Goal: Information Seeking & Learning: Learn about a topic

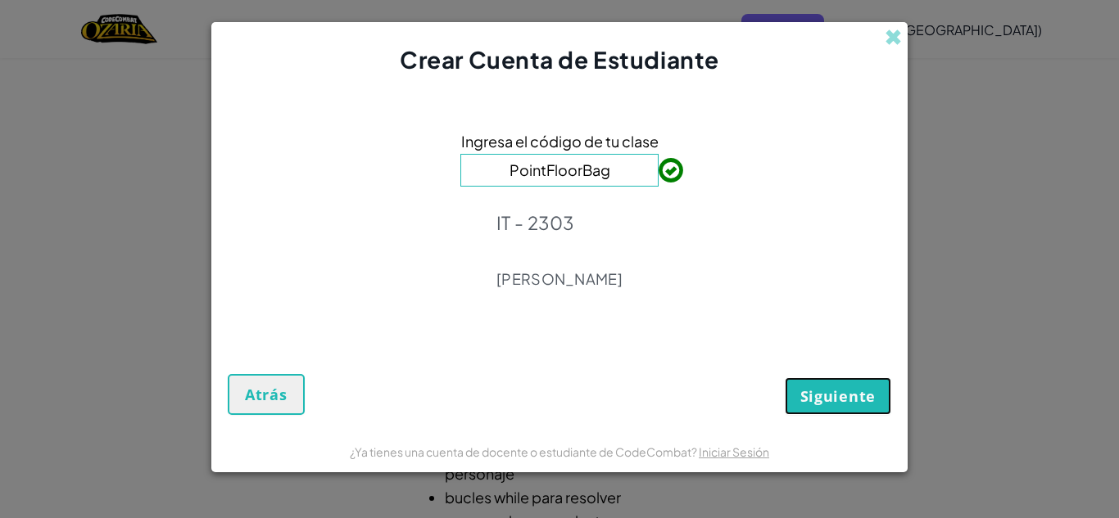
click at [808, 386] on span "Siguiente" at bounding box center [837, 396] width 75 height 20
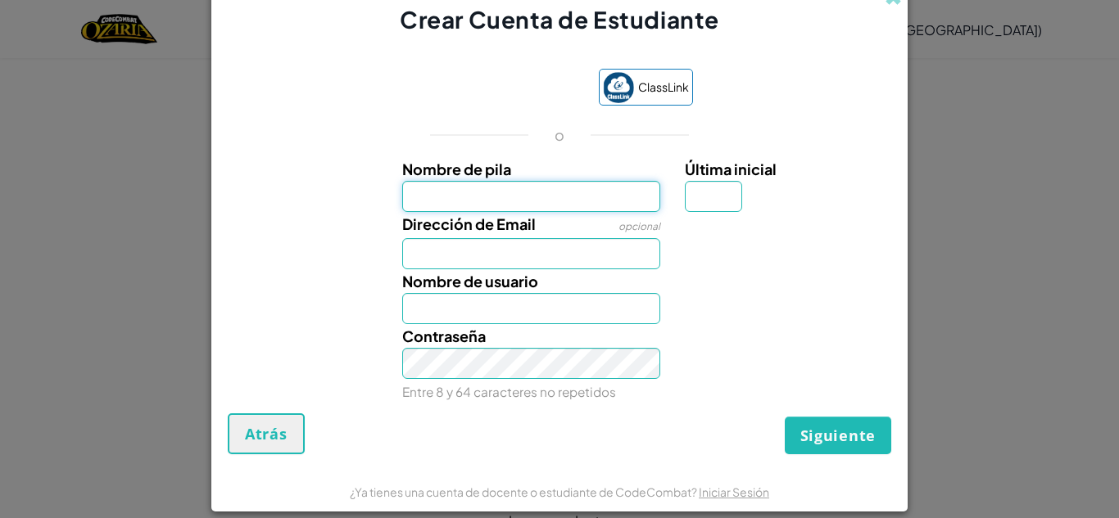
click at [593, 188] on input "Nombre de pila" at bounding box center [531, 196] width 259 height 31
type input "[PERSON_NAME]"
click at [717, 199] on input "Última inicial" at bounding box center [713, 196] width 57 height 31
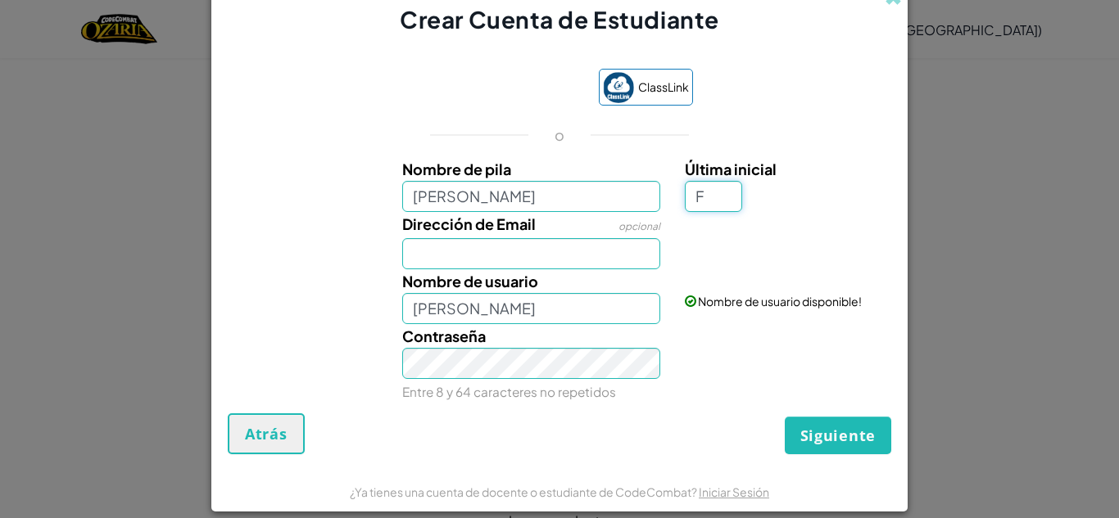
type input "F"
type input "[PERSON_NAME]"
click at [586, 254] on input "Dirección de Email" at bounding box center [531, 253] width 259 height 31
type input "[EMAIL_ADDRESS][DOMAIN_NAME]"
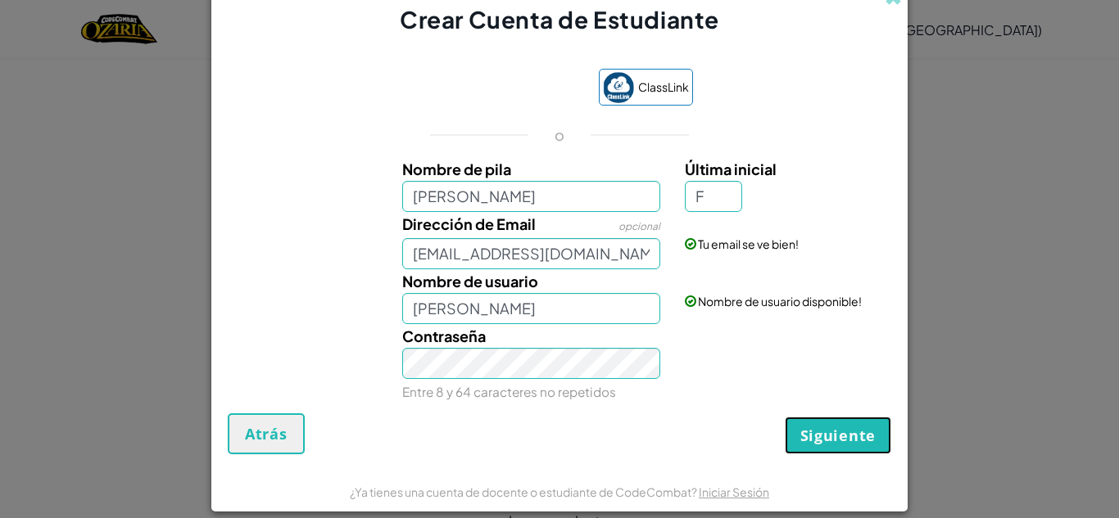
click at [826, 435] on span "Siguiente" at bounding box center [837, 436] width 75 height 20
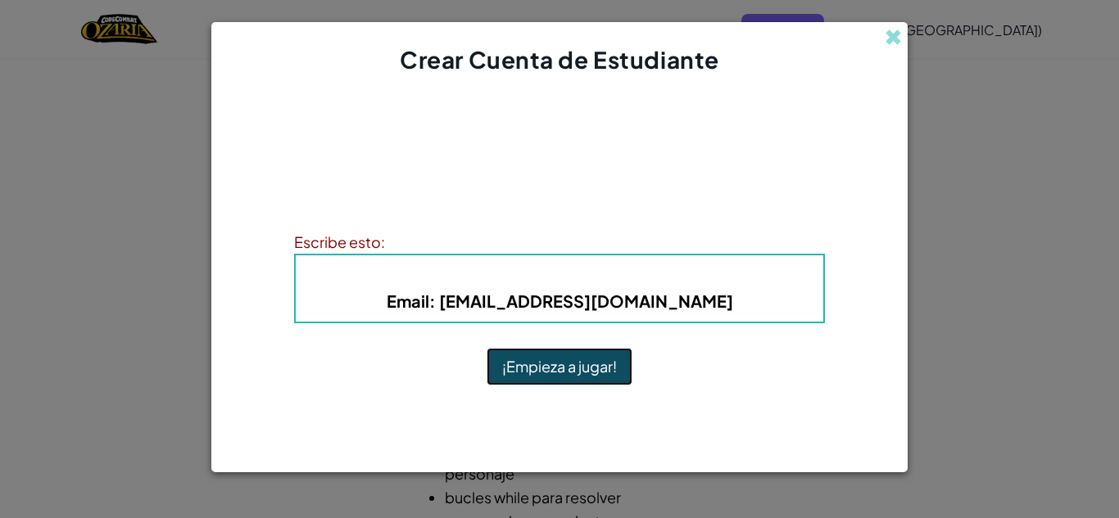
click at [533, 360] on button "¡Empieza a jugar!" at bounding box center [559, 367] width 146 height 38
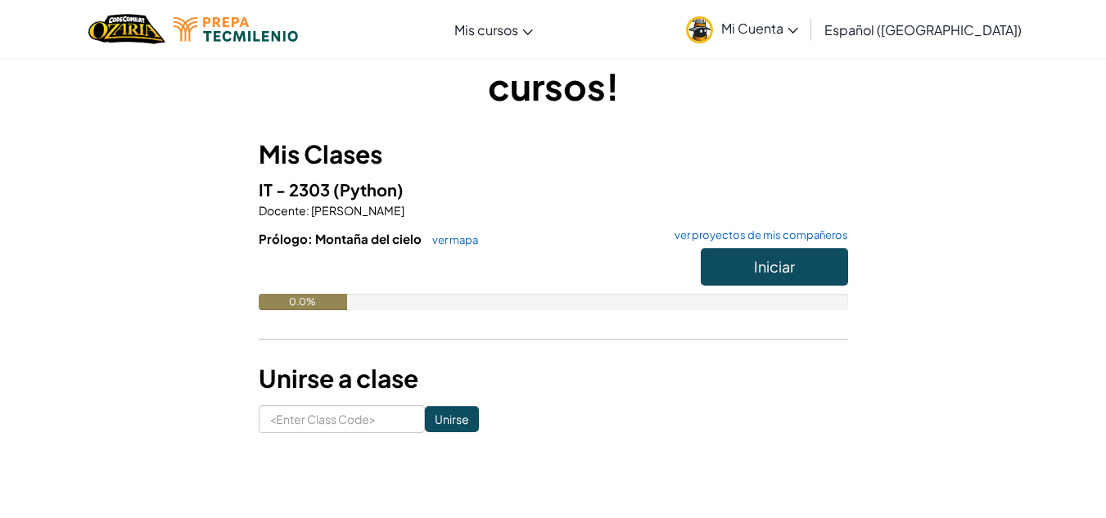
scroll to position [61, 0]
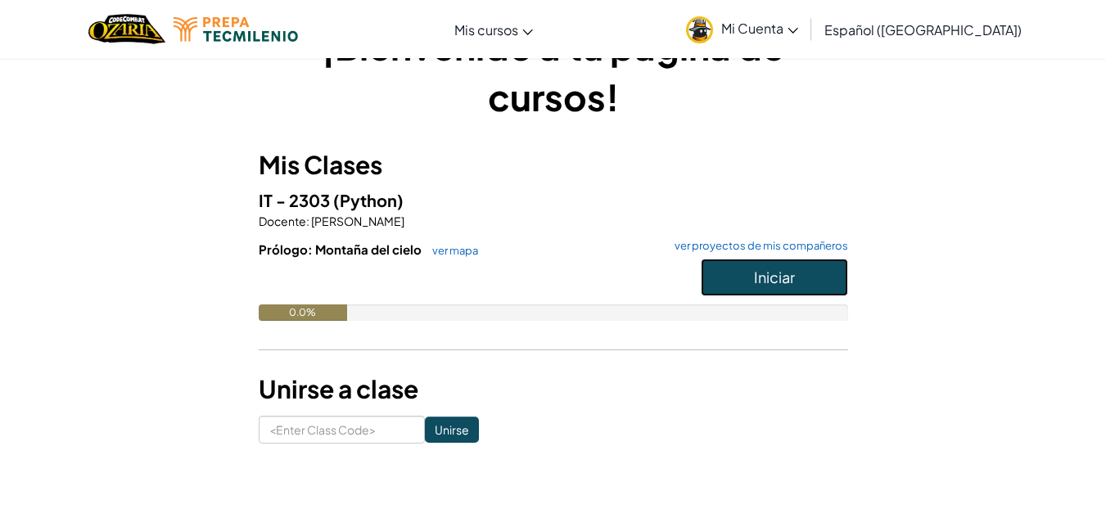
click at [786, 283] on span "Iniciar" at bounding box center [774, 277] width 41 height 19
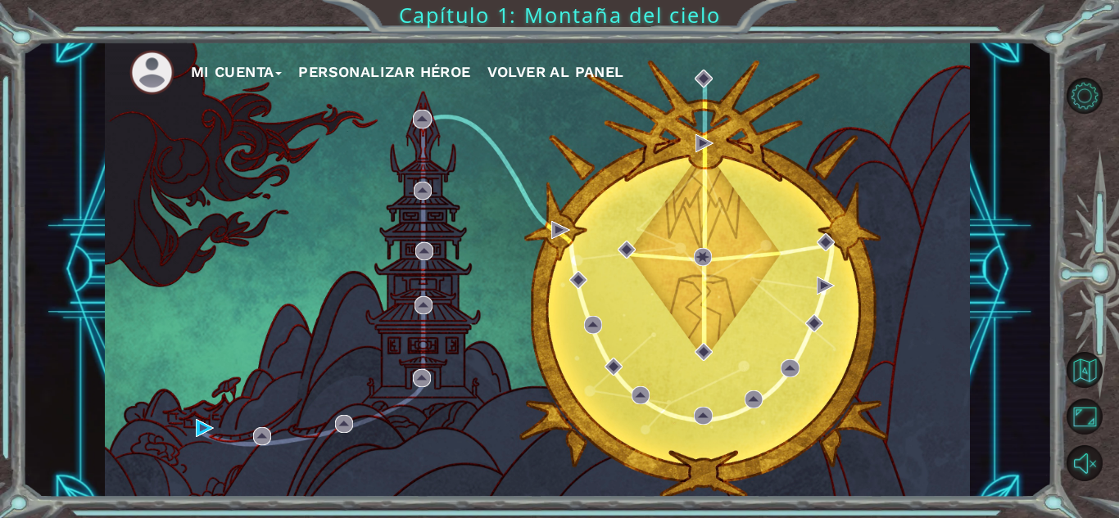
click at [404, 66] on button "Personalizar héroe" at bounding box center [384, 72] width 172 height 25
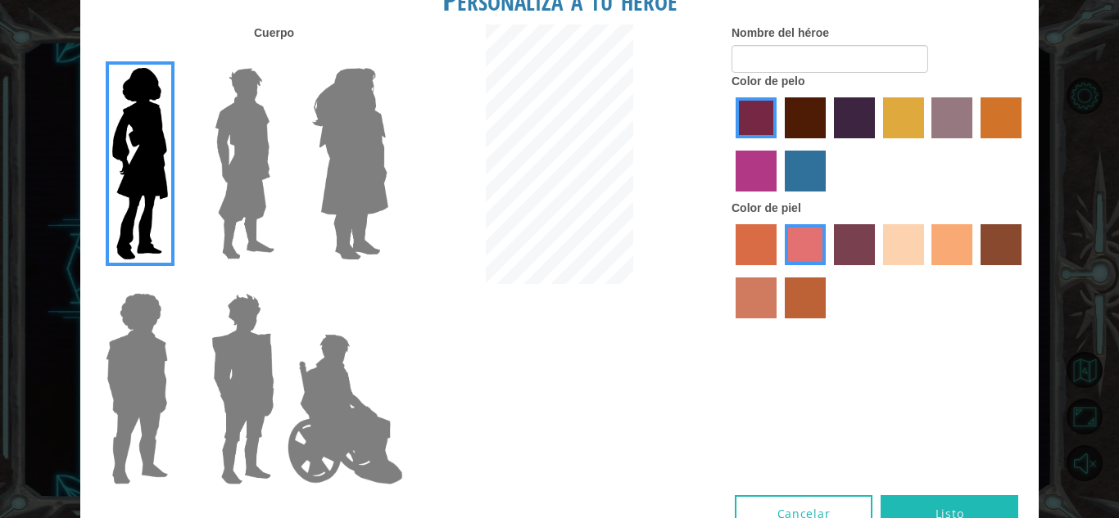
click at [932, 241] on label "tacao skin color" at bounding box center [951, 244] width 41 height 41
click at [926, 271] on input "tacao skin color" at bounding box center [926, 271] width 0 height 0
click at [802, 122] on label "maroon hair color" at bounding box center [804, 117] width 41 height 41
click at [779, 144] on input "maroon hair color" at bounding box center [779, 144] width 0 height 0
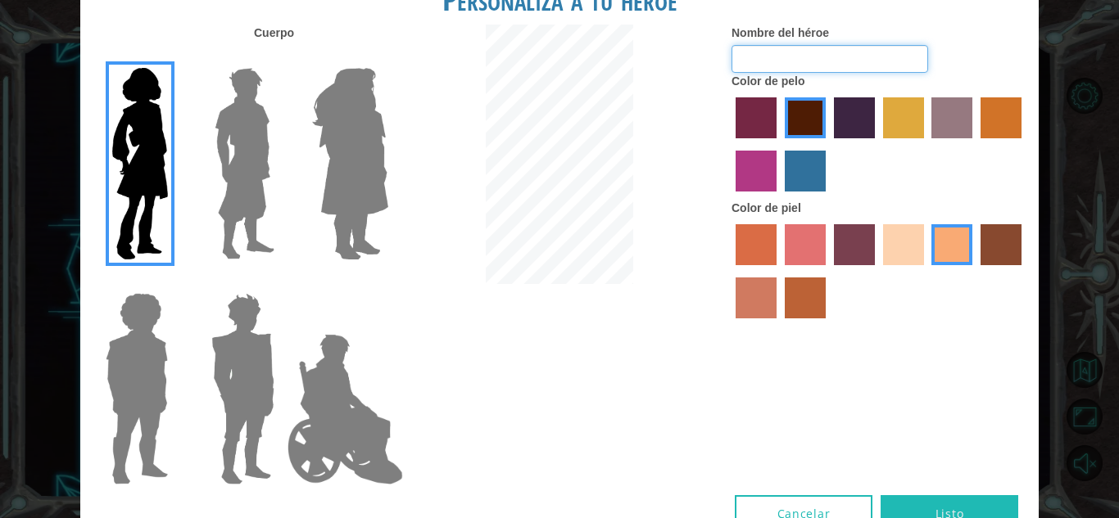
click at [830, 55] on input "Nombre del héroe" at bounding box center [829, 59] width 197 height 28
type input "[PERSON_NAME]"
click at [927, 502] on button "Listo" at bounding box center [949, 513] width 138 height 37
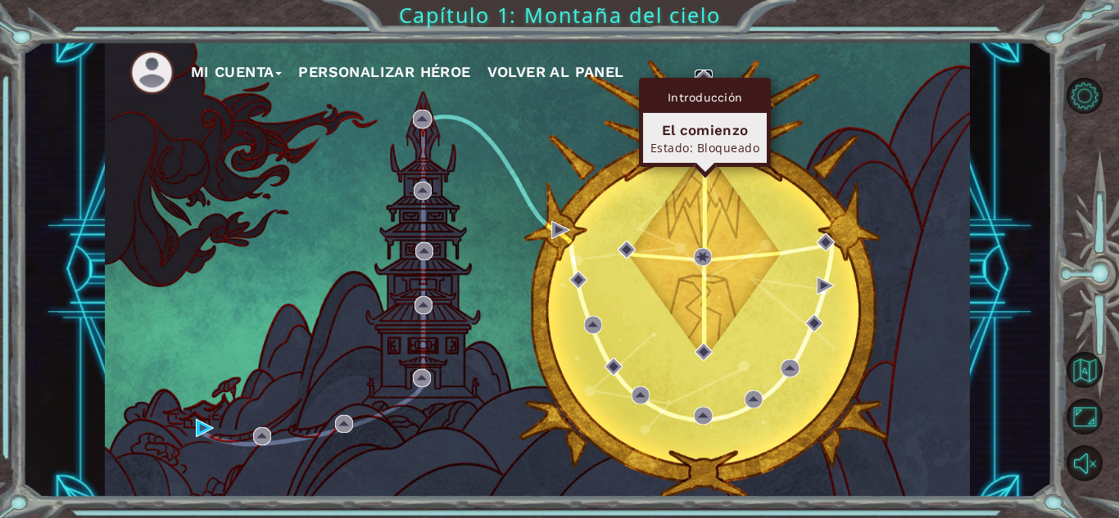
click at [696, 75] on img at bounding box center [703, 79] width 18 height 18
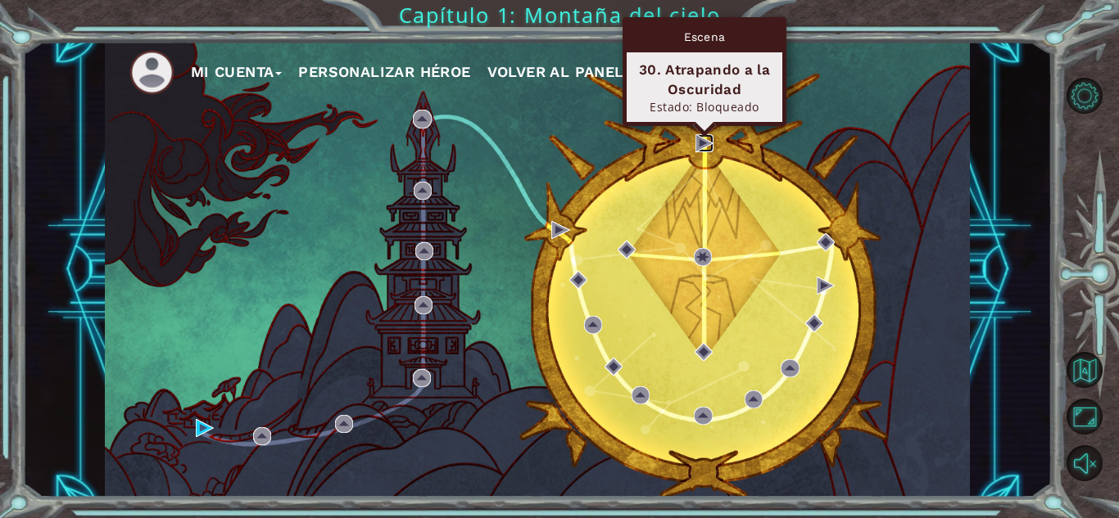
click at [699, 139] on img at bounding box center [704, 143] width 18 height 18
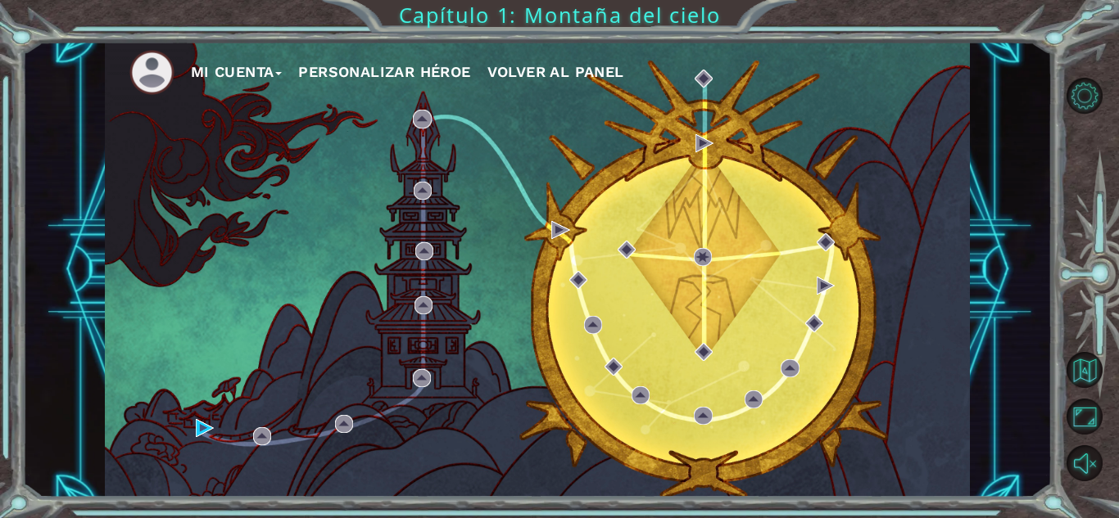
click at [195, 428] on div "Mi Cuenta Personalizar héroe Volver al panel" at bounding box center [537, 270] width 865 height 456
click at [193, 422] on div "Mi Cuenta Personalizar héroe Volver al panel" at bounding box center [537, 270] width 865 height 456
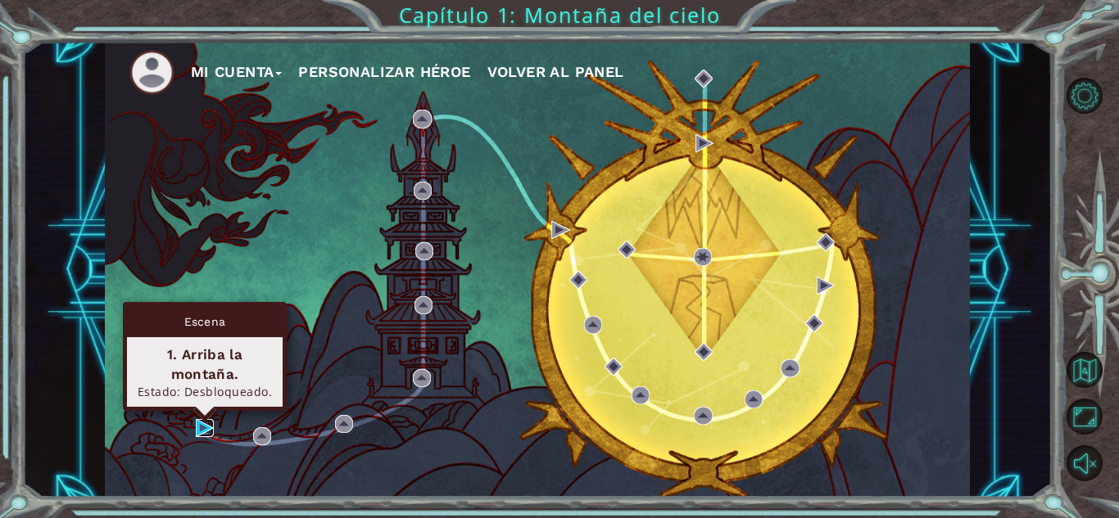
click at [197, 427] on img at bounding box center [205, 428] width 18 height 18
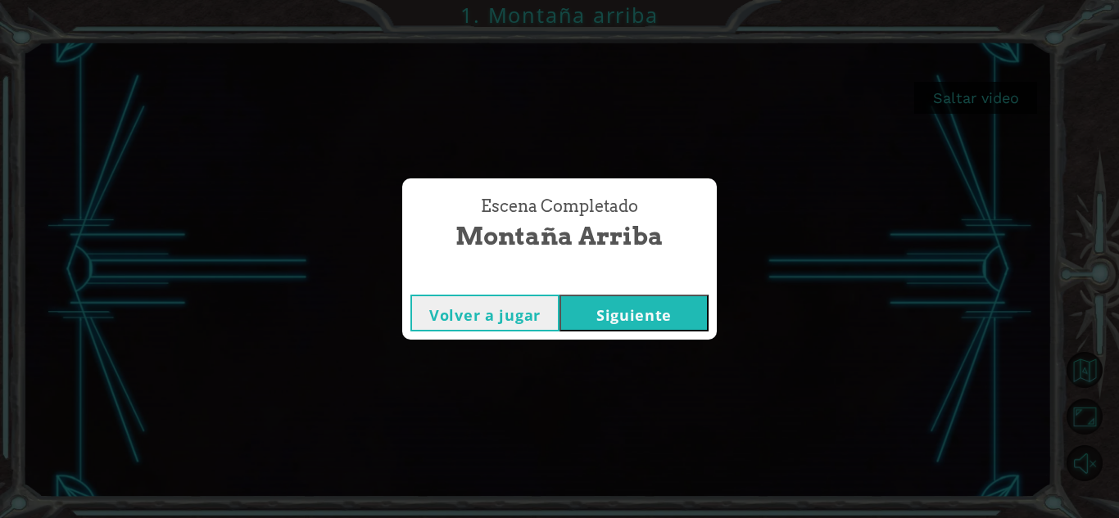
click at [596, 312] on button "Siguiente" at bounding box center [633, 313] width 149 height 37
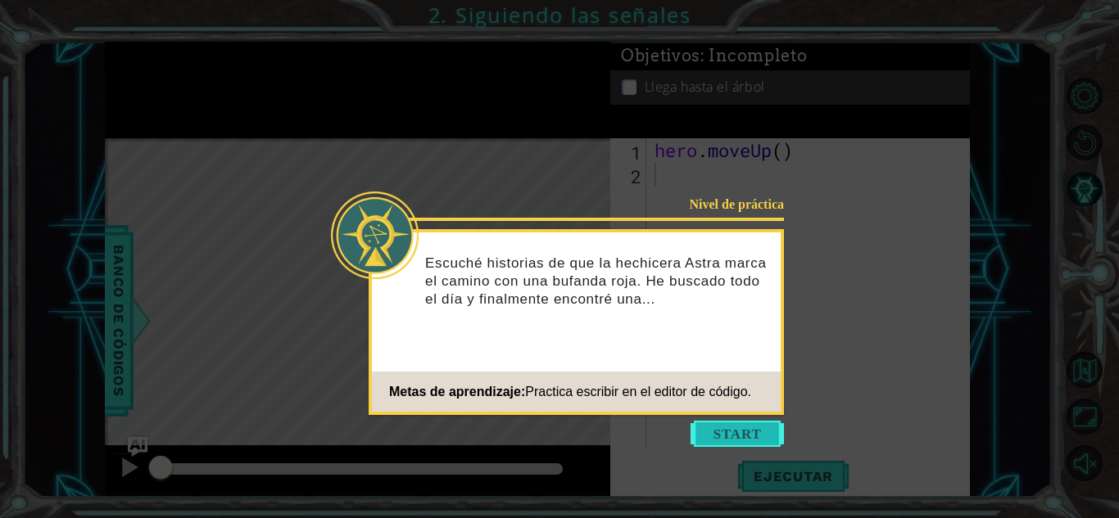
click at [716, 429] on button "Start" at bounding box center [736, 434] width 93 height 26
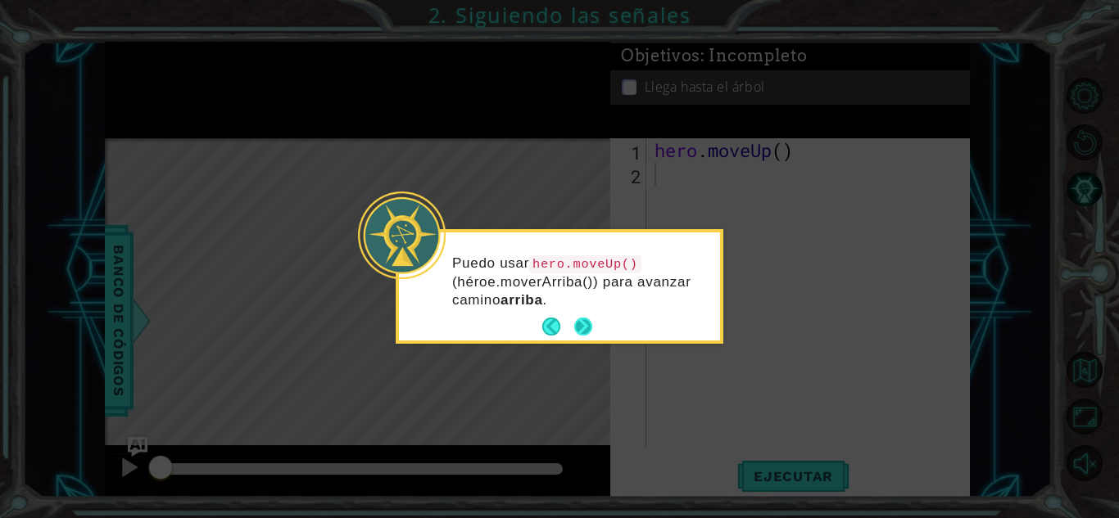
click at [585, 328] on button "Next" at bounding box center [583, 327] width 18 height 18
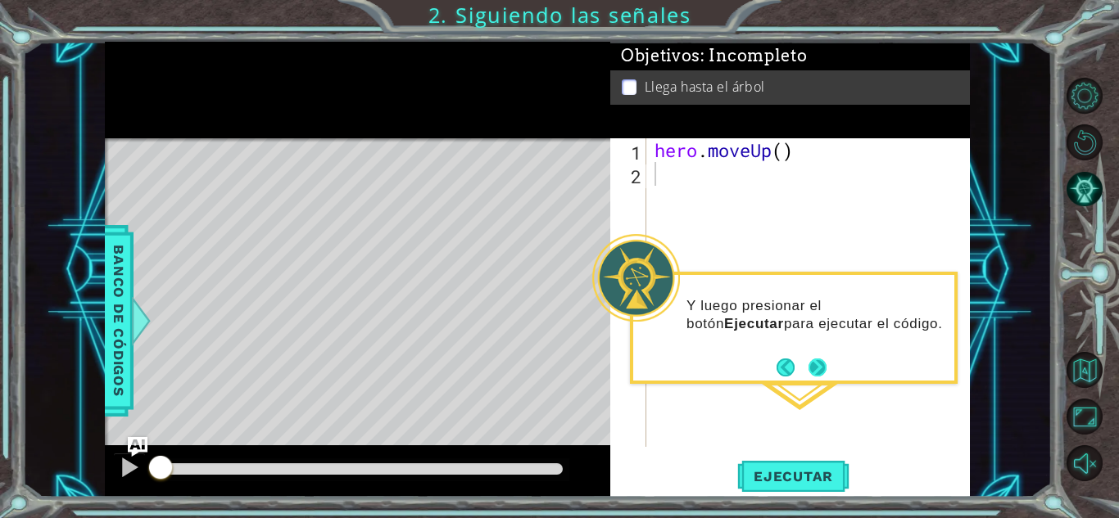
click at [818, 377] on button "Next" at bounding box center [817, 368] width 18 height 18
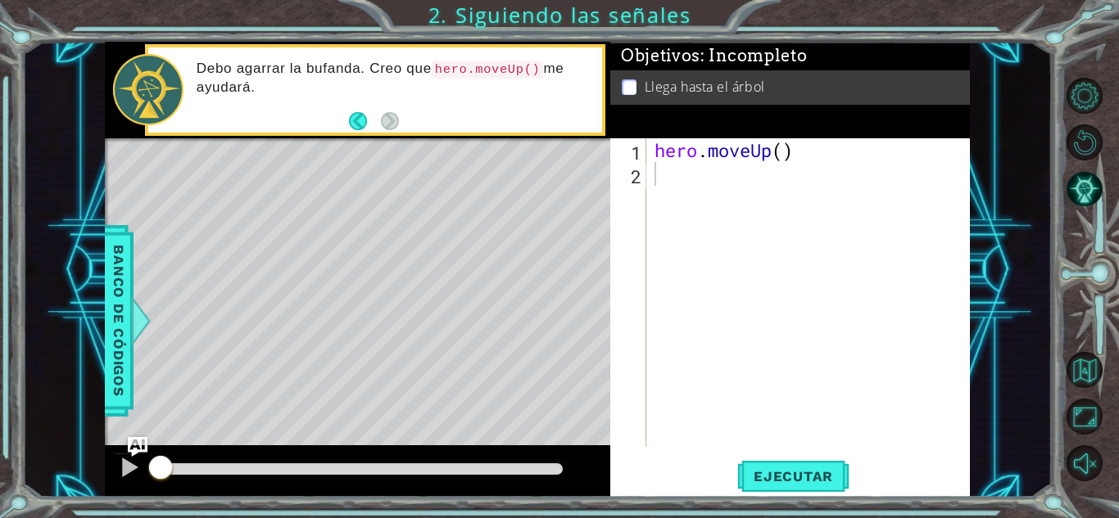
click at [405, 314] on div "Level Map" at bounding box center [483, 379] width 757 height 482
click at [658, 156] on div "hero . moveUp ( )" at bounding box center [812, 316] width 323 height 356
drag, startPoint x: 656, startPoint y: 154, endPoint x: 812, endPoint y: 165, distance: 156.8
click at [812, 165] on div "hero . moveUp ( )" at bounding box center [812, 316] width 323 height 356
type textarea "hero.moveUp()"
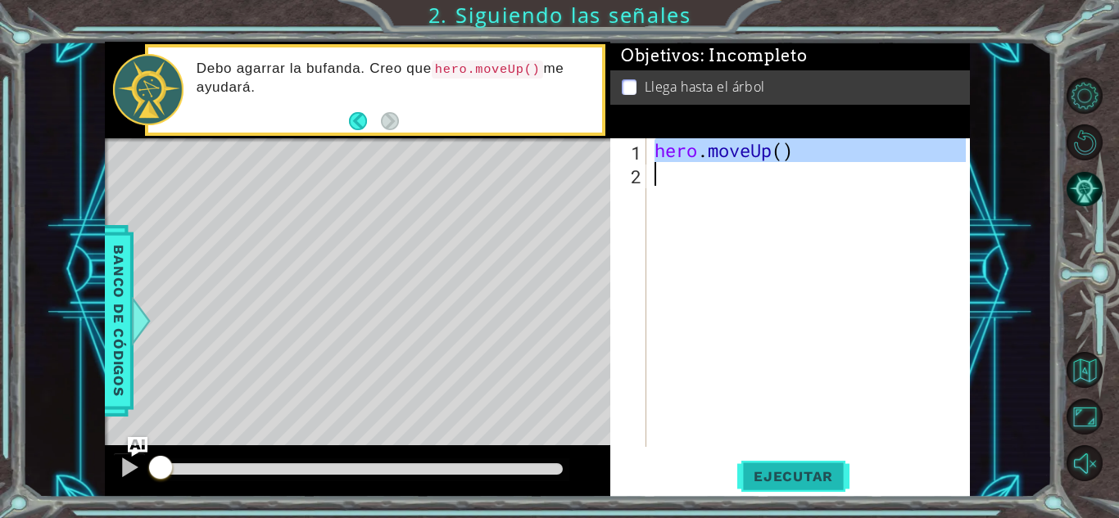
click at [785, 489] on button "Ejecutar" at bounding box center [793, 477] width 112 height 36
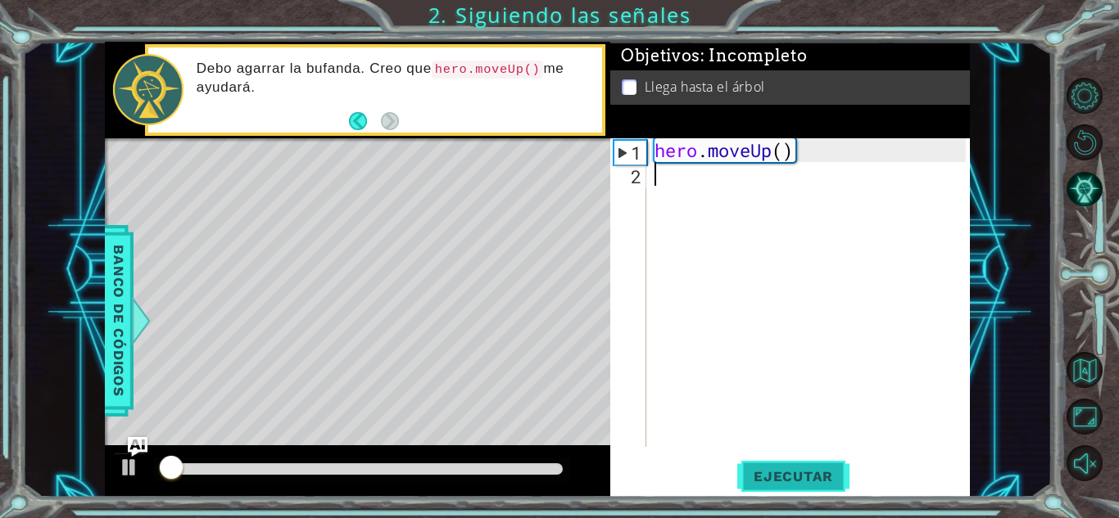
click at [786, 472] on span "Ejecutar" at bounding box center [793, 476] width 112 height 16
click at [784, 472] on span "Ejecutar" at bounding box center [793, 476] width 112 height 16
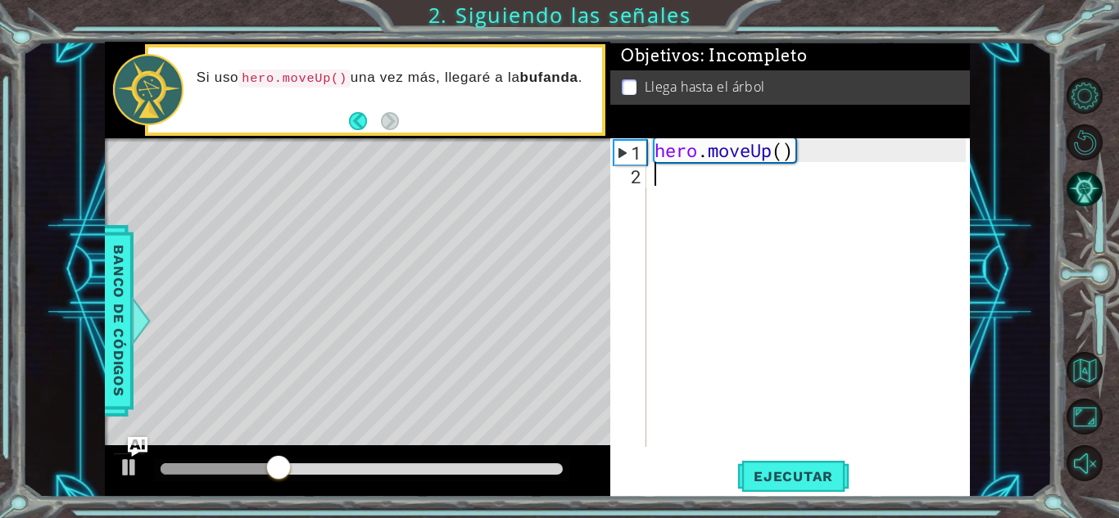
click at [726, 188] on div "hero . moveUp ( )" at bounding box center [812, 316] width 323 height 356
click at [622, 149] on div "1" at bounding box center [630, 153] width 32 height 24
type textarea "hero.moveUp()"
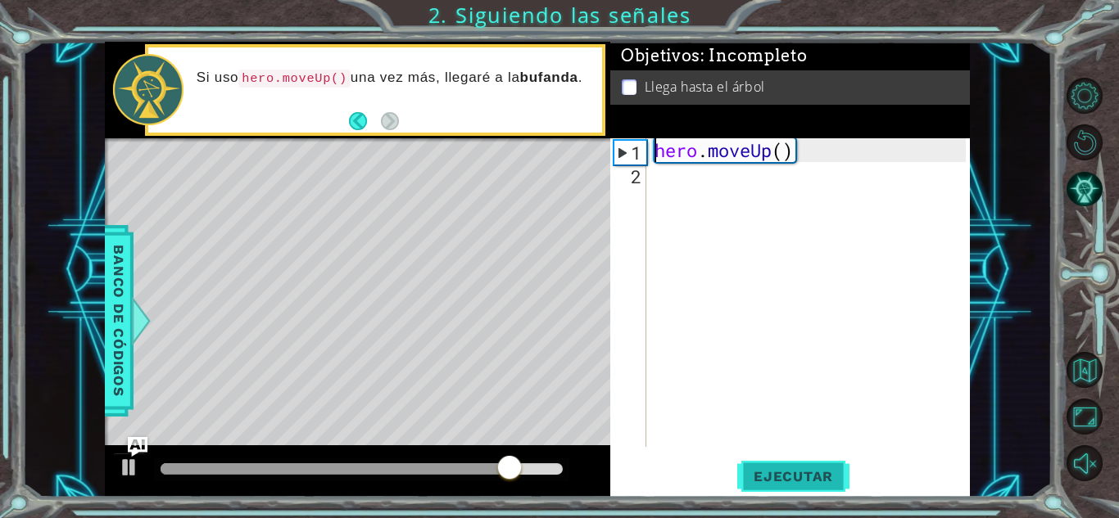
click at [789, 471] on span "Ejecutar" at bounding box center [793, 476] width 112 height 16
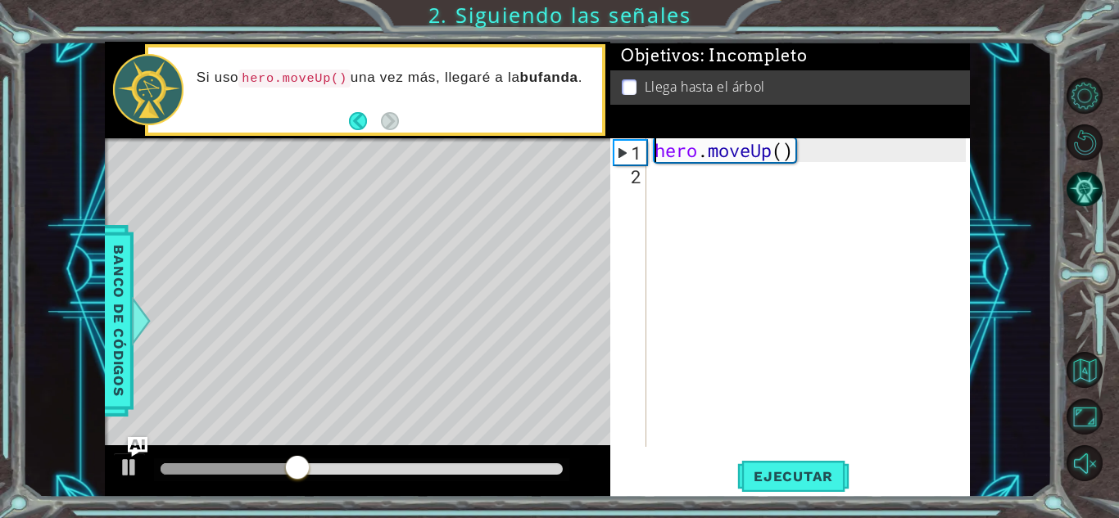
click at [712, 182] on div "hero . moveUp ( )" at bounding box center [812, 316] width 323 height 356
type textarea "h"
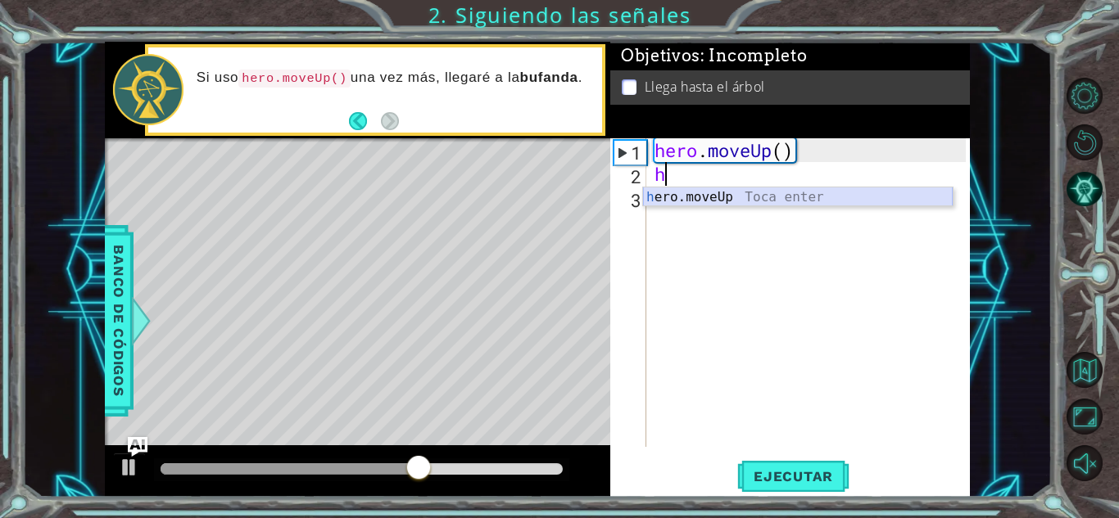
click at [712, 195] on div "h ero.moveUp Toca enter" at bounding box center [798, 217] width 310 height 59
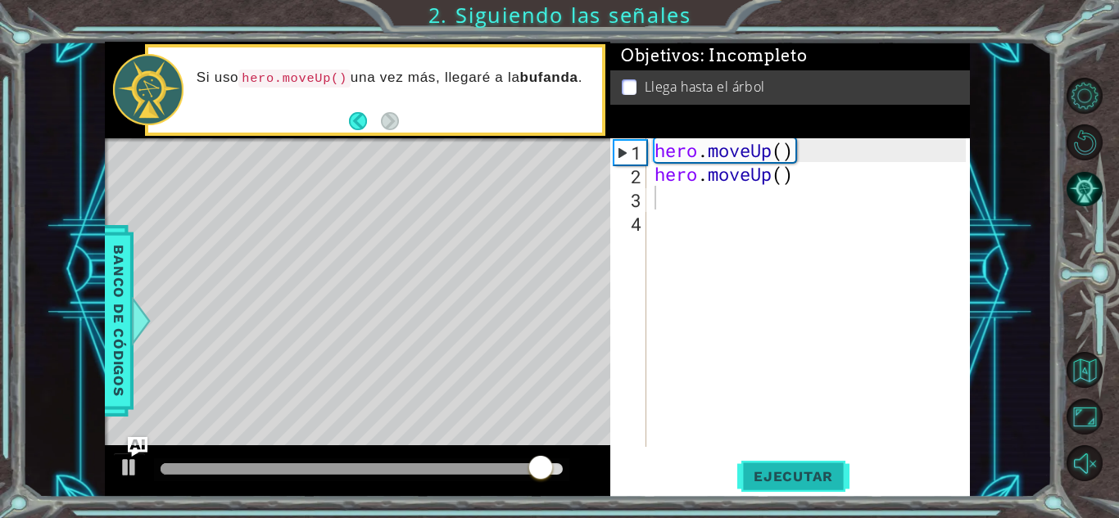
click at [805, 481] on span "Ejecutar" at bounding box center [793, 476] width 112 height 16
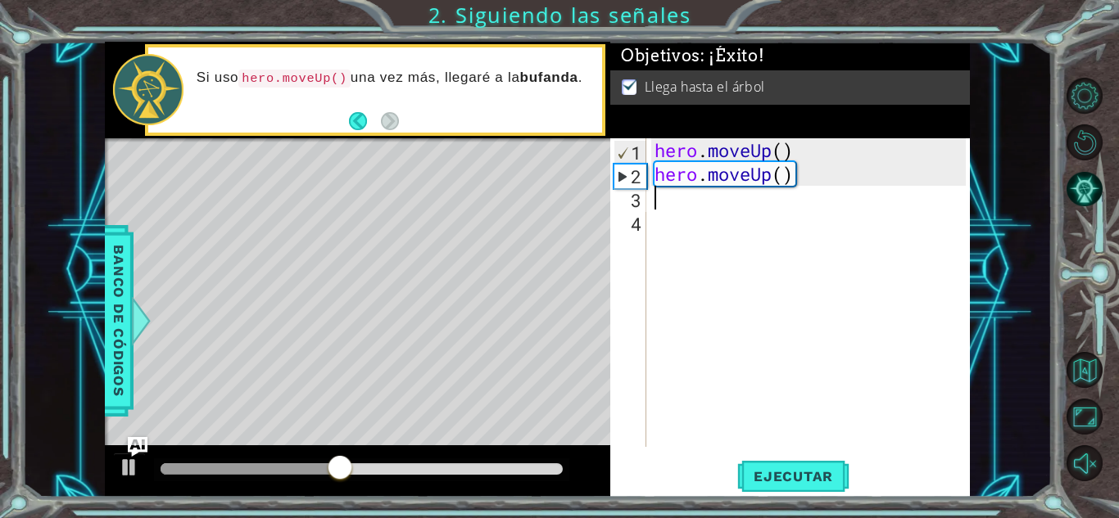
click at [823, 179] on div "hero . moveUp ( ) hero . moveUp ( )" at bounding box center [812, 316] width 323 height 356
type textarea "hero.moveUp()"
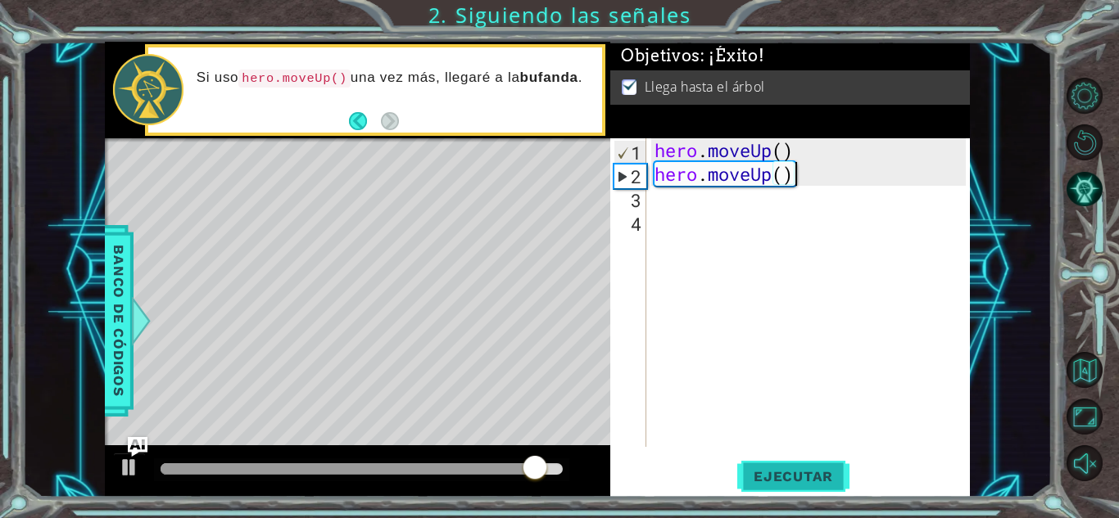
click at [771, 474] on span "Ejecutar" at bounding box center [793, 476] width 112 height 16
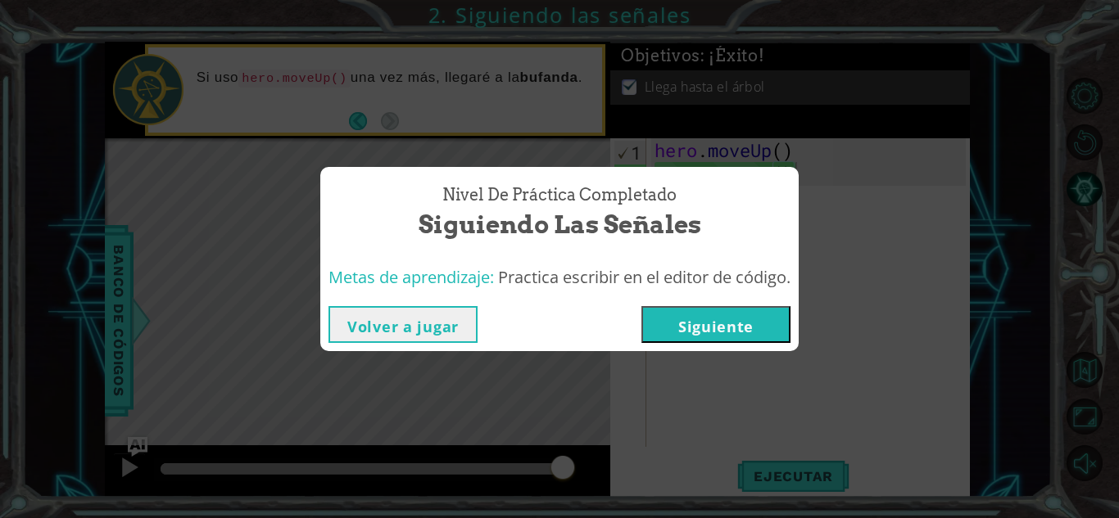
click at [750, 323] on button "Siguiente" at bounding box center [715, 324] width 149 height 37
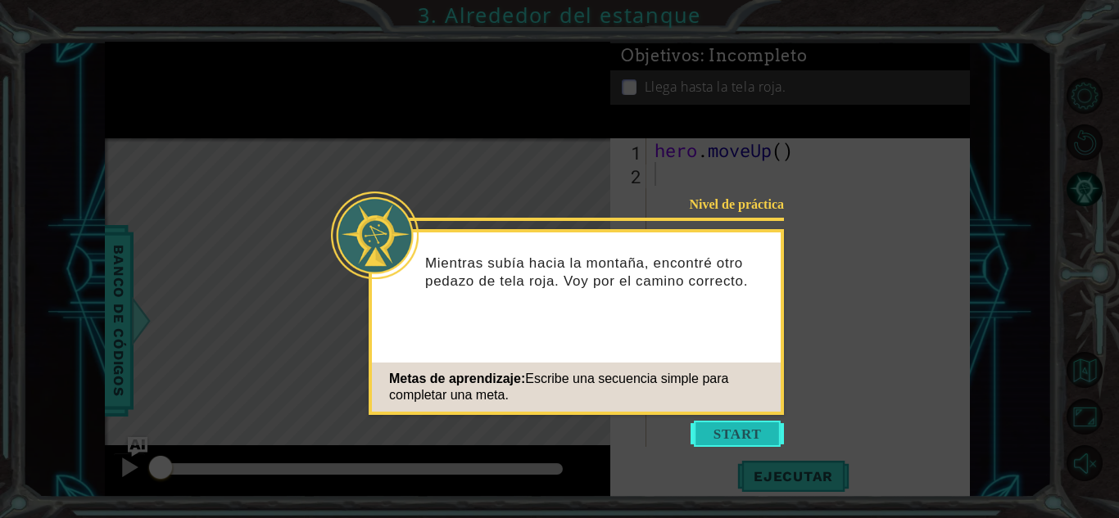
click at [744, 429] on button "Start" at bounding box center [736, 434] width 93 height 26
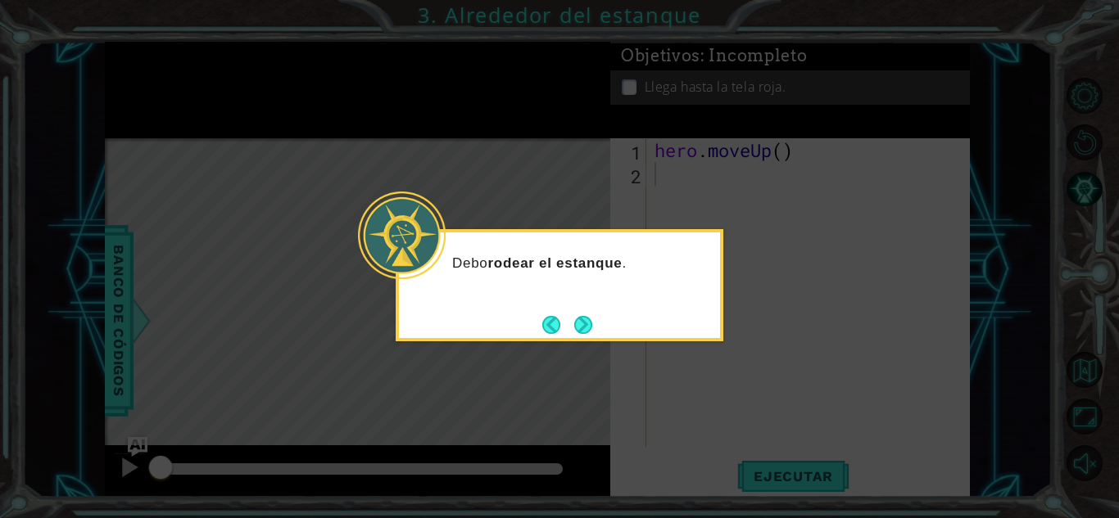
click at [586, 319] on button "Next" at bounding box center [583, 325] width 18 height 18
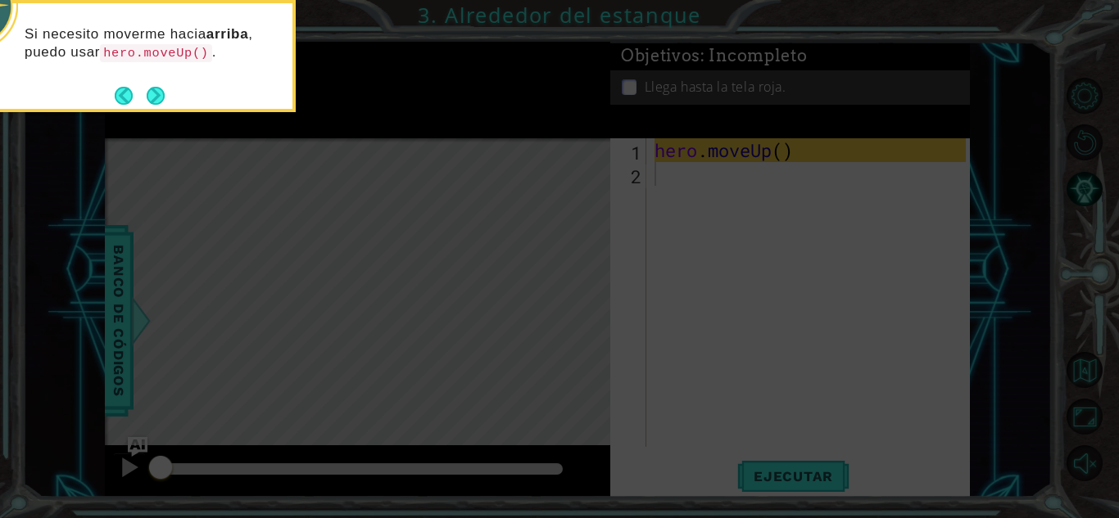
click at [642, 172] on icon at bounding box center [559, 77] width 1119 height 882
click at [155, 88] on button "Next" at bounding box center [156, 96] width 18 height 18
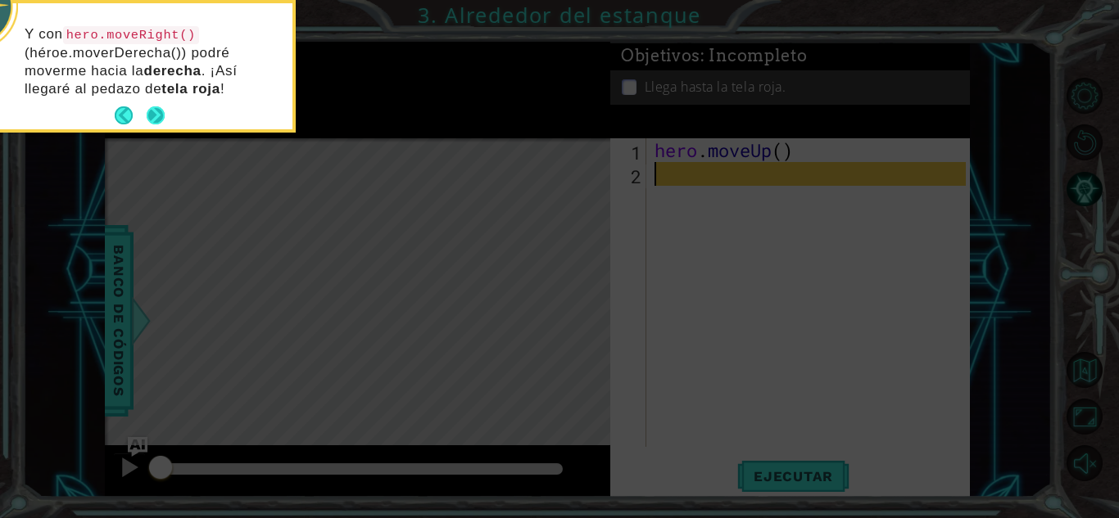
click at [151, 106] on button "Next" at bounding box center [156, 115] width 18 height 18
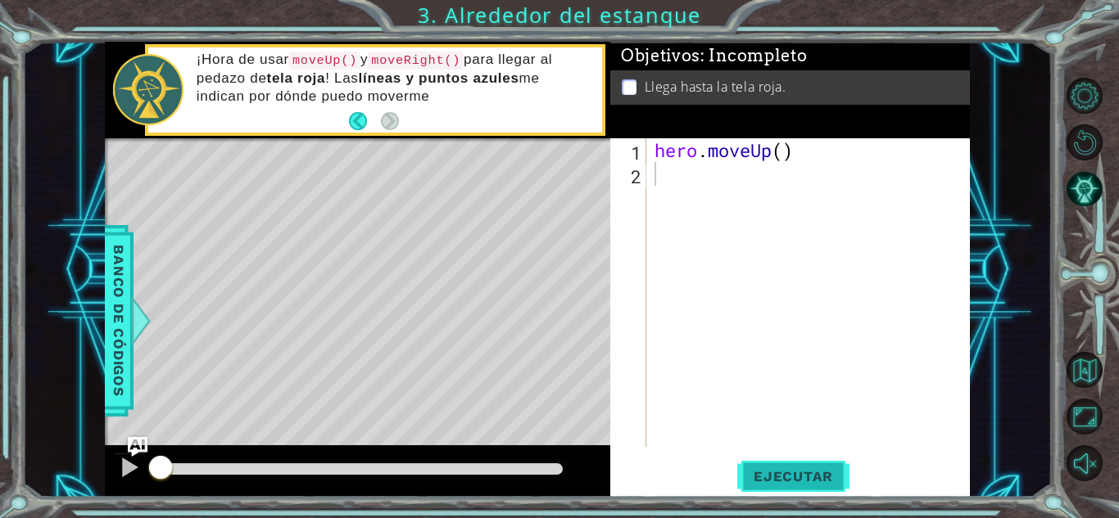
click at [811, 479] on span "Ejecutar" at bounding box center [793, 476] width 112 height 16
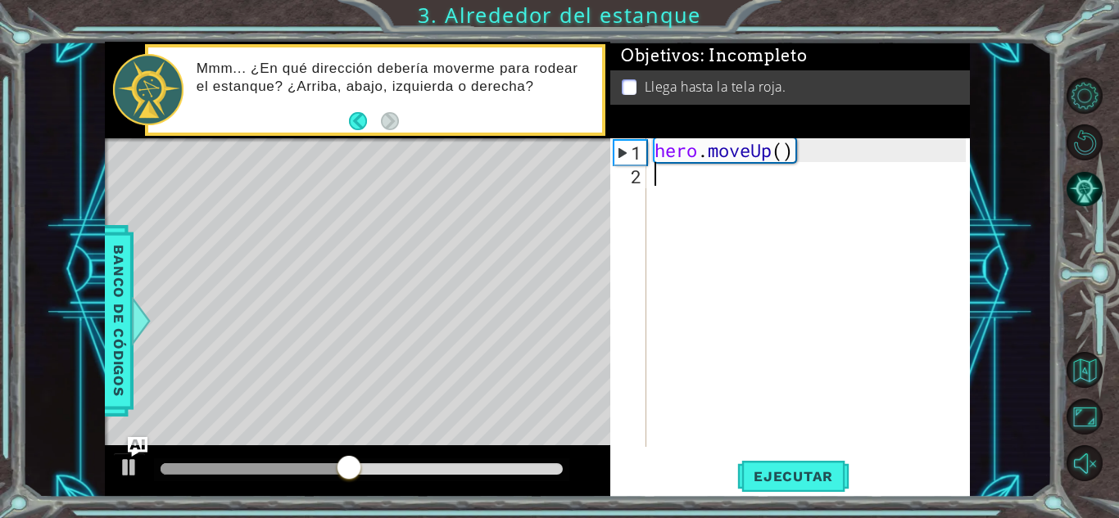
type textarea "h"
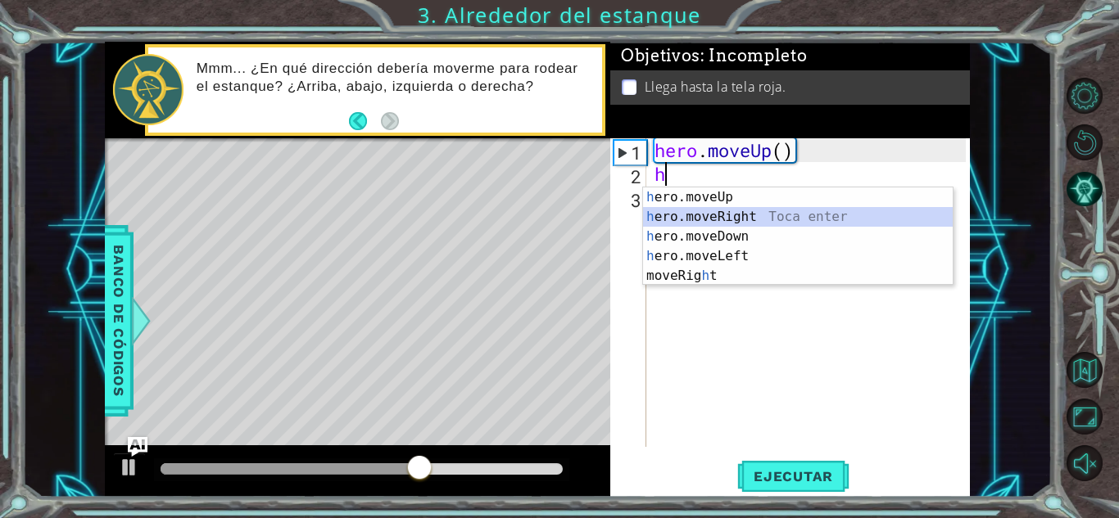
click at [725, 213] on div "h ero.moveUp Toca enter h ero.moveRight Toca enter h ero.moveDown Toca enter h …" at bounding box center [798, 257] width 310 height 138
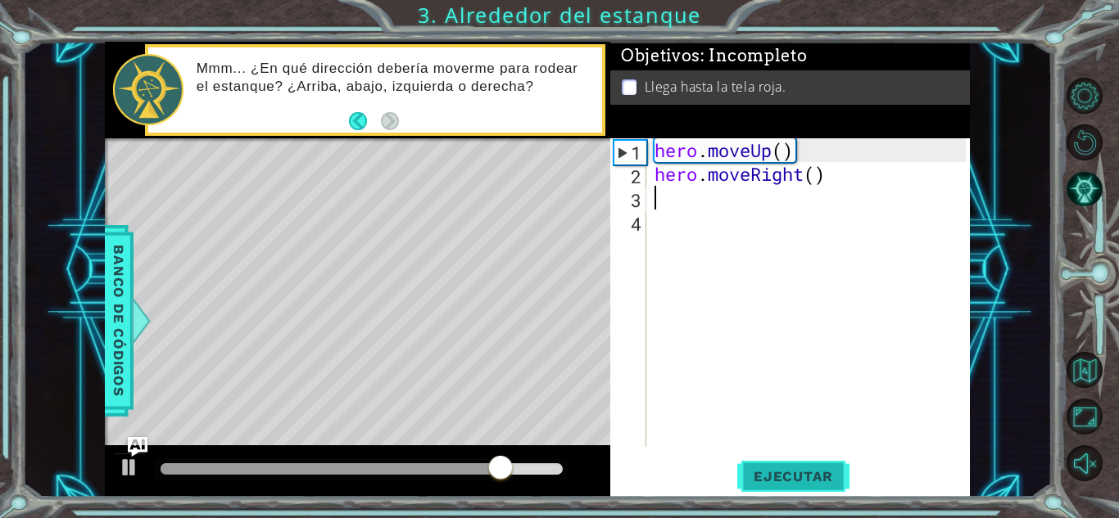
click at [796, 472] on span "Ejecutar" at bounding box center [793, 476] width 112 height 16
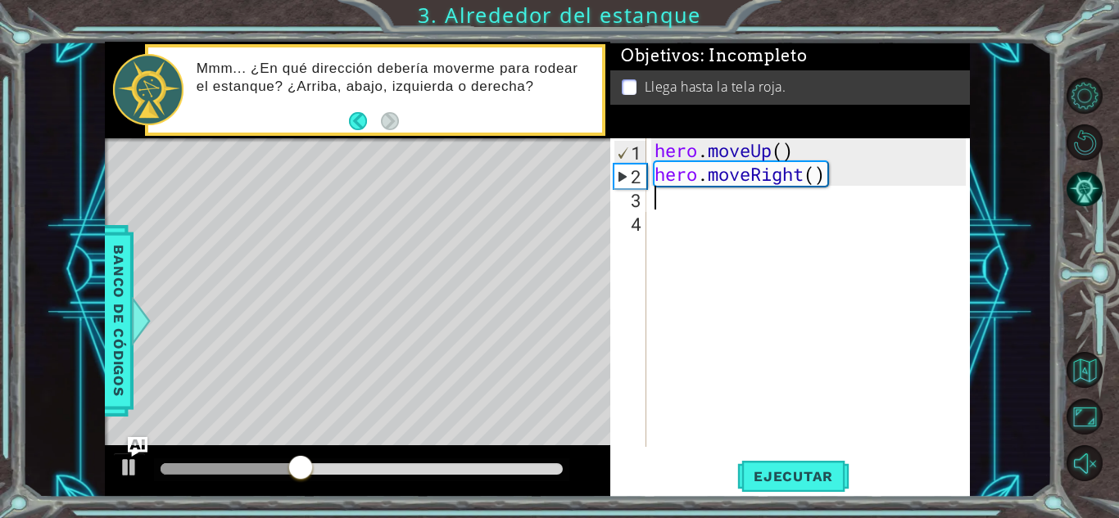
click at [697, 205] on div "hero . moveUp ( ) hero . moveRight ( )" at bounding box center [812, 316] width 323 height 356
type textarea "h"
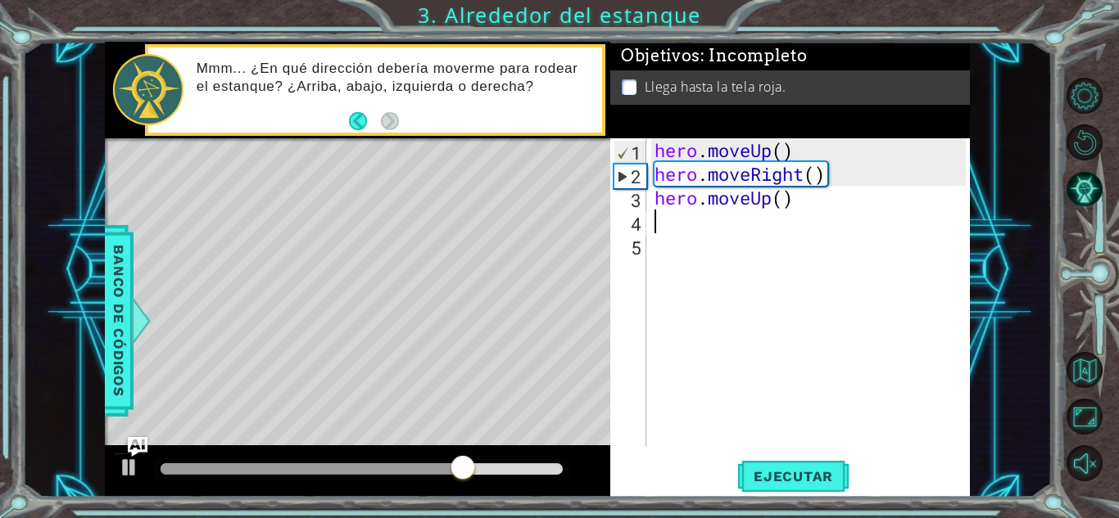
type textarea "h"
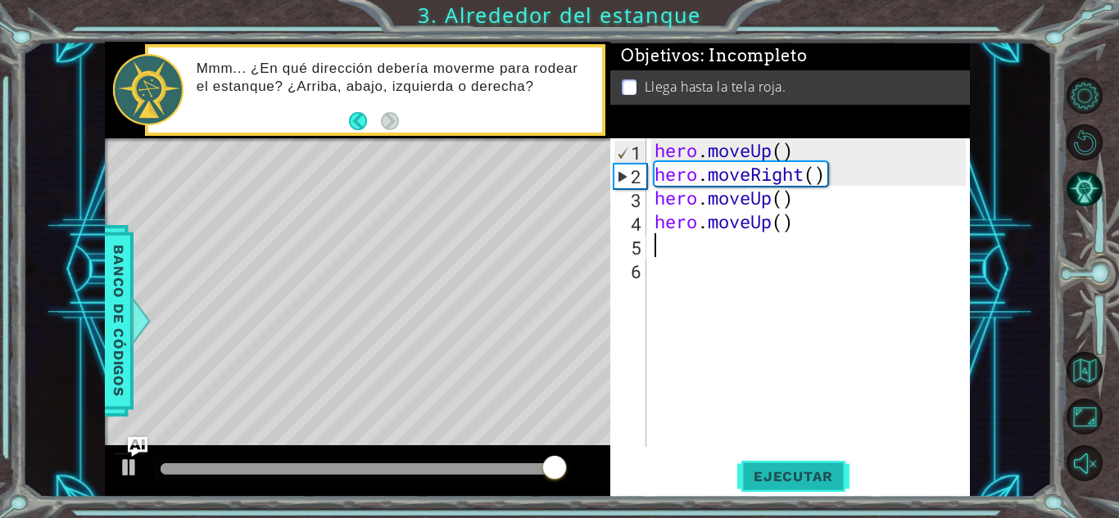
click at [764, 478] on span "Ejecutar" at bounding box center [793, 476] width 112 height 16
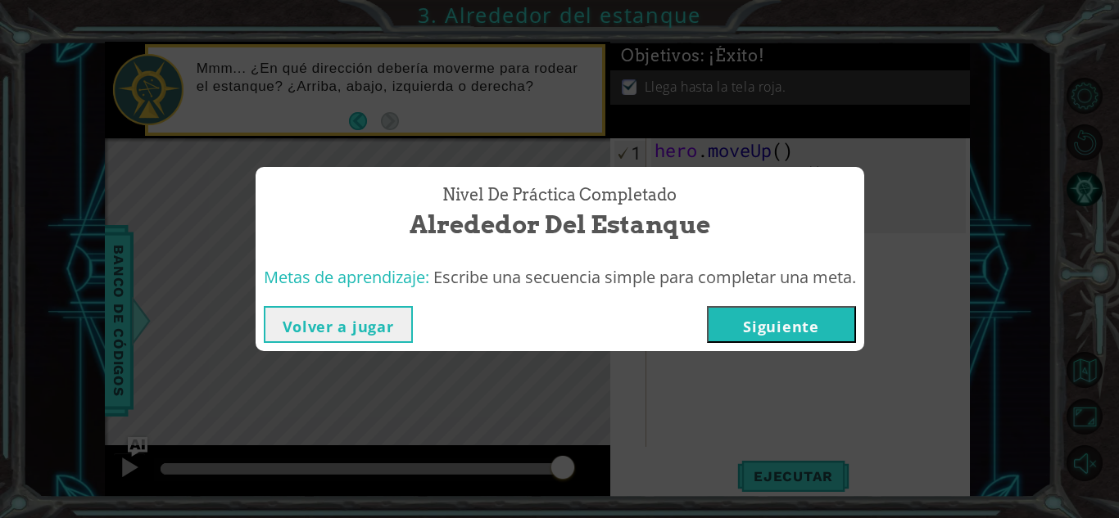
click at [801, 327] on button "Siguiente" at bounding box center [781, 324] width 149 height 37
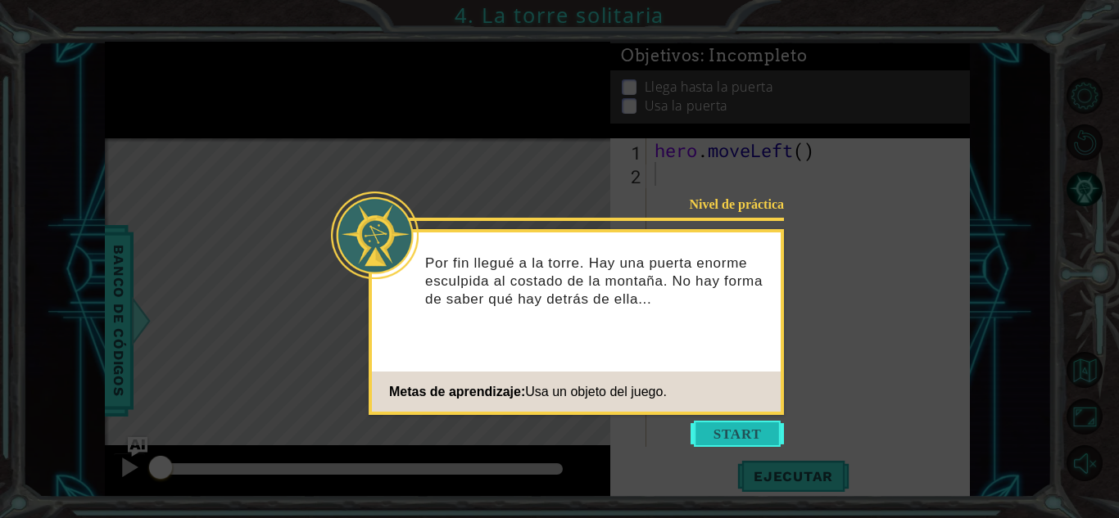
click at [734, 427] on button "Start" at bounding box center [736, 434] width 93 height 26
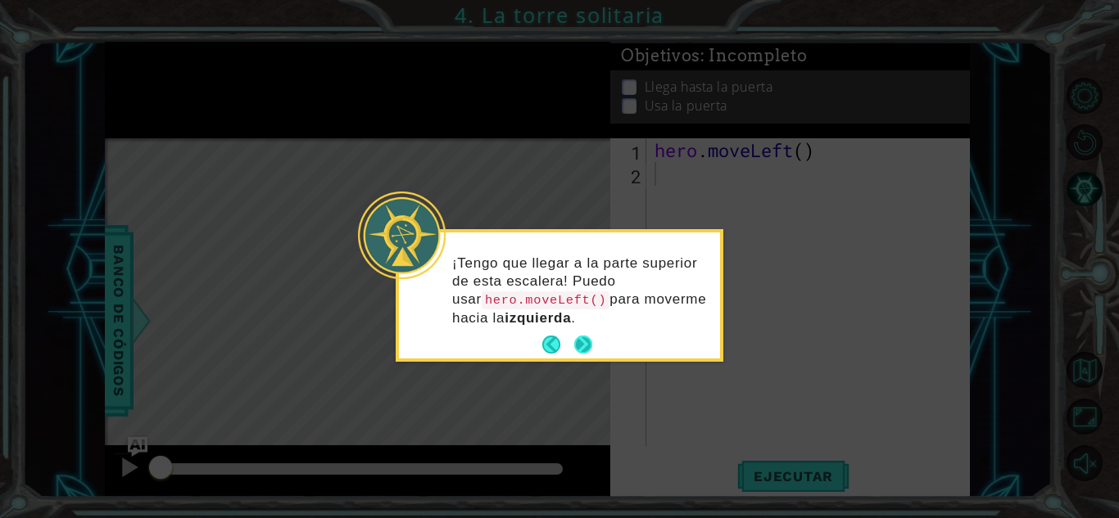
click at [581, 332] on footer at bounding box center [567, 344] width 50 height 25
click at [592, 340] on button "Next" at bounding box center [583, 345] width 18 height 18
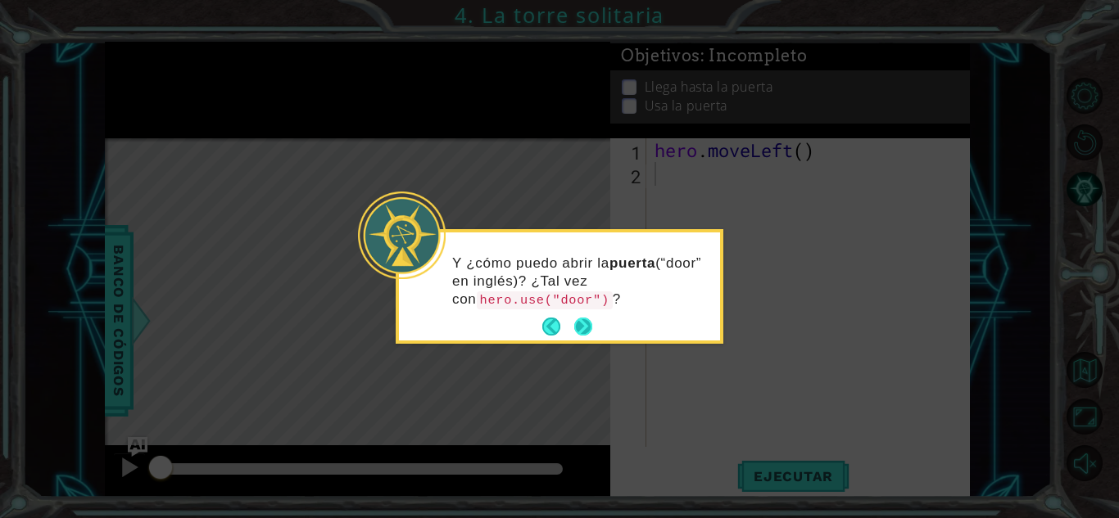
click at [580, 318] on button "Next" at bounding box center [583, 327] width 18 height 18
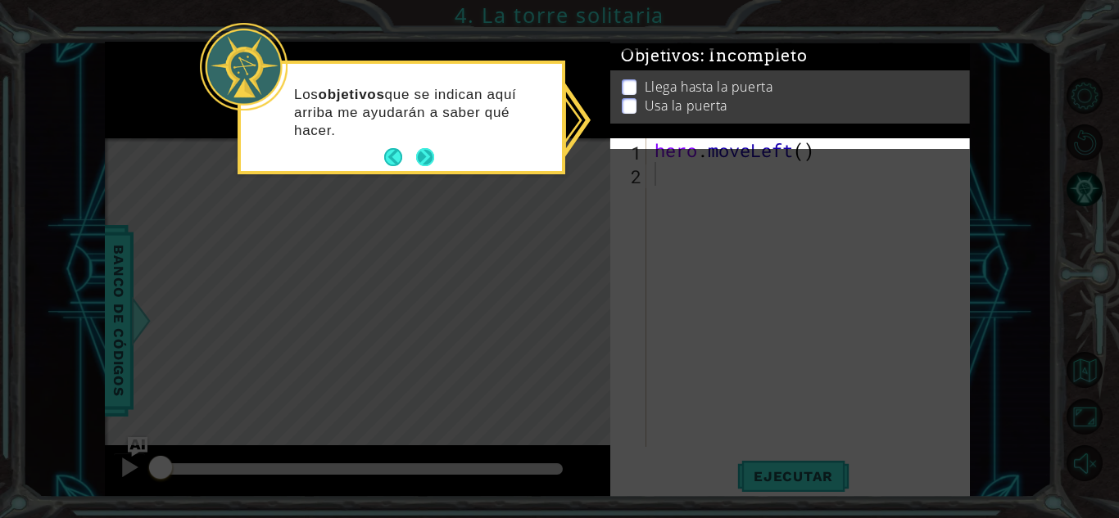
click at [422, 153] on button "Next" at bounding box center [425, 157] width 18 height 18
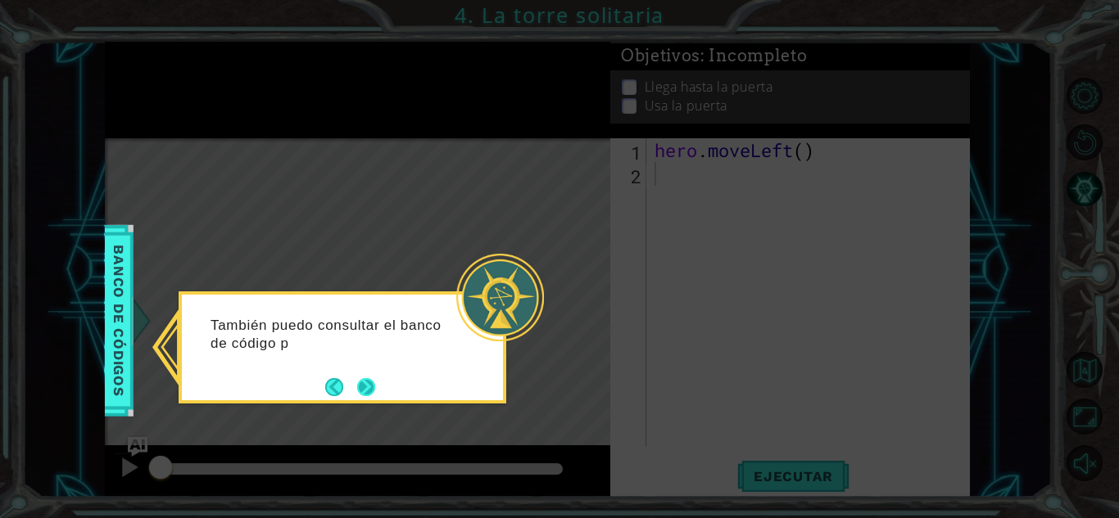
click at [366, 383] on button "Next" at bounding box center [366, 387] width 18 height 18
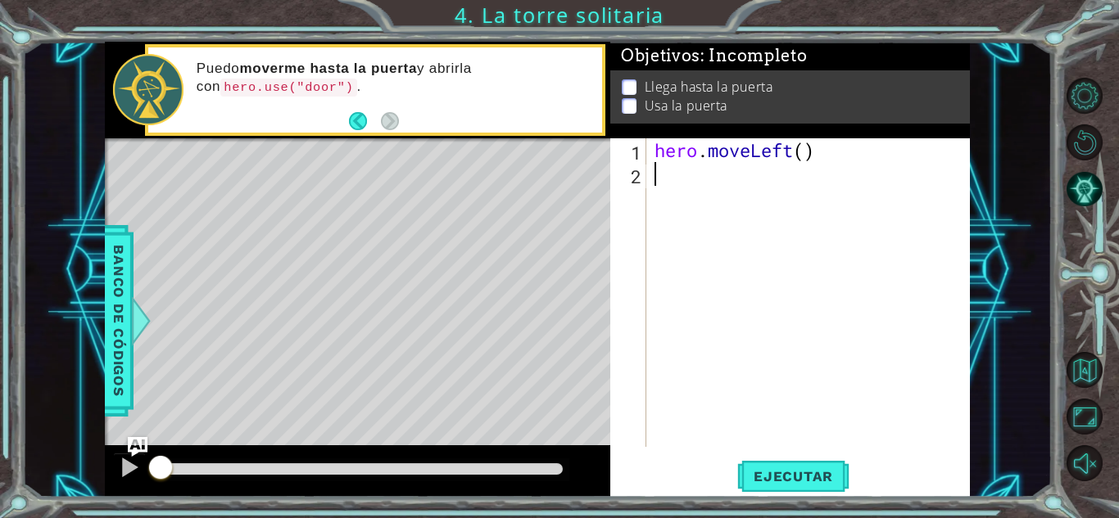
type textarea "h"
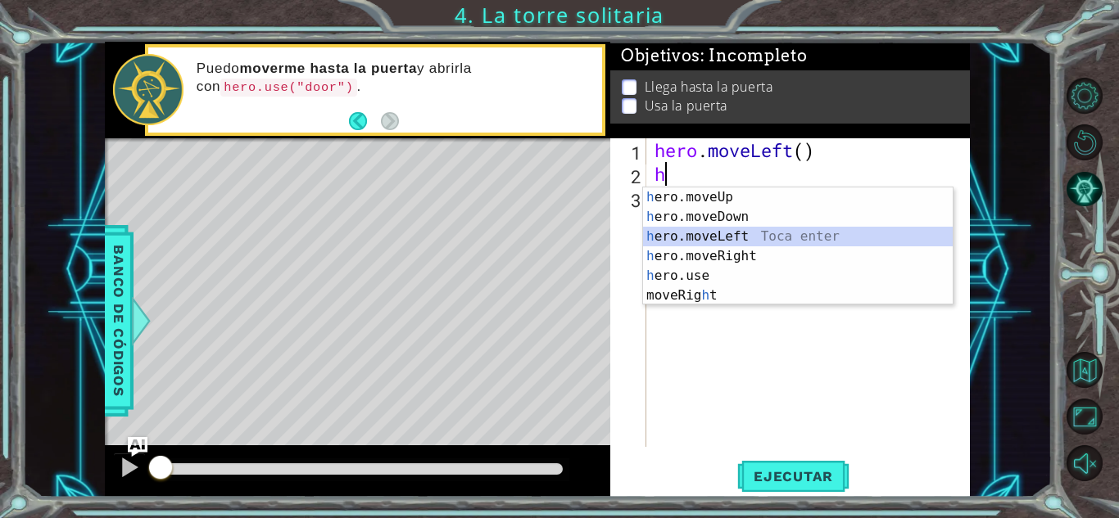
click at [704, 237] on div "h ero.moveUp Toca enter h ero.moveDown Toca enter h ero.moveLeft Toca enter h e…" at bounding box center [798, 266] width 310 height 157
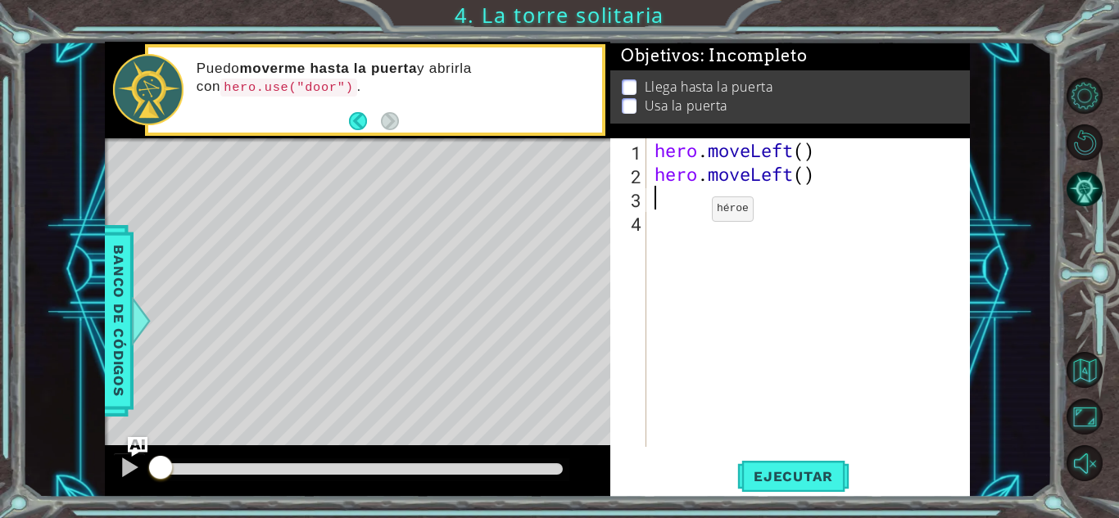
type textarea "h"
click at [704, 228] on div "hero . moveLeft ( ) hero . moveLeft ( ) hero . moveUp ( )" at bounding box center [812, 316] width 323 height 356
type textarea "h"
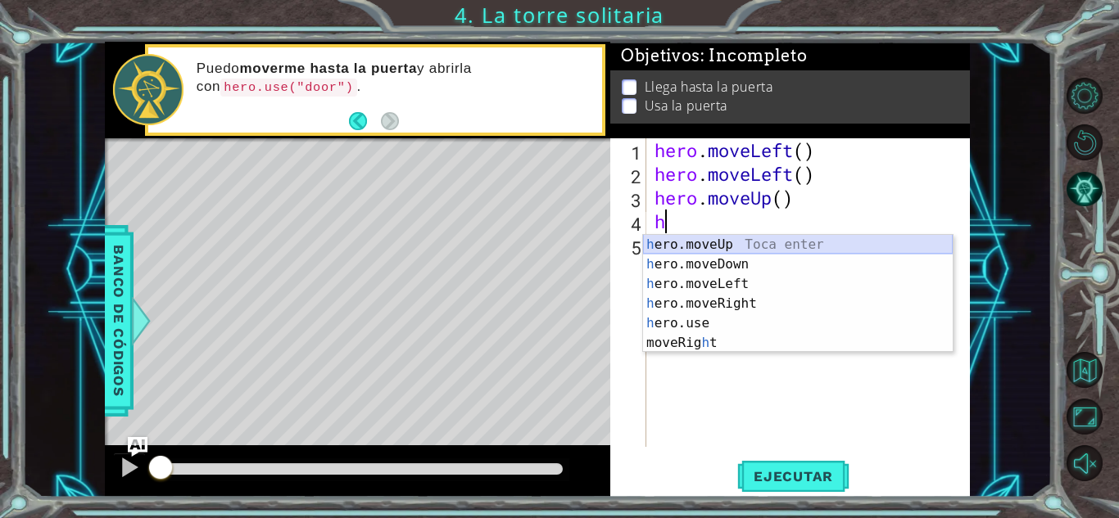
click at [708, 244] on div "h ero.moveUp Toca enter h ero.moveDown Toca enter h ero.moveLeft Toca enter h e…" at bounding box center [798, 313] width 310 height 157
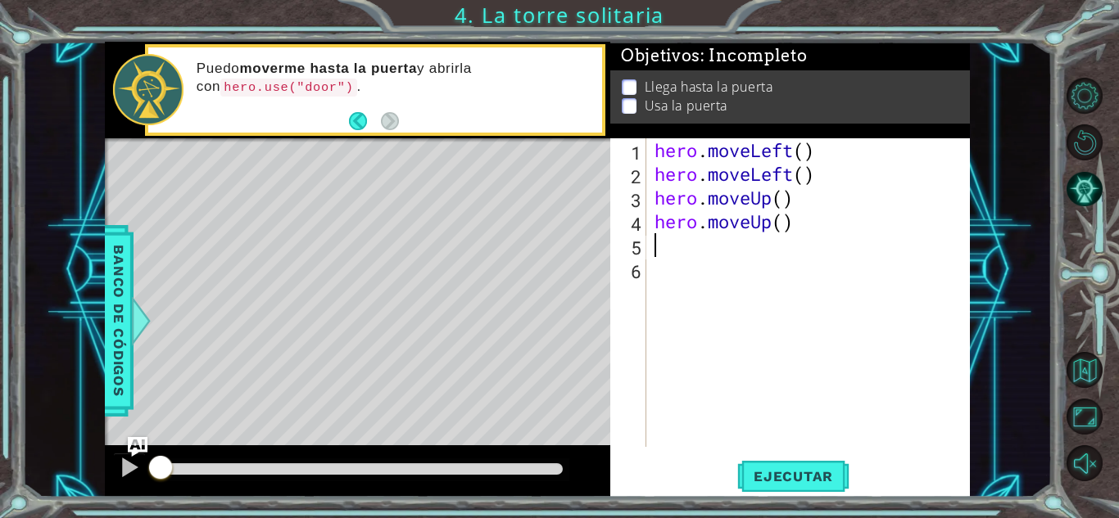
click at [714, 246] on div "hero . moveLeft ( ) hero . moveLeft ( ) hero . moveUp ( ) hero . moveUp ( )" at bounding box center [812, 316] width 323 height 356
type textarea "h"
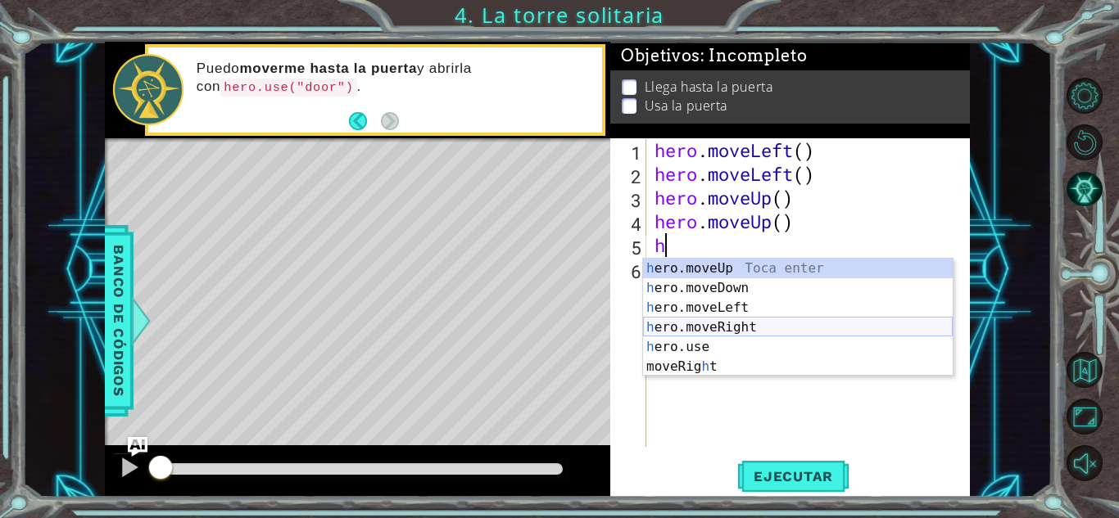
click at [718, 325] on div "h ero.moveUp Toca enter h ero.moveDown Toca enter h ero.moveLeft Toca enter h e…" at bounding box center [798, 337] width 310 height 157
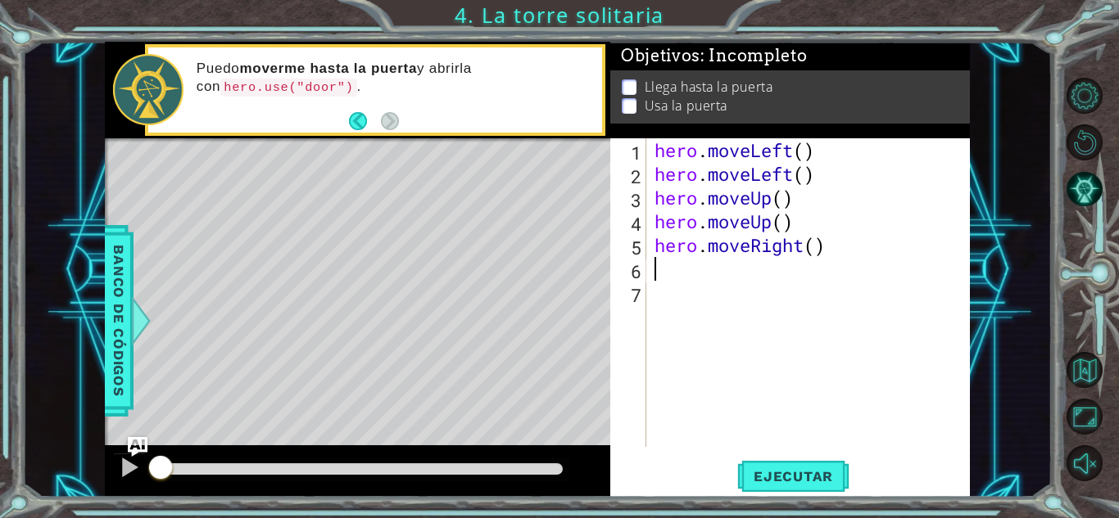
type textarea "h"
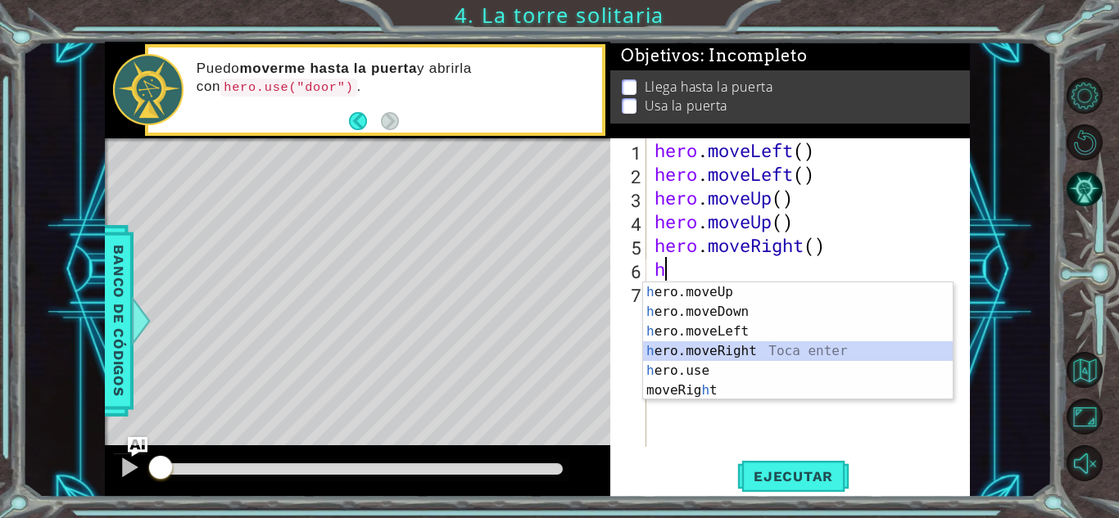
click at [709, 345] on div "h ero.moveUp Toca enter h ero.moveDown Toca enter h ero.moveLeft Toca enter h e…" at bounding box center [798, 361] width 310 height 157
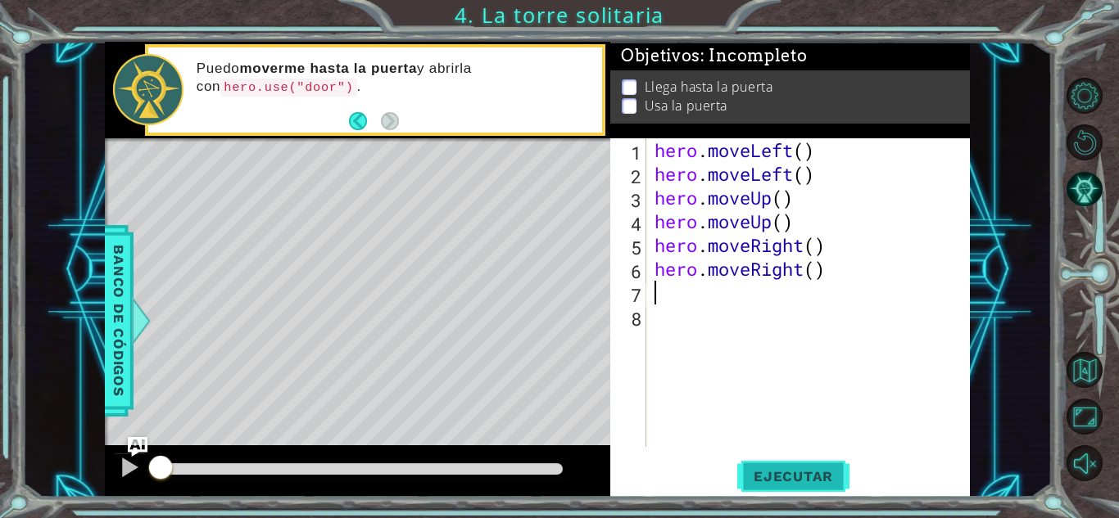
click at [823, 476] on span "Ejecutar" at bounding box center [793, 476] width 112 height 16
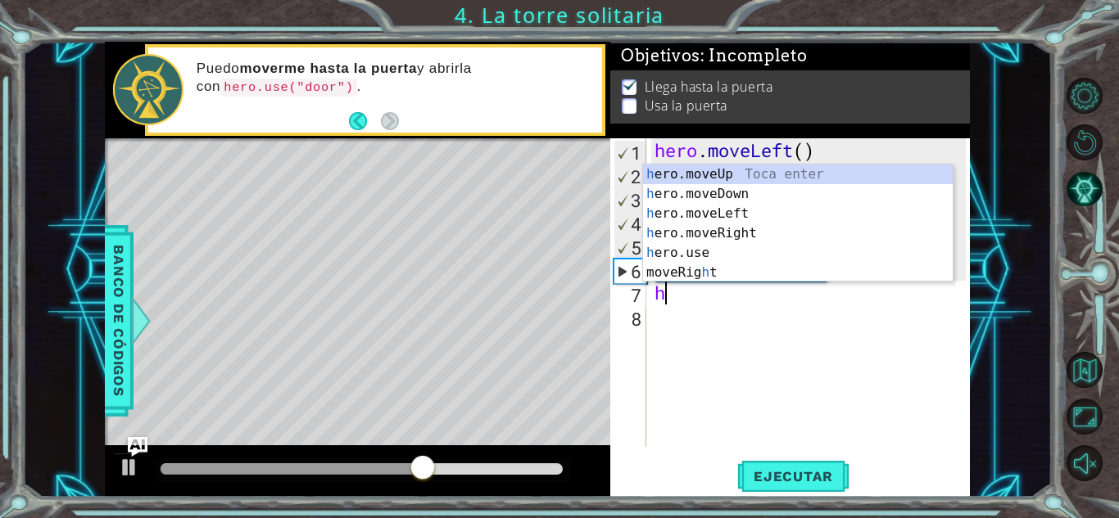
type textarea "h"
click at [714, 166] on div "h ero.moveUp Toca enter h ero.moveDown Toca enter h ero.moveLeft Toca enter h e…" at bounding box center [798, 243] width 310 height 157
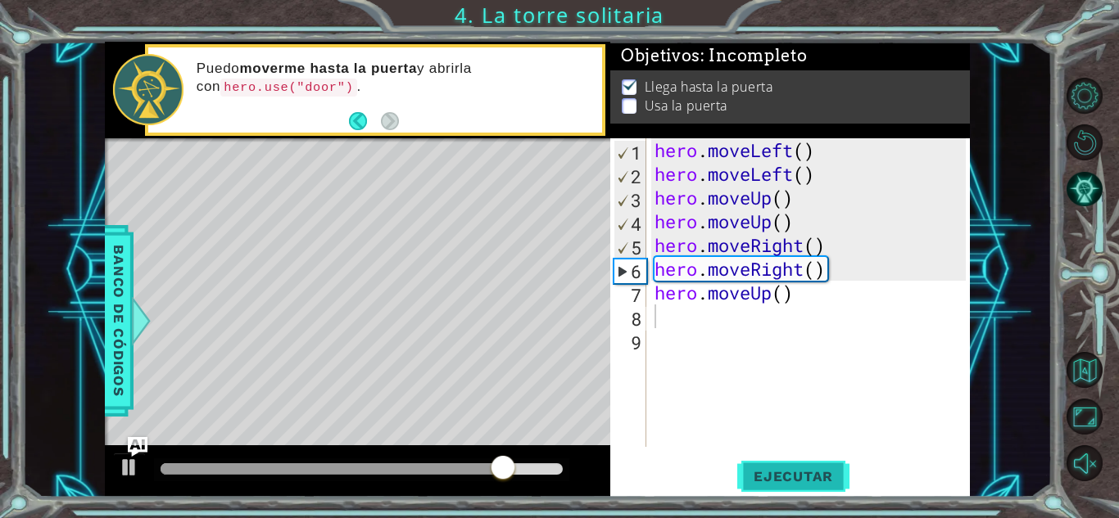
click at [780, 475] on span "Ejecutar" at bounding box center [793, 476] width 112 height 16
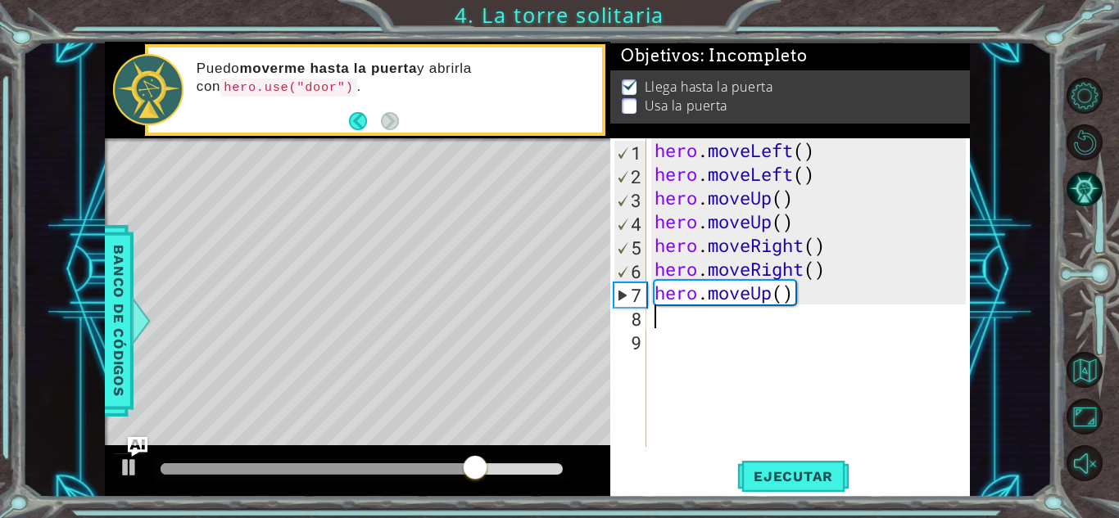
click at [653, 328] on div "hero . moveLeft ( ) hero . moveLeft ( ) hero . moveUp ( ) hero . moveUp ( ) her…" at bounding box center [812, 316] width 323 height 356
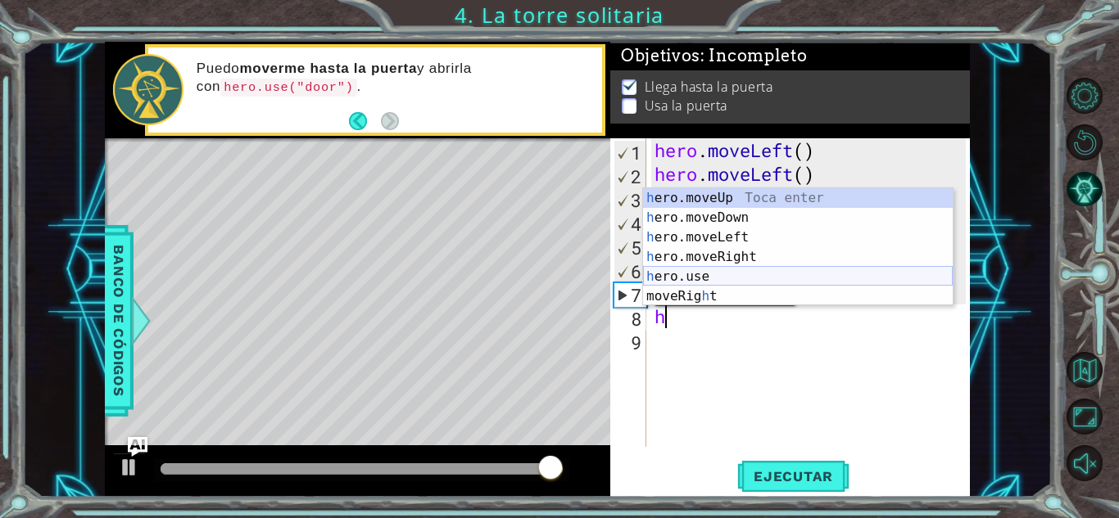
click at [687, 269] on div "h ero.moveUp Toca enter h ero.moveDown Toca enter h ero.moveLeft Toca enter h e…" at bounding box center [798, 266] width 310 height 157
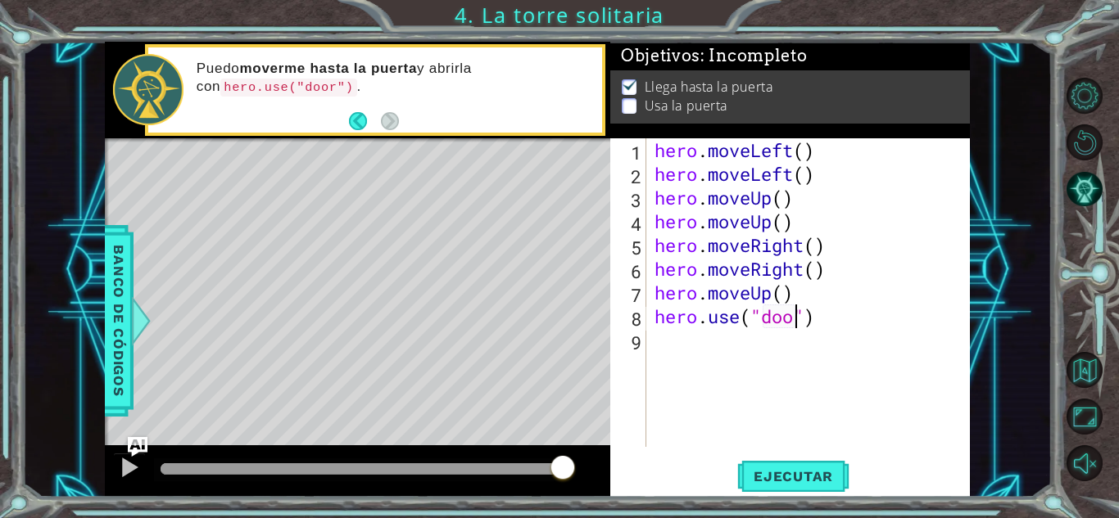
scroll to position [0, 7]
type textarea "hero.use("door")"
click at [793, 472] on span "Ejecutar" at bounding box center [793, 476] width 112 height 16
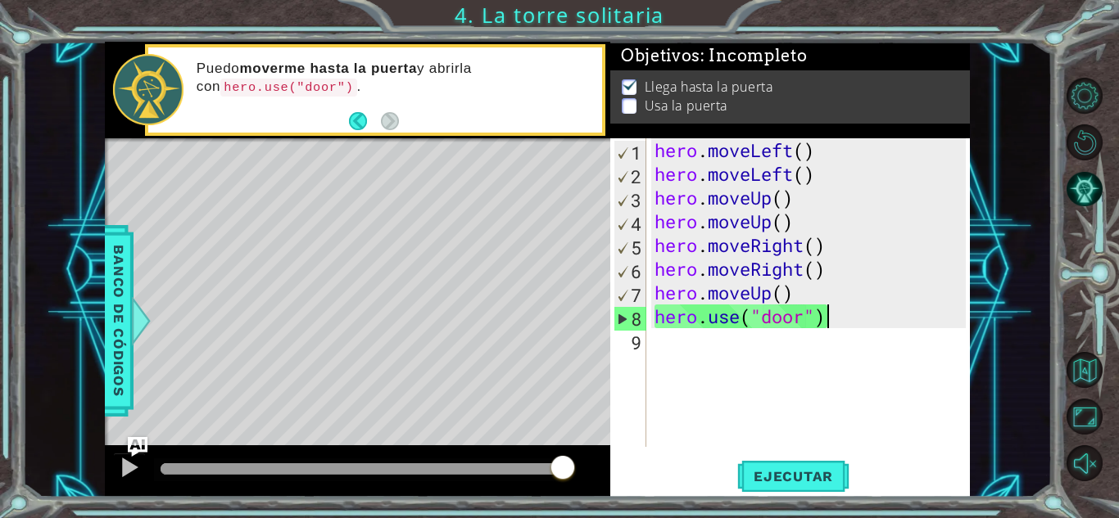
click at [864, 318] on div "hero . moveLeft ( ) hero . moveLeft ( ) hero . moveUp ( ) hero . moveUp ( ) her…" at bounding box center [812, 316] width 323 height 356
click at [779, 468] on span "Ejecutar" at bounding box center [793, 476] width 112 height 16
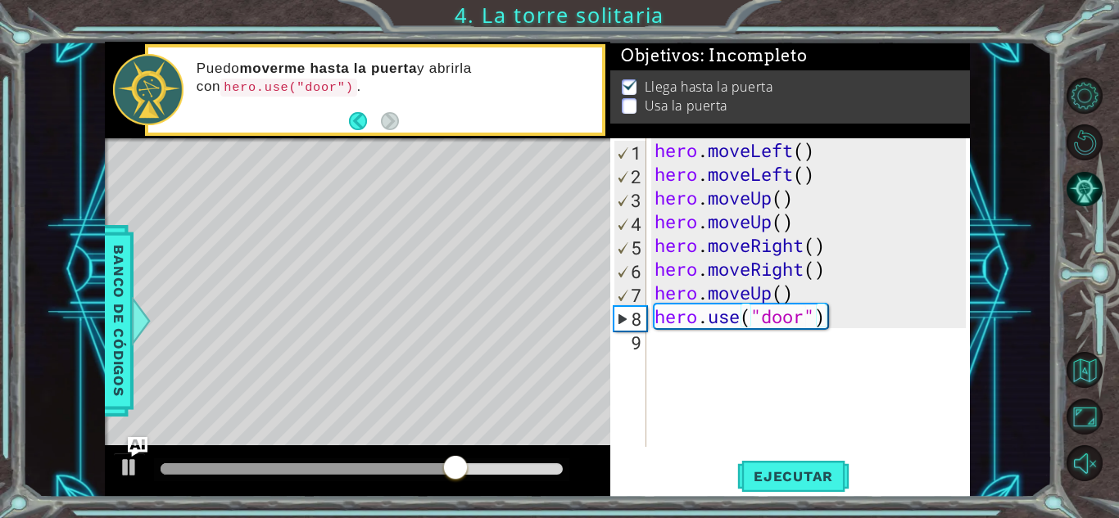
click at [444, 202] on div "Level Map" at bounding box center [483, 379] width 757 height 482
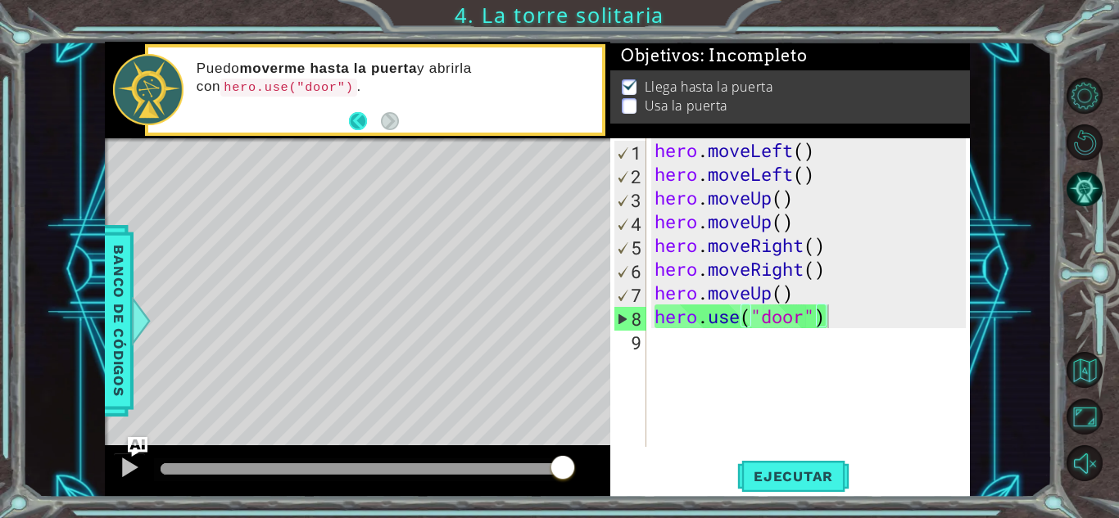
click at [349, 118] on button "Back" at bounding box center [365, 121] width 32 height 18
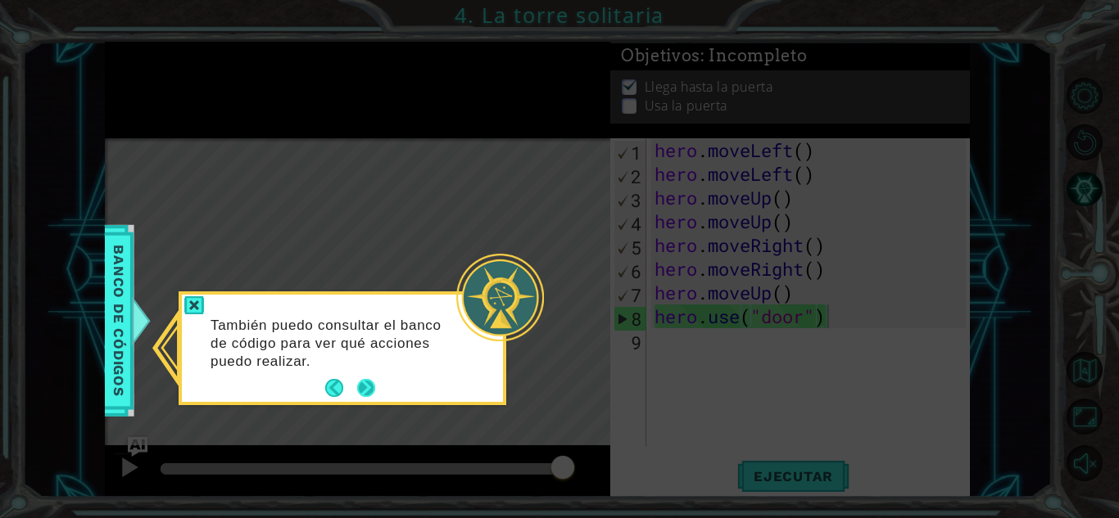
click at [357, 380] on button "Next" at bounding box center [366, 388] width 18 height 18
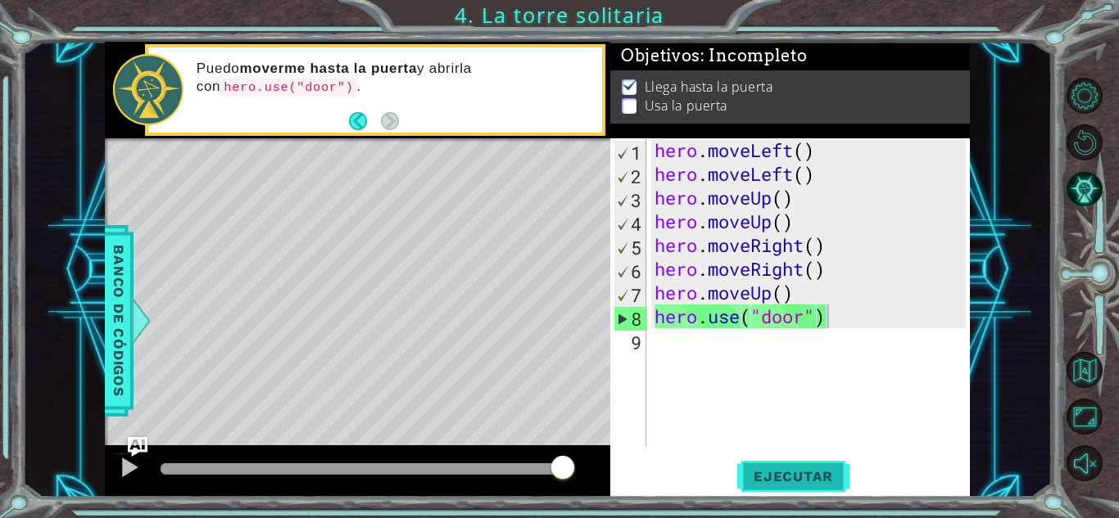
click at [753, 468] on span "Ejecutar" at bounding box center [793, 476] width 112 height 16
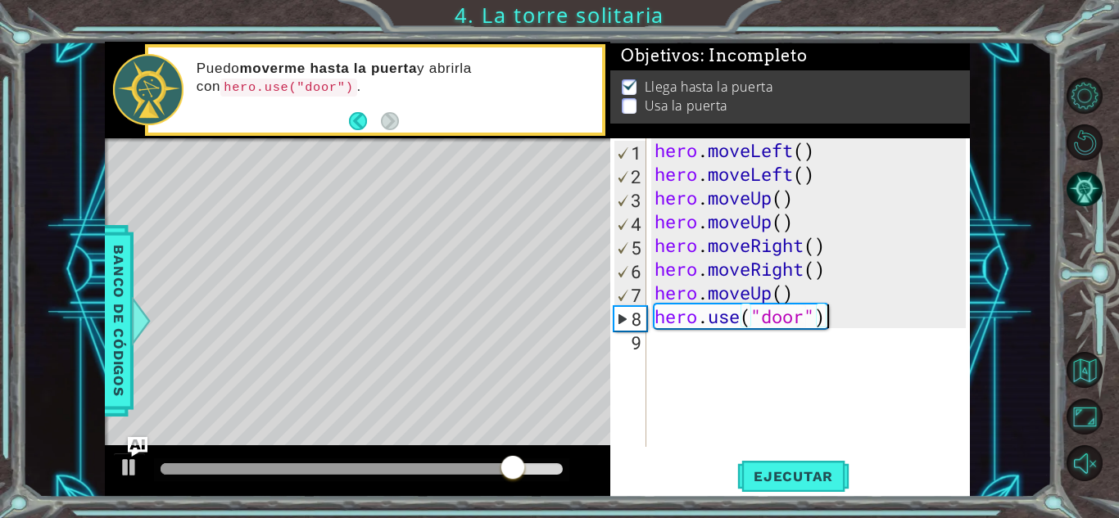
click at [869, 322] on div "hero . moveLeft ( ) hero . moveLeft ( ) hero . moveUp ( ) hero . moveUp ( ) her…" at bounding box center [812, 316] width 323 height 356
click at [848, 339] on div "hero . moveLeft ( ) hero . moveLeft ( ) hero . moveUp ( ) hero . moveUp ( ) her…" at bounding box center [812, 316] width 323 height 356
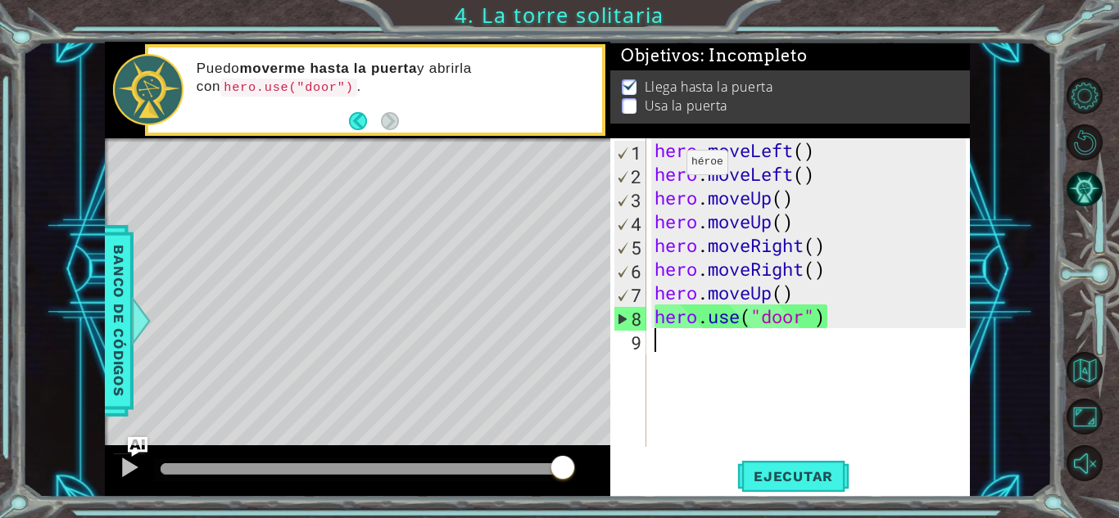
click at [623, 100] on p at bounding box center [629, 107] width 15 height 16
click at [615, 93] on div "Llega hasta la puerta Usa la puerta" at bounding box center [789, 96] width 359 height 53
click at [624, 101] on p at bounding box center [629, 109] width 15 height 16
click at [835, 346] on div "hero . moveLeft ( ) hero . moveLeft ( ) hero . moveUp ( ) hero . moveUp ( ) her…" at bounding box center [812, 316] width 323 height 356
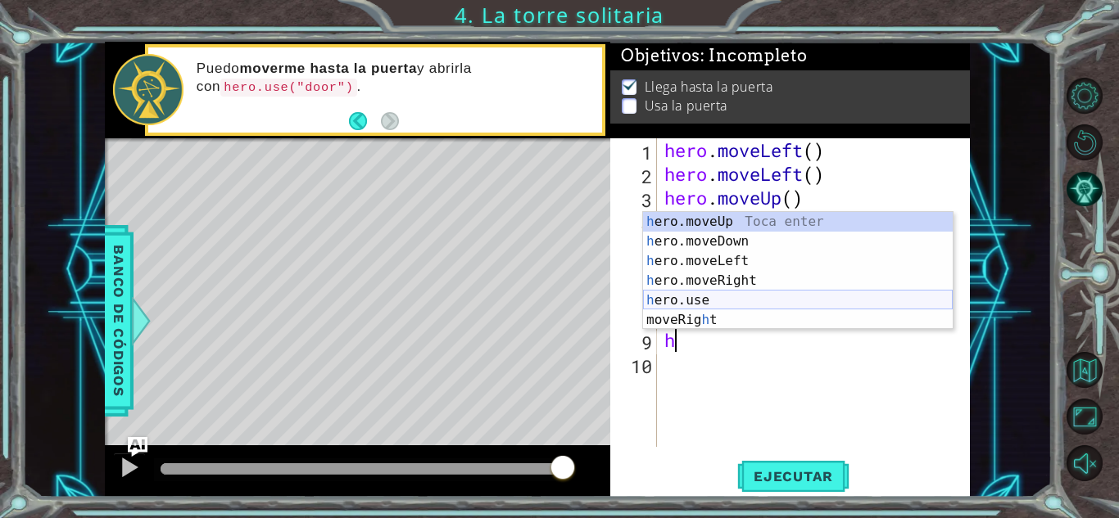
click at [739, 302] on div "h ero.moveUp Toca enter h ero.moveDown Toca enter h ero.moveLeft Toca enter h e…" at bounding box center [798, 290] width 310 height 157
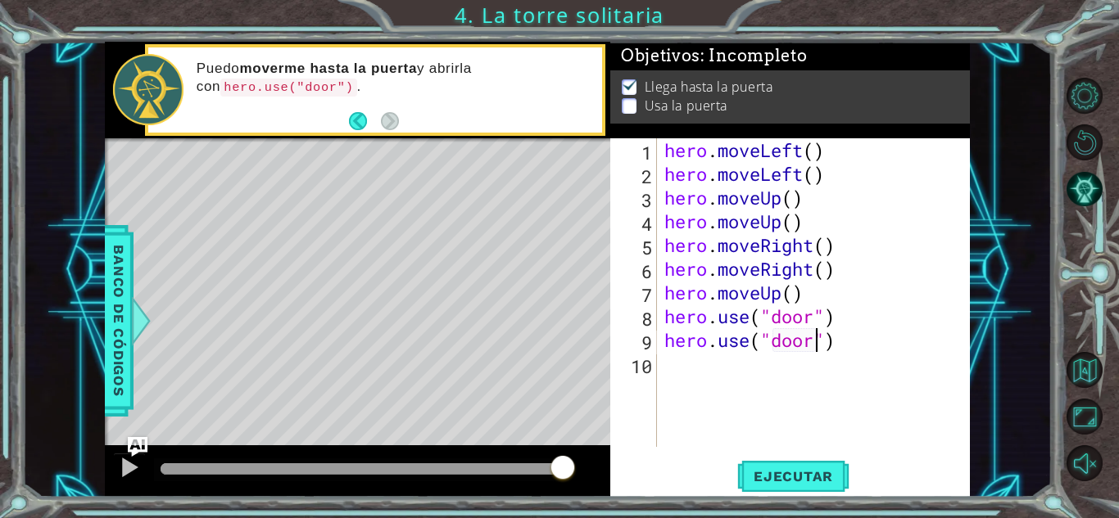
scroll to position [0, 7]
click at [785, 468] on span "Ejecutar" at bounding box center [793, 476] width 112 height 16
type textarea "hero.use("door")"
click at [873, 347] on div "hero . moveLeft ( ) hero . moveLeft ( ) hero . moveUp ( ) hero . moveUp ( ) her…" at bounding box center [817, 316] width 313 height 356
click at [694, 373] on div "hero . moveLeft ( ) hero . moveLeft ( ) hero . moveUp ( ) hero . moveUp ( ) her…" at bounding box center [817, 316] width 313 height 356
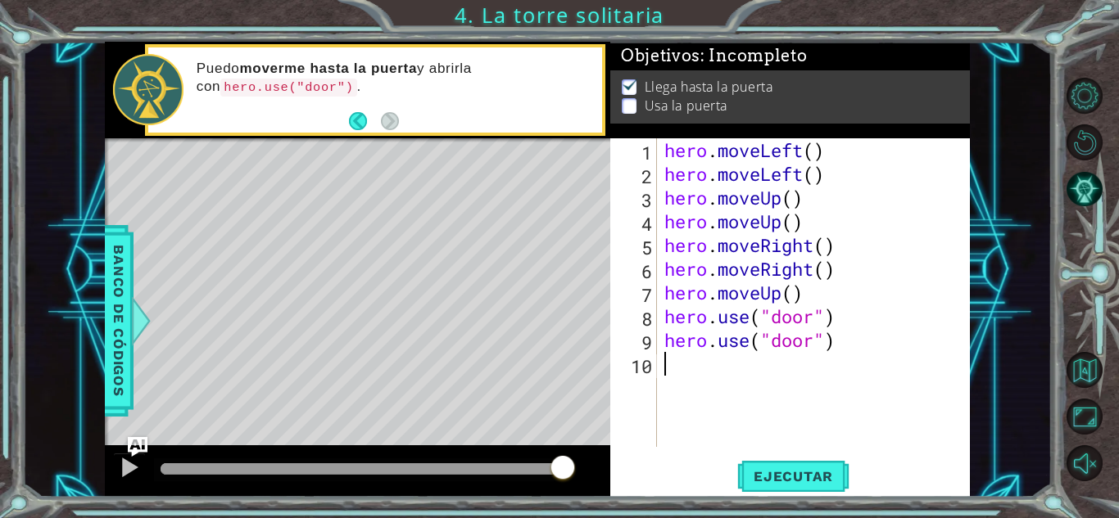
scroll to position [0, 0]
type textarea "h"
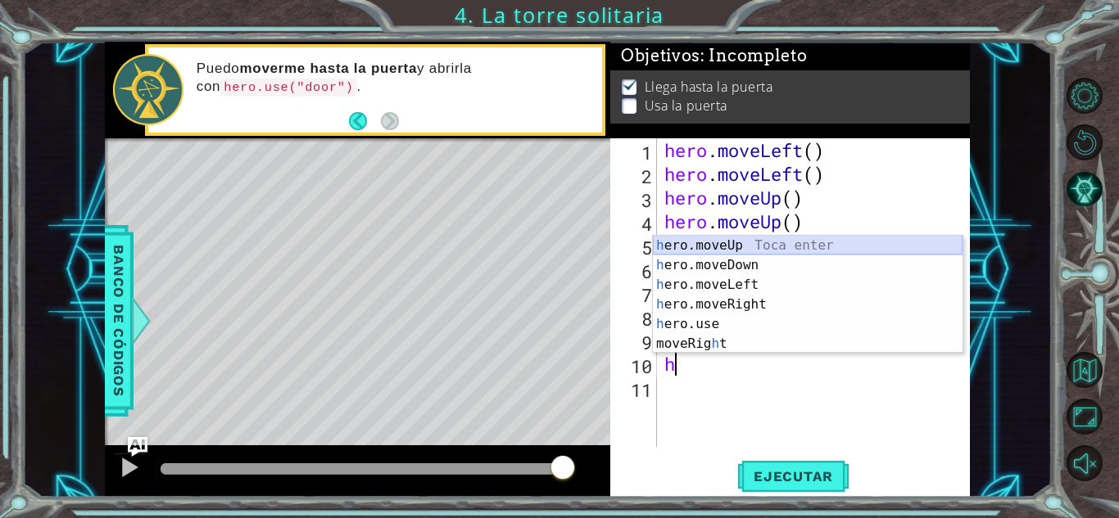
click at [724, 242] on div "h ero.moveUp Toca enter h ero.moveDown Toca enter h ero.moveLeft Toca enter h e…" at bounding box center [808, 314] width 310 height 157
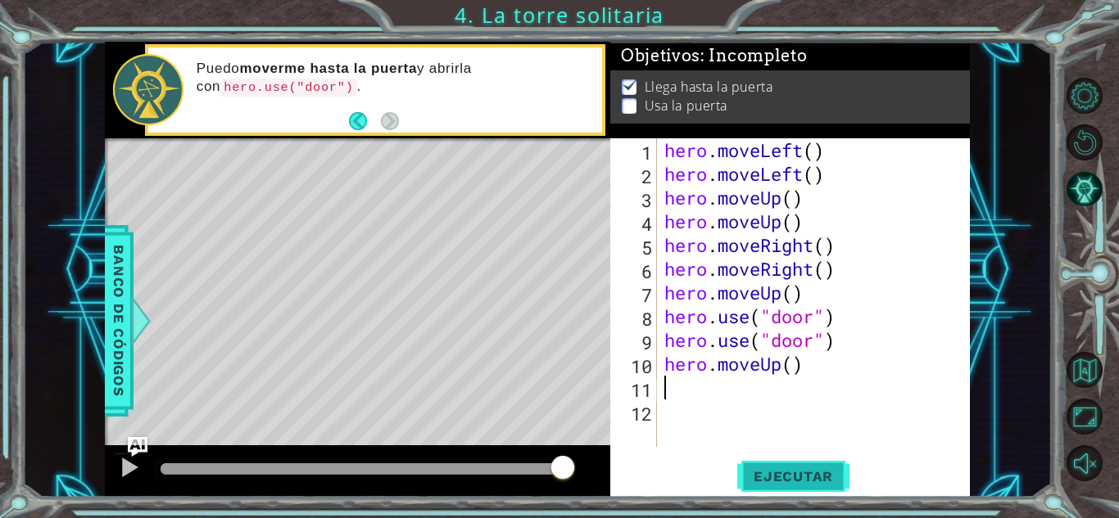
click at [766, 479] on span "Ejecutar" at bounding box center [793, 476] width 112 height 16
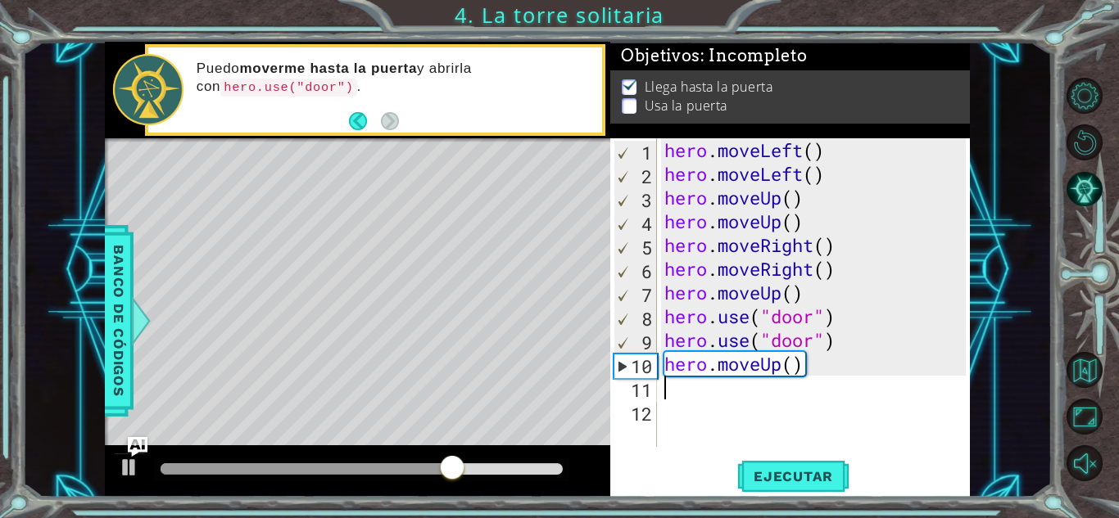
click at [851, 365] on div "hero . moveLeft ( ) hero . moveLeft ( ) hero . moveUp ( ) hero . moveUp ( ) her…" at bounding box center [817, 316] width 313 height 356
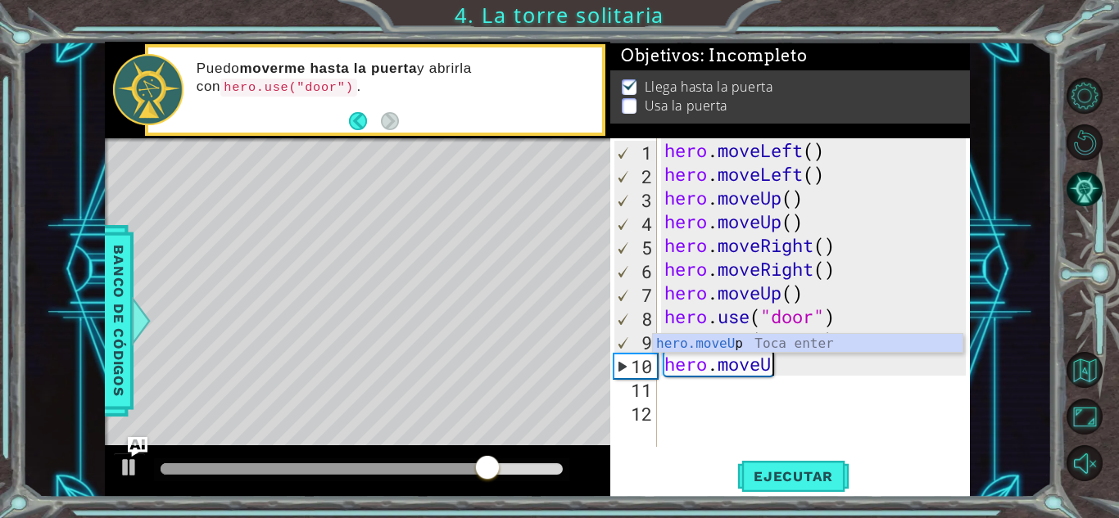
type textarea "he"
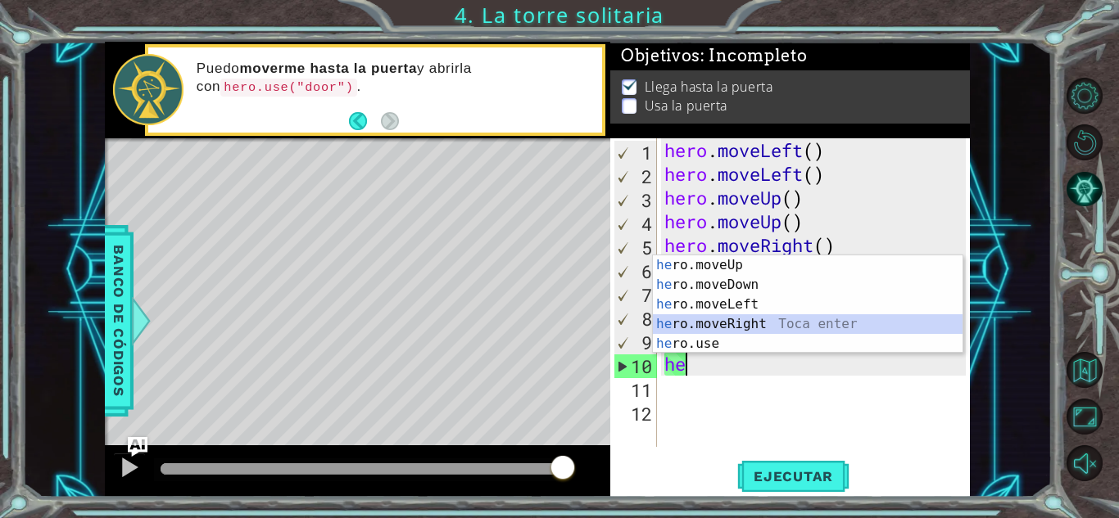
click at [773, 319] on div "he ro.moveUp Toca enter he ro.moveDown Toca enter he ro.moveLeft Toca enter he …" at bounding box center [808, 324] width 310 height 138
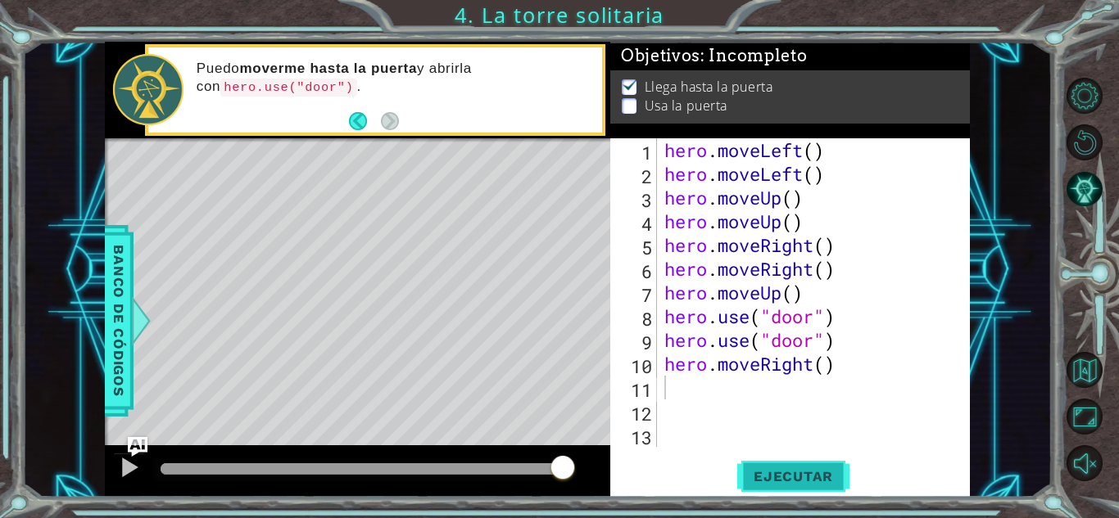
click at [807, 471] on span "Ejecutar" at bounding box center [793, 476] width 112 height 16
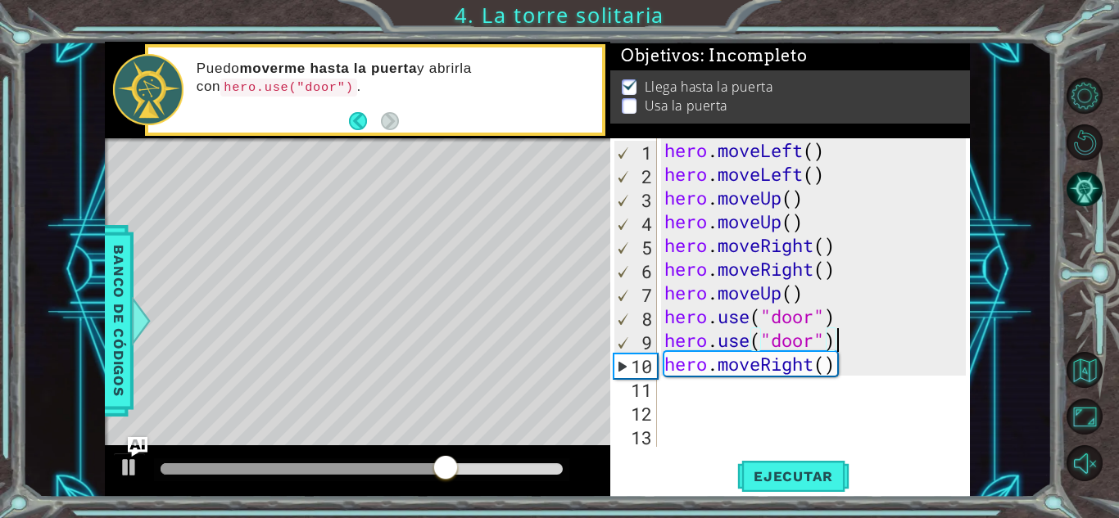
click at [858, 344] on div "hero . moveLeft ( ) hero . moveLeft ( ) hero . moveUp ( ) hero . moveUp ( ) her…" at bounding box center [817, 316] width 313 height 356
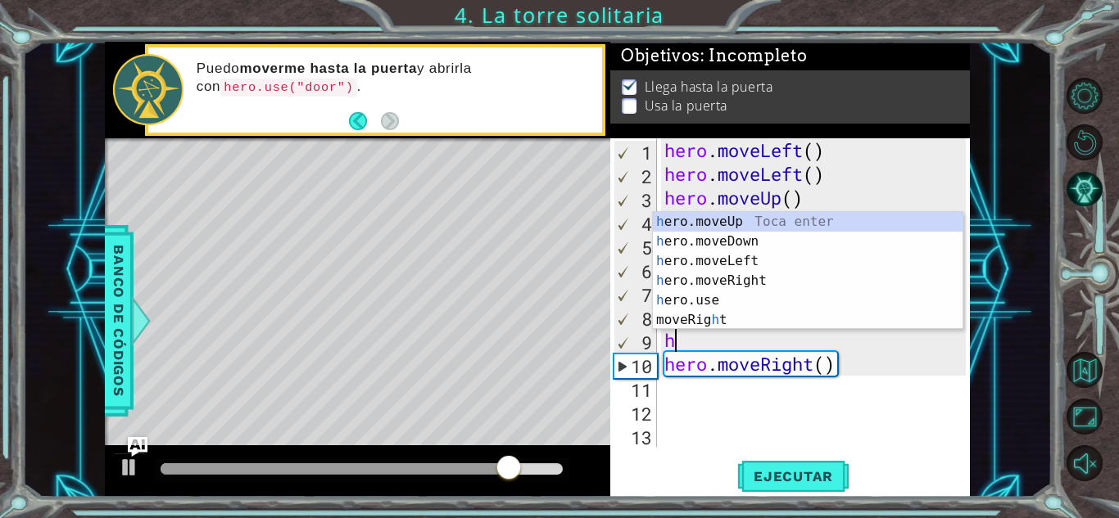
type textarea "h"
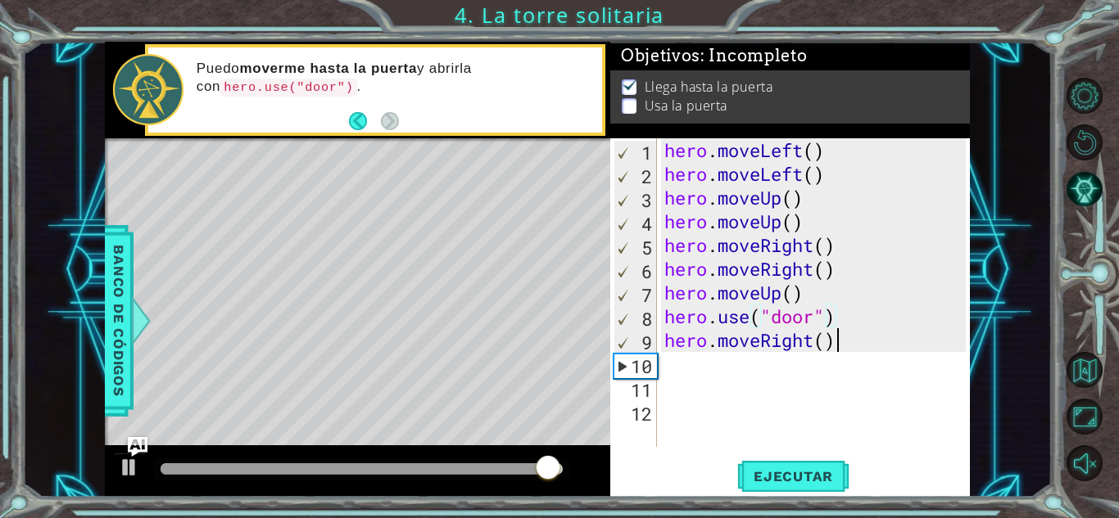
click at [867, 345] on div "hero . moveLeft ( ) hero . moveLeft ( ) hero . moveUp ( ) hero . moveUp ( ) her…" at bounding box center [817, 316] width 313 height 356
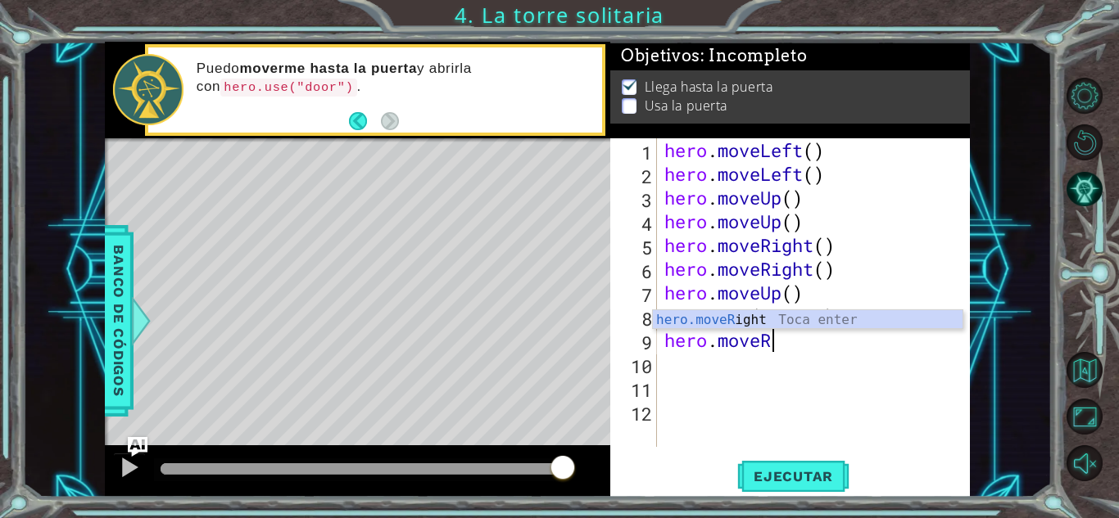
type textarea "hero.move"
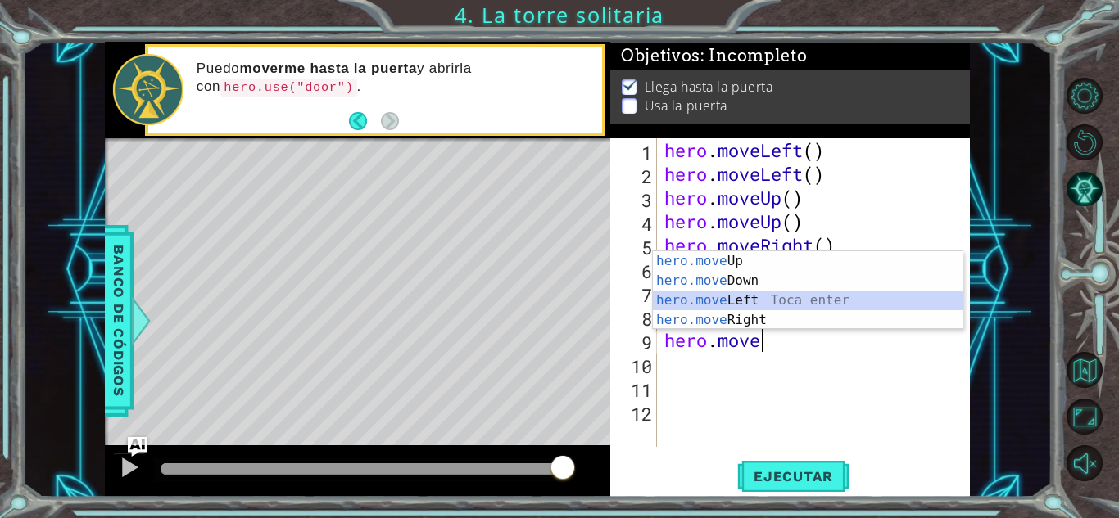
click at [811, 296] on div "hero.move Up Toca enter hero.move Down Toca enter hero.move Left Toca enter her…" at bounding box center [808, 310] width 310 height 118
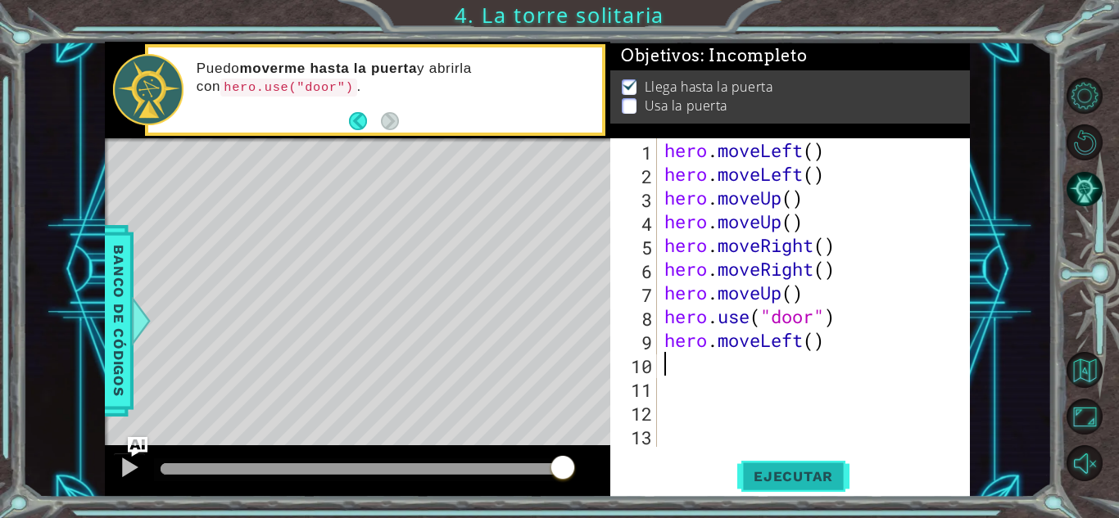
click at [805, 486] on button "Ejecutar" at bounding box center [793, 477] width 112 height 36
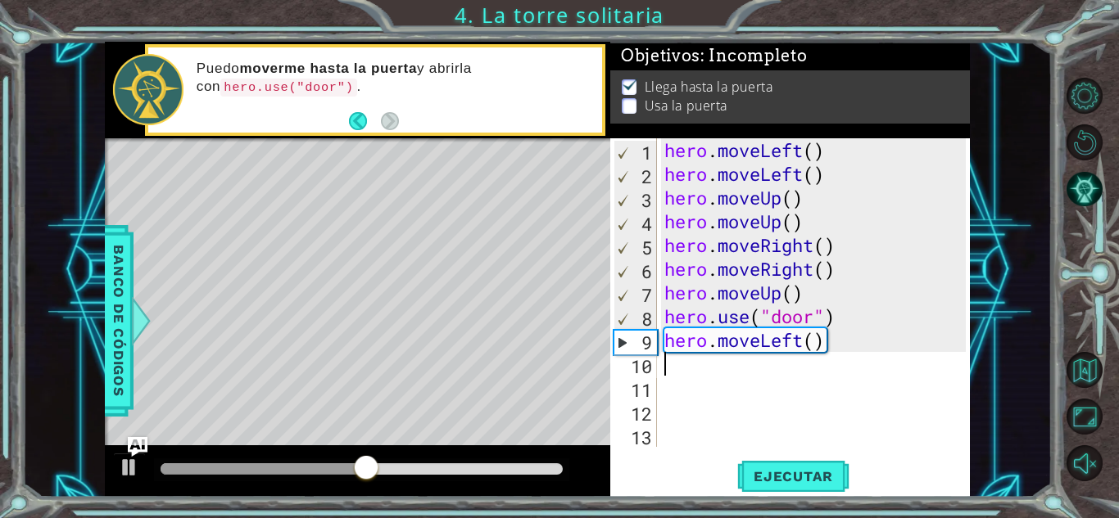
click at [838, 353] on div "hero . moveLeft ( ) hero . moveLeft ( ) hero . moveUp ( ) hero . moveUp ( ) her…" at bounding box center [817, 316] width 313 height 356
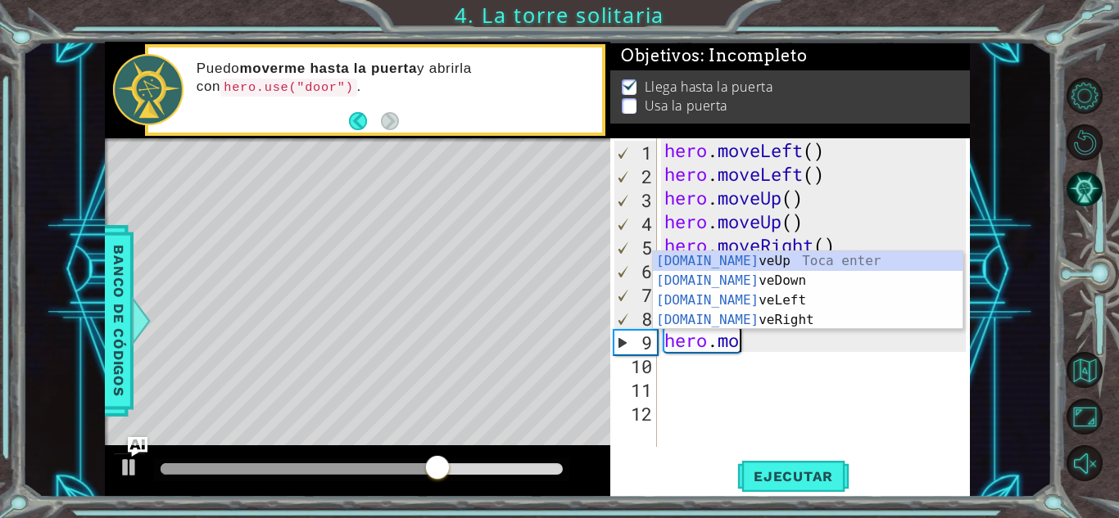
type textarea "hero.m"
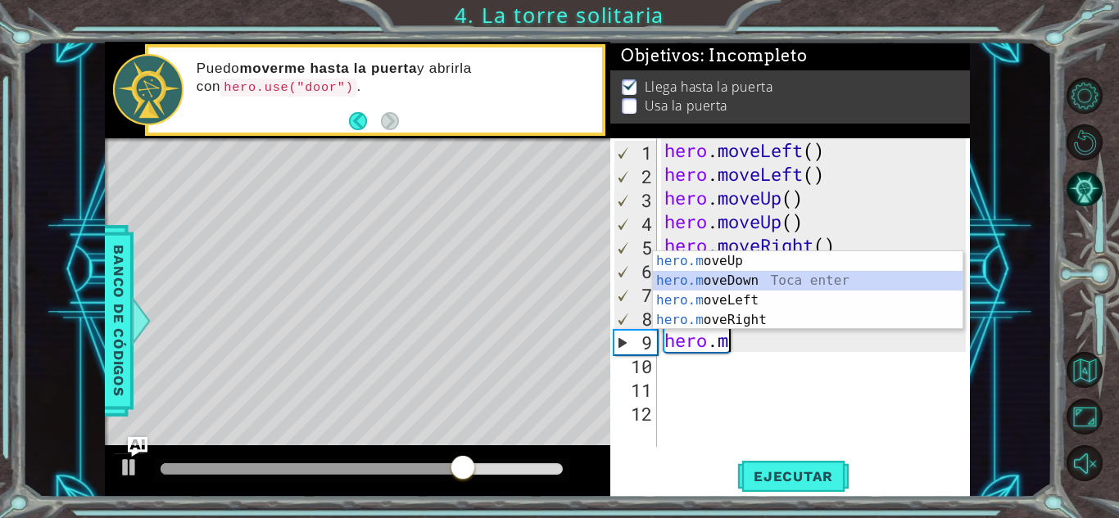
click at [760, 279] on div "hero.m oveUp Toca enter hero.m oveDown Toca enter hero.m oveLeft Toca enter her…" at bounding box center [808, 310] width 310 height 118
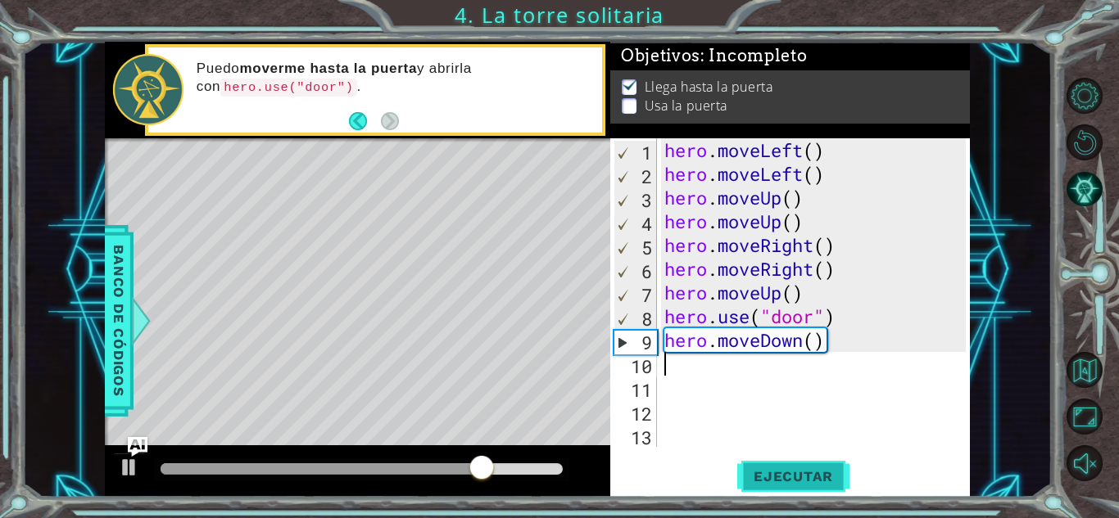
click at [820, 463] on button "Ejecutar" at bounding box center [793, 477] width 112 height 36
click at [850, 349] on div "hero . moveLeft ( ) hero . moveLeft ( ) hero . moveUp ( ) hero . moveUp ( ) her…" at bounding box center [817, 316] width 313 height 356
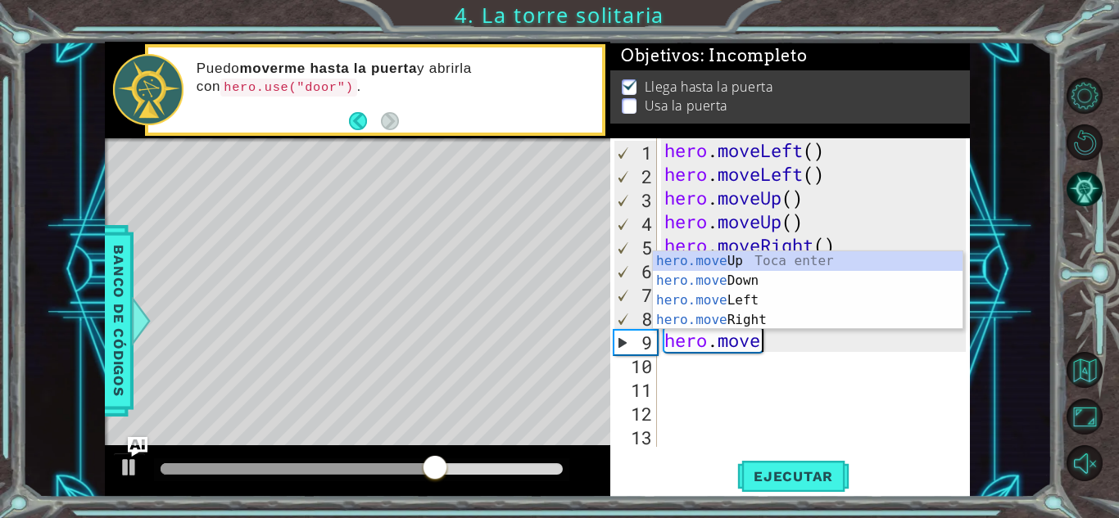
type textarea "hero.move"
click at [766, 259] on div "hero.move Up Toca enter hero.move Down Toca enter hero.move Left Toca enter her…" at bounding box center [808, 310] width 310 height 118
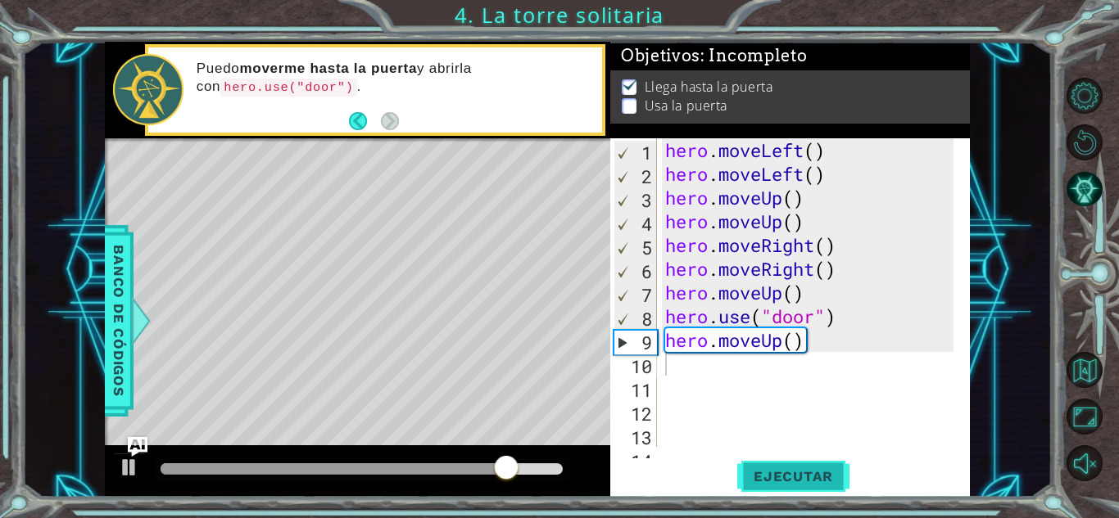
click at [809, 477] on span "Ejecutar" at bounding box center [793, 476] width 112 height 16
click at [838, 341] on div "hero . moveLeft ( ) hero . moveLeft ( ) hero . moveUp ( ) hero . moveUp ( ) her…" at bounding box center [812, 316] width 300 height 356
drag, startPoint x: 838, startPoint y: 341, endPoint x: 816, endPoint y: 342, distance: 22.1
click at [816, 342] on div "hero . moveLeft ( ) hero . moveLeft ( ) hero . moveUp ( ) hero . moveUp ( ) her…" at bounding box center [812, 316] width 300 height 356
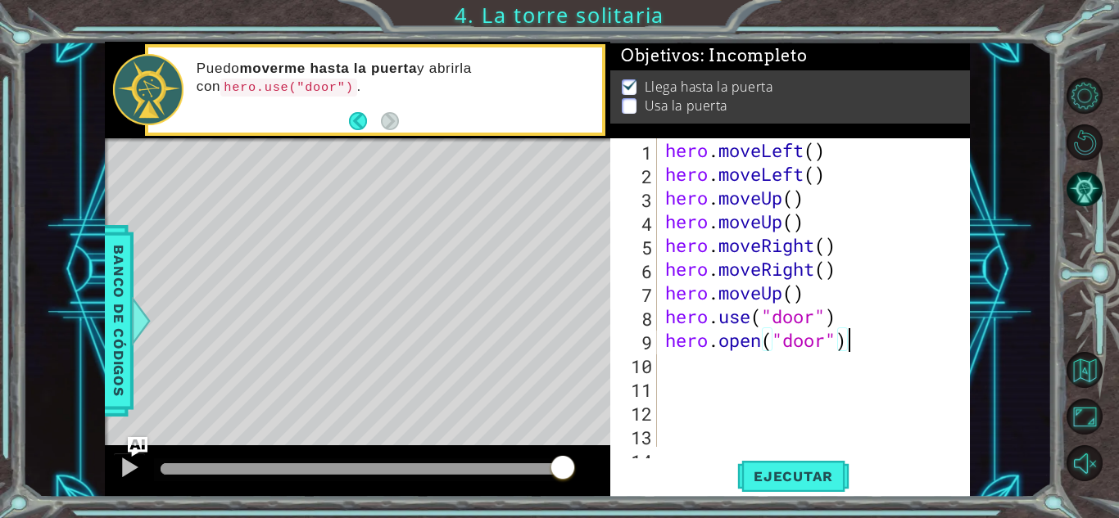
scroll to position [0, 7]
click at [866, 305] on div "hero . moveLeft ( ) hero . moveLeft ( ) hero . moveUp ( ) hero . moveUp ( ) her…" at bounding box center [812, 316] width 300 height 356
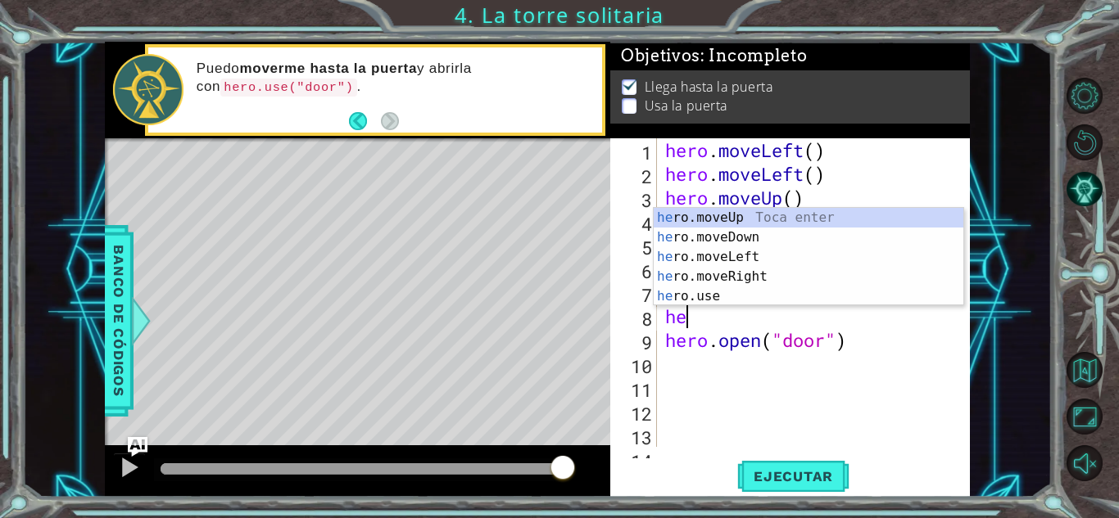
scroll to position [0, 0]
type textarea "h"
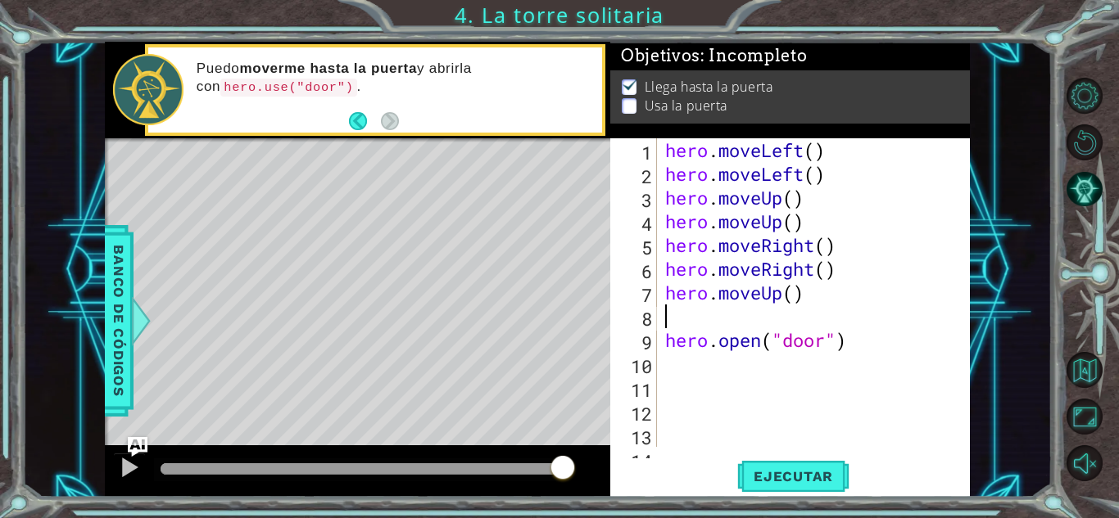
type textarea "hero.moveUp()"
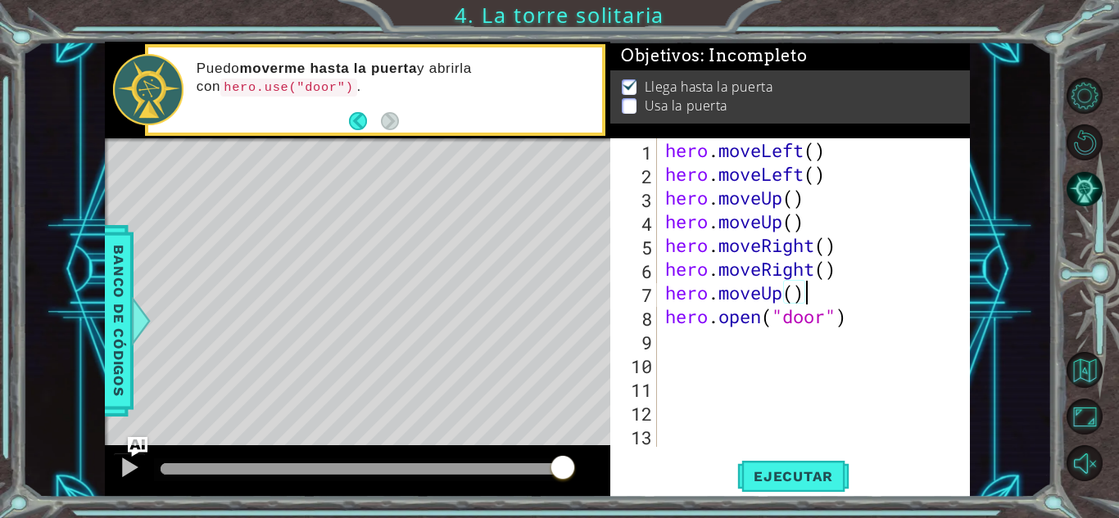
click at [867, 356] on div "hero . moveLeft ( ) hero . moveLeft ( ) hero . moveUp ( ) hero . moveUp ( ) her…" at bounding box center [818, 316] width 312 height 356
click at [856, 321] on div "hero . moveLeft ( ) hero . moveLeft ( ) hero . moveUp ( ) hero . moveUp ( ) her…" at bounding box center [818, 316] width 312 height 356
type textarea "[DOMAIN_NAME]("door")"
click at [689, 349] on div "hero . moveLeft ( ) hero . moveLeft ( ) hero . moveUp ( ) hero . moveUp ( ) her…" at bounding box center [818, 316] width 312 height 356
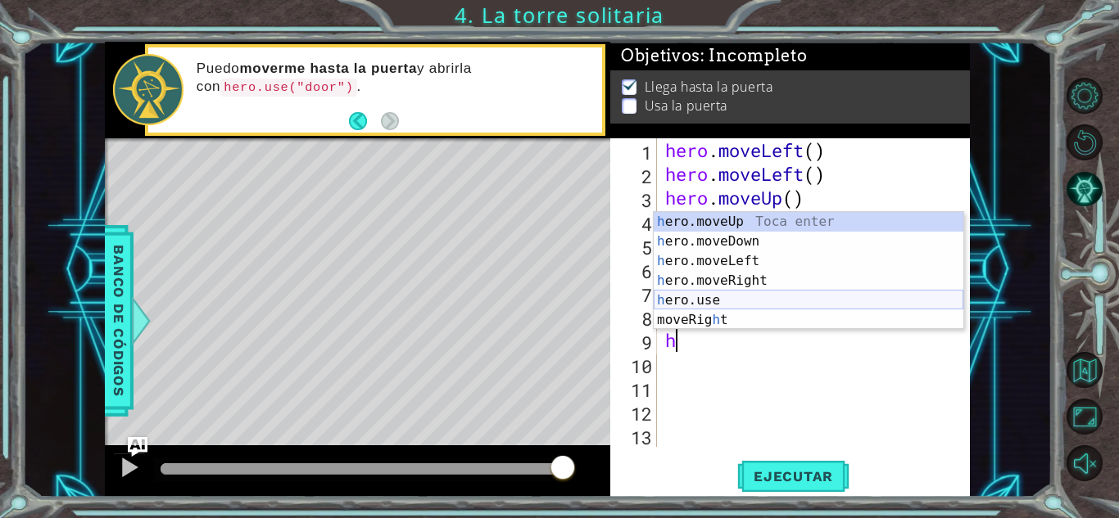
click at [725, 299] on div "h ero.moveUp Toca enter h ero.moveDown Toca enter h ero.moveLeft Toca enter h e…" at bounding box center [808, 290] width 310 height 157
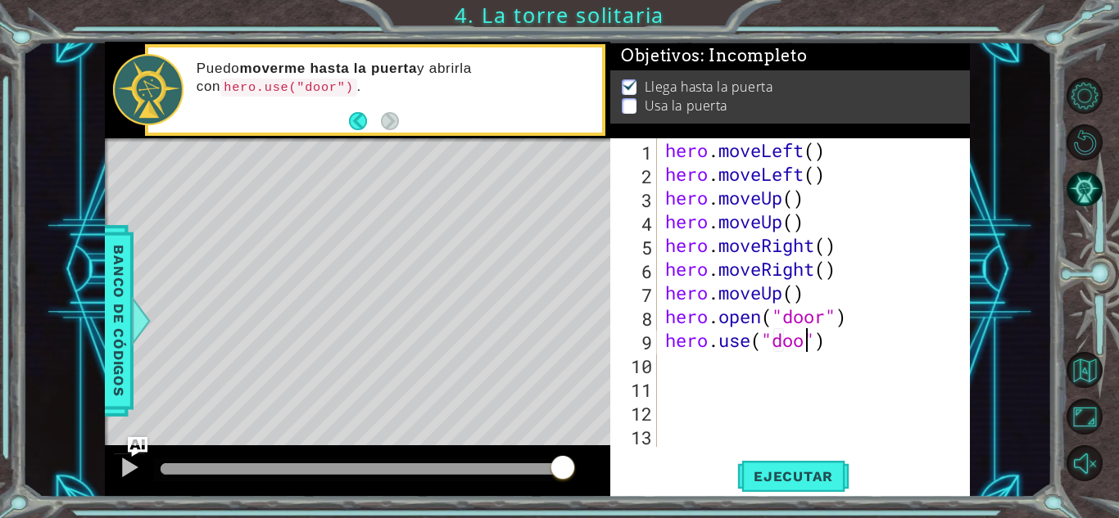
scroll to position [0, 7]
click at [770, 481] on span "Ejecutar" at bounding box center [793, 476] width 112 height 16
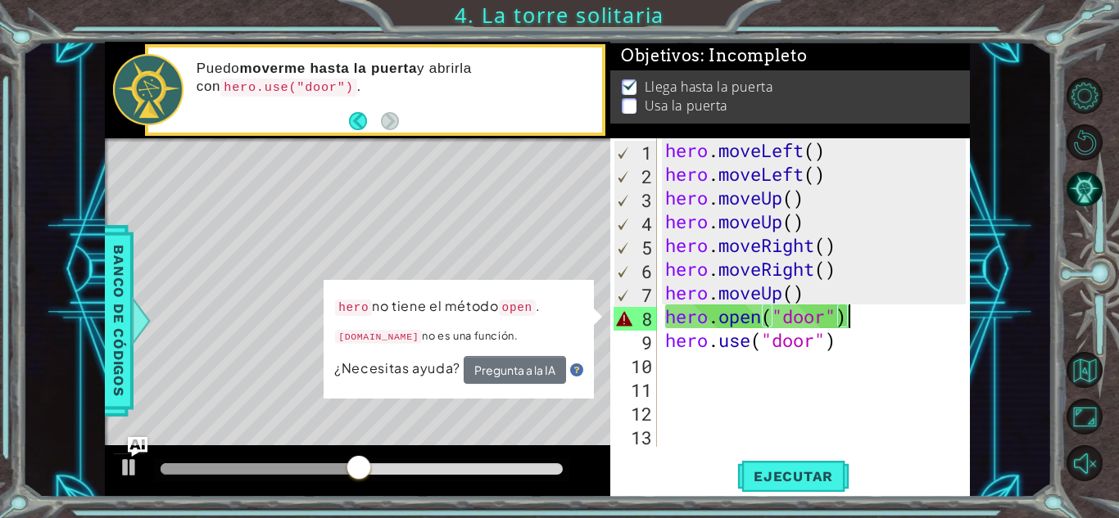
click at [866, 315] on div "hero . moveLeft ( ) hero . moveLeft ( ) hero . moveUp ( ) hero . moveUp ( ) her…" at bounding box center [818, 316] width 312 height 356
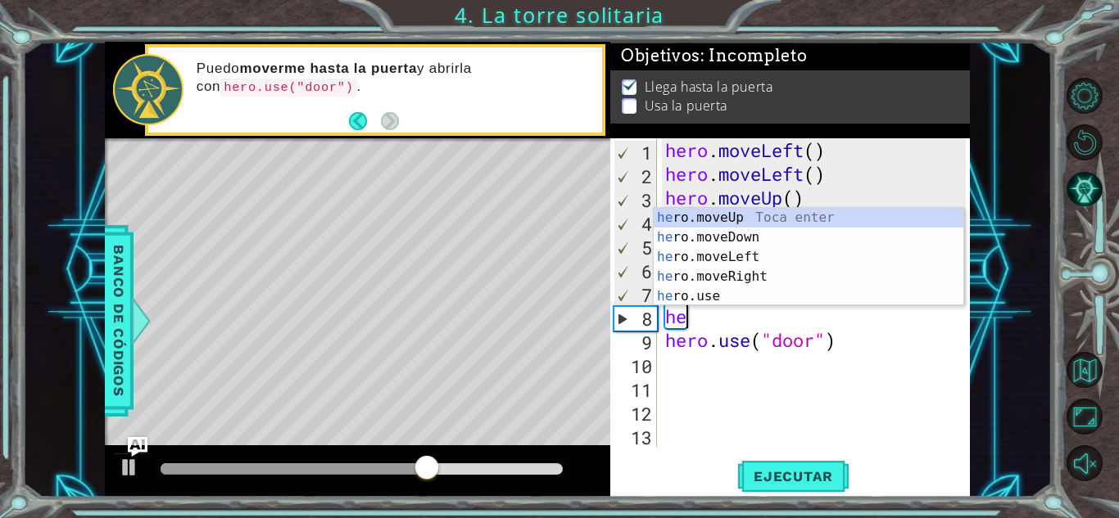
scroll to position [0, 0]
type textarea "h"
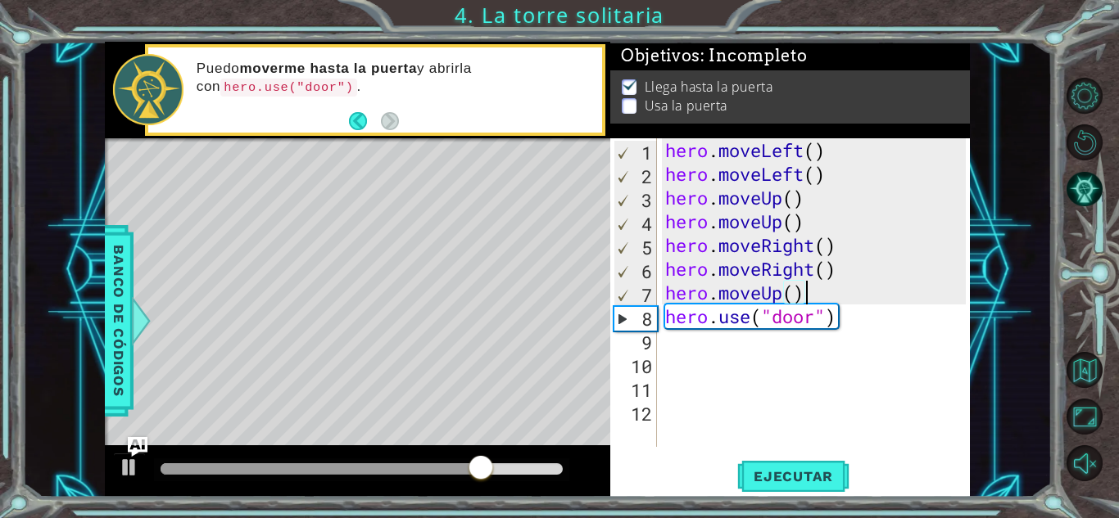
click at [905, 311] on div "hero . moveLeft ( ) hero . moveLeft ( ) hero . moveUp ( ) hero . moveUp ( ) her…" at bounding box center [818, 316] width 312 height 356
click at [905, 320] on div "hero . moveLeft ( ) hero . moveLeft ( ) hero . moveUp ( ) hero . moveUp ( ) her…" at bounding box center [818, 316] width 312 height 356
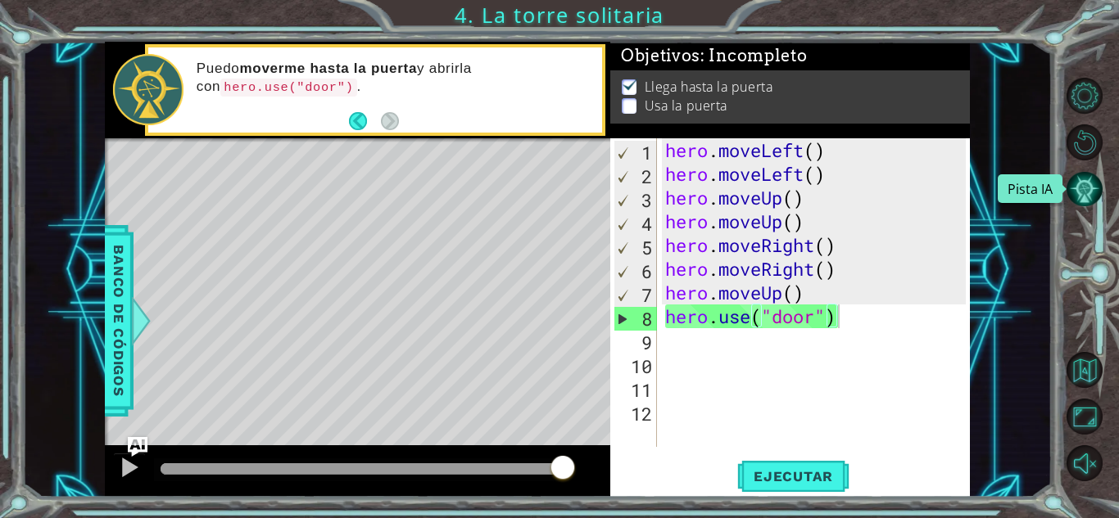
click at [1084, 189] on button "Pista IA" at bounding box center [1084, 189] width 36 height 36
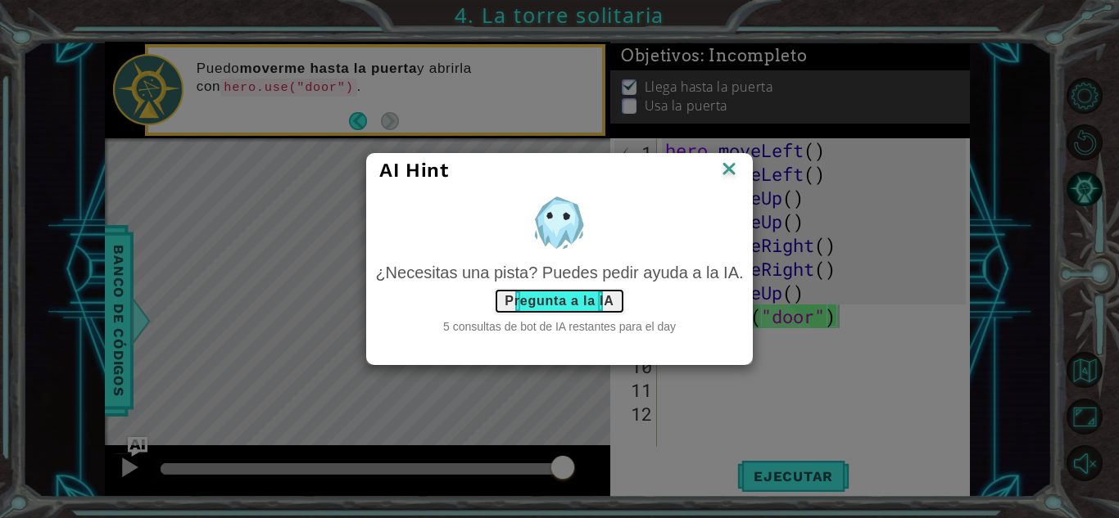
click at [571, 299] on button "Pregunta a la IA" at bounding box center [559, 301] width 130 height 26
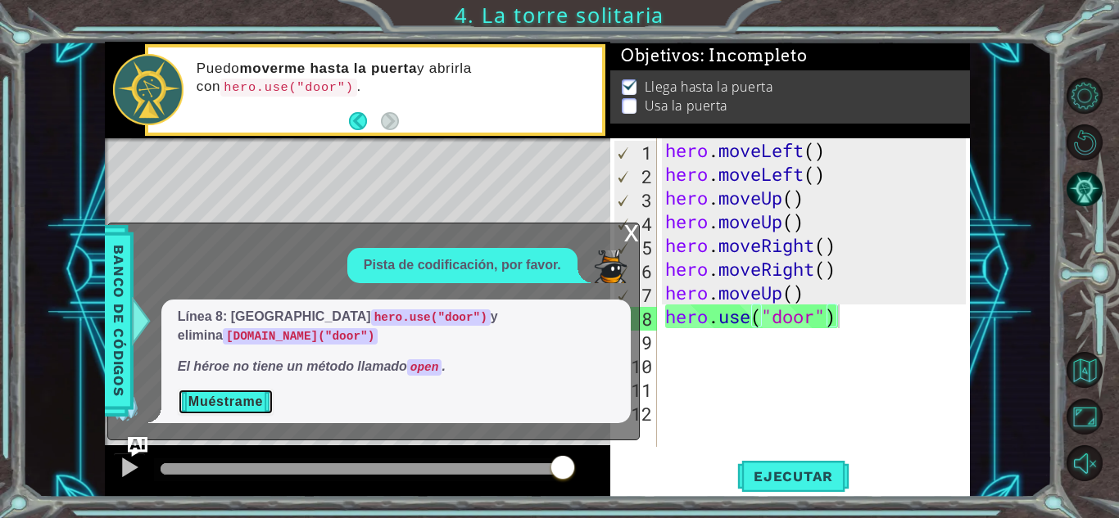
click at [236, 396] on button "Muéstrame" at bounding box center [226, 402] width 96 height 26
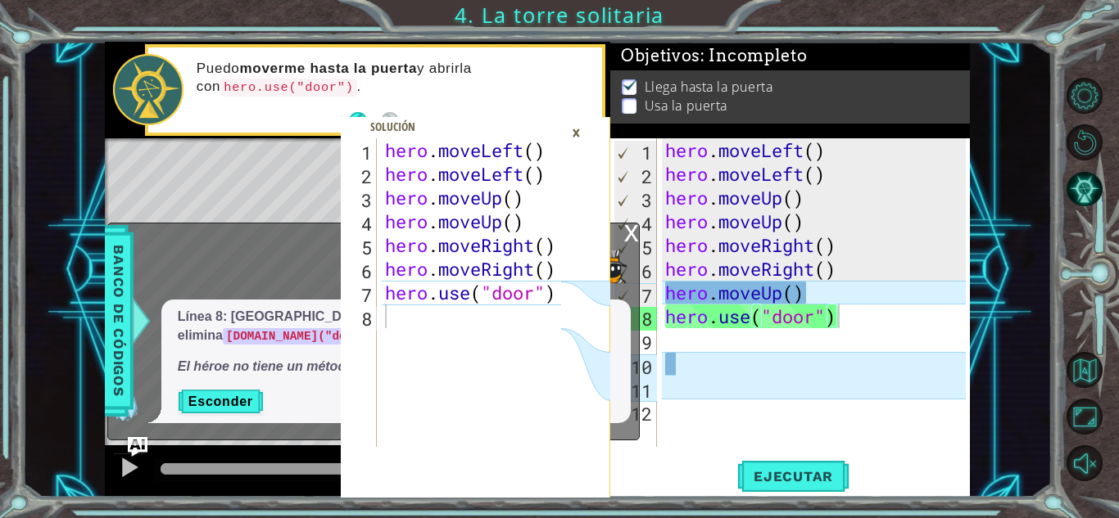
click at [574, 131] on div "×" at bounding box center [575, 133] width 25 height 28
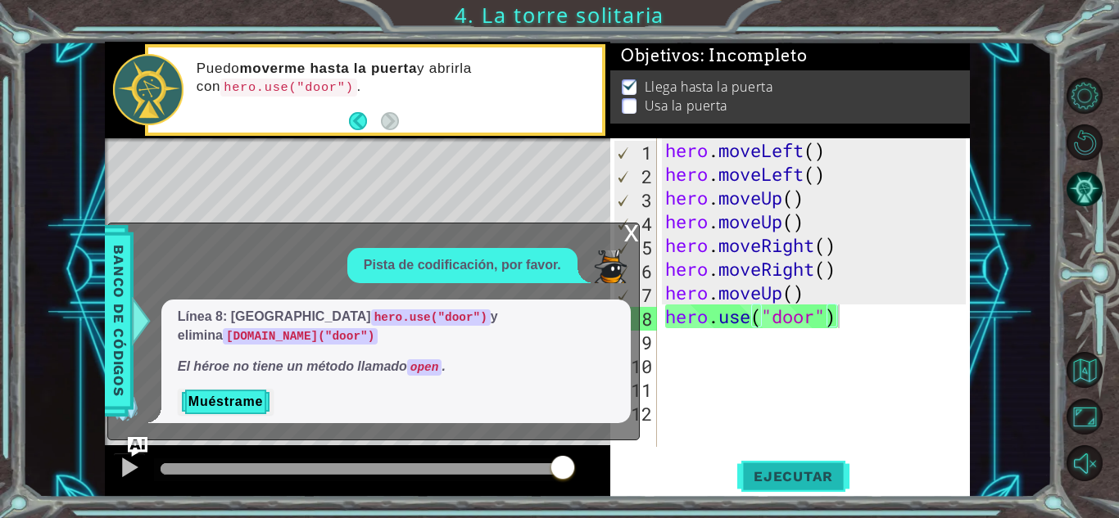
click at [789, 462] on button "Ejecutar" at bounding box center [793, 477] width 112 height 36
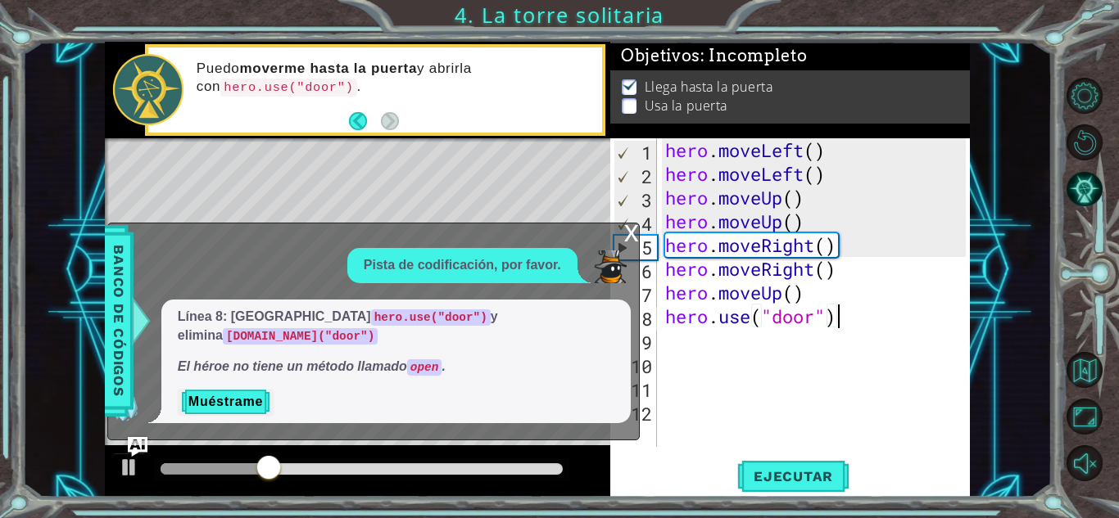
click at [833, 301] on div "hero . moveLeft ( ) hero . moveLeft ( ) hero . moveUp ( ) hero . moveUp ( ) her…" at bounding box center [818, 316] width 312 height 356
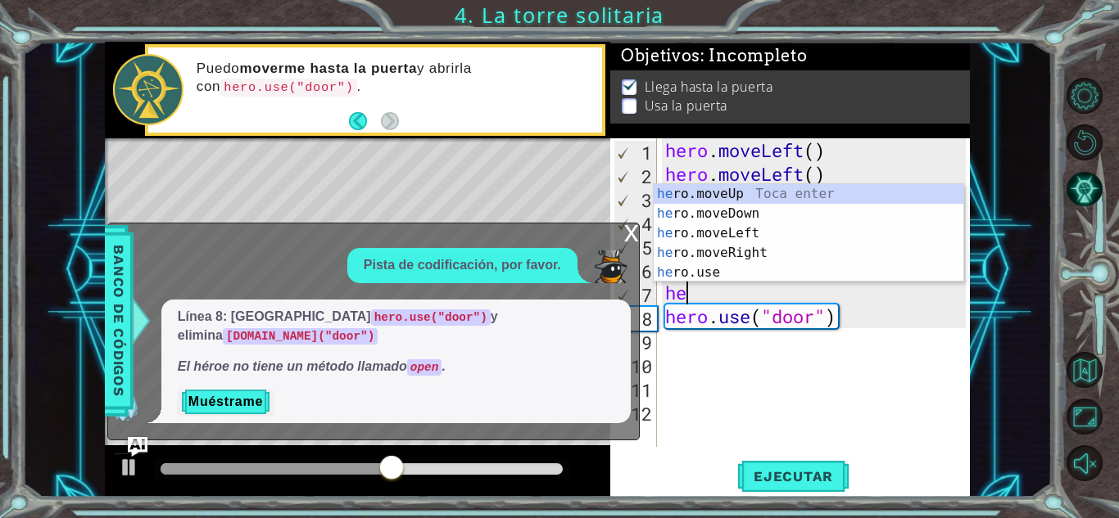
type textarea "h"
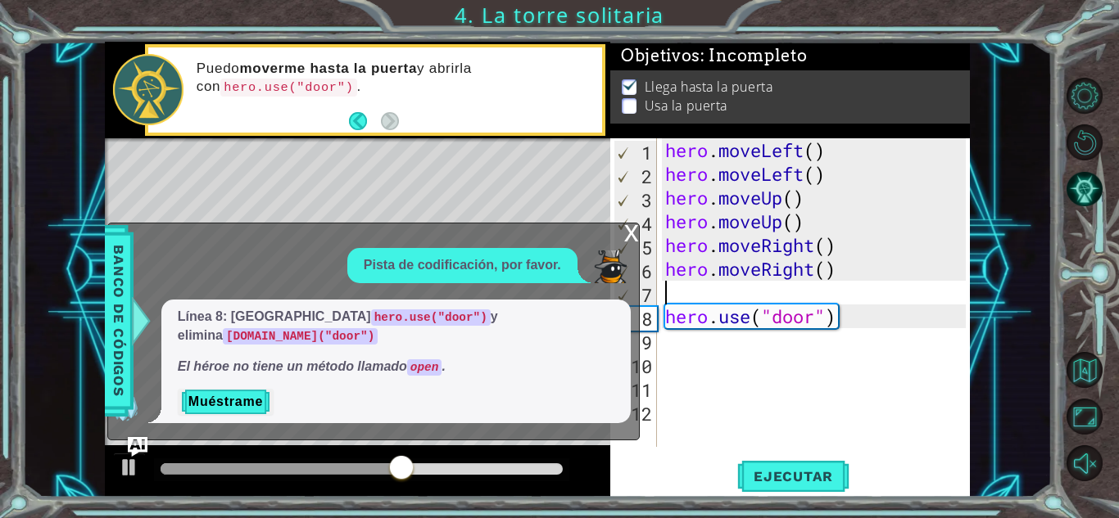
type textarea "hero.moveRight()"
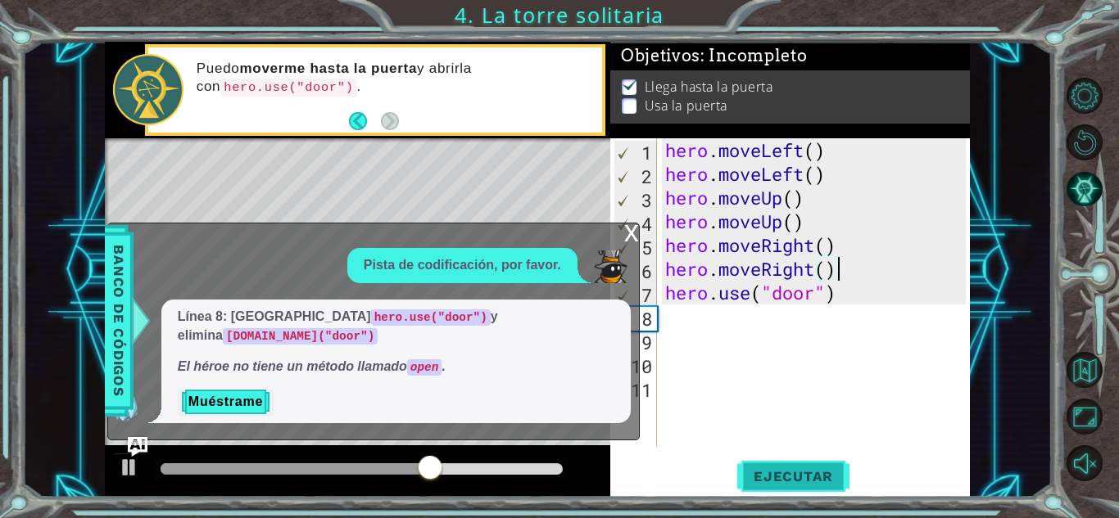
click at [774, 475] on span "Ejecutar" at bounding box center [793, 476] width 112 height 16
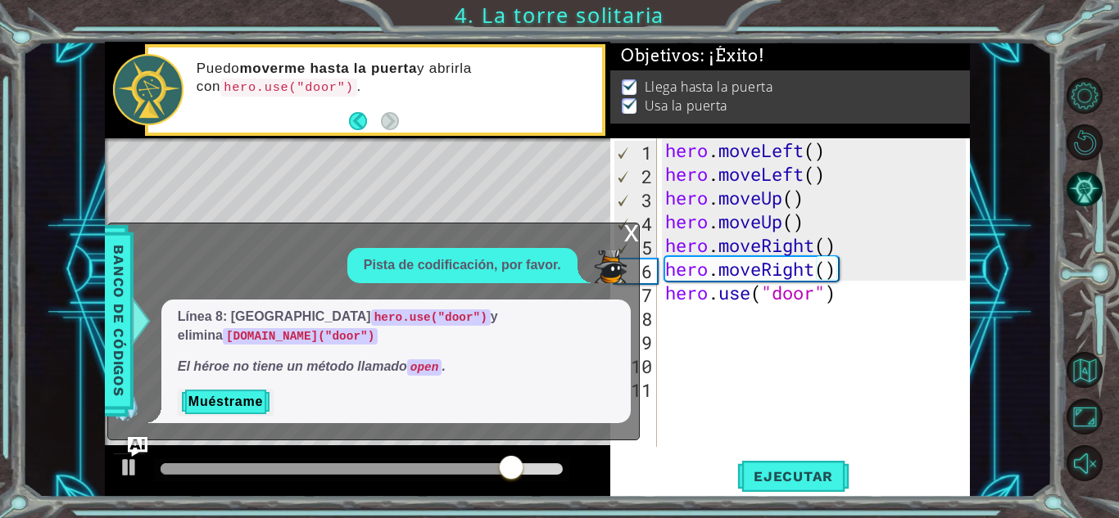
click at [629, 240] on div "x" at bounding box center [631, 232] width 15 height 16
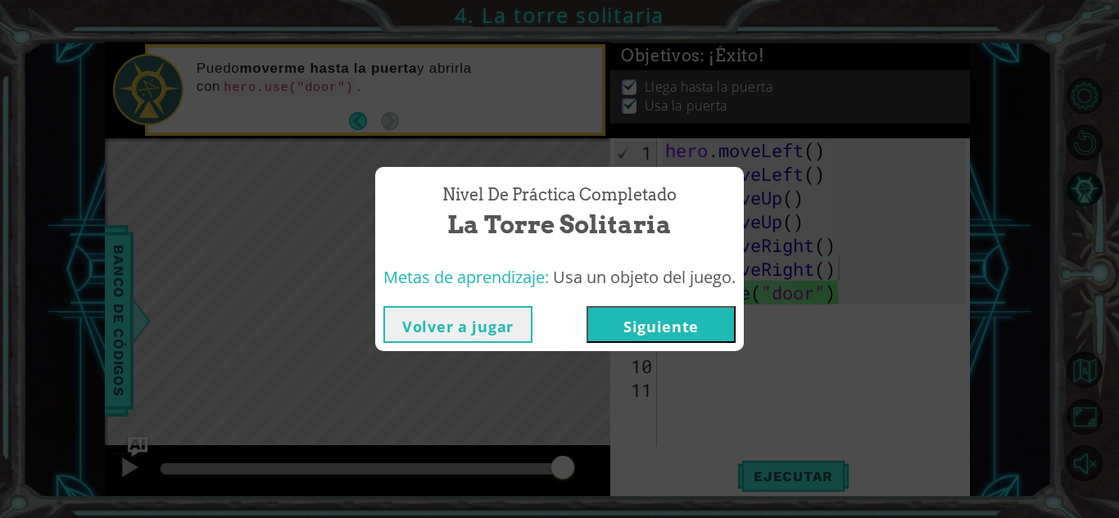
click at [663, 314] on button "Siguiente" at bounding box center [660, 324] width 149 height 37
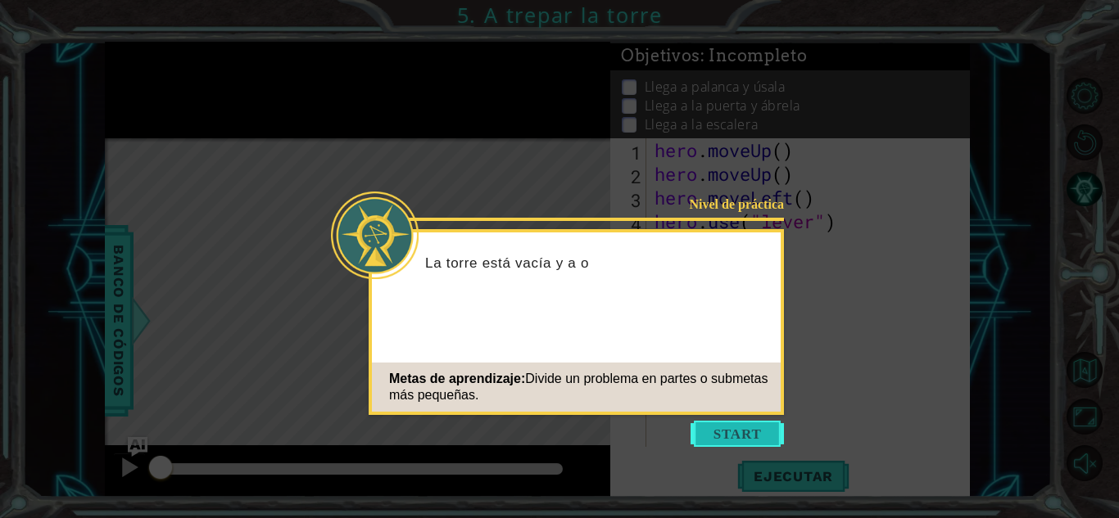
click at [731, 434] on button "Start" at bounding box center [736, 434] width 93 height 26
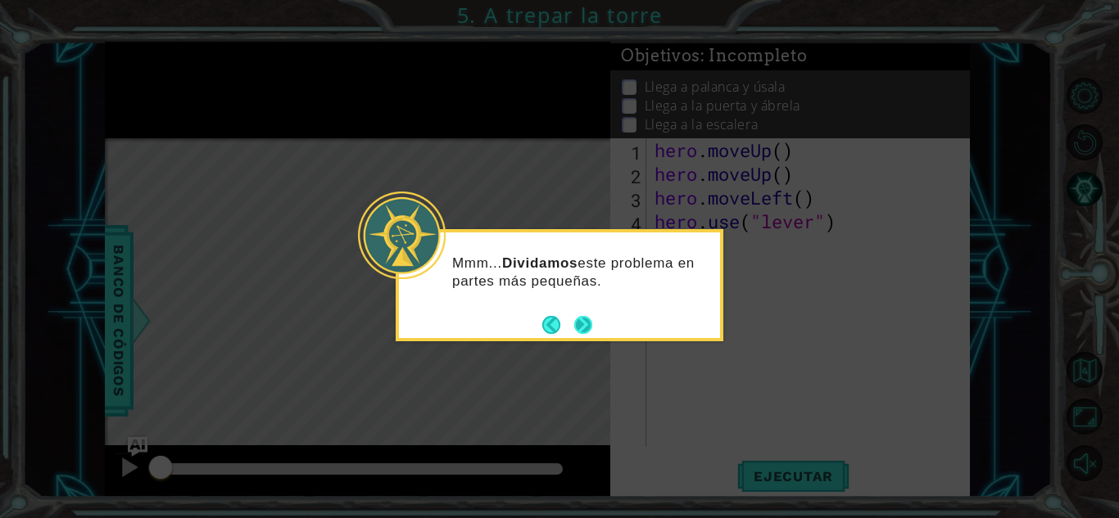
click at [580, 316] on button "Next" at bounding box center [583, 325] width 18 height 18
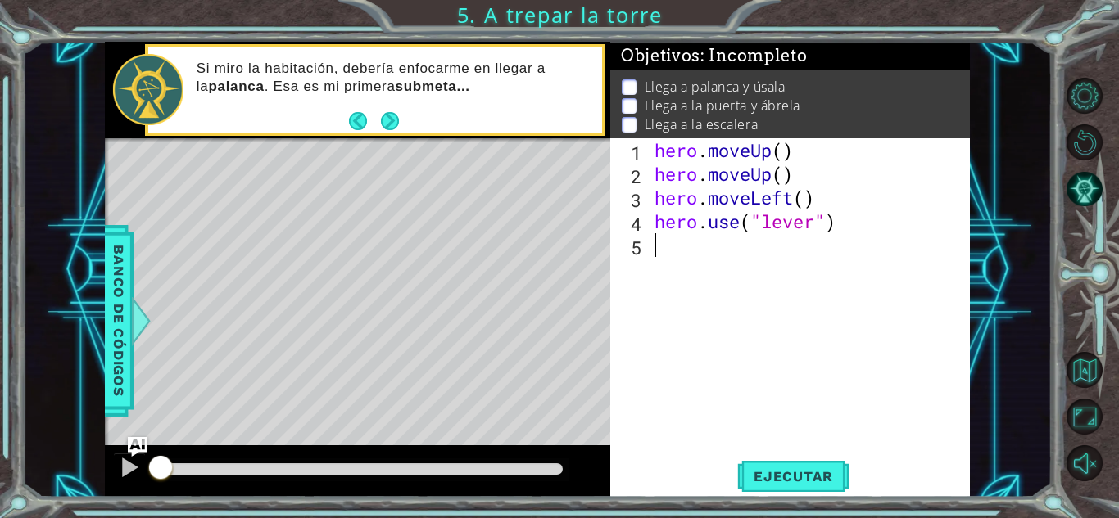
click at [864, 238] on div "hero . moveUp ( ) hero . moveUp ( ) hero . moveLeft ( ) hero . use ( "lever" )" at bounding box center [812, 316] width 323 height 356
click at [870, 199] on div "hero . moveUp ( ) hero . moveUp ( ) hero . moveLeft ( ) hero . use ( "lever" )" at bounding box center [812, 316] width 323 height 356
click at [800, 175] on div "hero . moveUp ( ) hero . moveUp ( ) hero . moveLeft ( ) hero . use ( "lever" )" at bounding box center [812, 316] width 323 height 356
type textarea "hero.moveUp()"
click at [724, 263] on div "hero . moveUp ( ) hero . moveUp ( ) hero . moveLeft ( ) hero . use ( "lever" )" at bounding box center [812, 316] width 323 height 356
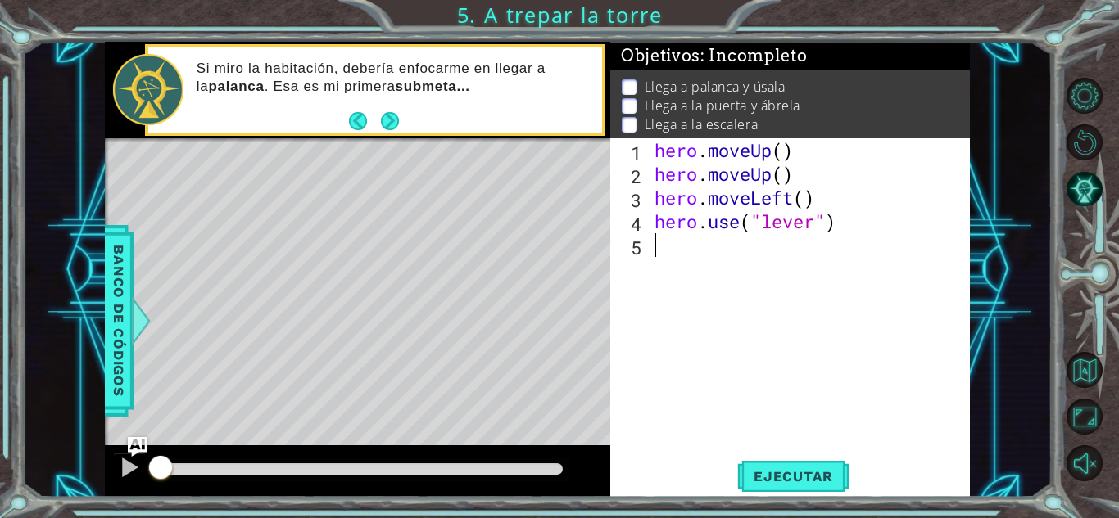
type textarea "h"
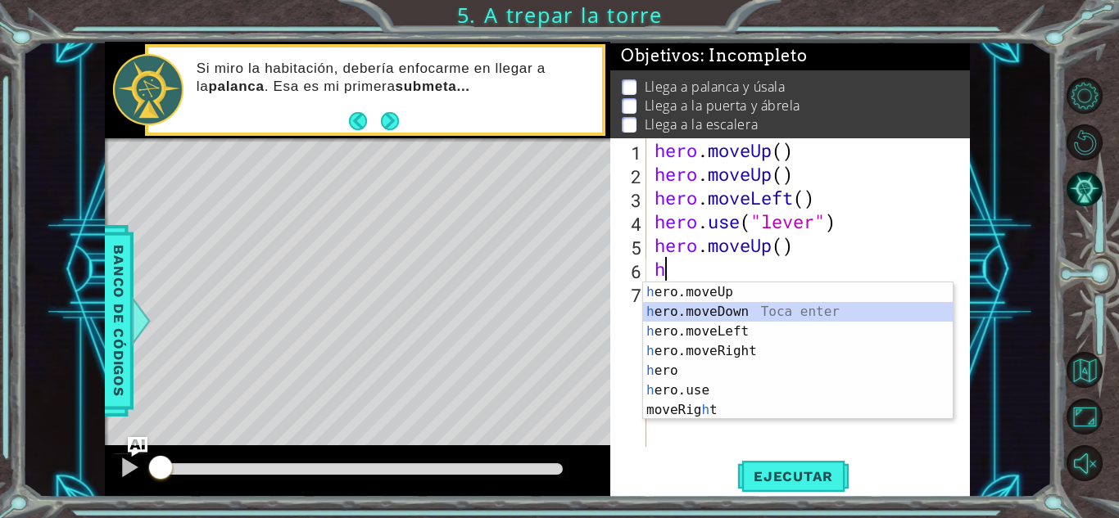
click at [695, 321] on div "h ero.moveUp Toca enter h ero.moveDown Toca enter h ero.moveLeft Toca enter h e…" at bounding box center [798, 371] width 310 height 177
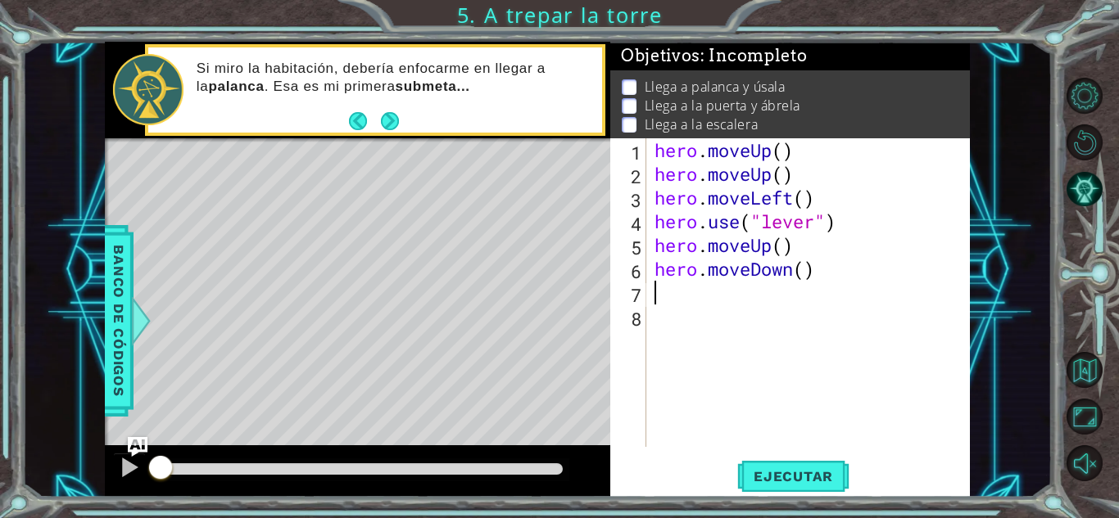
type textarea "h"
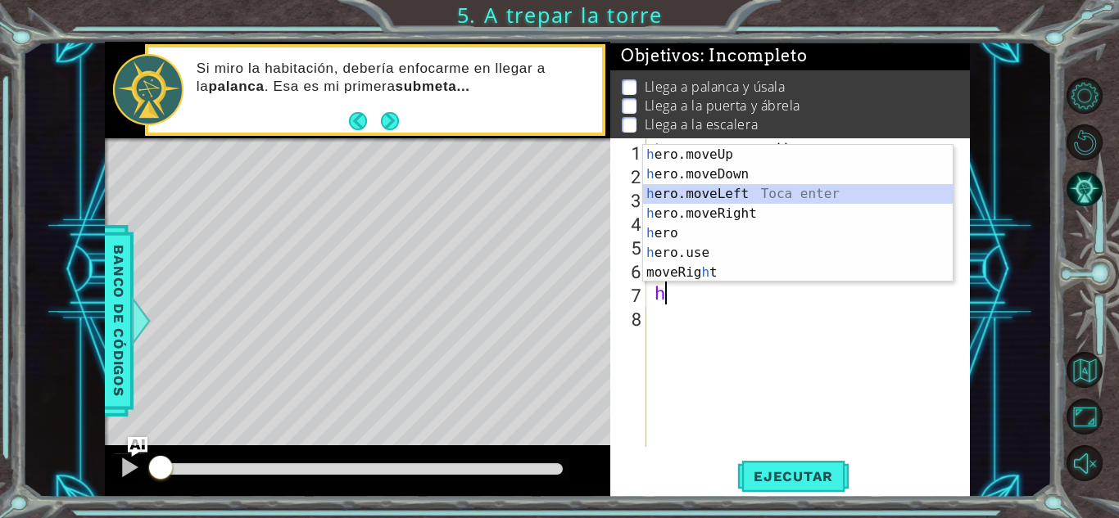
click at [698, 192] on div "h ero.moveUp Toca enter h ero.moveDown Toca enter h ero.moveLeft Toca enter h e…" at bounding box center [798, 233] width 310 height 177
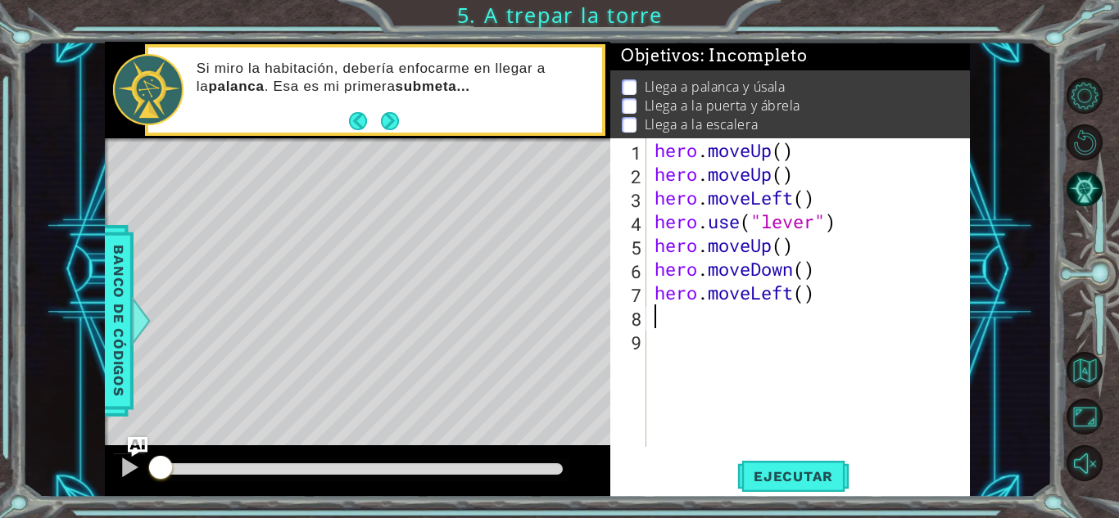
type textarea "h"
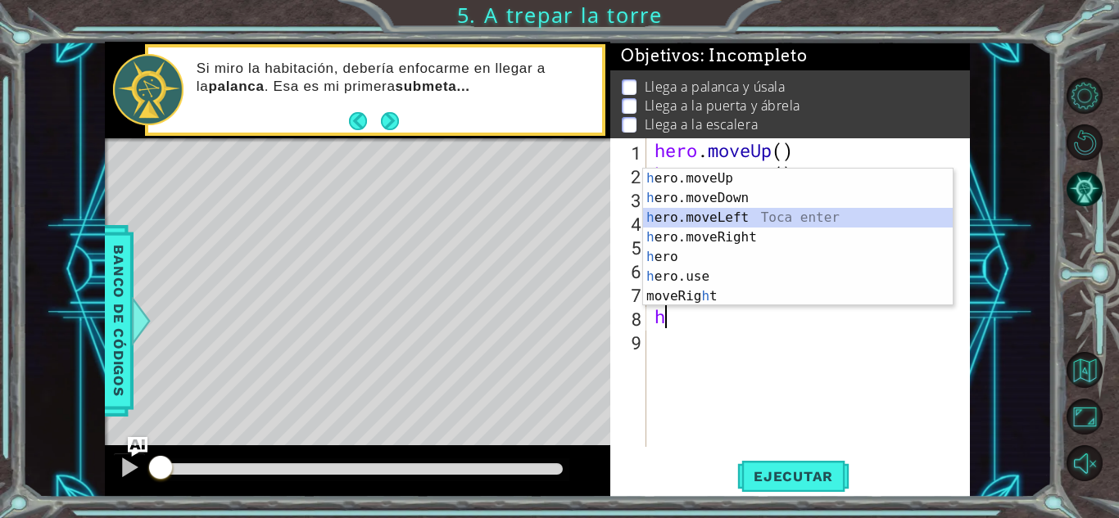
click at [697, 213] on div "h ero.moveUp Toca enter h ero.moveDown Toca enter h ero.moveLeft Toca enter h e…" at bounding box center [798, 257] width 310 height 177
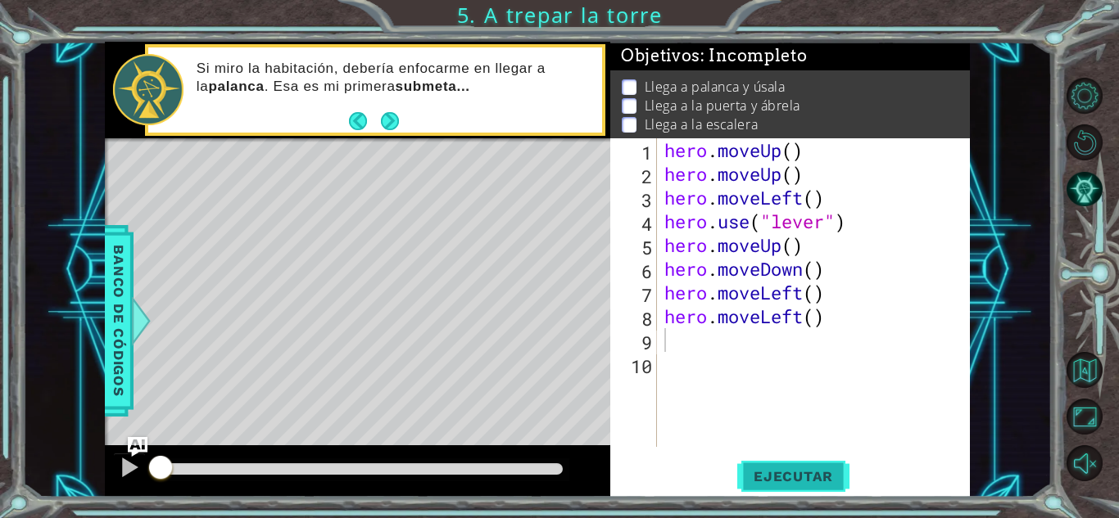
click at [747, 471] on span "Ejecutar" at bounding box center [793, 476] width 112 height 16
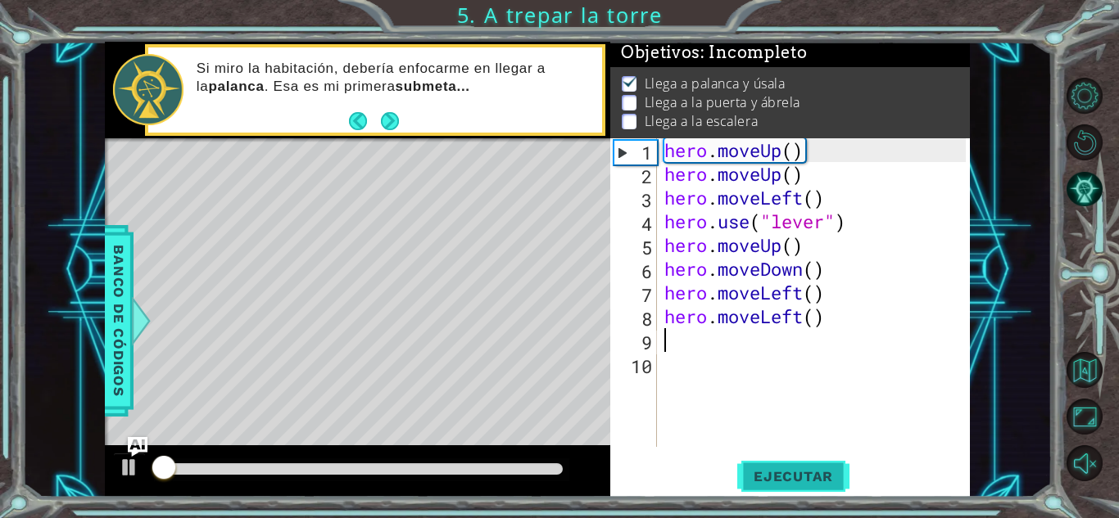
scroll to position [12, 0]
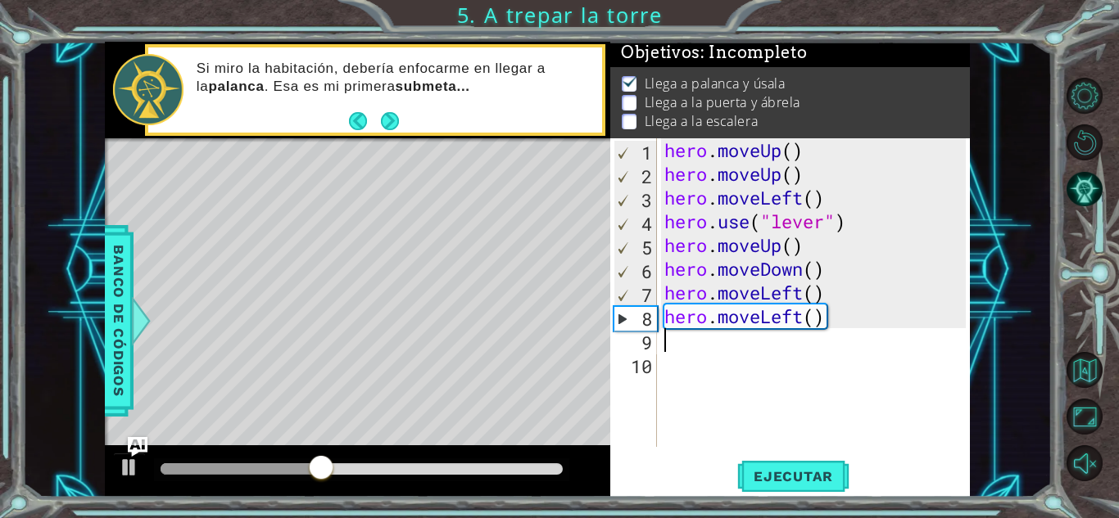
click at [872, 331] on div "hero . moveUp ( ) hero . moveUp ( ) hero . moveLeft ( ) hero . use ( "lever" ) …" at bounding box center [817, 316] width 313 height 356
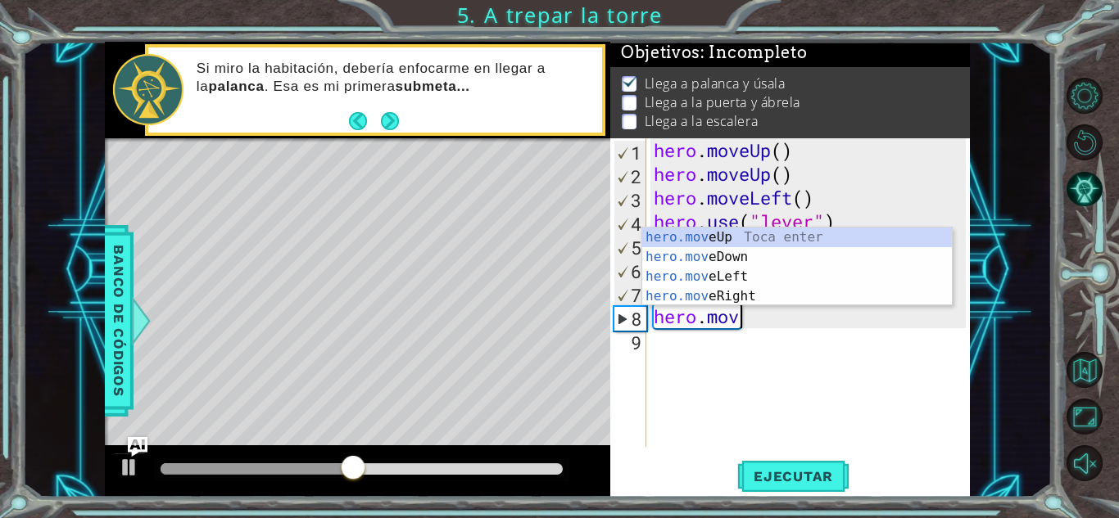
type textarea "h"
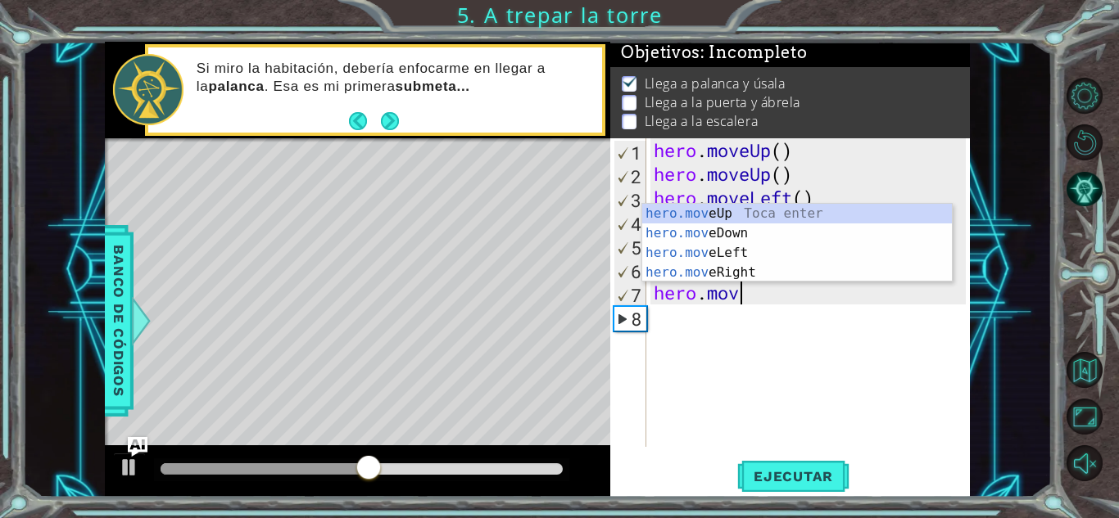
type textarea "h"
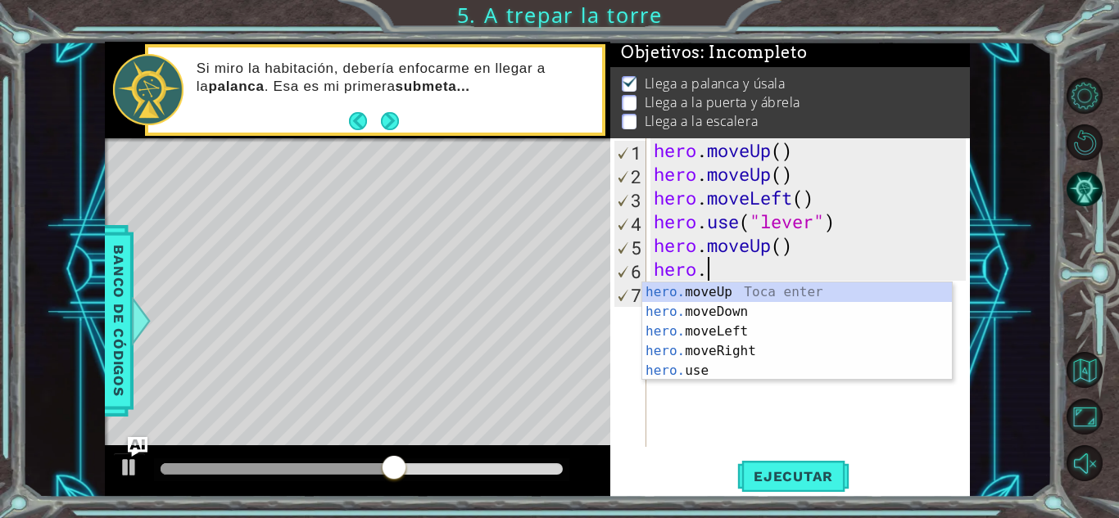
type textarea "h"
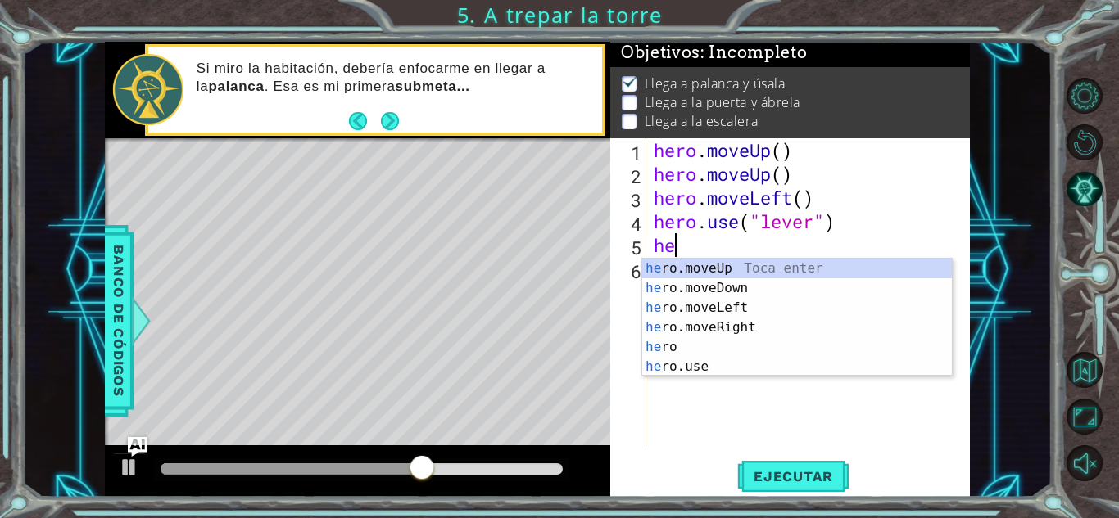
type textarea "h"
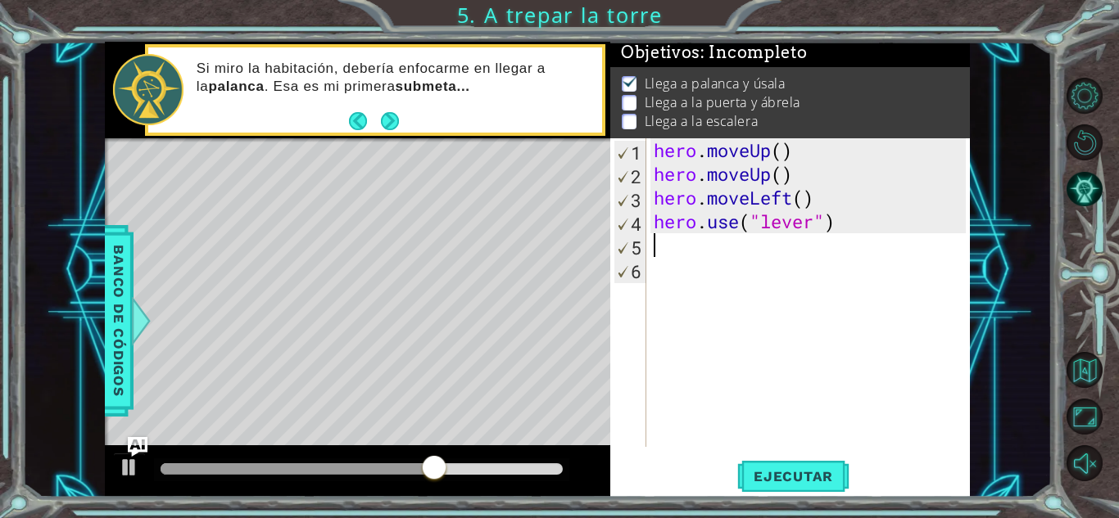
type textarea "h"
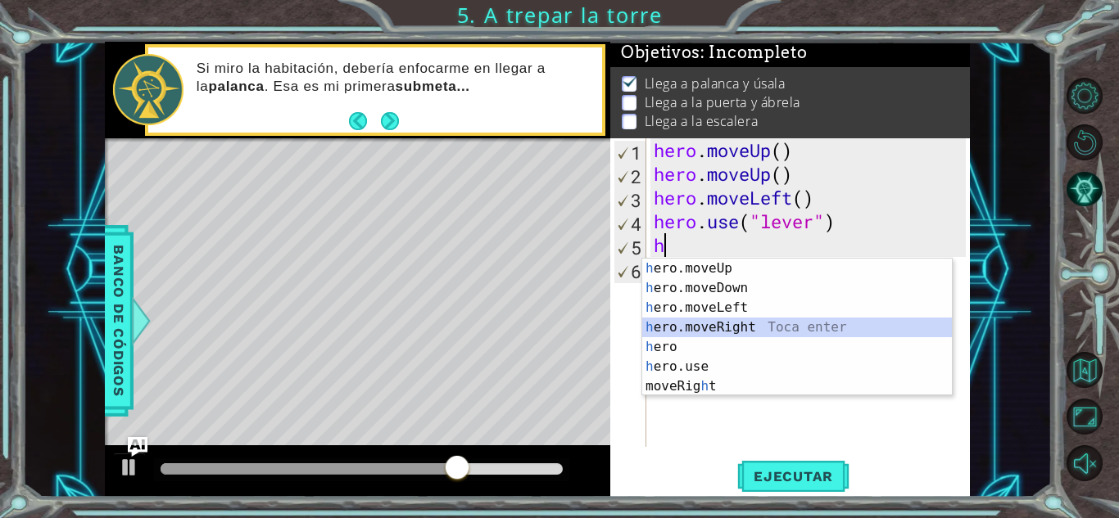
click at [786, 326] on div "h ero.moveUp Toca enter h ero.moveDown Toca enter h ero.moveLeft Toca enter h e…" at bounding box center [797, 347] width 310 height 177
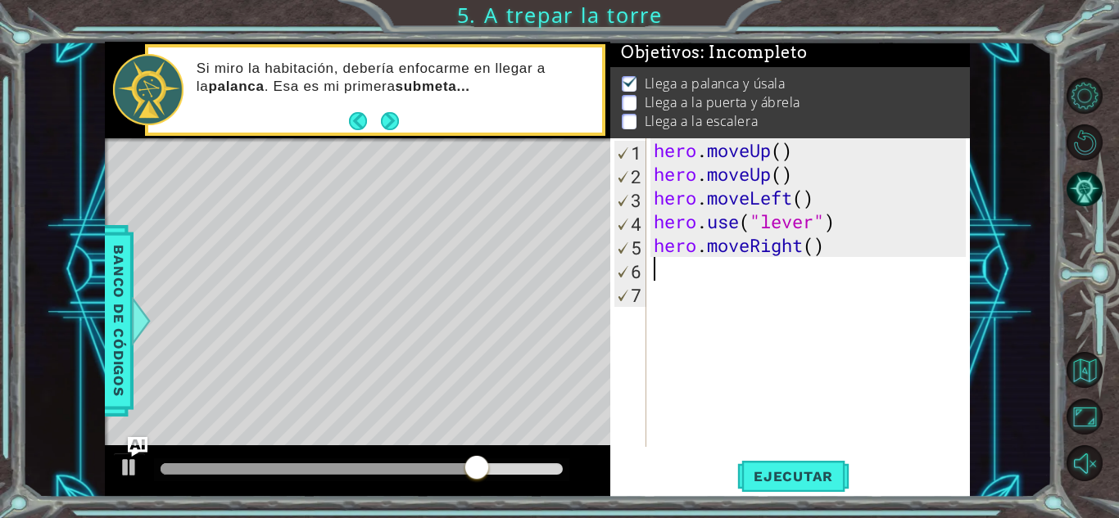
type textarea "h"
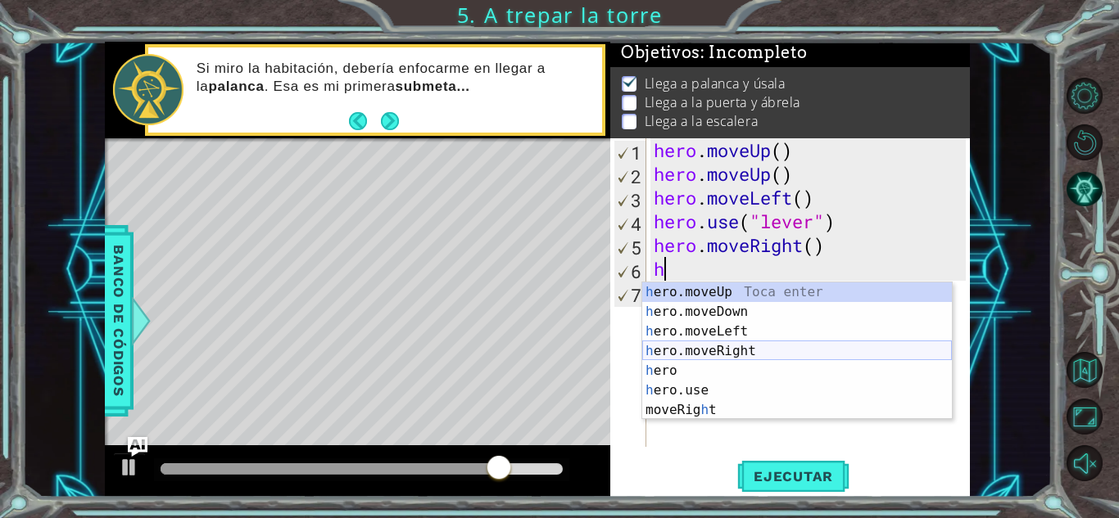
click at [737, 348] on div "h ero.moveUp Toca enter h ero.moveDown Toca enter h ero.moveLeft Toca enter h e…" at bounding box center [797, 371] width 310 height 177
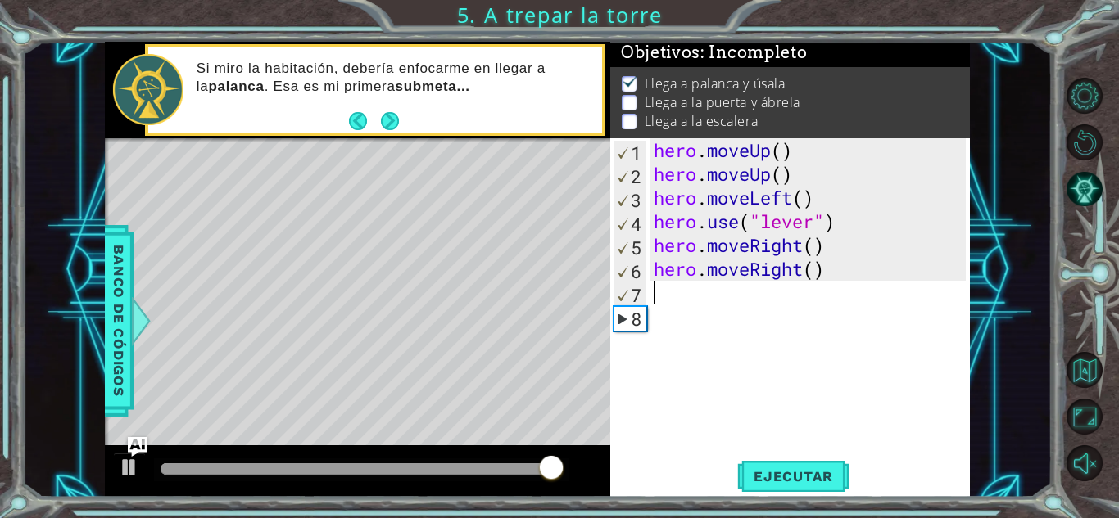
type textarea "h"
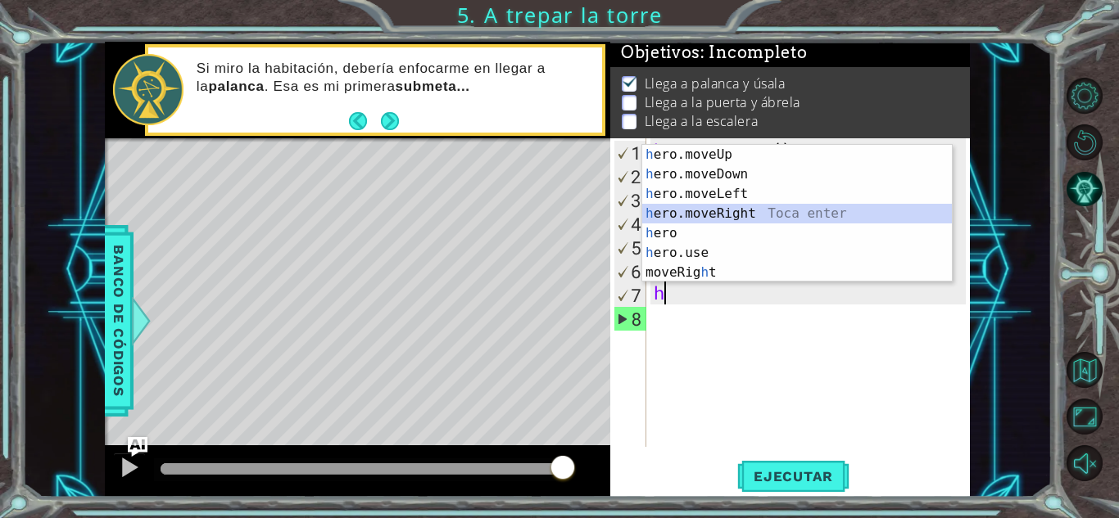
click at [685, 211] on div "h ero.moveUp Toca enter h ero.moveDown Toca enter h ero.moveLeft Toca enter h e…" at bounding box center [797, 233] width 310 height 177
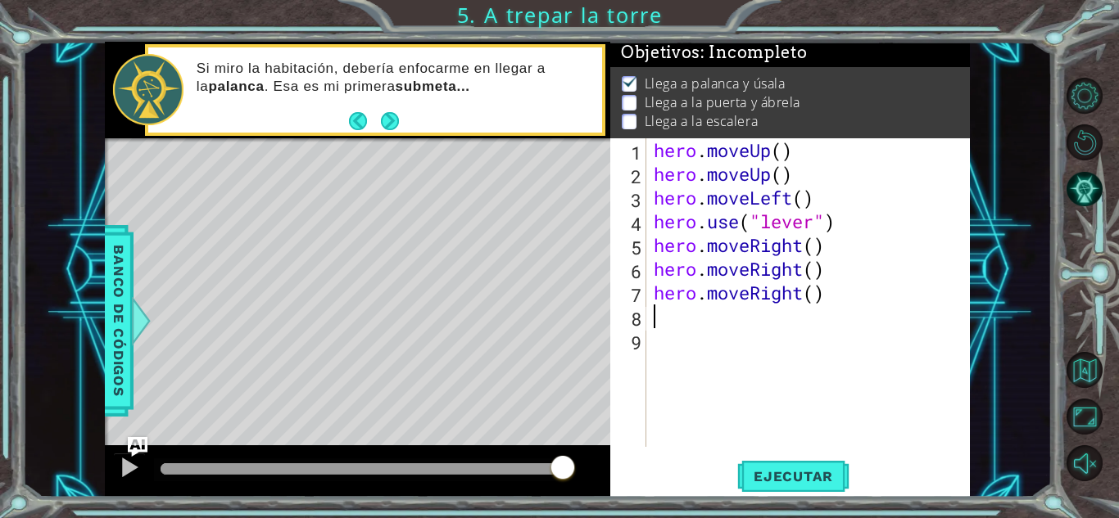
click at [689, 319] on div "hero . moveUp ( ) hero . moveUp ( ) hero . moveLeft ( ) hero . use ( "lever" ) …" at bounding box center [811, 316] width 323 height 356
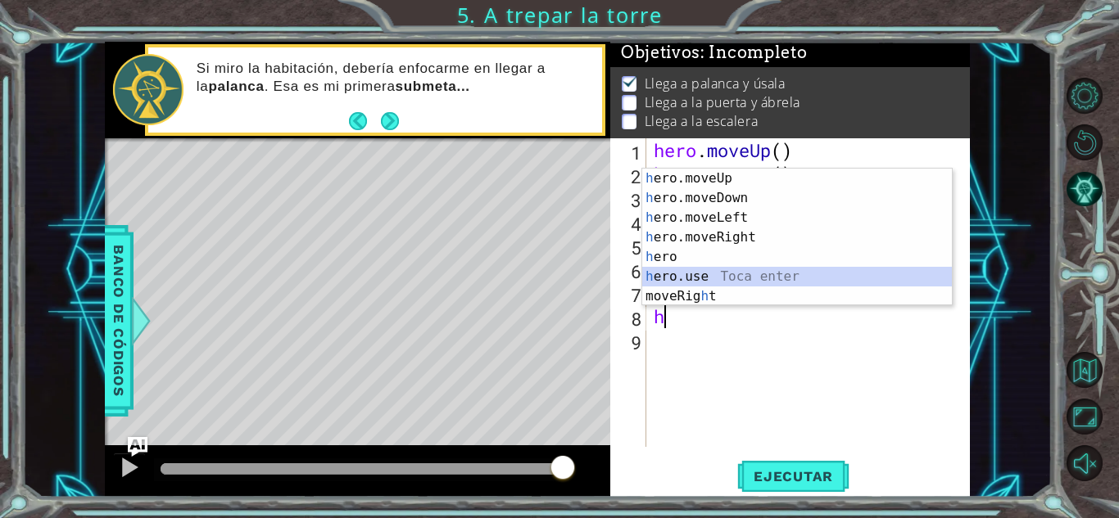
click at [698, 277] on div "h ero.moveUp Toca enter h ero.moveDown Toca enter h ero.moveLeft Toca enter h e…" at bounding box center [797, 257] width 310 height 177
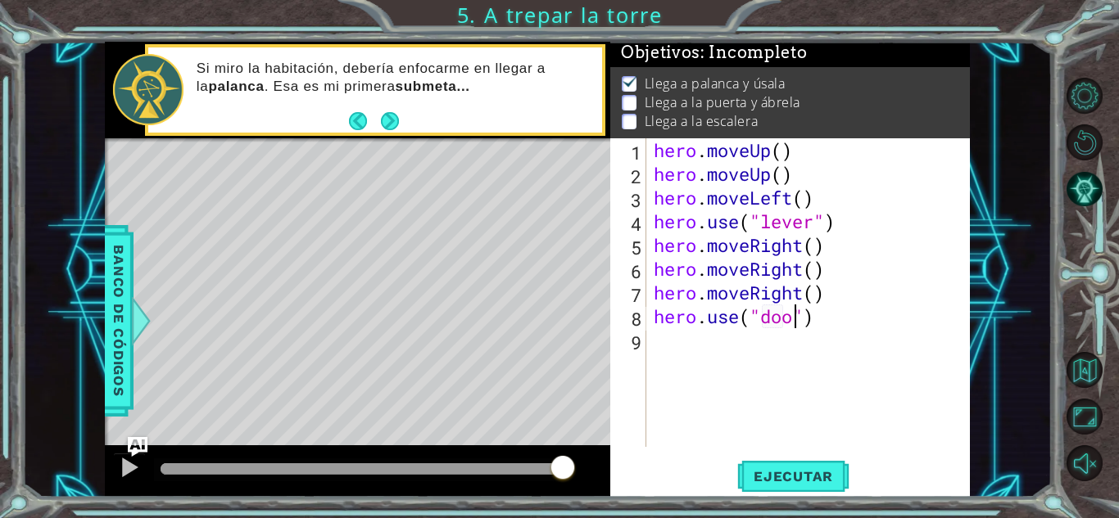
type textarea "hero.use("door")"
click at [690, 349] on div "hero . moveUp ( ) hero . moveUp ( ) hero . moveLeft ( ) hero . use ( "lever" ) …" at bounding box center [811, 316] width 323 height 356
type textarea "h"
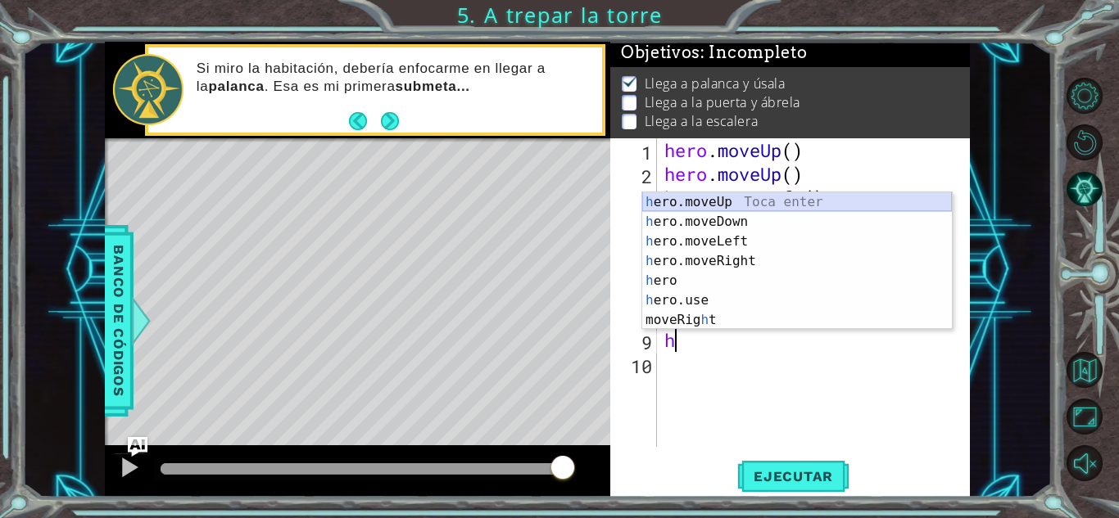
click at [703, 198] on div "h ero.moveUp Toca enter h ero.moveDown Toca enter h ero.moveLeft Toca enter h e…" at bounding box center [797, 280] width 310 height 177
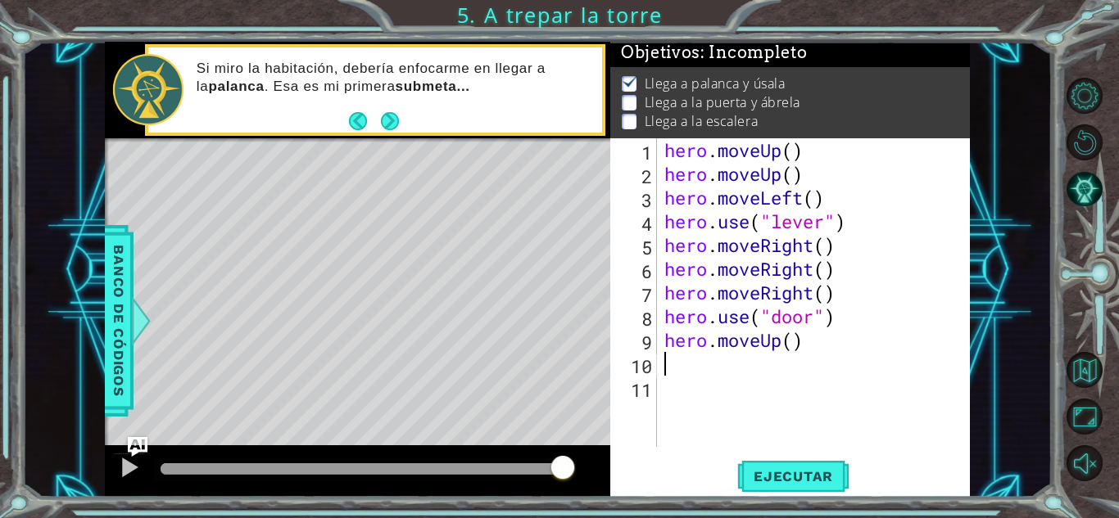
click at [692, 373] on div "hero . moveUp ( ) hero . moveUp ( ) hero . moveLeft ( ) hero . use ( "lever" ) …" at bounding box center [817, 316] width 313 height 356
type textarea "h"
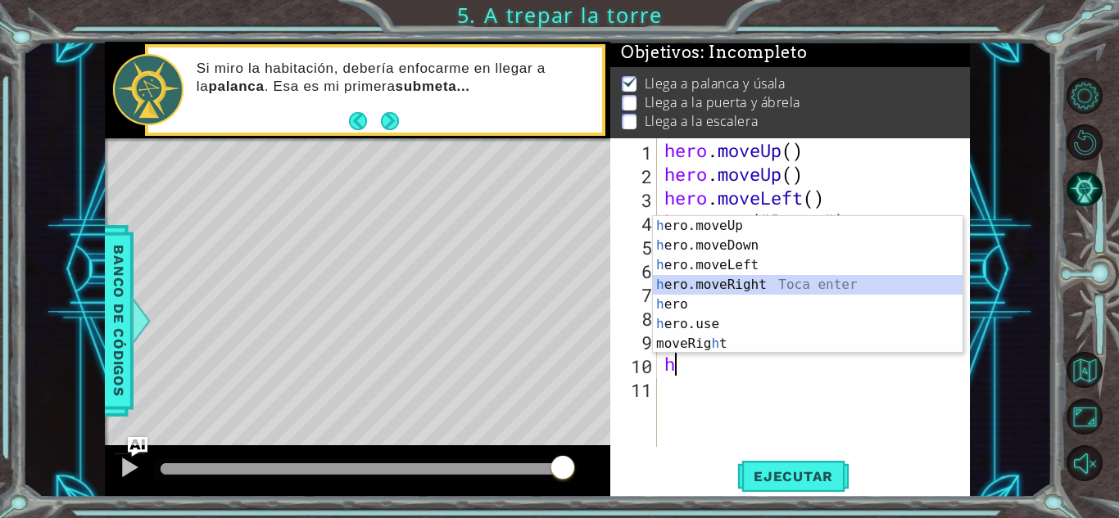
click at [725, 290] on div "h ero.moveUp Toca enter h ero.moveDown Toca enter h ero.moveLeft Toca enter h e…" at bounding box center [808, 304] width 310 height 177
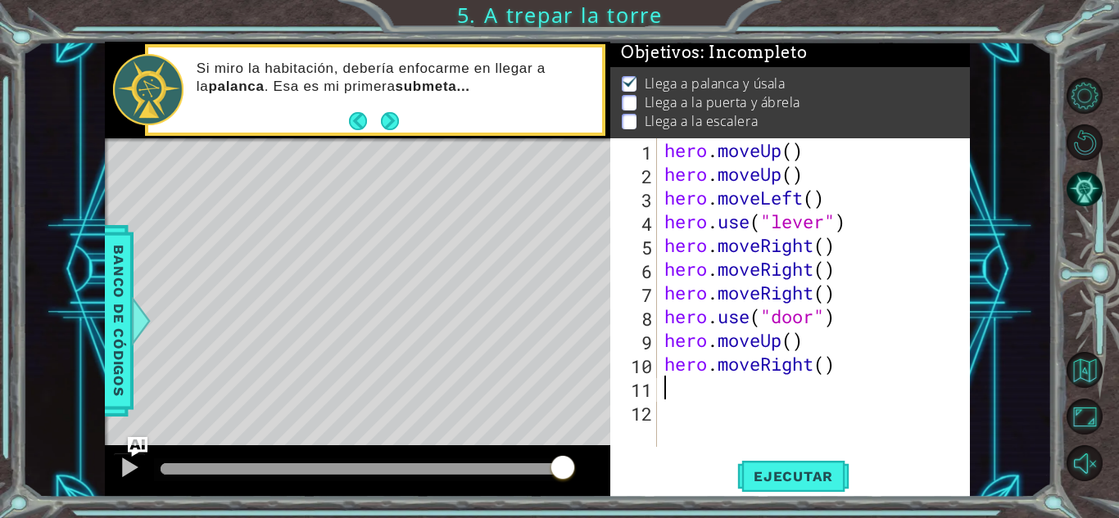
type textarea "h"
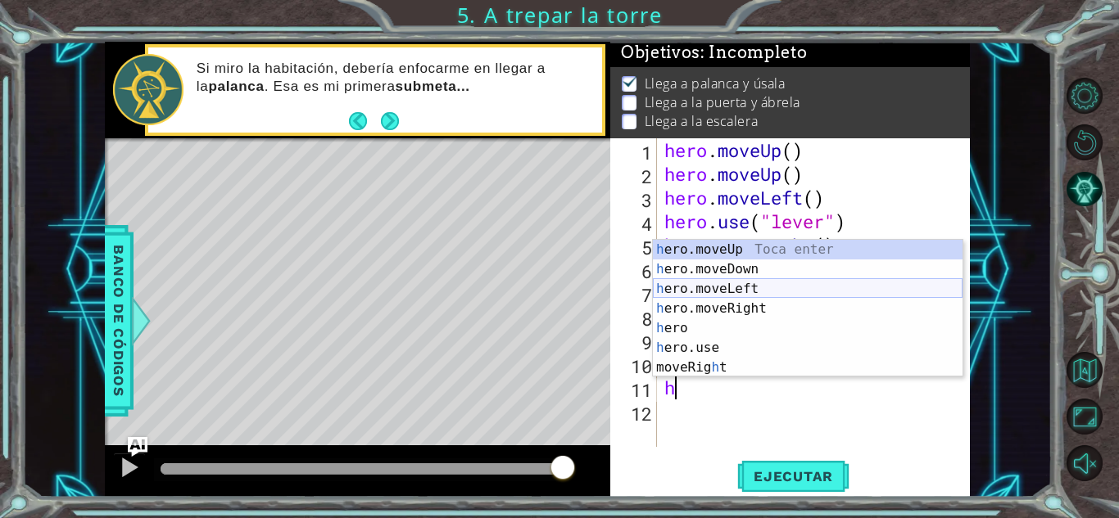
click at [708, 296] on div "h ero.moveUp Toca enter h ero.moveDown Toca enter h ero.moveLeft Toca enter h e…" at bounding box center [808, 328] width 310 height 177
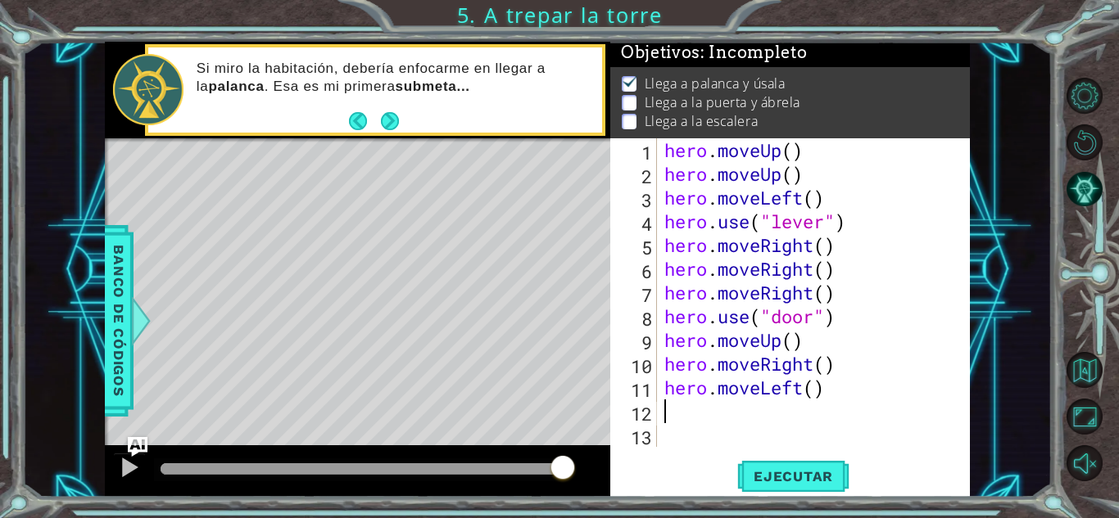
click at [835, 400] on div "hero . moveUp ( ) hero . moveUp ( ) hero . moveLeft ( ) hero . use ( "lever" ) …" at bounding box center [817, 316] width 313 height 356
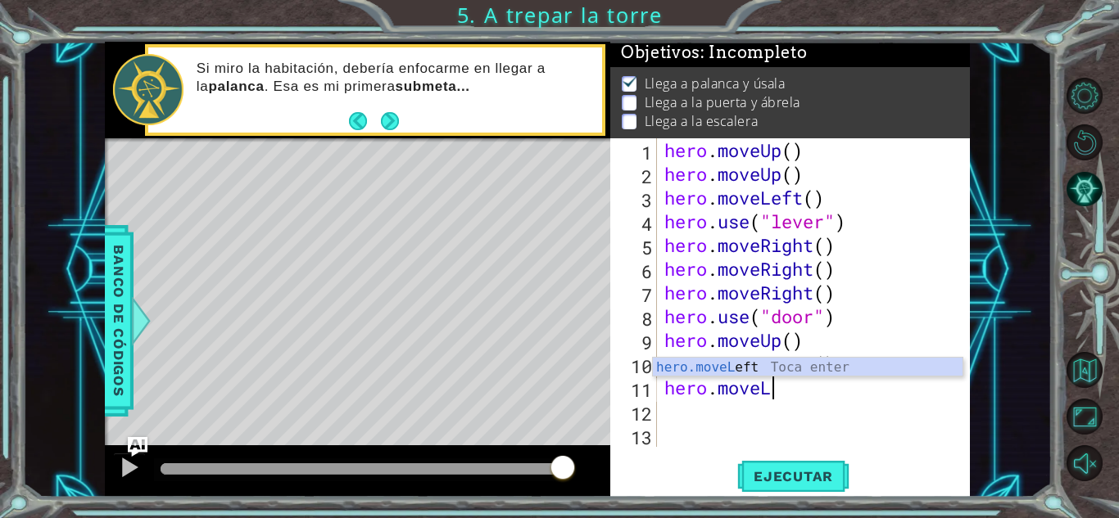
type textarea "hero.mov"
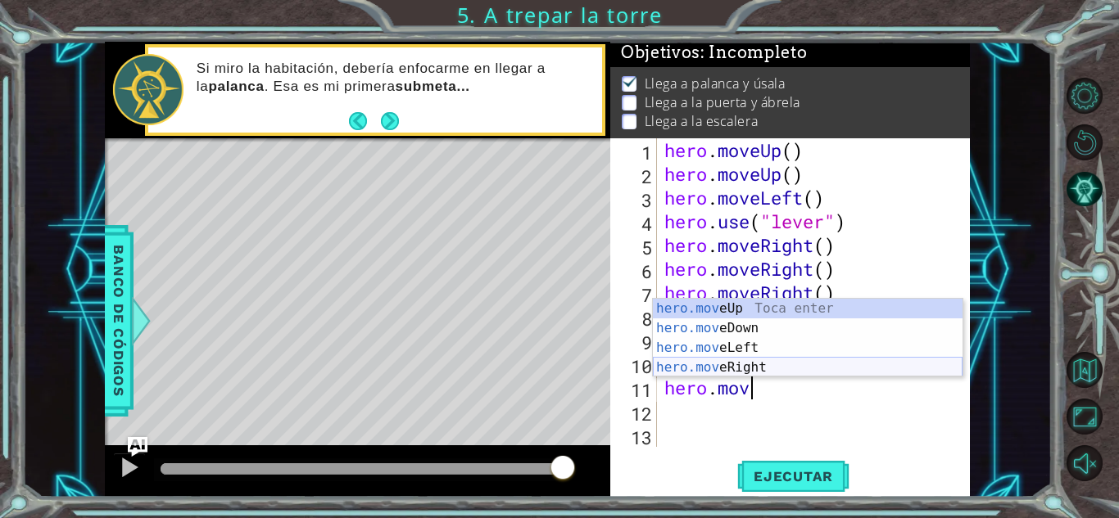
click at [748, 364] on div "hero.mov eUp Toca enter hero.mov eDown Toca enter hero.mov eLeft Toca enter her…" at bounding box center [808, 358] width 310 height 118
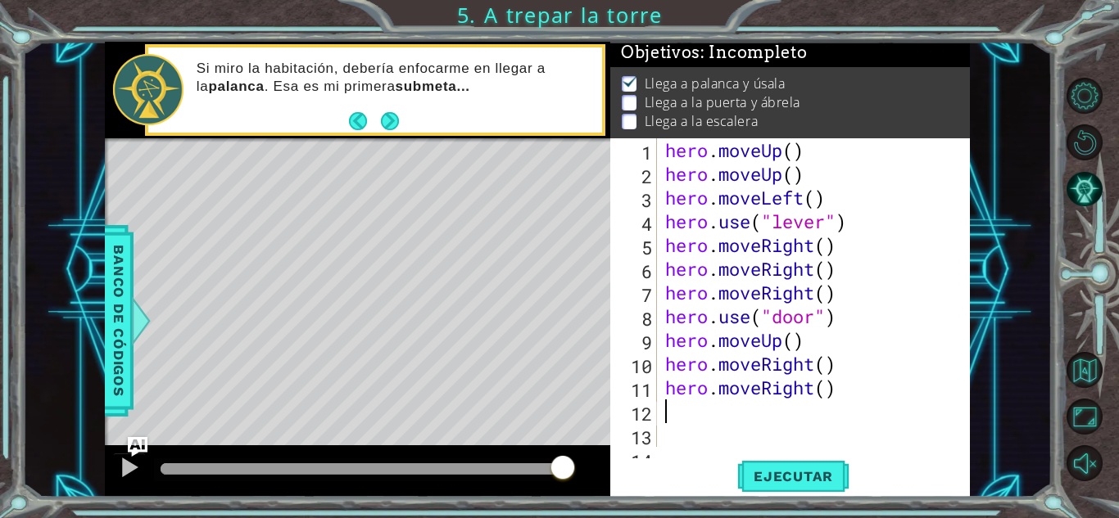
type textarea "h"
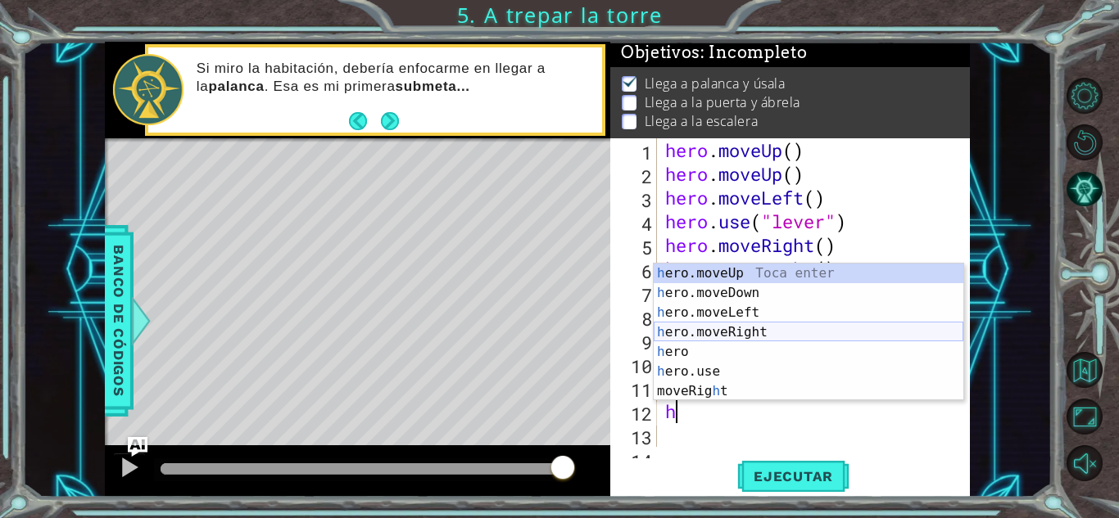
click at [737, 324] on div "h ero.moveUp Toca enter h ero.moveDown Toca enter h ero.moveLeft Toca enter h e…" at bounding box center [808, 352] width 310 height 177
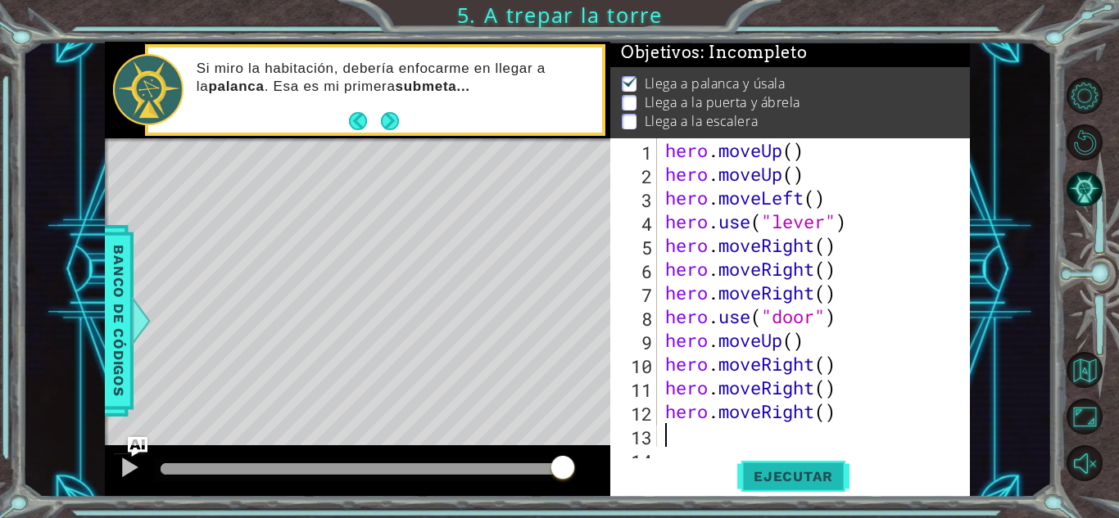
click at [762, 486] on button "Ejecutar" at bounding box center [793, 477] width 112 height 36
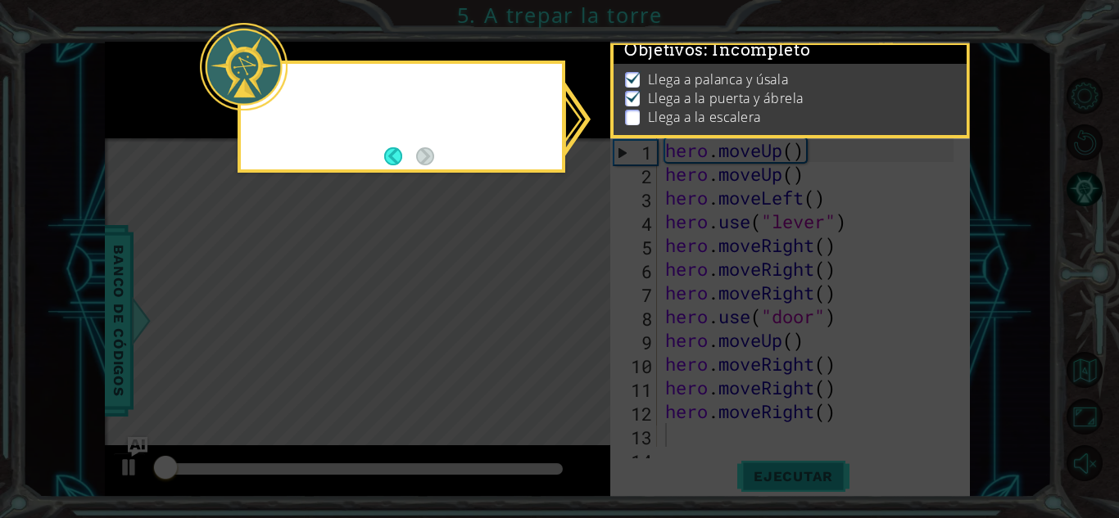
scroll to position [12, 0]
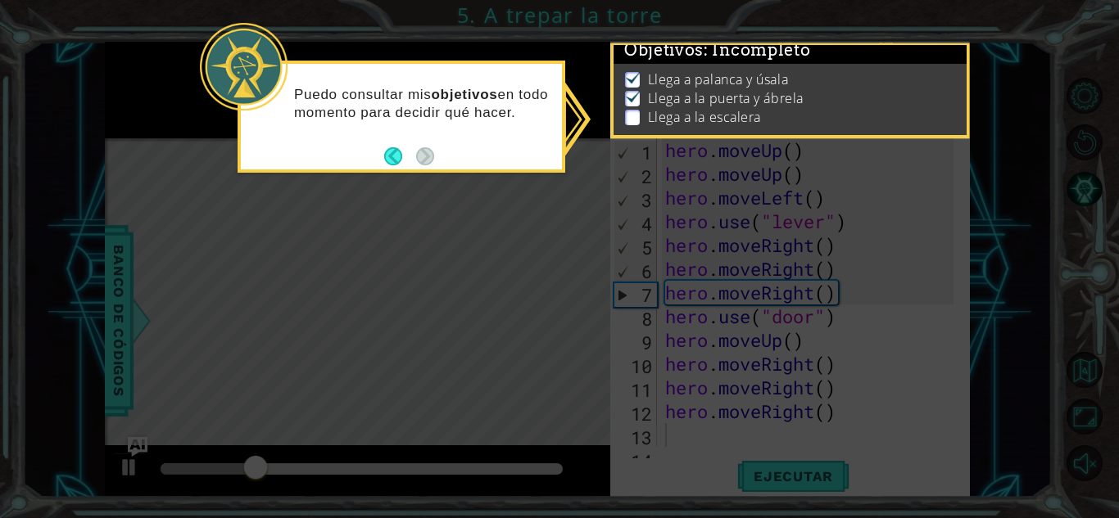
click at [549, 204] on icon at bounding box center [559, 259] width 1119 height 518
click at [563, 169] on div "Puedo consultar mis objetivos en todo momento para decidir qué hacer." at bounding box center [401, 117] width 328 height 112
click at [474, 192] on icon at bounding box center [559, 259] width 1119 height 518
click at [396, 154] on button "Back" at bounding box center [400, 156] width 32 height 18
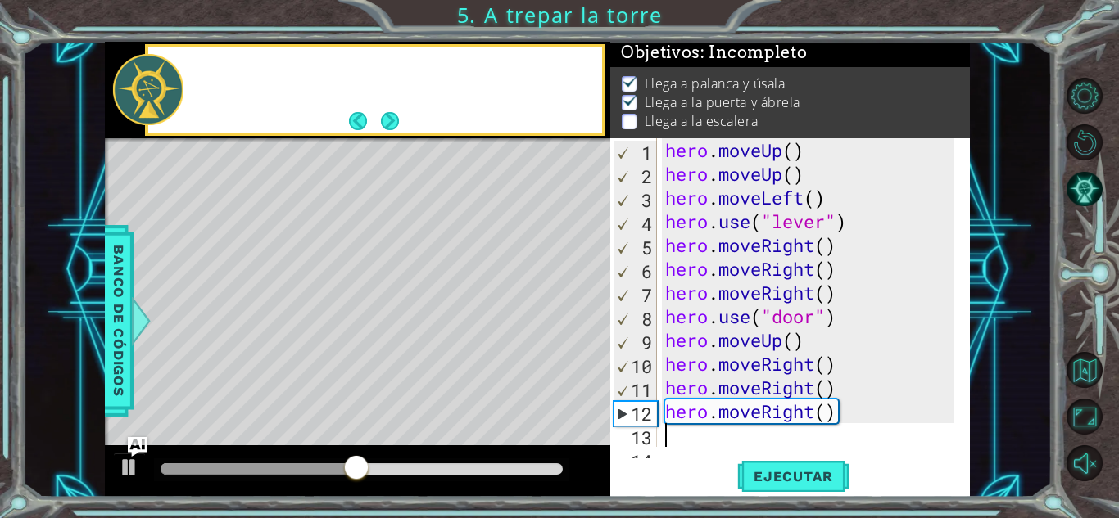
scroll to position [10, 0]
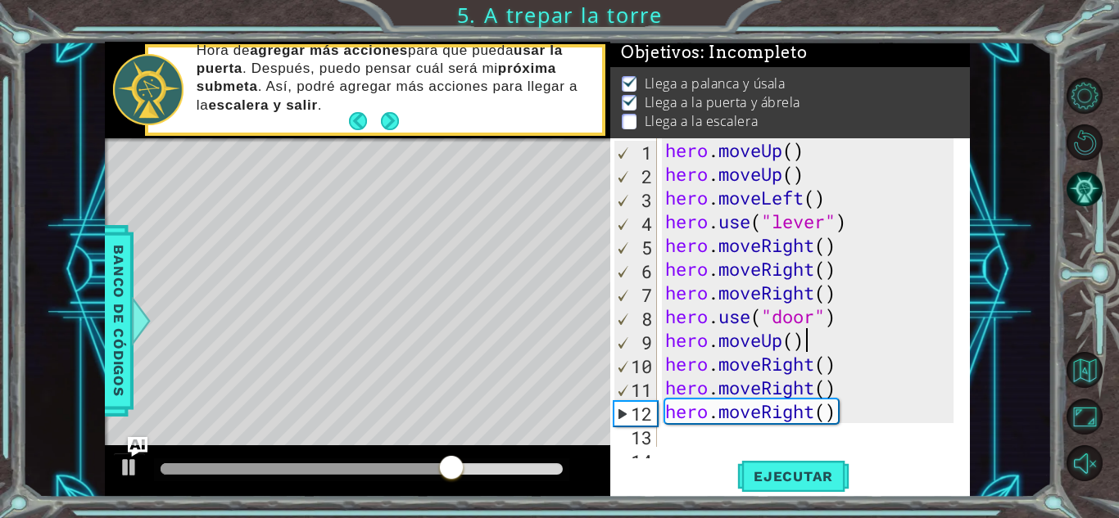
click at [825, 346] on div "hero . moveUp ( ) hero . moveUp ( ) hero . moveLeft ( ) hero . use ( "lever" ) …" at bounding box center [812, 316] width 300 height 356
type textarea "hero.moveUp()"
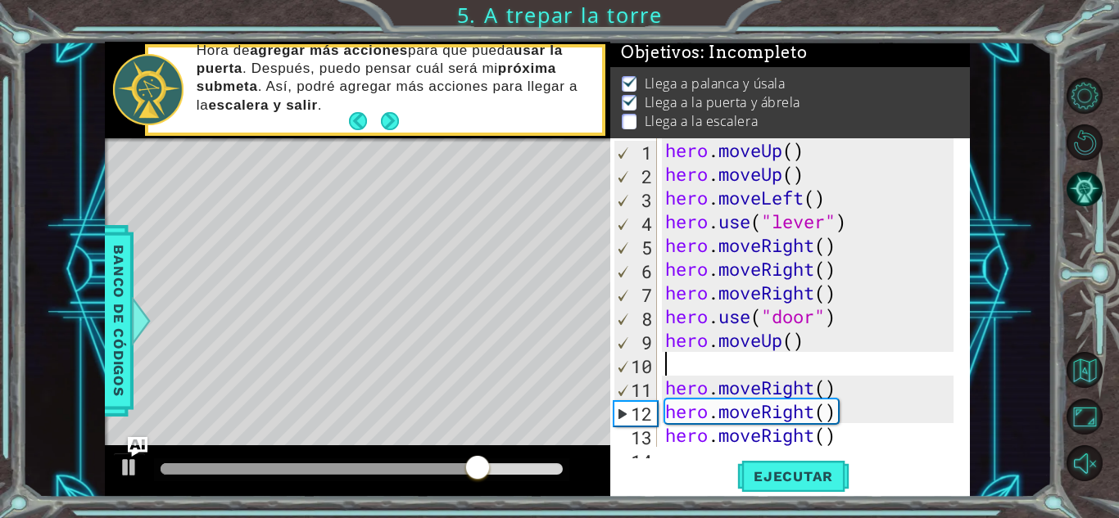
type textarea "h"
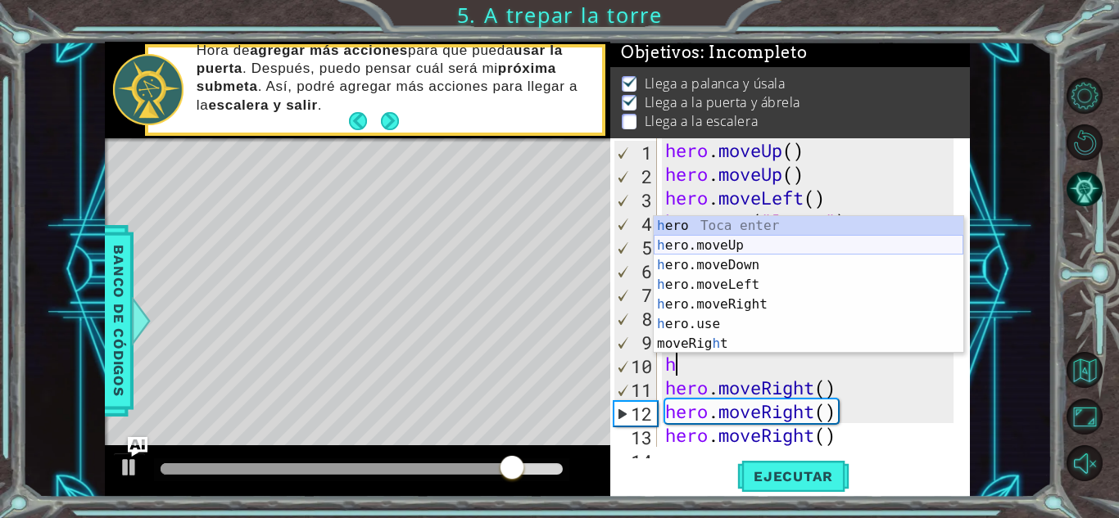
click at [722, 239] on div "h ero Toca enter h ero.moveUp Toca enter h ero.moveDown Toca enter h ero.moveLe…" at bounding box center [808, 304] width 310 height 177
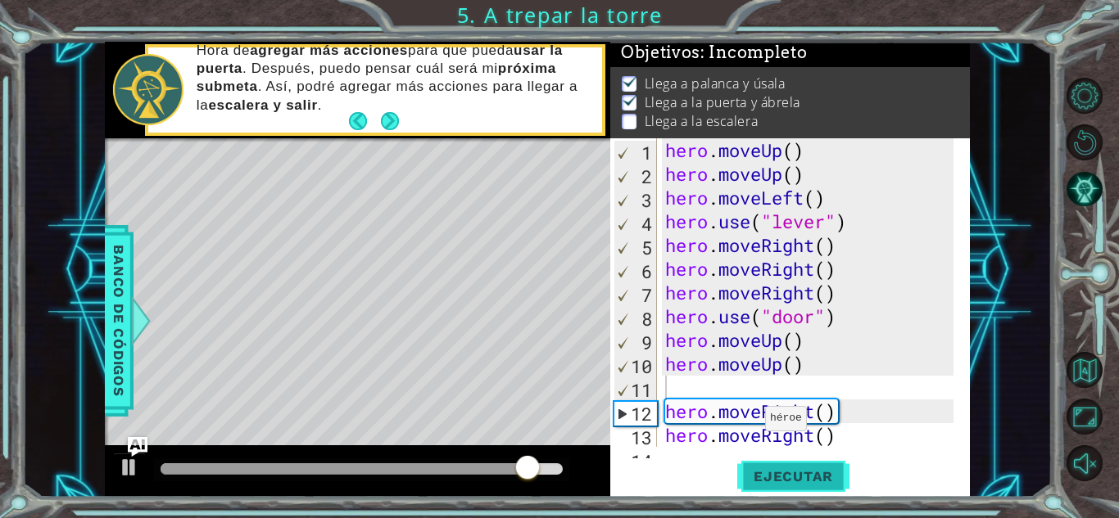
click at [758, 473] on span "Ejecutar" at bounding box center [793, 476] width 112 height 16
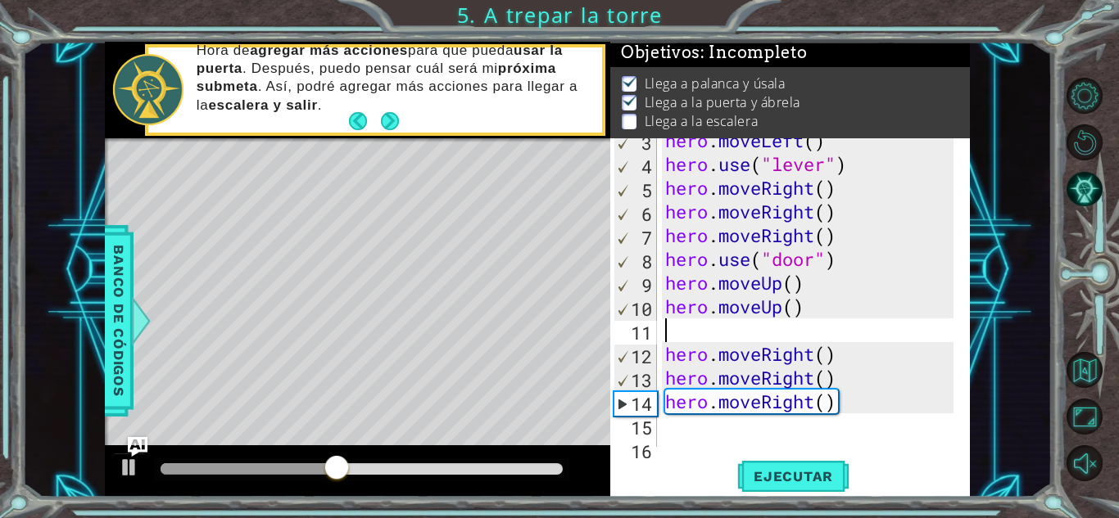
scroll to position [79, 0]
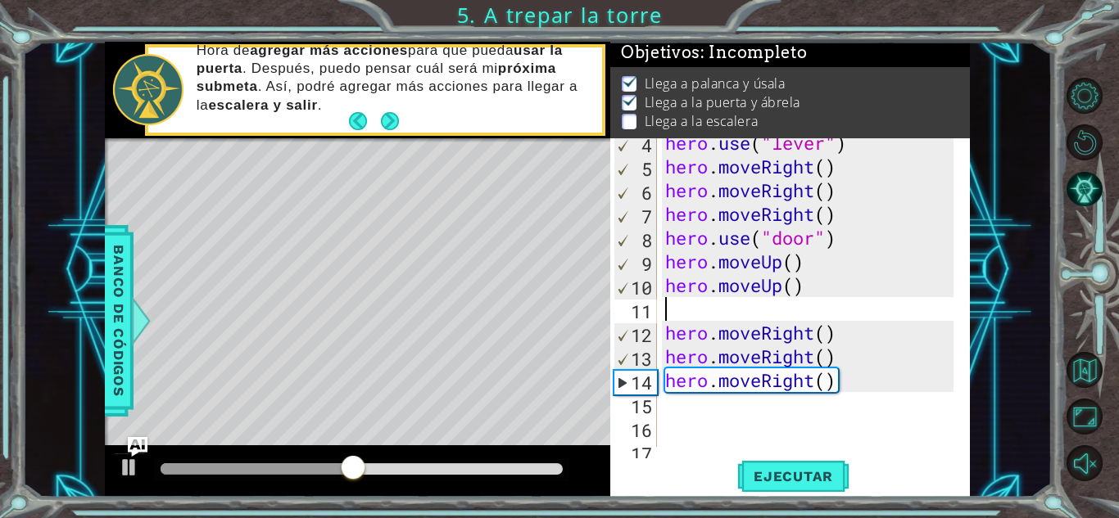
click at [900, 327] on div "hero . use ( "lever" ) hero . moveRight ( ) hero . moveRight ( ) hero . moveRig…" at bounding box center [812, 309] width 300 height 356
click at [890, 381] on div "hero . use ( "lever" ) hero . moveRight ( ) hero . moveRight ( ) hero . moveRig…" at bounding box center [812, 309] width 300 height 356
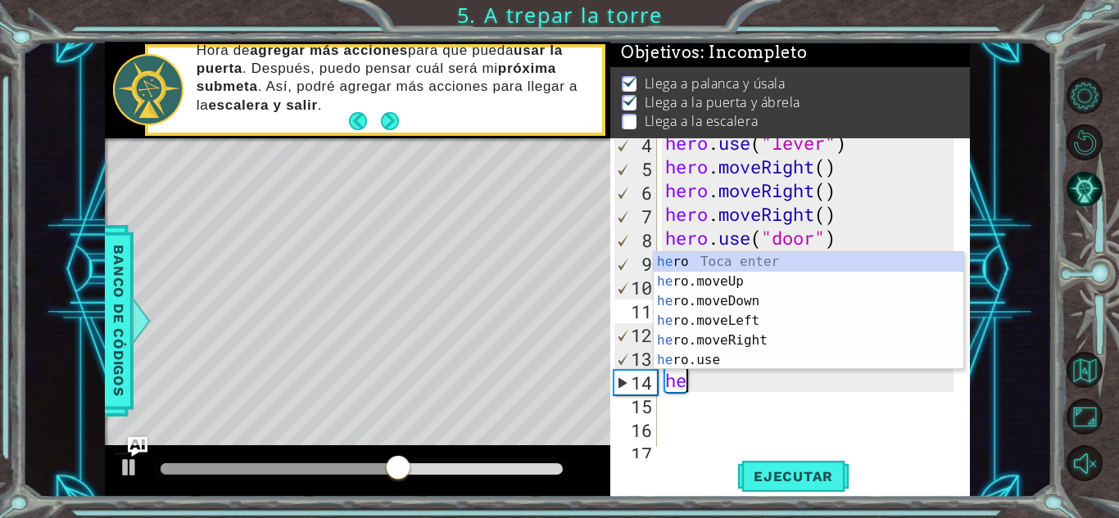
type textarea "h"
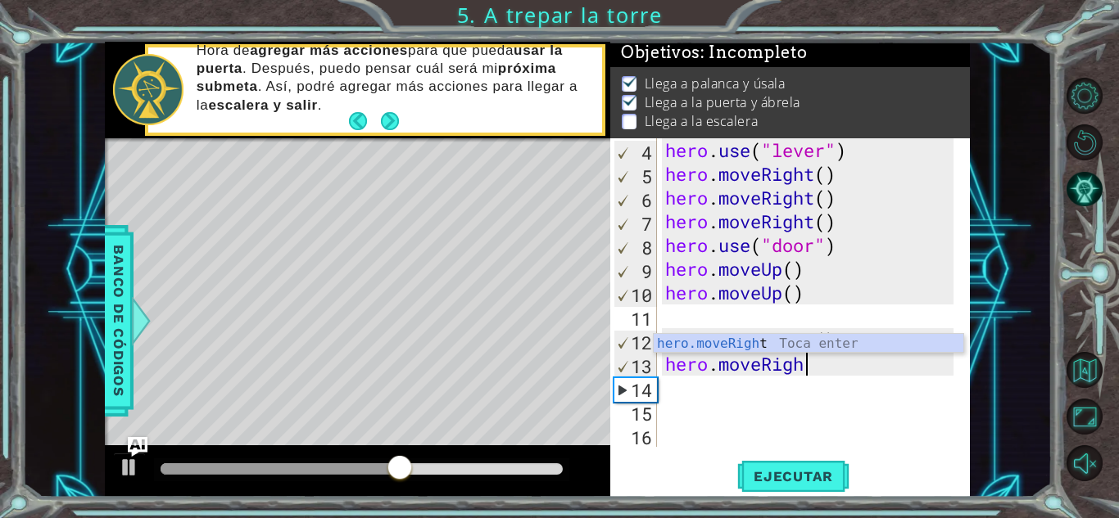
scroll to position [71, 0]
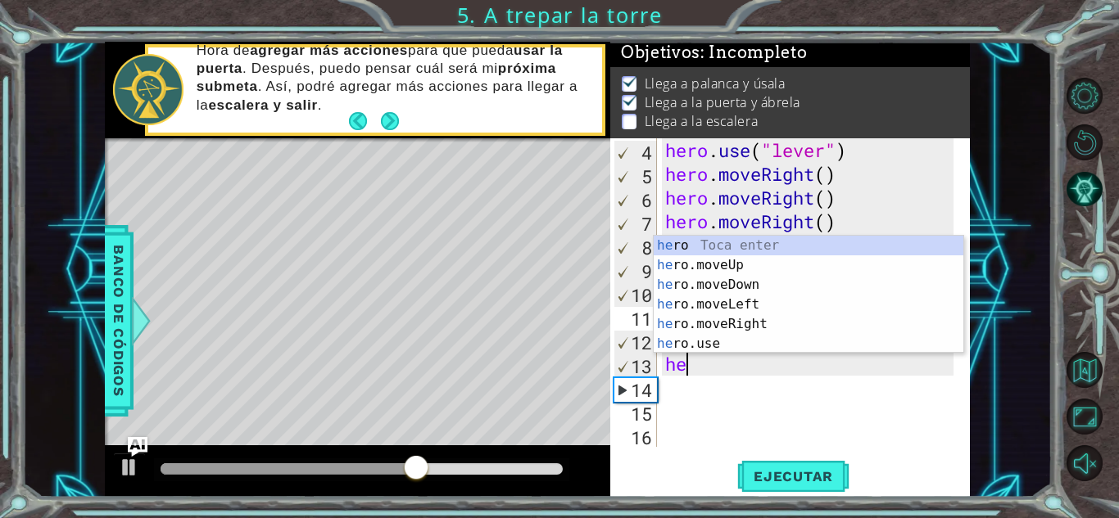
type textarea "h"
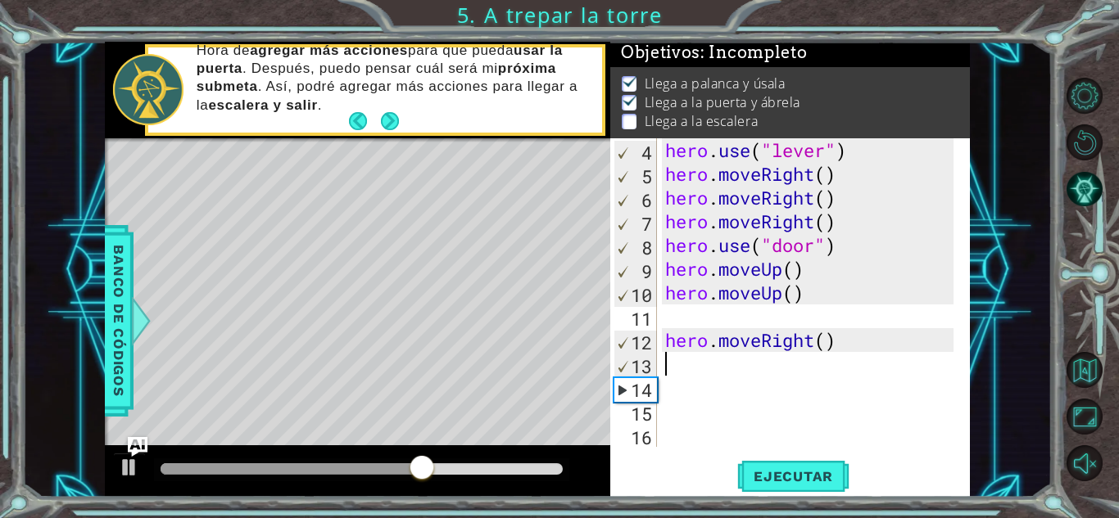
scroll to position [47, 0]
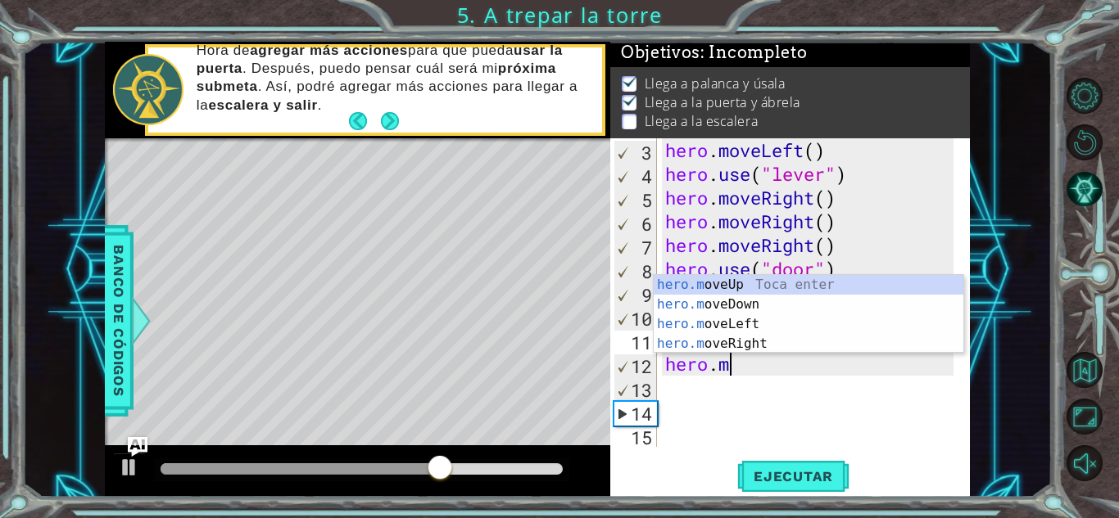
type textarea "h"
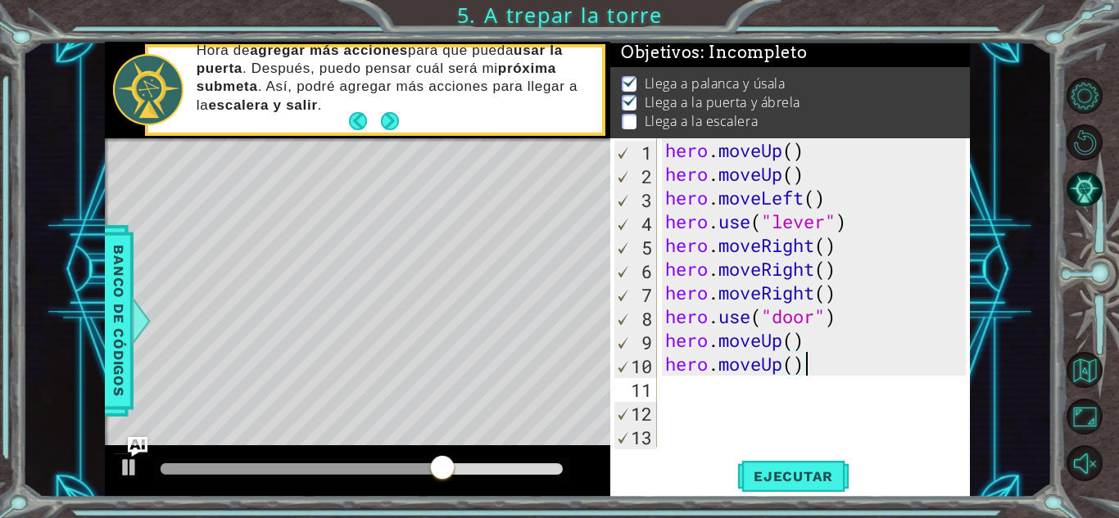
type textarea "hero.moveUp"
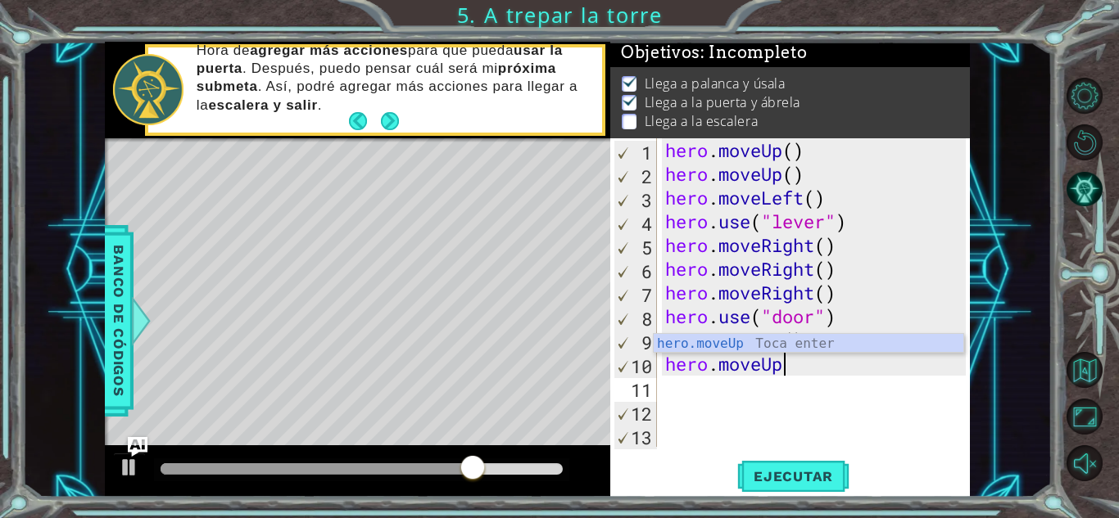
scroll to position [0, 0]
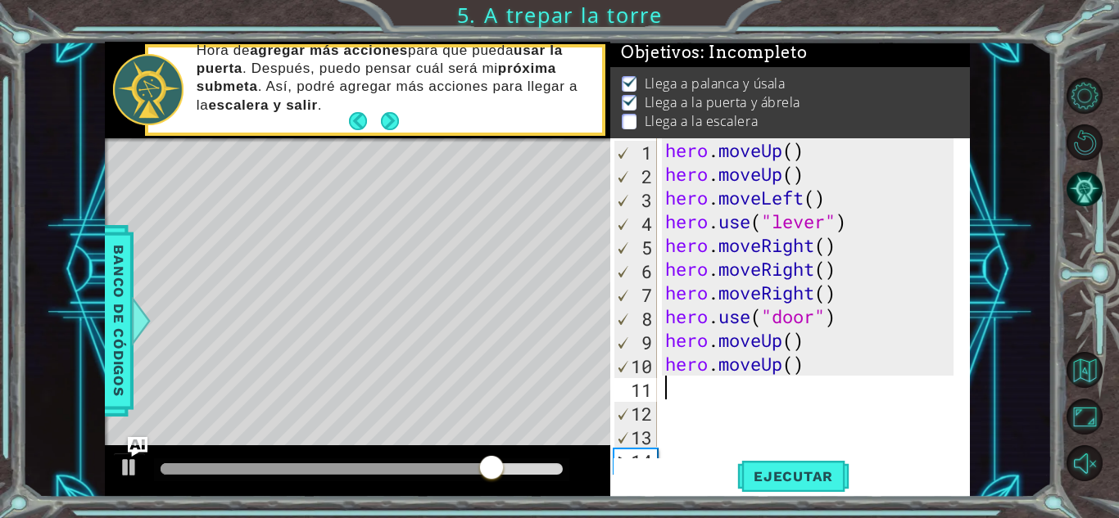
type textarea "h"
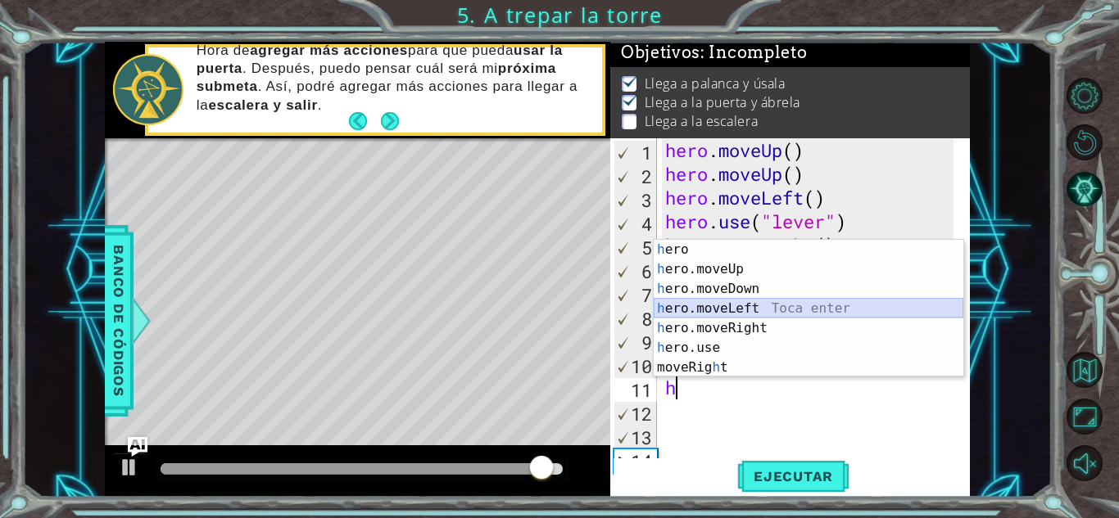
drag, startPoint x: 738, startPoint y: 311, endPoint x: 707, endPoint y: 305, distance: 31.6
click at [707, 305] on div "h ero Toca enter h ero.moveUp Toca enter h ero.moveDown Toca enter h ero.moveLe…" at bounding box center [808, 328] width 310 height 177
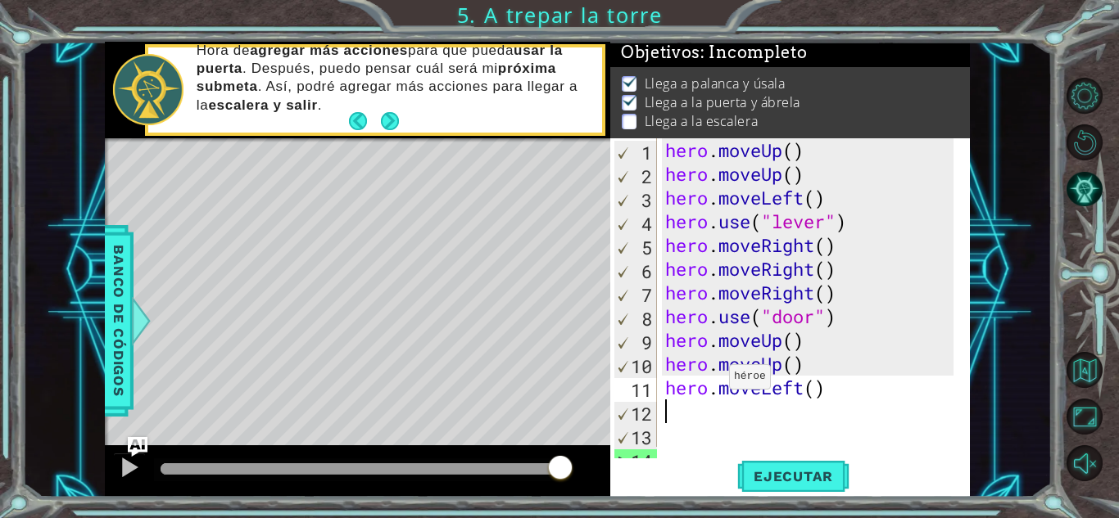
type textarea "h"
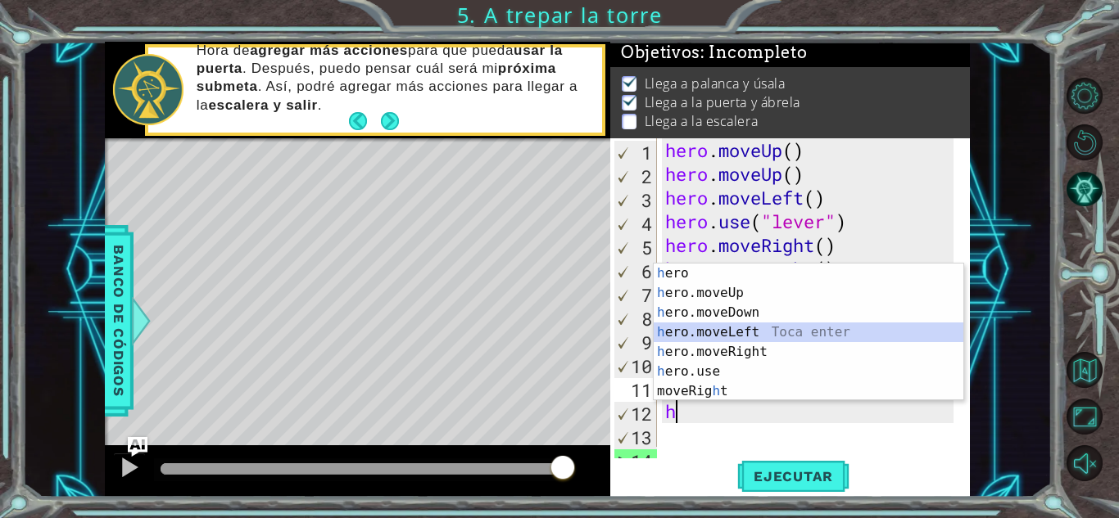
click at [726, 334] on div "h ero Toca enter h ero.moveUp Toca enter h ero.moveDown Toca enter h ero.moveLe…" at bounding box center [808, 352] width 310 height 177
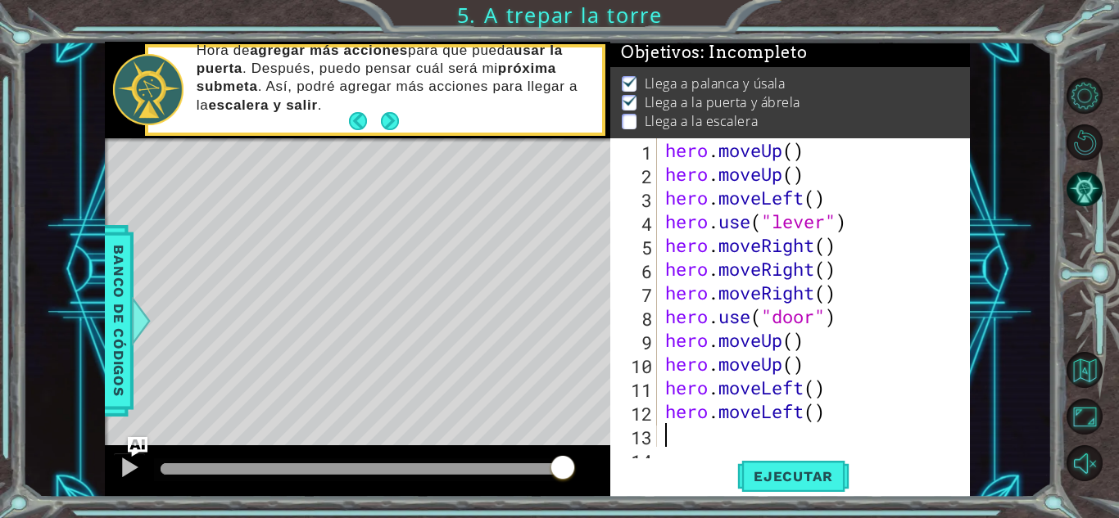
type textarea "h"
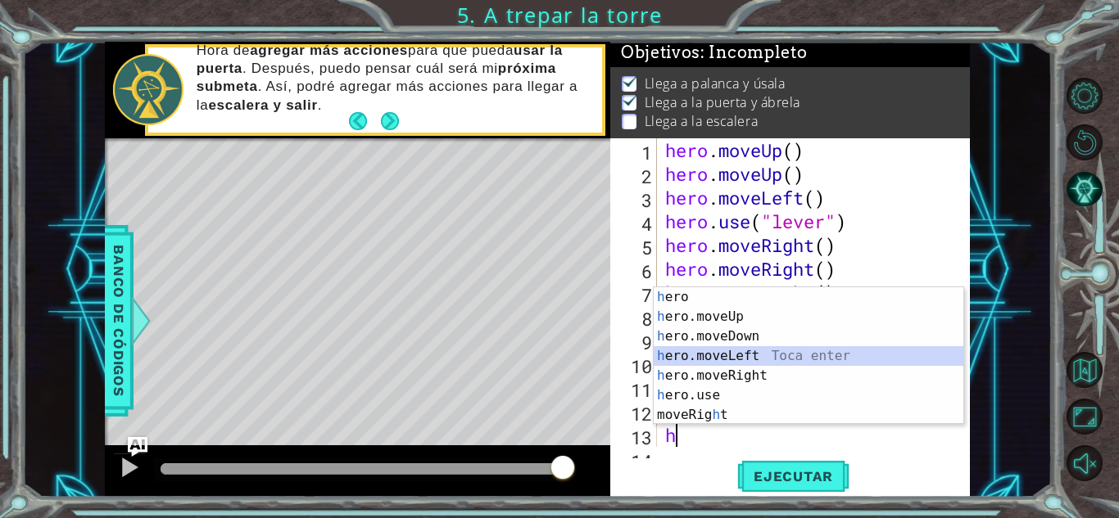
click at [726, 349] on div "h ero Toca enter h ero.moveUp Toca enter h ero.moveDown Toca enter h ero.moveLe…" at bounding box center [808, 375] width 310 height 177
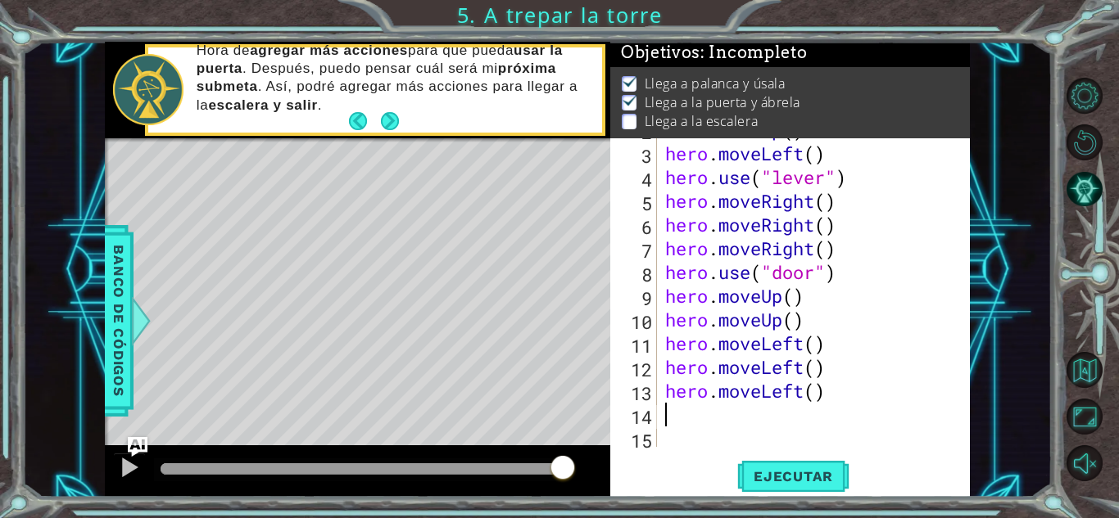
scroll to position [45, 0]
click at [781, 412] on div "hero . moveUp ( ) hero . moveLeft ( ) hero . use ( "lever" ) hero . moveRight (…" at bounding box center [812, 296] width 300 height 356
type textarea "h"
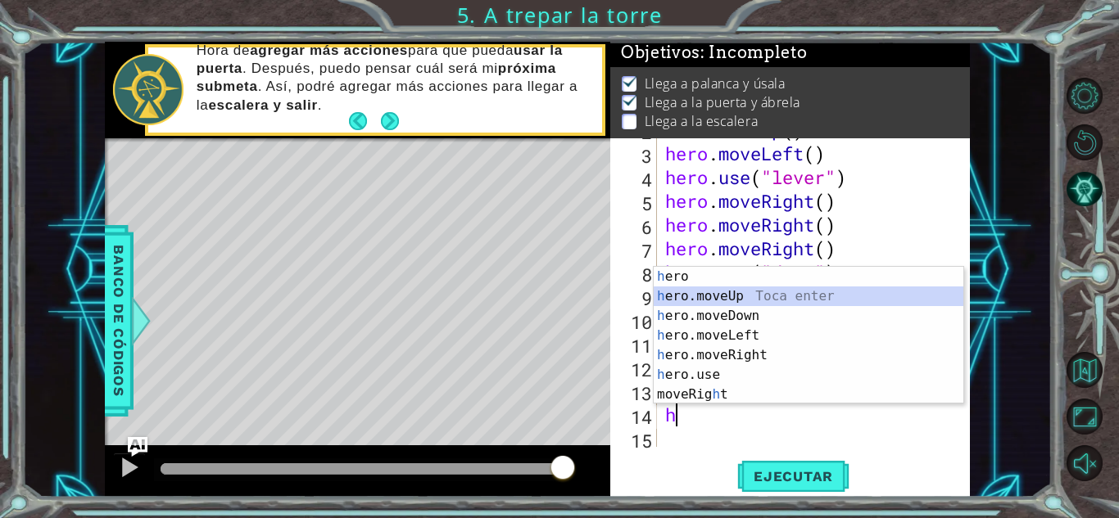
click at [749, 292] on div "h ero Toca enter h ero.moveUp Toca enter h ero.moveDown Toca enter h ero.moveLe…" at bounding box center [808, 355] width 310 height 177
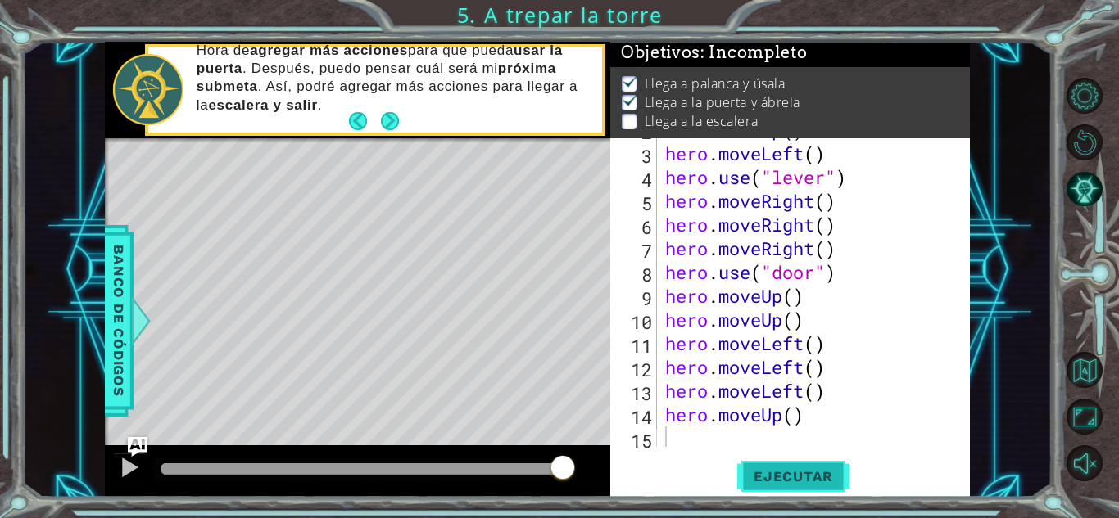
click at [748, 478] on span "Ejecutar" at bounding box center [793, 476] width 112 height 16
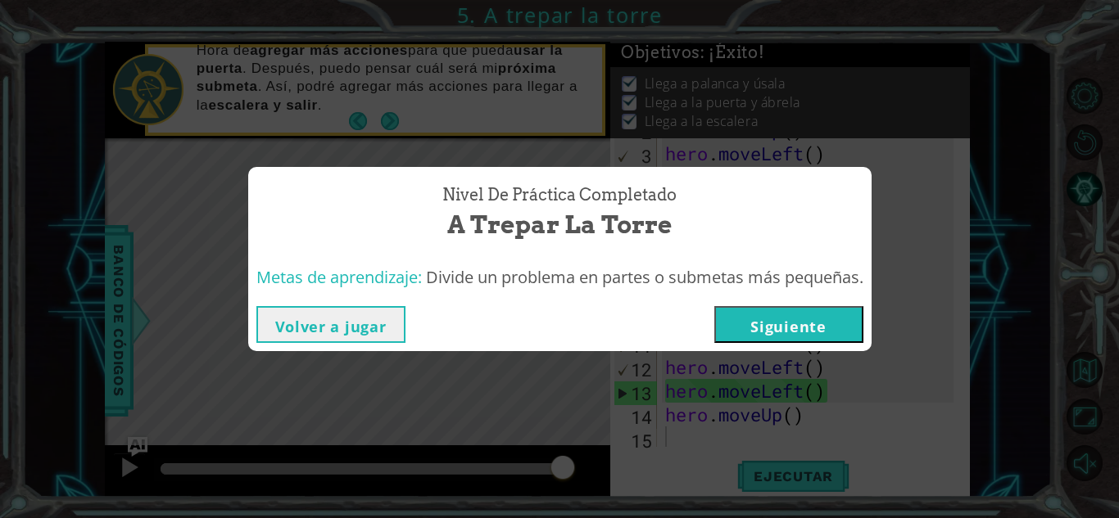
click at [781, 323] on button "Siguiente" at bounding box center [788, 324] width 149 height 37
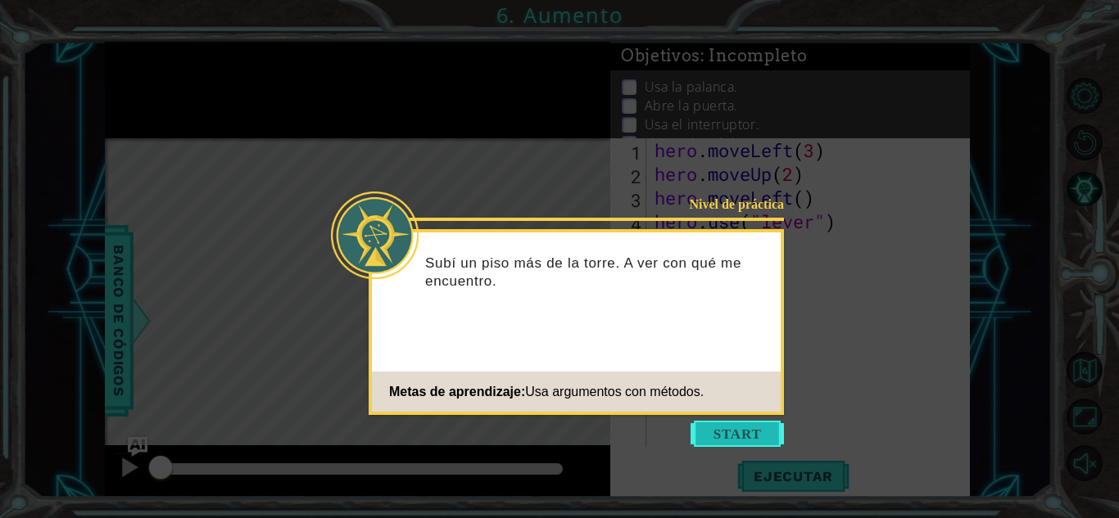
click at [718, 427] on button "Start" at bounding box center [736, 434] width 93 height 26
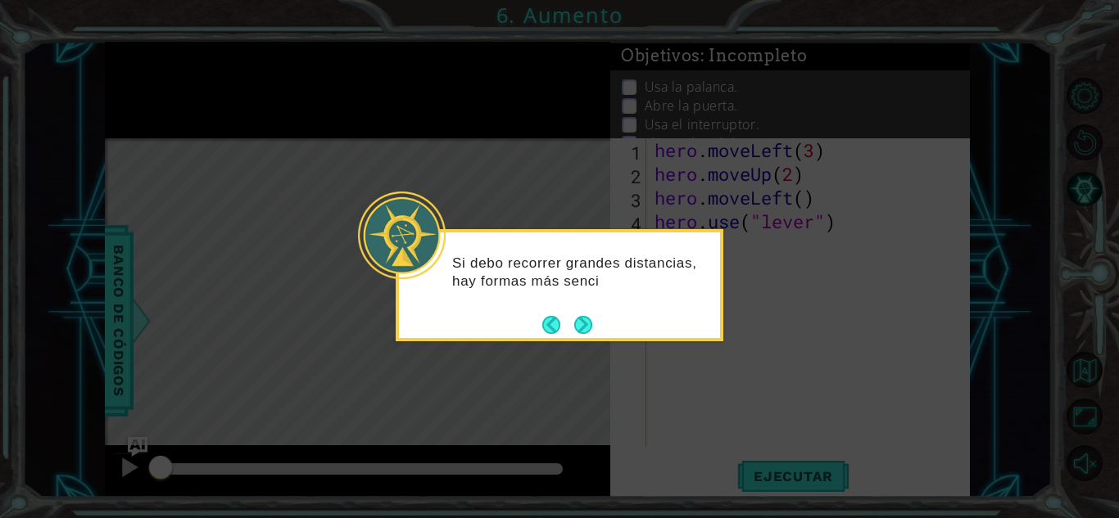
click at [594, 325] on div "Si debo recorrer grandes distancias, hay formas más senci" at bounding box center [560, 285] width 328 height 112
click at [575, 316] on button "Next" at bounding box center [583, 325] width 18 height 18
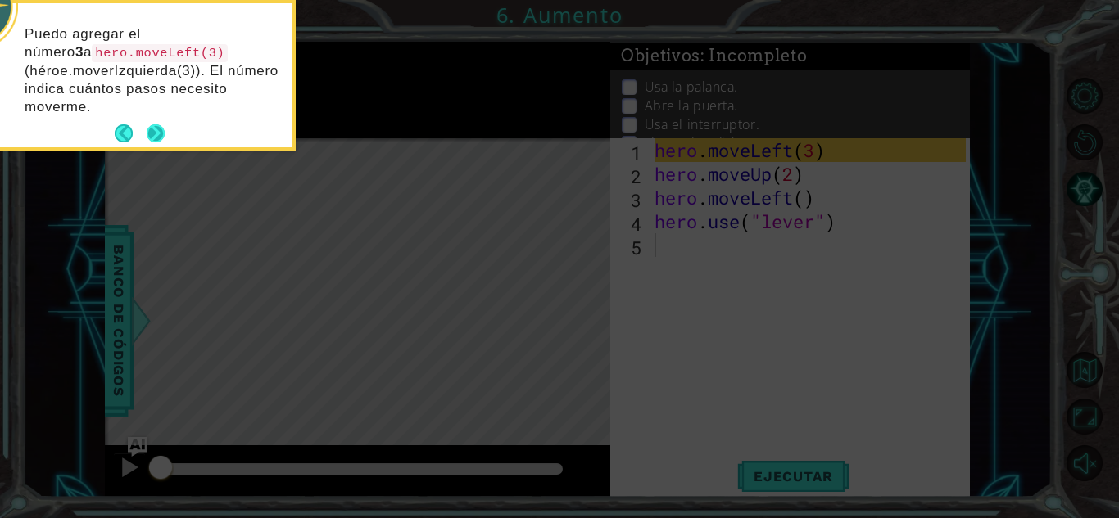
click at [158, 124] on button "Next" at bounding box center [156, 133] width 18 height 18
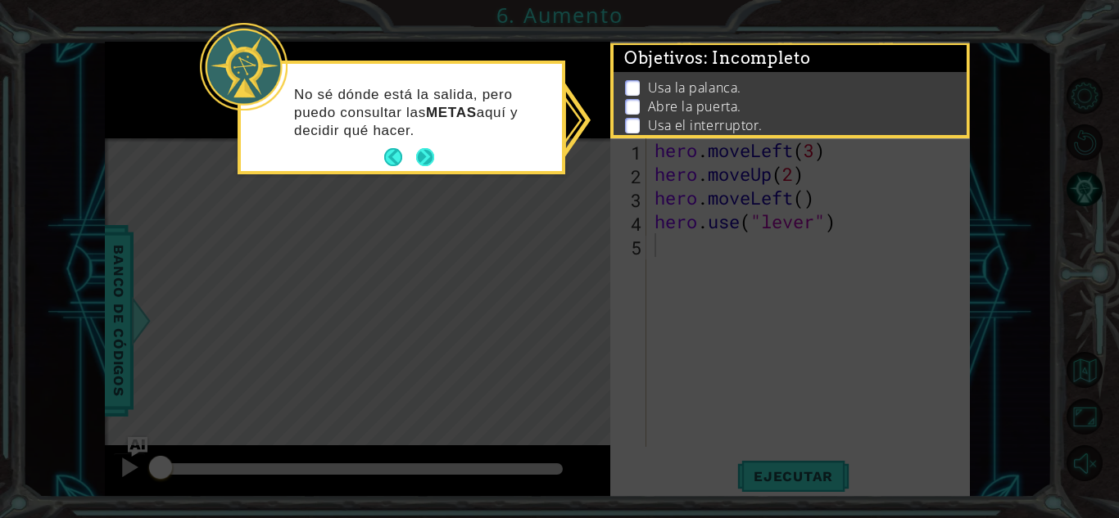
click at [431, 151] on button "Next" at bounding box center [425, 157] width 18 height 18
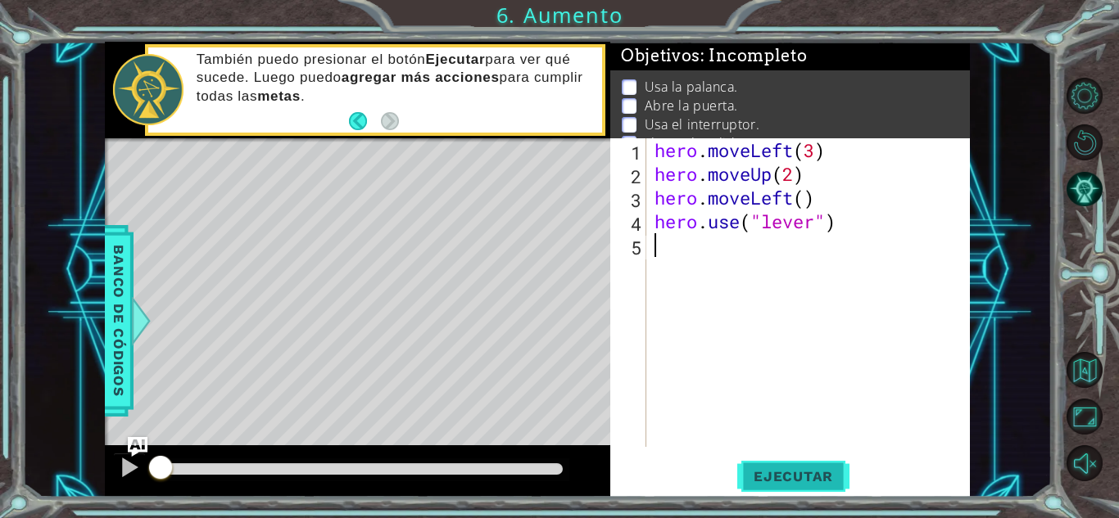
click at [764, 459] on button "Ejecutar" at bounding box center [793, 477] width 112 height 36
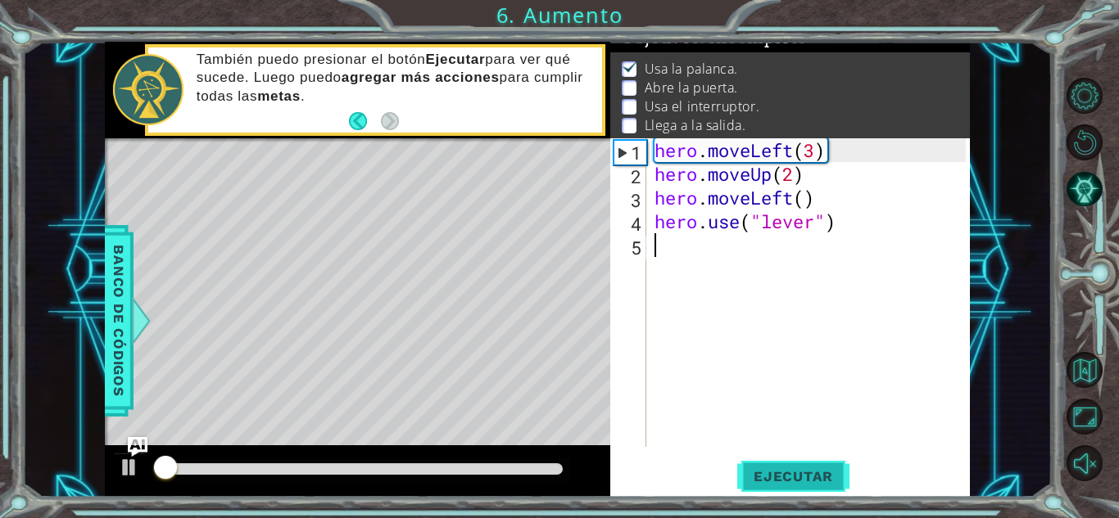
scroll to position [22, 0]
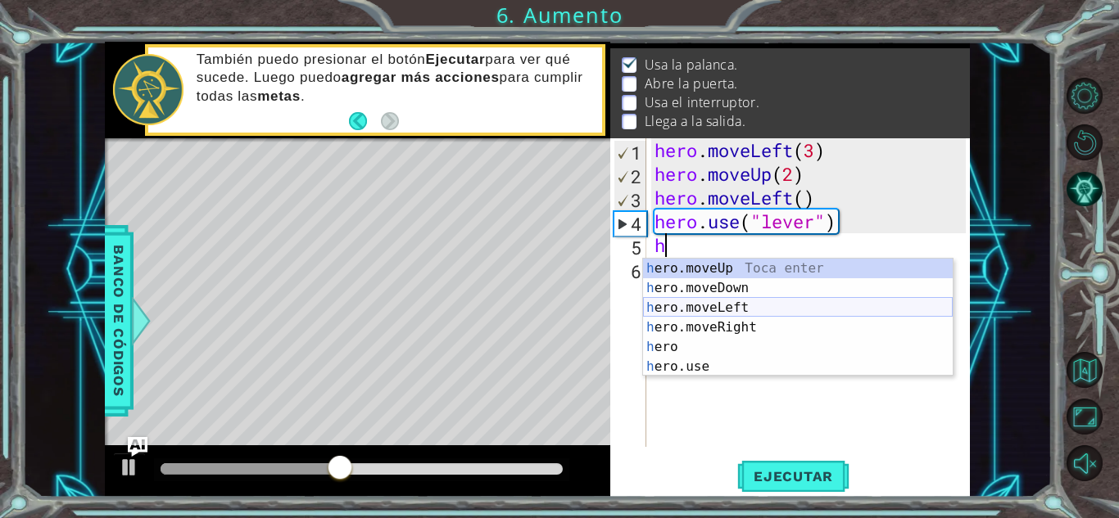
click at [713, 300] on div "h ero.moveUp Toca enter h ero.moveDown Toca enter h ero.moveLeft Toca enter h e…" at bounding box center [798, 337] width 310 height 157
type textarea "hero.moveLeft(1)"
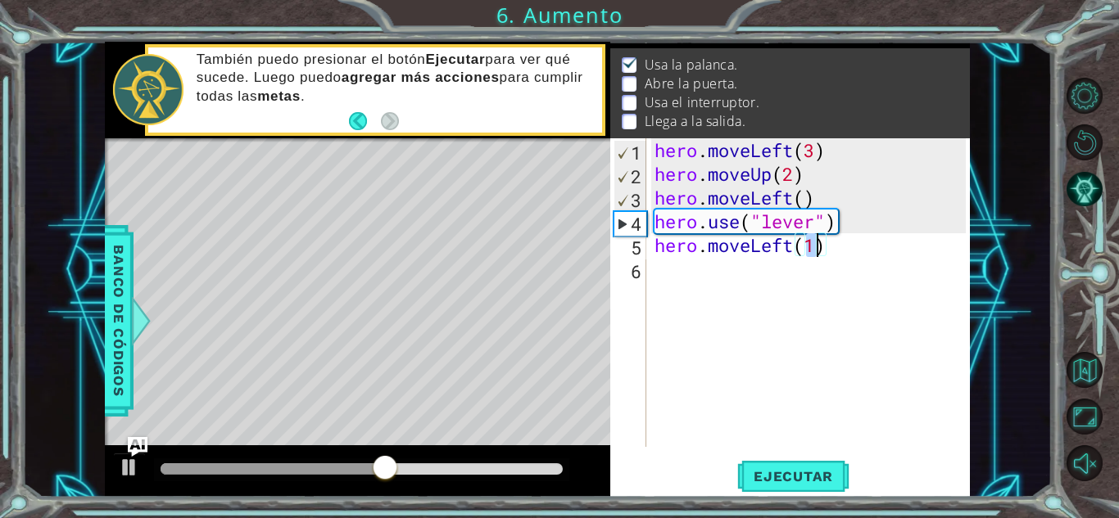
click at [689, 278] on div "hero . moveLeft ( 3 ) hero . moveUp ( 2 ) hero . moveLeft ( ) hero . use ( "lev…" at bounding box center [812, 316] width 323 height 356
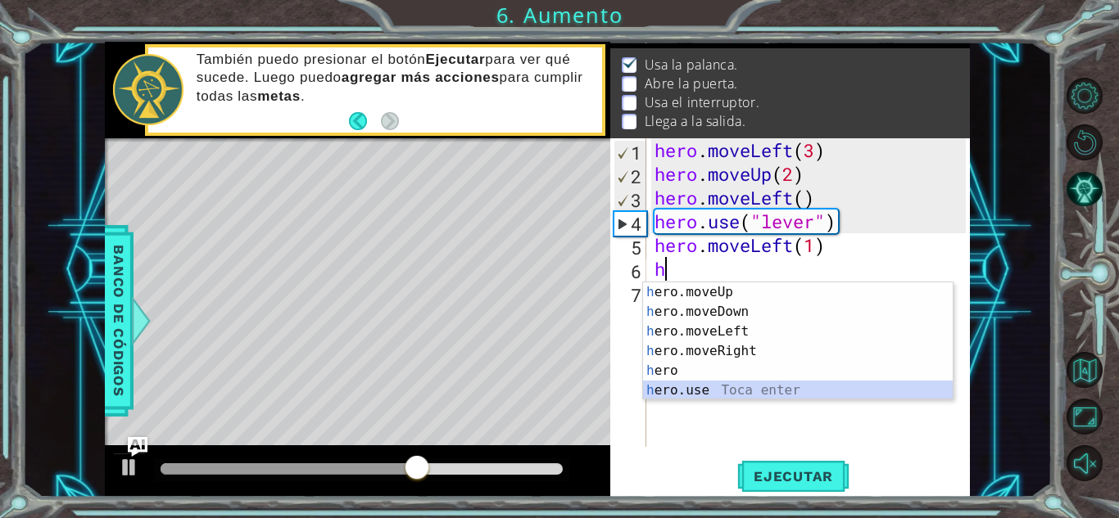
click at [681, 386] on div "h ero.moveUp Toca enter h ero.moveDown Toca enter h ero.moveLeft Toca enter h e…" at bounding box center [798, 361] width 310 height 157
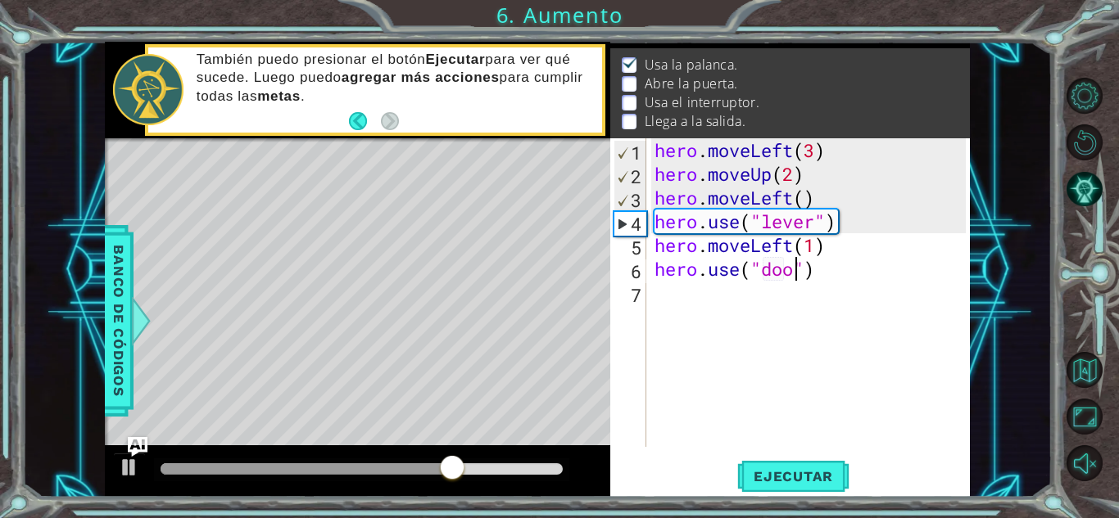
type textarea "hero.use("door")"
click at [662, 298] on div "hero . moveLeft ( 3 ) hero . moveUp ( 2 ) hero . moveLeft ( ) hero . use ( "lev…" at bounding box center [812, 316] width 323 height 356
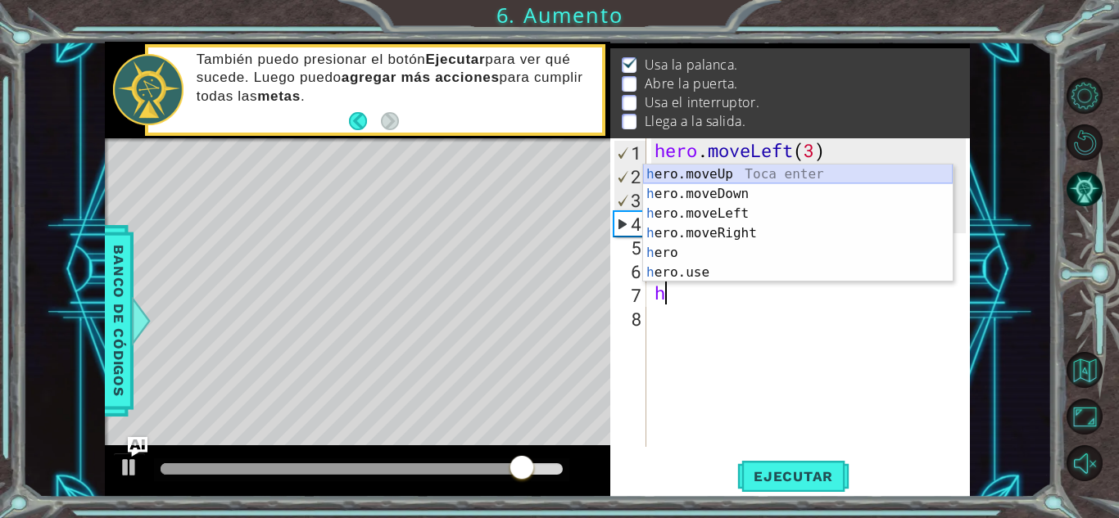
click at [698, 171] on div "h ero.moveUp Toca enter h ero.moveDown Toca enter h ero.moveLeft Toca enter h e…" at bounding box center [798, 243] width 310 height 157
type textarea "hero.moveUp(1)"
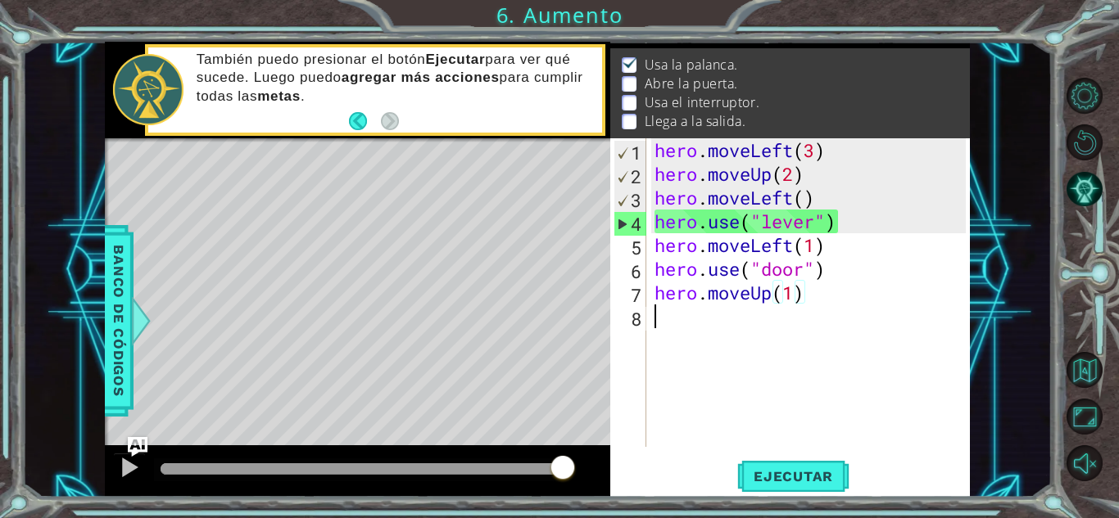
click at [712, 322] on div "hero . moveLeft ( 3 ) hero . moveUp ( 2 ) hero . moveLeft ( ) hero . use ( "lev…" at bounding box center [812, 316] width 323 height 356
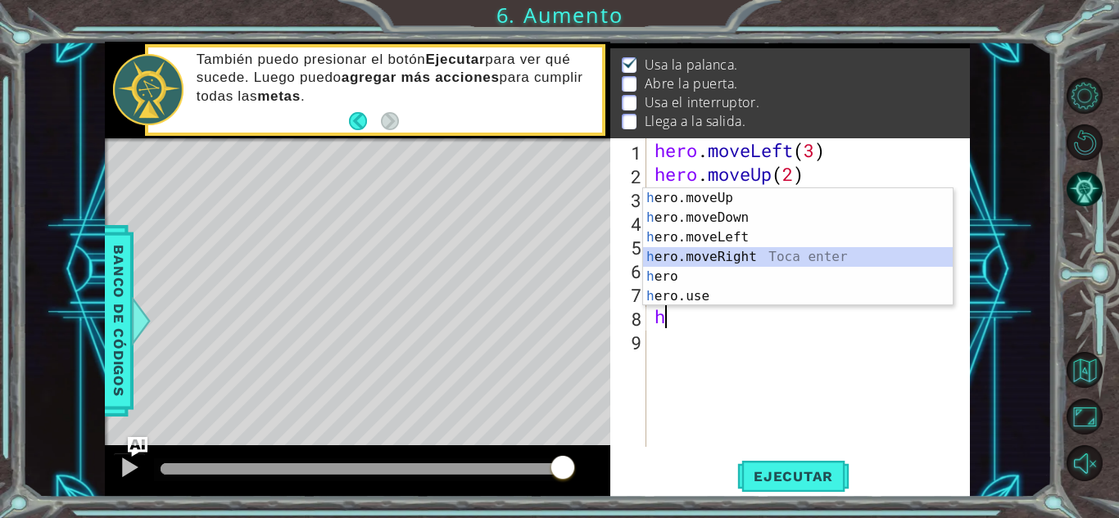
click at [724, 250] on div "h ero.moveUp Toca enter h ero.moveDown Toca enter h ero.moveLeft Toca enter h e…" at bounding box center [798, 266] width 310 height 157
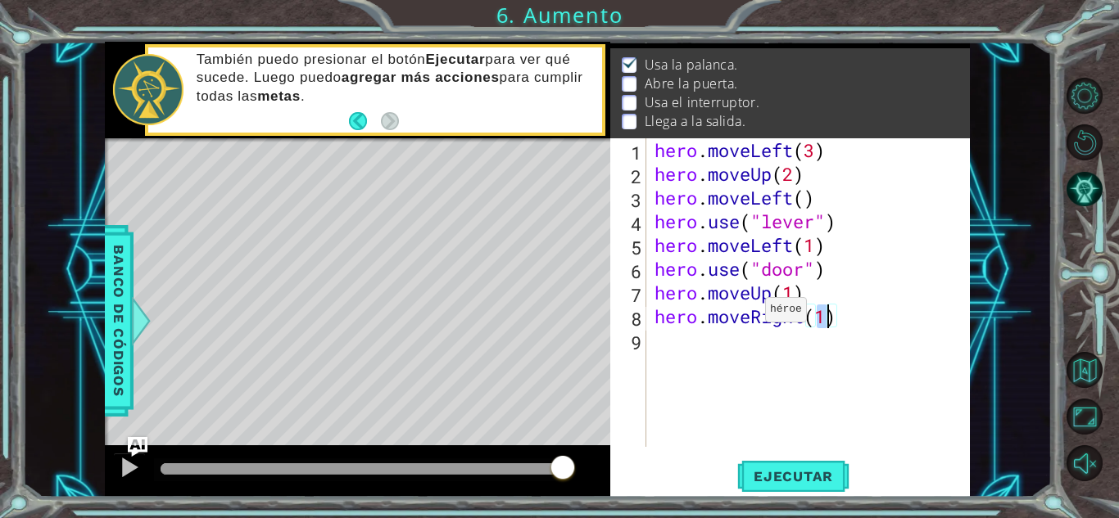
type textarea "hero.moveRight(2)"
click at [694, 341] on div "hero . moveLeft ( 3 ) hero . moveUp ( 2 ) hero . moveLeft ( ) hero . use ( "lev…" at bounding box center [812, 316] width 323 height 356
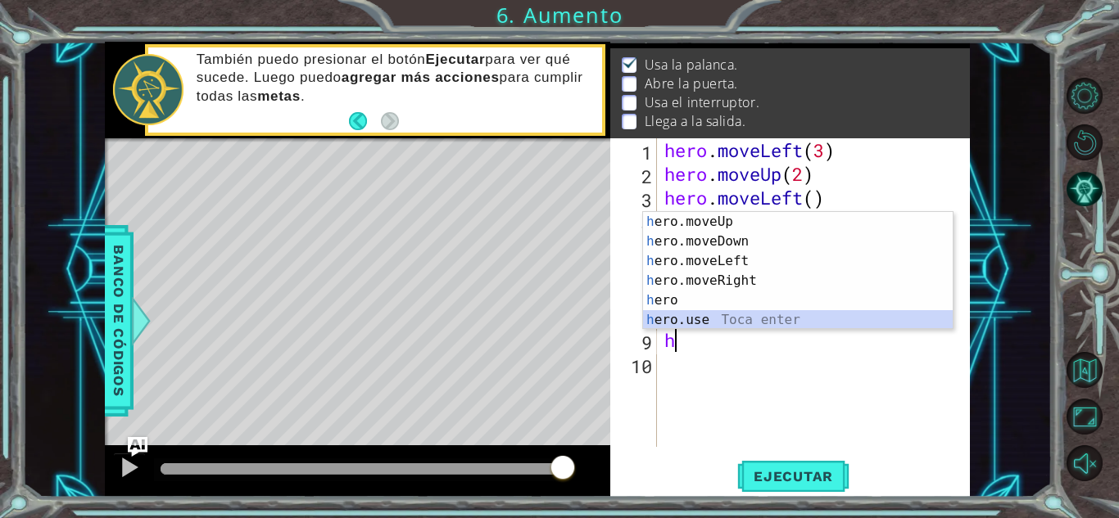
click at [710, 316] on div "h ero.moveUp Toca enter h ero.moveDown Toca enter h ero.moveLeft Toca enter h e…" at bounding box center [798, 290] width 310 height 157
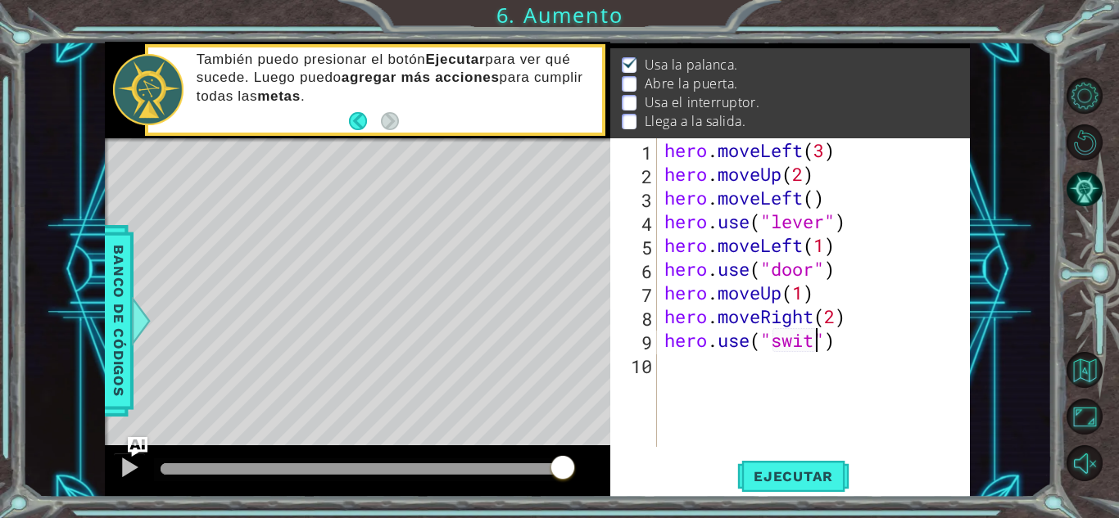
scroll to position [0, 7]
type textarea "hero.use("switch")"
click at [717, 373] on div "hero . moveLeft ( 3 ) hero . moveUp ( 2 ) hero . moveLeft ( ) hero . use ( "lev…" at bounding box center [817, 316] width 313 height 356
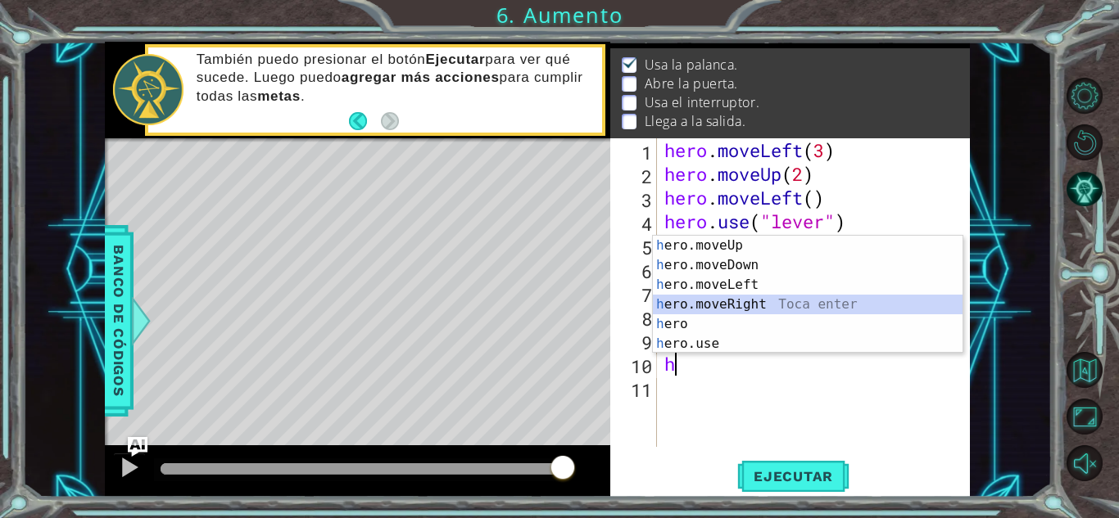
click at [733, 301] on div "h ero.moveUp Toca enter h ero.moveDown Toca enter h ero.moveLeft Toca enter h e…" at bounding box center [808, 314] width 310 height 157
type textarea "hero.moveRight(1)"
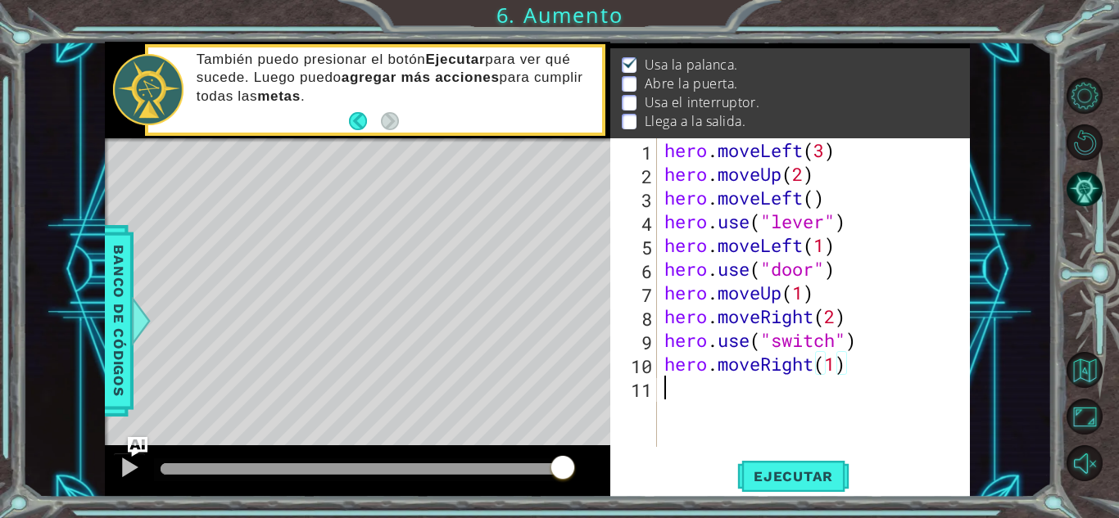
click at [676, 387] on div "hero . moveLeft ( 3 ) hero . moveUp ( 2 ) hero . moveLeft ( ) hero . use ( "lev…" at bounding box center [817, 316] width 313 height 356
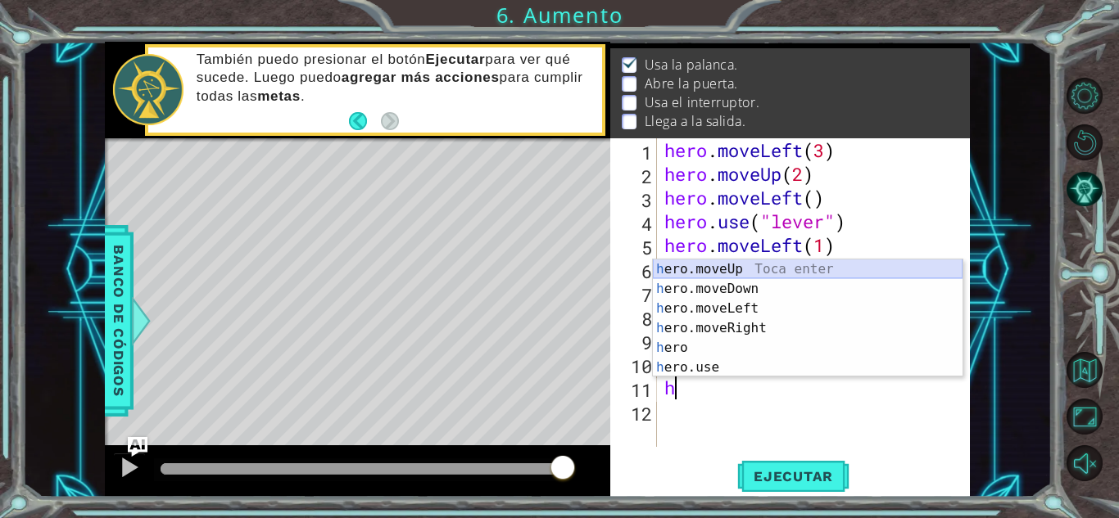
click at [720, 262] on div "h ero.moveUp Toca enter h ero.moveDown Toca enter h ero.moveLeft Toca enter h e…" at bounding box center [808, 338] width 310 height 157
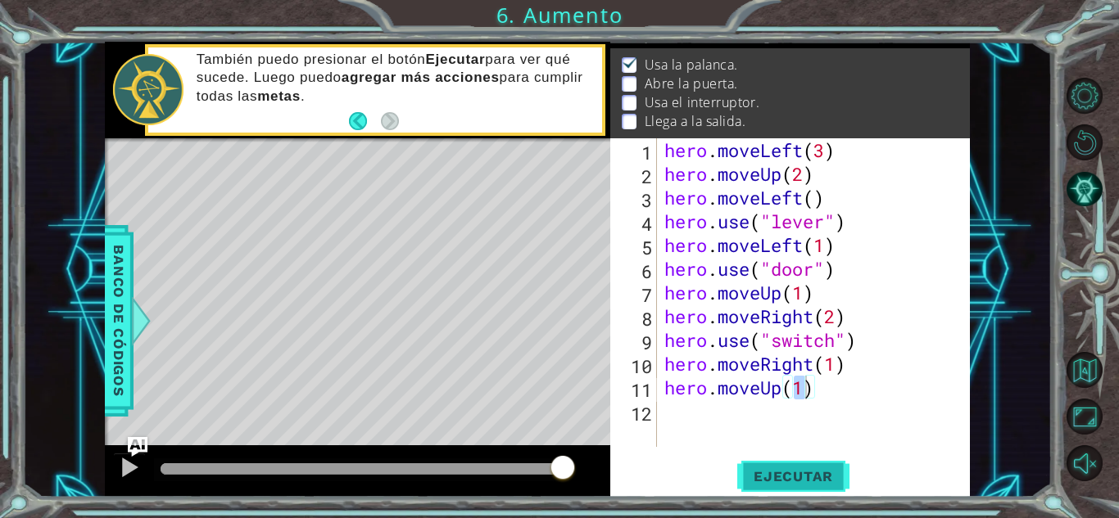
click at [761, 473] on span "Ejecutar" at bounding box center [793, 476] width 112 height 16
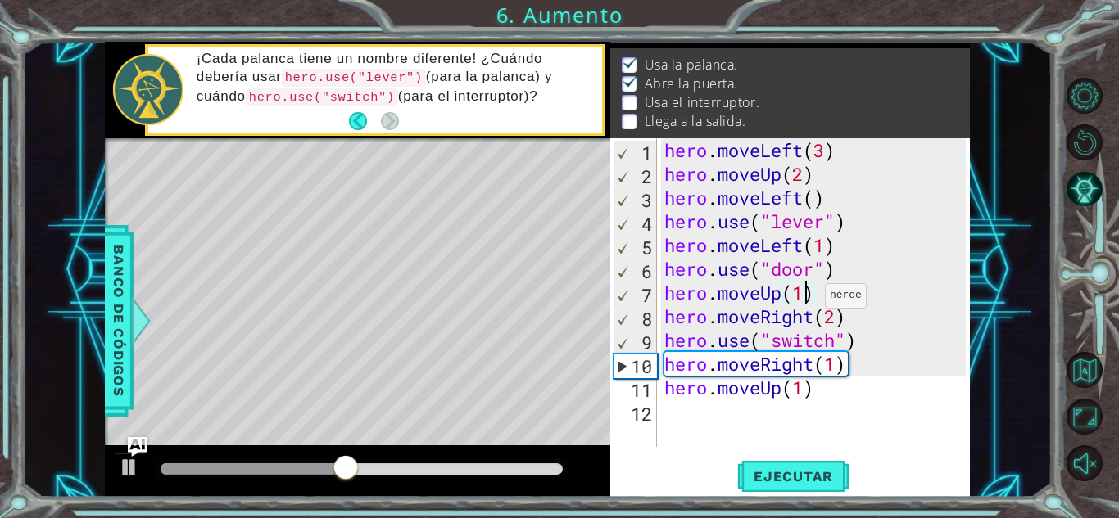
click at [810, 300] on div "hero . moveLeft ( 3 ) hero . moveUp ( 2 ) hero . moveLeft ( ) hero . use ( "lev…" at bounding box center [817, 316] width 313 height 356
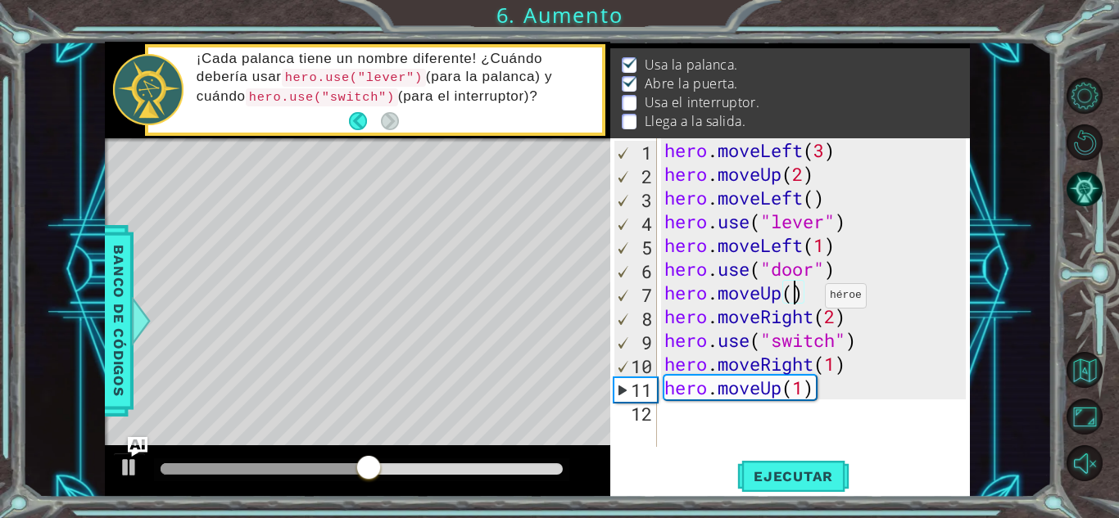
scroll to position [0, 6]
type textarea "hero.moveUp(2)"
click at [789, 477] on span "Ejecutar" at bounding box center [793, 476] width 112 height 16
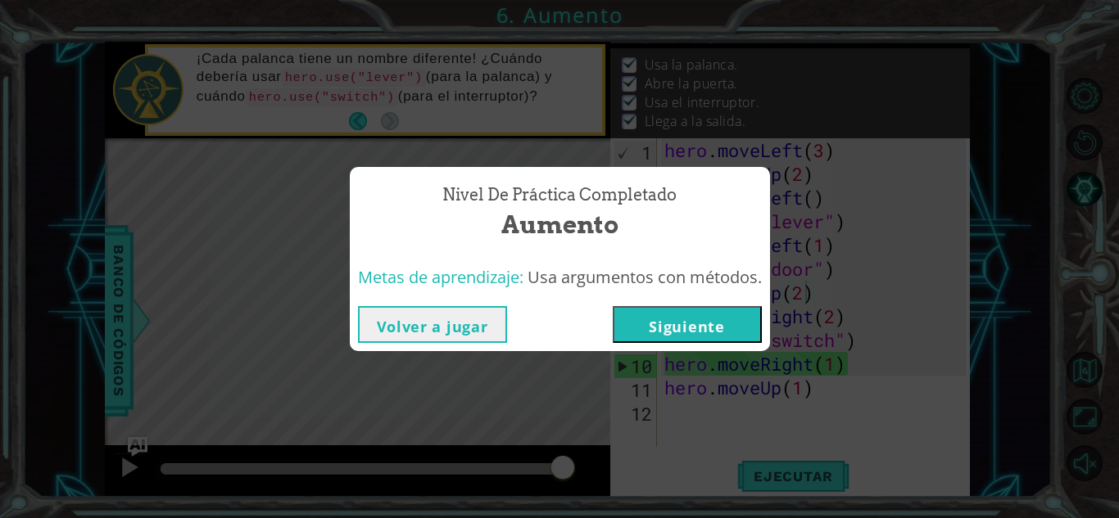
click at [714, 319] on button "Siguiente" at bounding box center [686, 324] width 149 height 37
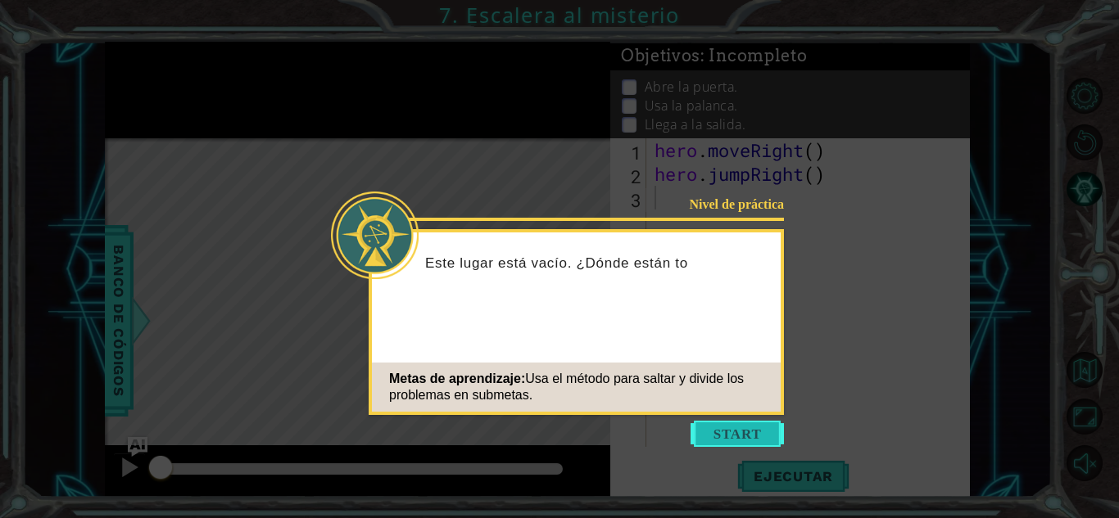
click at [729, 431] on button "Start" at bounding box center [736, 434] width 93 height 26
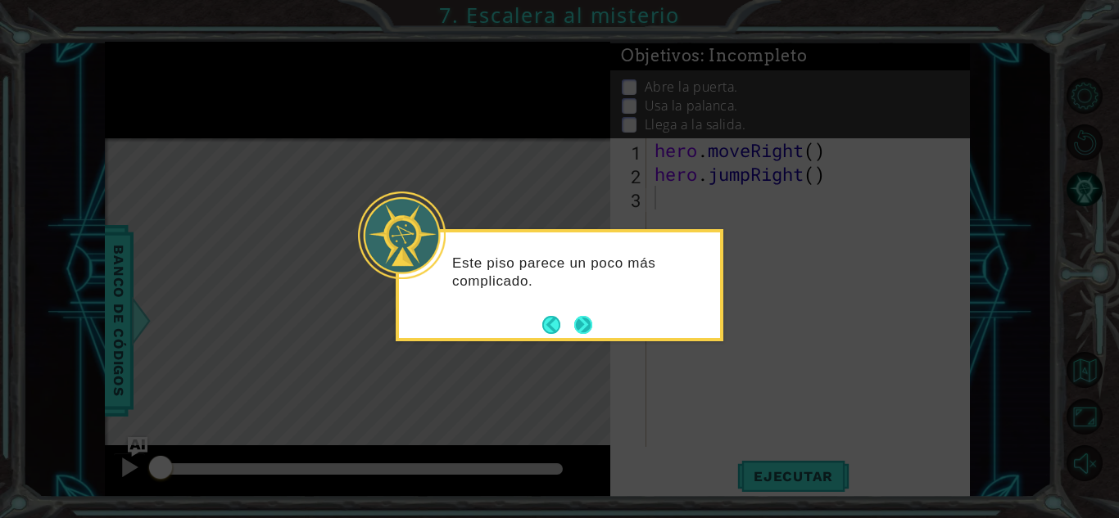
click at [589, 321] on button "Next" at bounding box center [583, 325] width 18 height 18
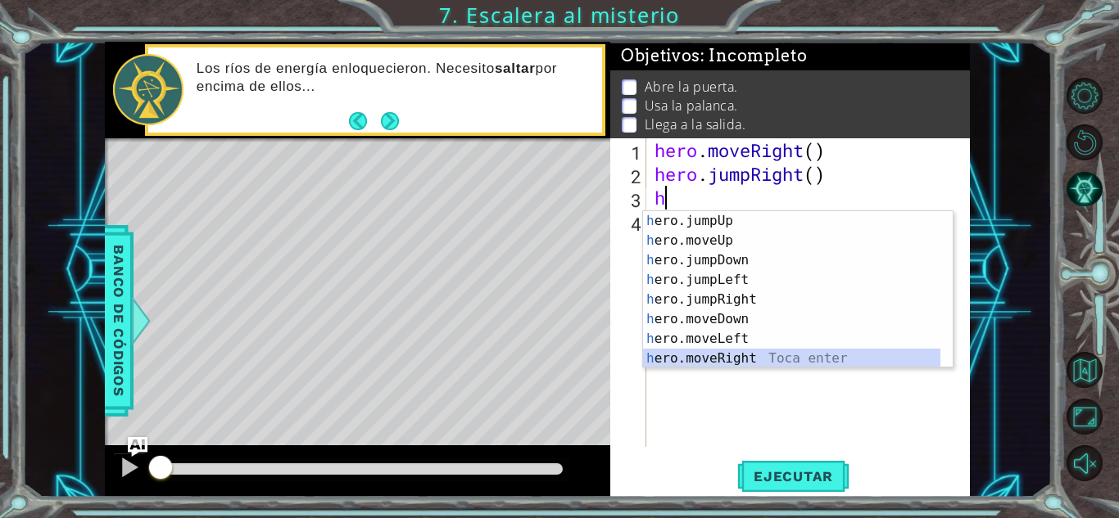
click at [693, 355] on div "h ero.jumpUp Toca enter h ero.moveUp Toca enter h ero.jumpDown Toca enter h ero…" at bounding box center [791, 309] width 297 height 197
type textarea "hero.moveRight(1)"
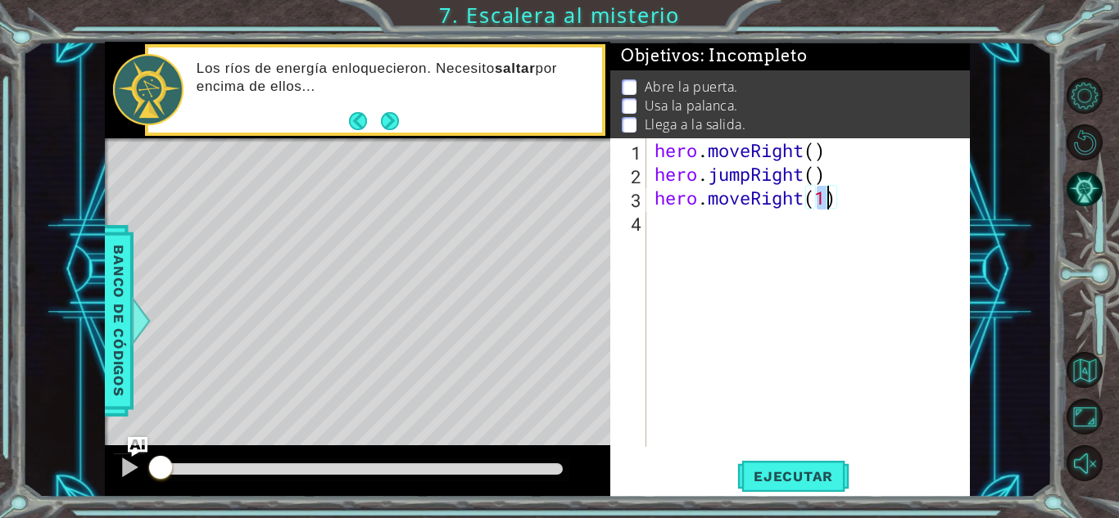
click at [694, 226] on div "hero . moveRight ( ) hero . jumpRight ( ) hero . moveRight ( 1 )" at bounding box center [812, 316] width 323 height 356
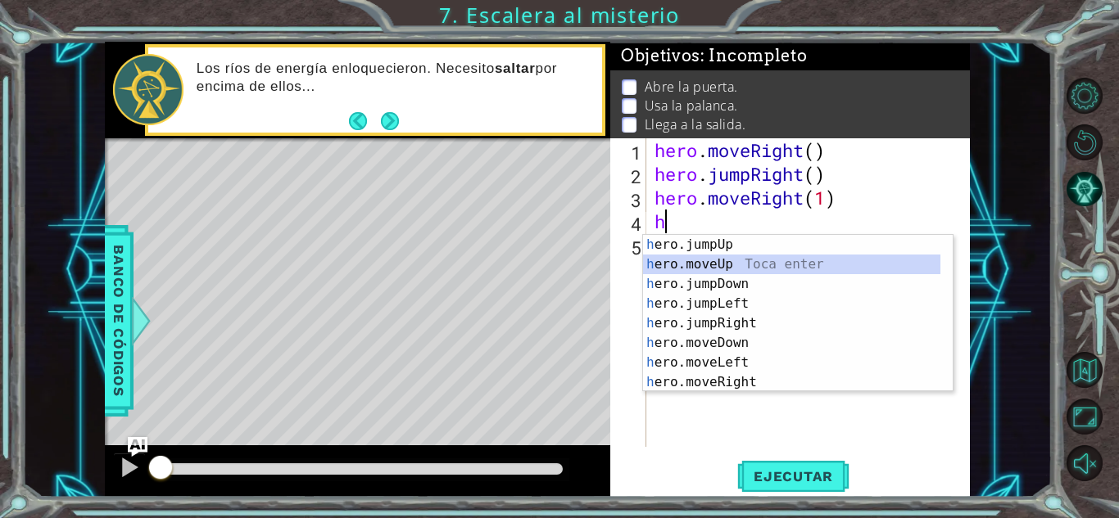
click at [712, 260] on div "h ero.jumpUp Toca enter h ero.moveUp Toca enter h ero.jumpDown Toca enter h ero…" at bounding box center [791, 333] width 297 height 197
type textarea "hero.moveUp(1)"
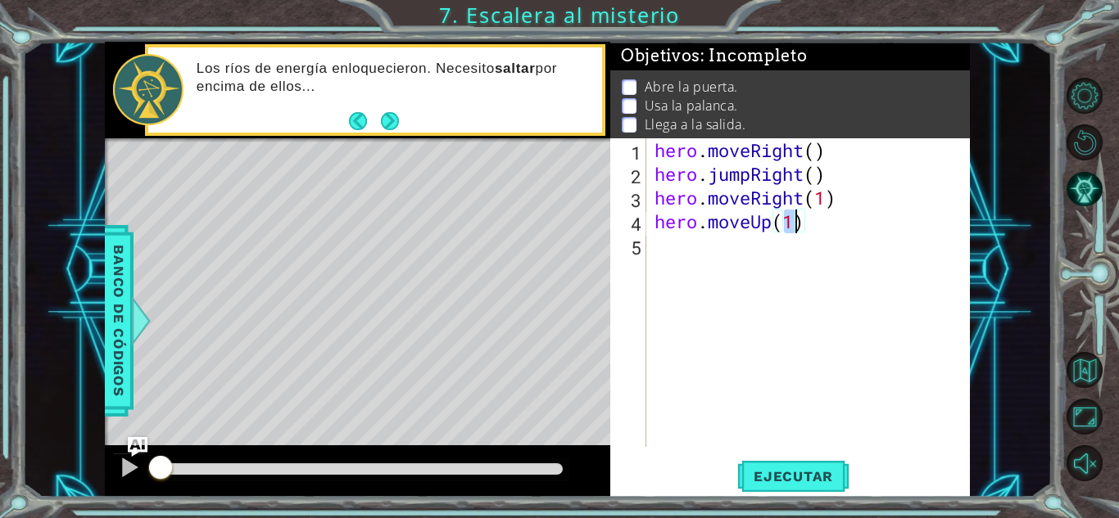
click at [709, 256] on div "hero . moveRight ( ) hero . jumpRight ( ) hero . moveRight ( 1 ) hero . moveUp …" at bounding box center [812, 316] width 323 height 356
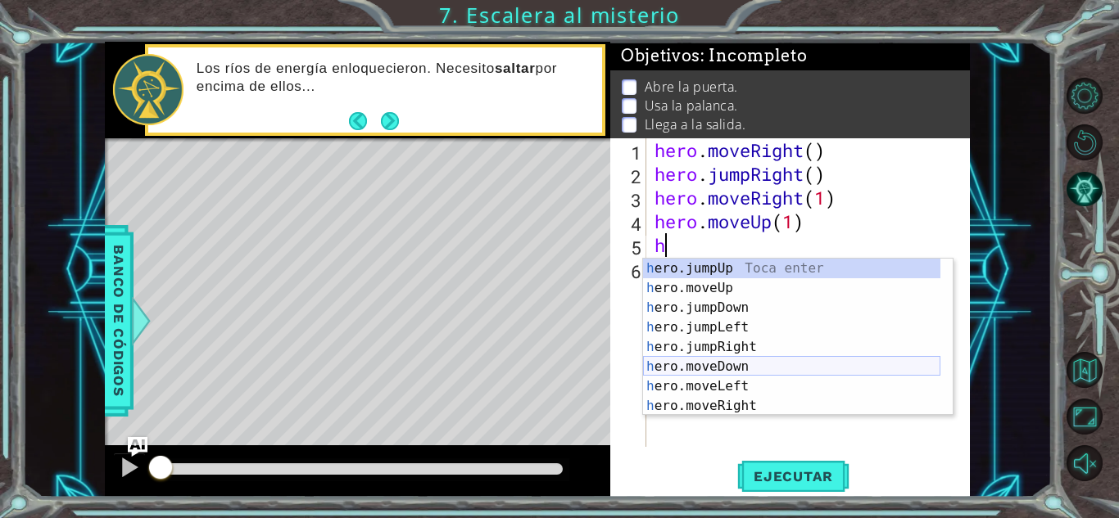
scroll to position [20, 0]
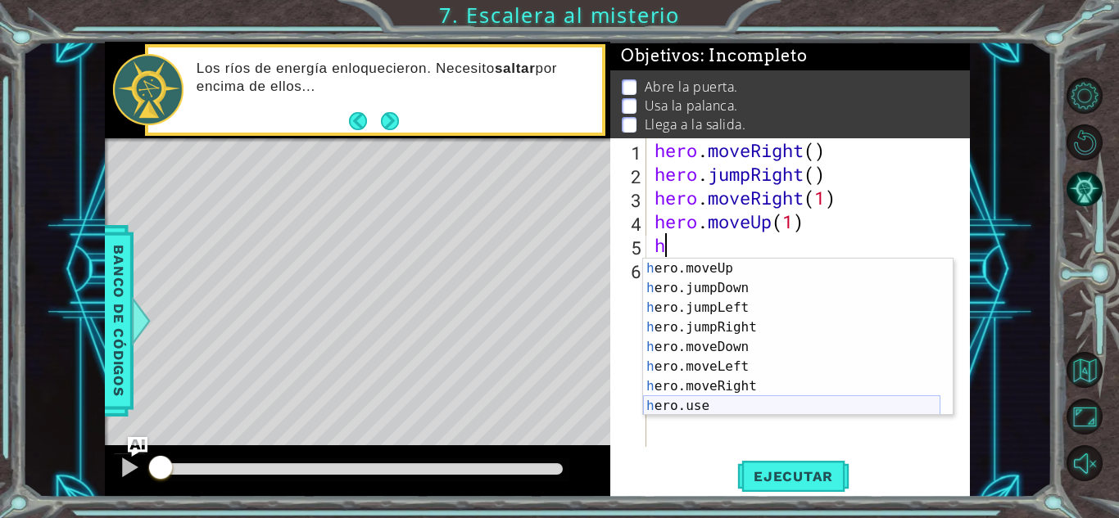
click at [708, 410] on div "h ero.moveUp Toca enter h ero.jumpDown Toca enter h ero.jumpLeft Toca enter h e…" at bounding box center [791, 357] width 297 height 197
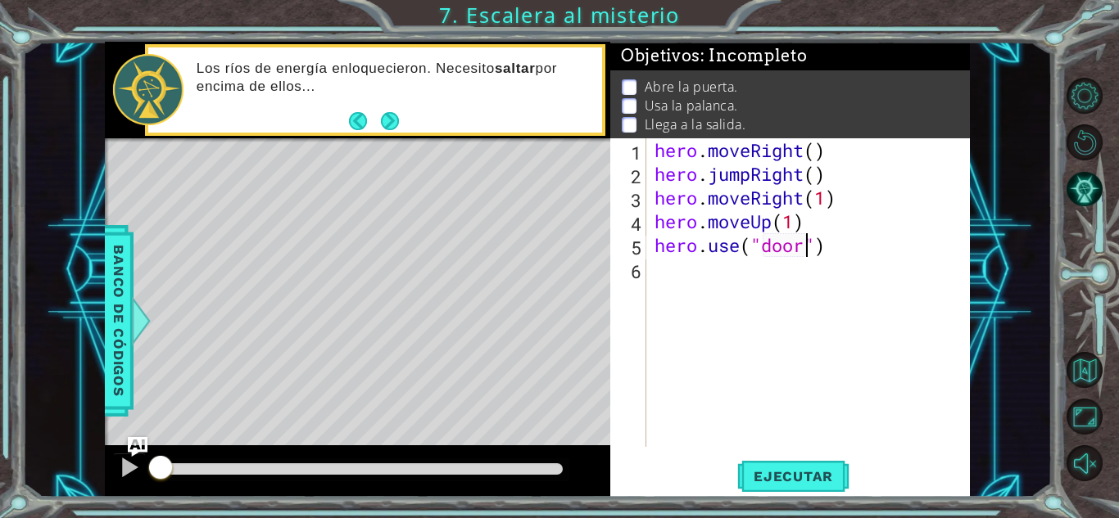
scroll to position [0, 7]
type textarea "hero.use("door")"
click at [390, 118] on button "Next" at bounding box center [390, 121] width 18 height 18
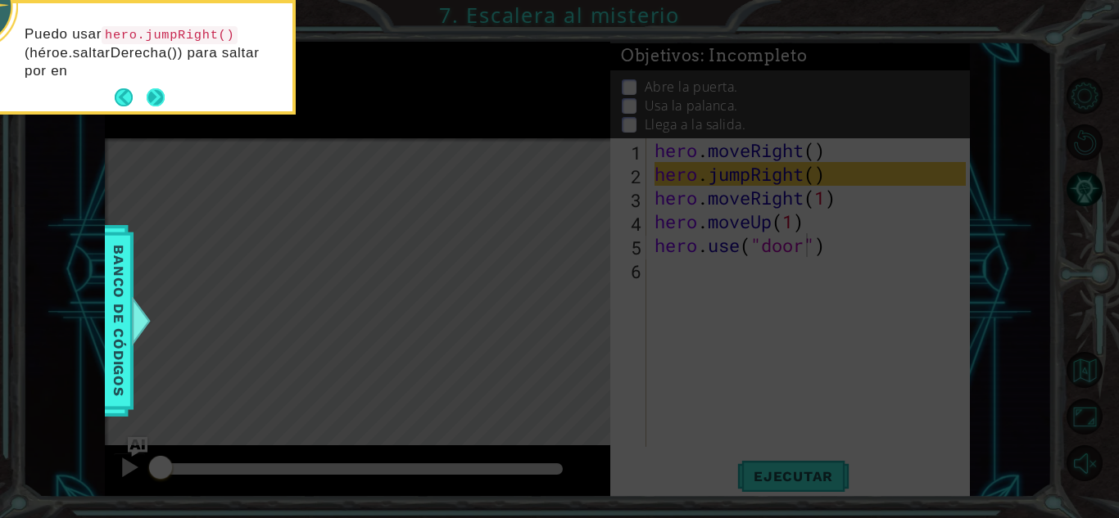
click at [151, 97] on button "Next" at bounding box center [156, 97] width 18 height 18
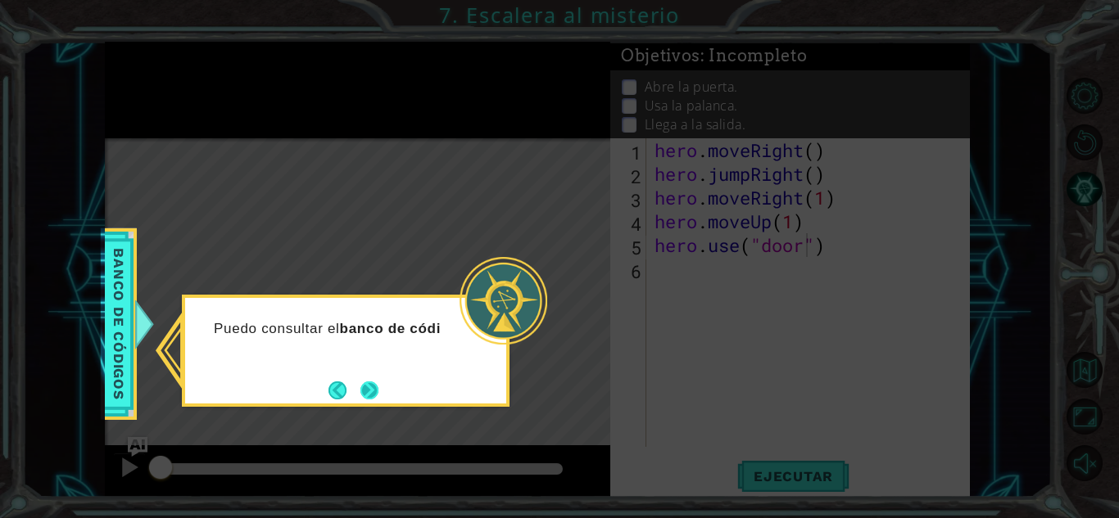
click at [366, 400] on button "Next" at bounding box center [369, 391] width 18 height 18
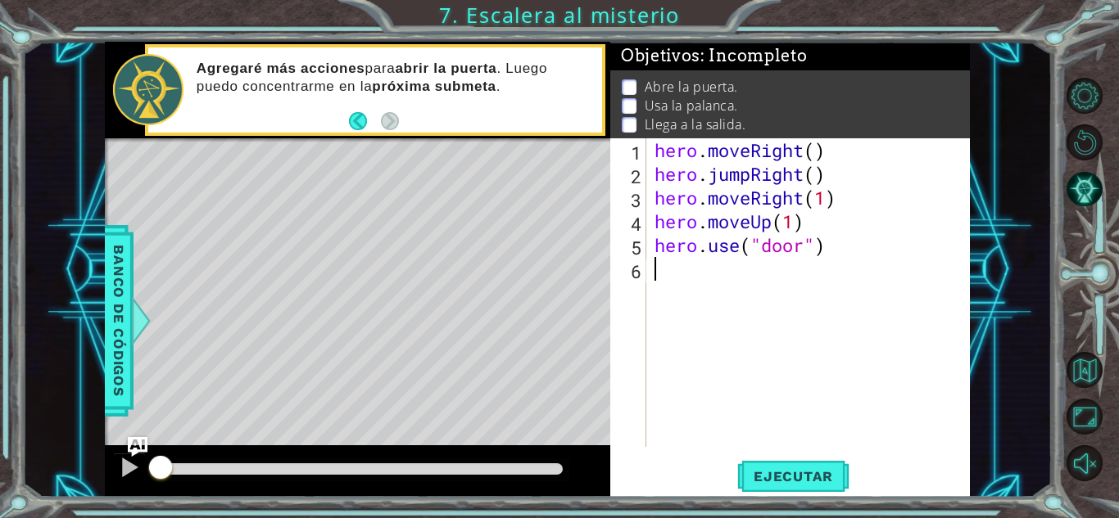
click at [709, 270] on div "hero . moveRight ( ) hero . jumpRight ( ) hero . moveRight ( 1 ) hero . moveUp …" at bounding box center [812, 316] width 323 height 356
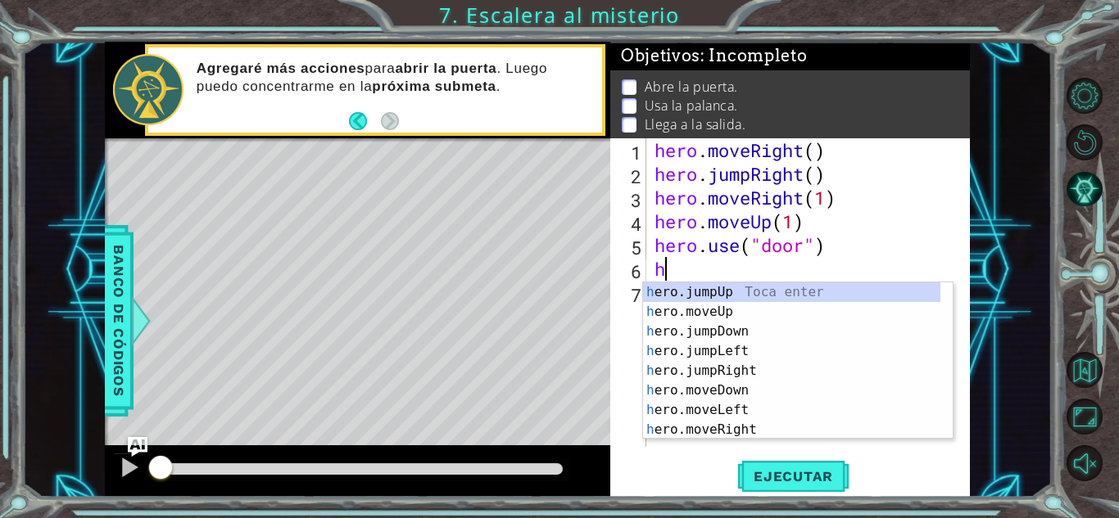
scroll to position [0, 0]
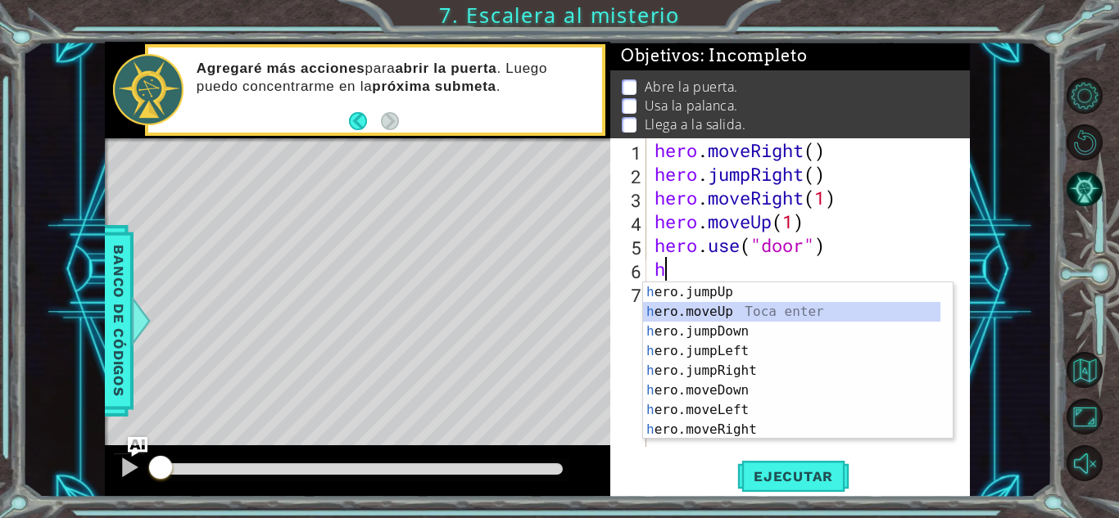
click at [726, 310] on div "h ero.jumpUp Toca enter h ero.moveUp Toca enter h ero.jumpDown Toca enter h ero…" at bounding box center [791, 381] width 297 height 197
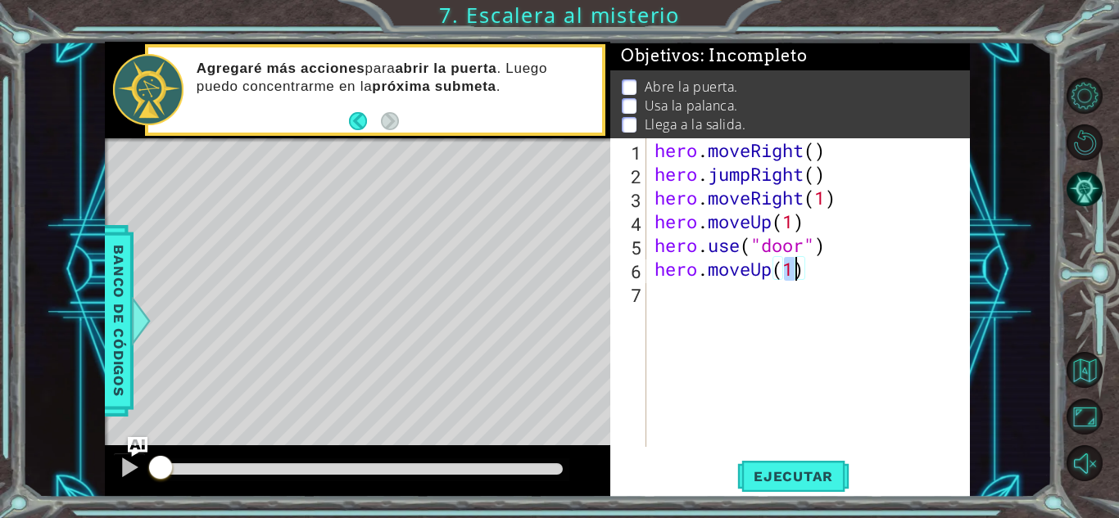
type textarea "hero.moveUp(2)"
click at [738, 308] on div "hero . moveRight ( ) hero . jumpRight ( ) hero . moveRight ( 1 ) hero . moveUp …" at bounding box center [812, 316] width 323 height 356
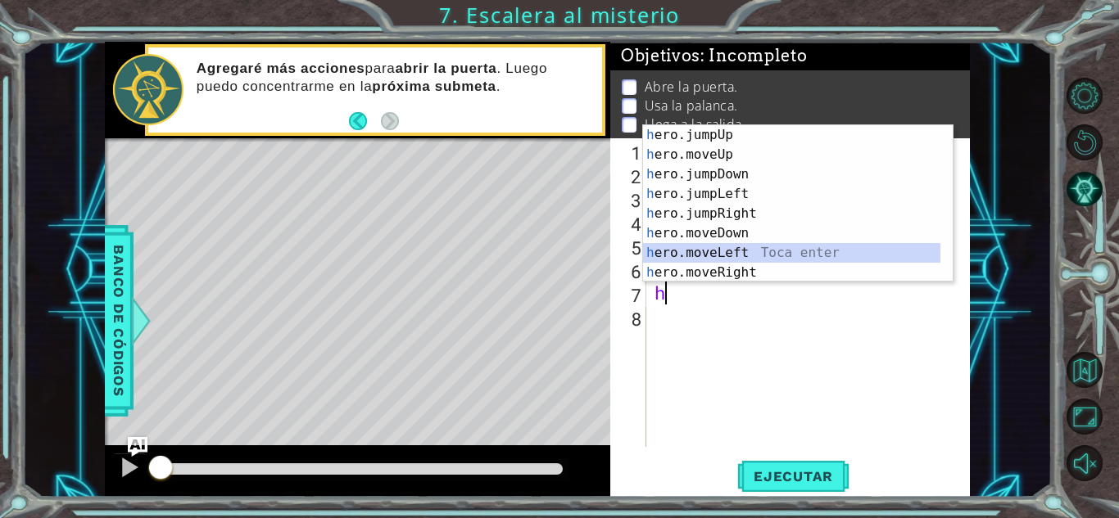
click at [716, 249] on div "h ero.jumpUp Toca enter h ero.moveUp Toca enter h ero.jumpDown Toca enter h ero…" at bounding box center [791, 223] width 297 height 197
type textarea "hero.moveLeft(1)"
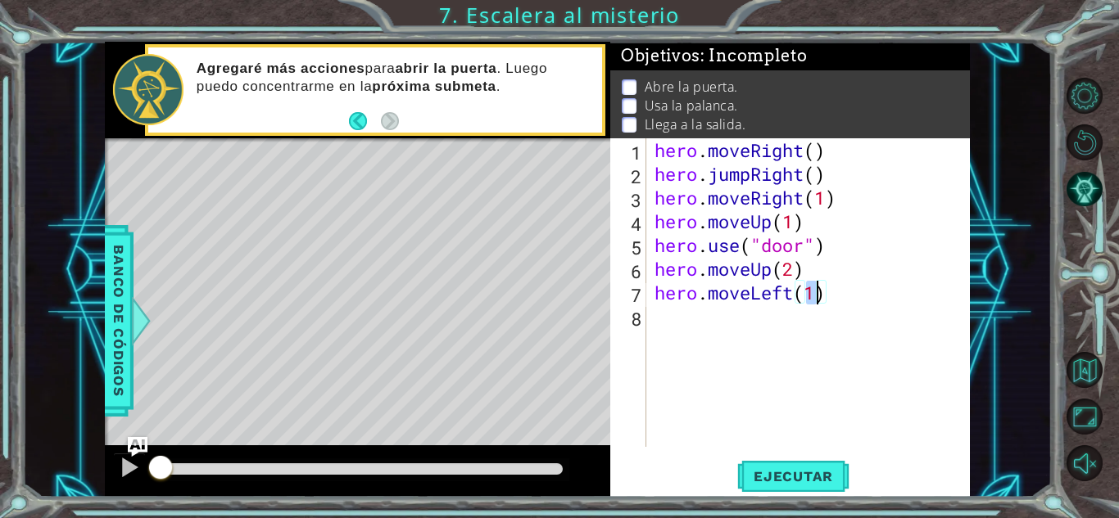
click at [709, 329] on div "hero . moveRight ( ) hero . jumpRight ( ) hero . moveRight ( 1 ) hero . moveUp …" at bounding box center [812, 316] width 323 height 356
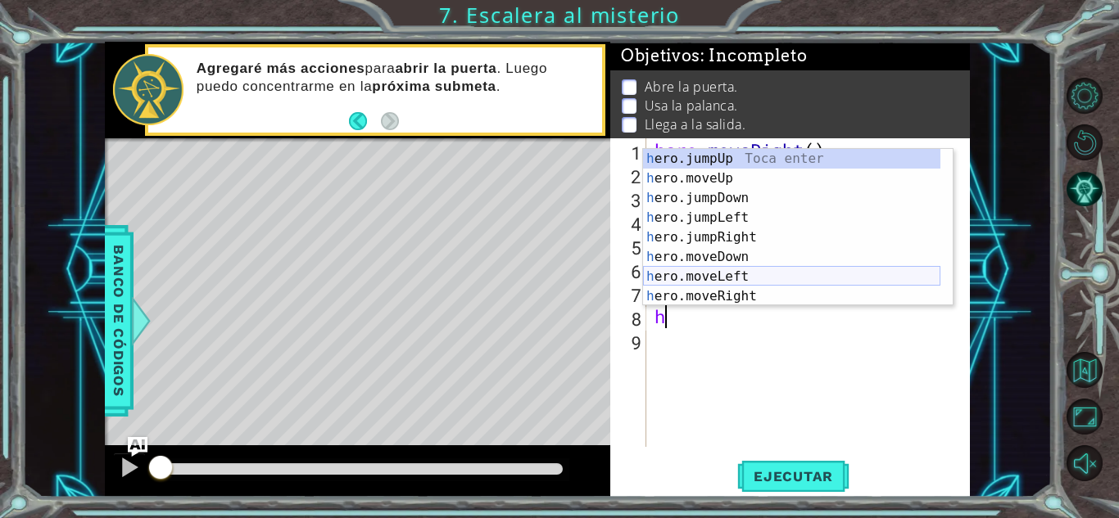
scroll to position [20, 0]
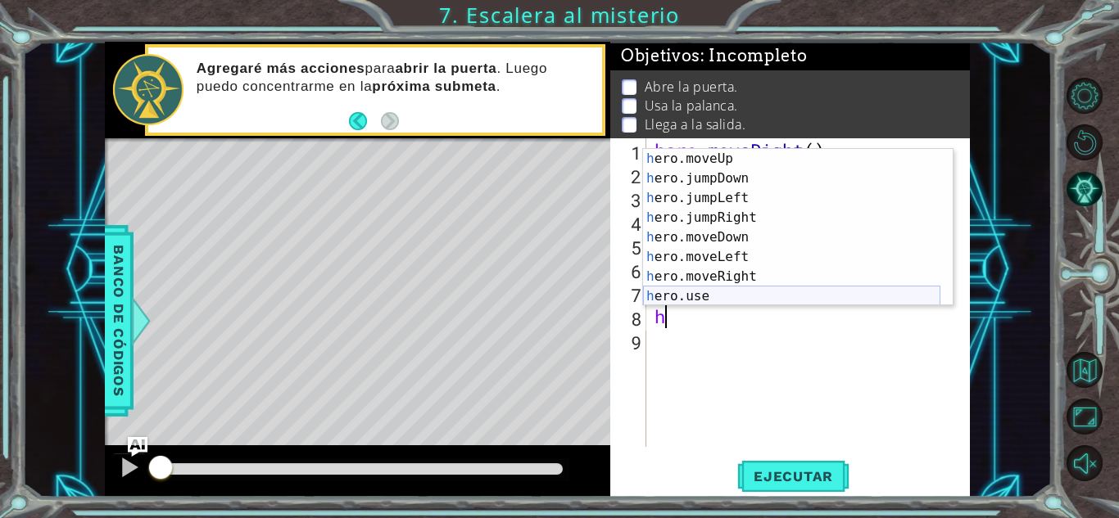
click at [708, 287] on div "h ero.moveUp Toca enter h ero.jumpDown Toca enter h ero.jumpLeft Toca enter h e…" at bounding box center [791, 247] width 297 height 197
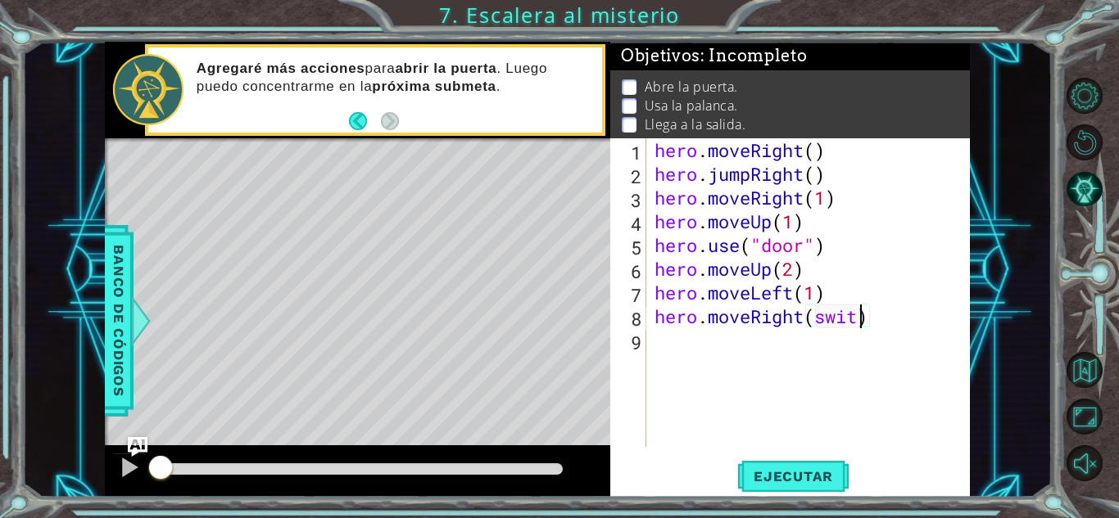
type textarea "hero.moveRight(switch)"
click at [664, 341] on div "hero . moveRight ( ) hero . jumpRight ( ) hero . moveRight ( 1 ) hero . moveUp …" at bounding box center [812, 316] width 323 height 356
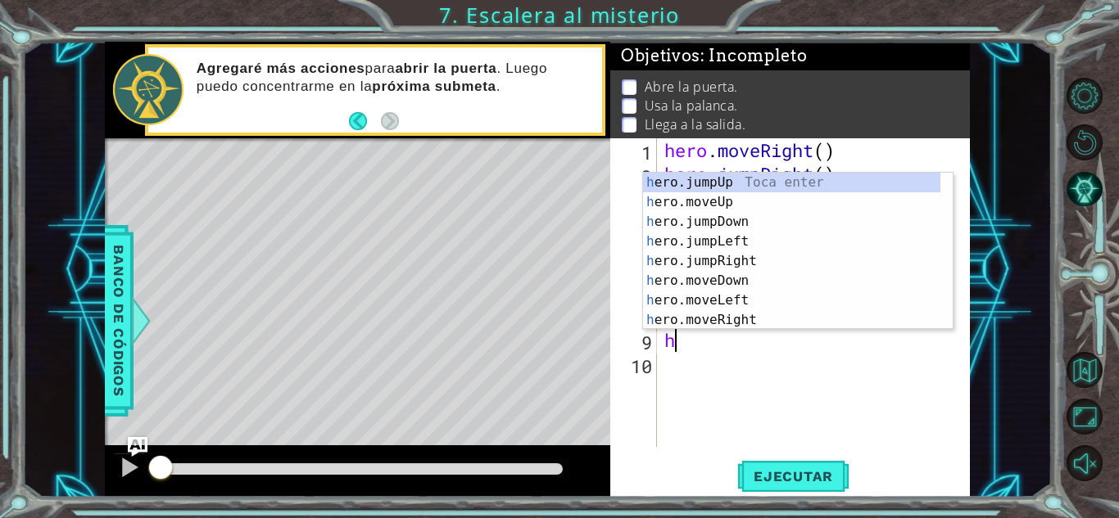
scroll to position [0, 0]
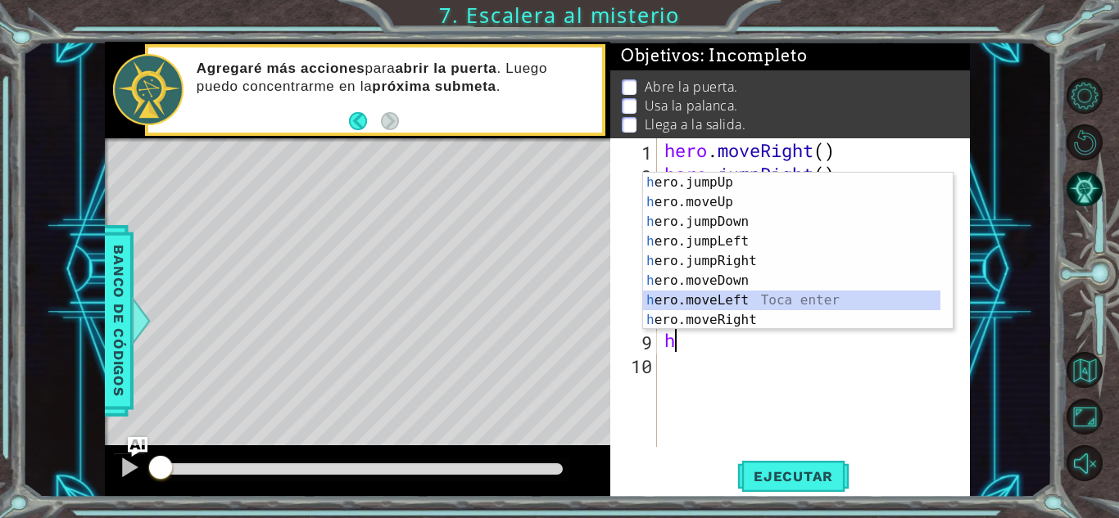
click at [701, 301] on div "h ero.jumpUp Toca enter h ero.moveUp Toca enter h ero.jumpDown Toca enter h ero…" at bounding box center [791, 271] width 297 height 197
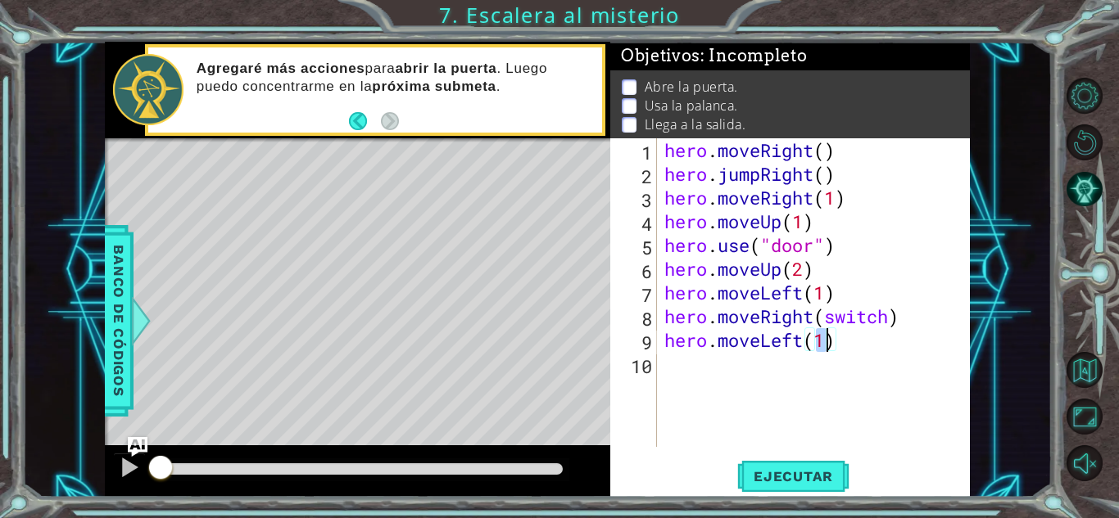
type textarea "hero.moveLeft(2)"
click at [697, 372] on div "hero . moveRight ( ) hero . jumpRight ( ) hero . moveRight ( 1 ) hero . moveUp …" at bounding box center [817, 316] width 313 height 356
type textarea "h"
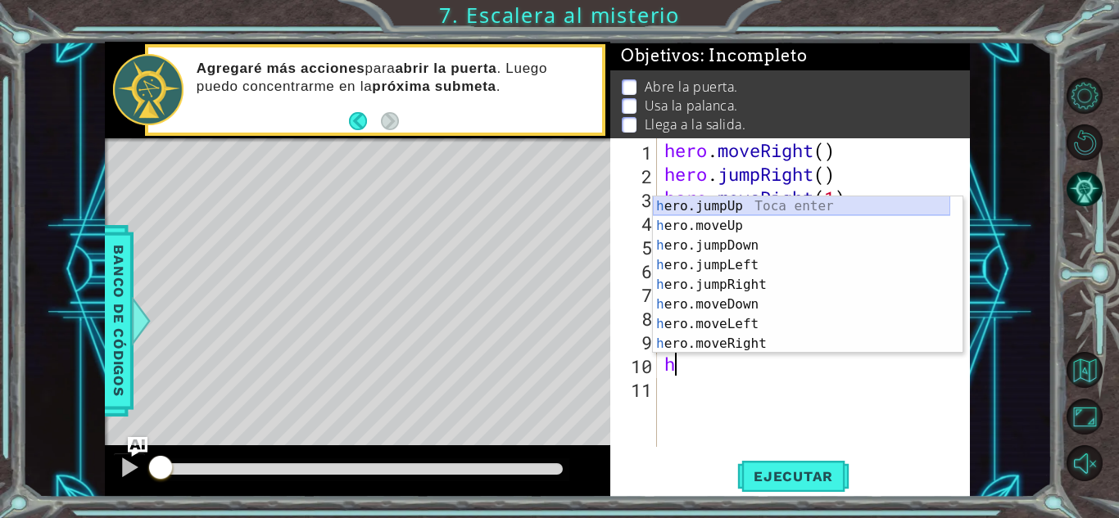
click at [713, 201] on div "h ero.jumpUp Toca enter h ero.moveUp Toca enter h ero.jumpDown Toca enter h ero…" at bounding box center [801, 295] width 297 height 197
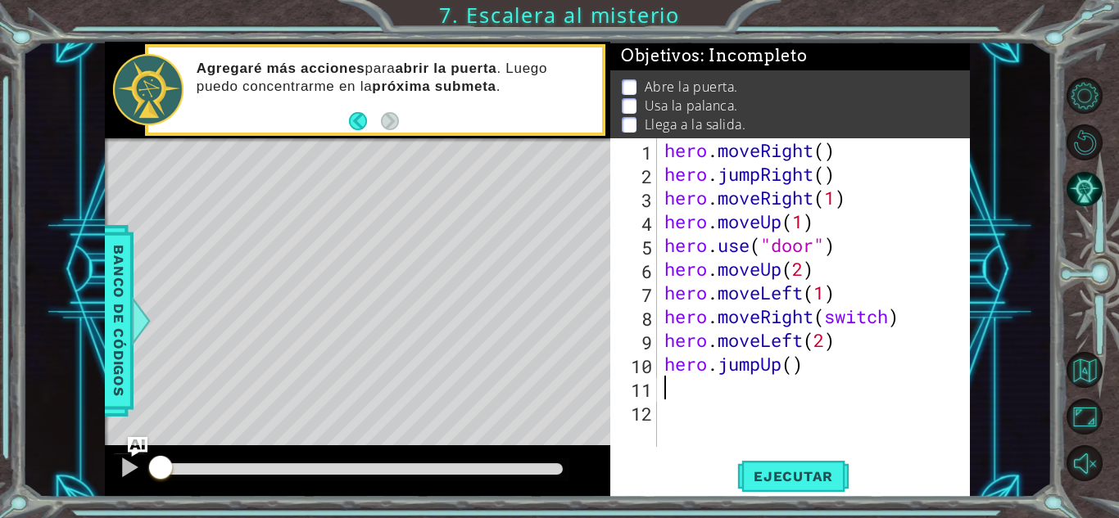
type textarea "h"
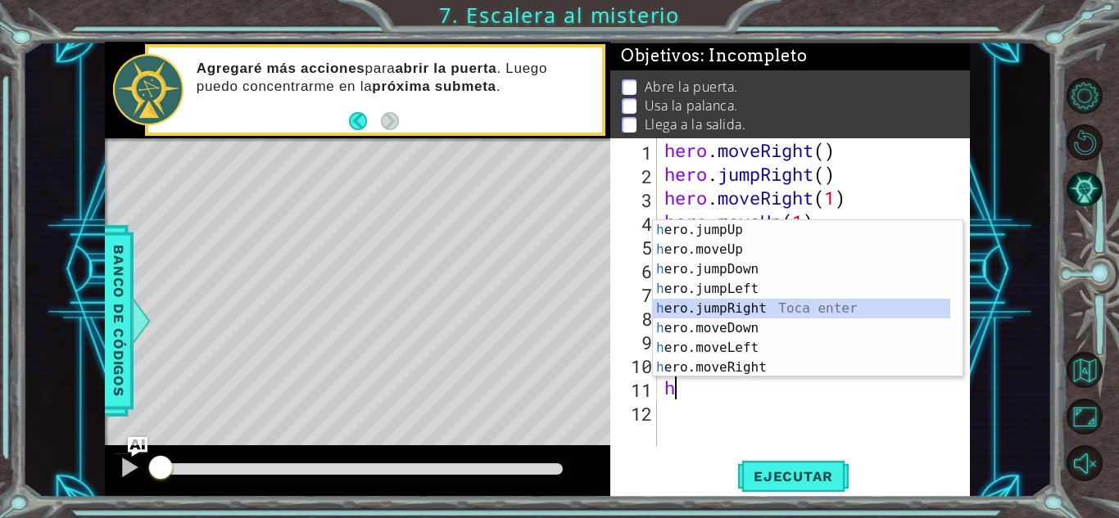
click at [730, 305] on div "h ero.jumpUp Toca enter h ero.moveUp Toca enter h ero.jumpDown Toca enter h ero…" at bounding box center [801, 318] width 297 height 197
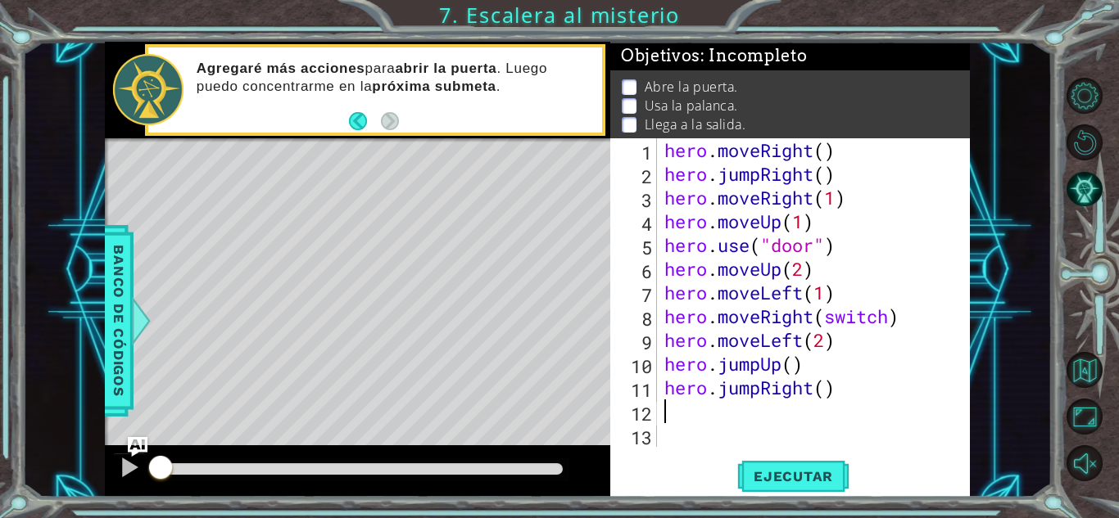
click at [826, 402] on div "hero . moveRight ( ) hero . jumpRight ( ) hero . moveRight ( 1 ) hero . moveUp …" at bounding box center [817, 316] width 313 height 356
click at [829, 398] on div "hero . moveRight ( ) hero . jumpRight ( ) hero . moveRight ( 1 ) hero . moveUp …" at bounding box center [817, 316] width 313 height 356
click at [789, 469] on span "Ejecutar" at bounding box center [793, 476] width 112 height 16
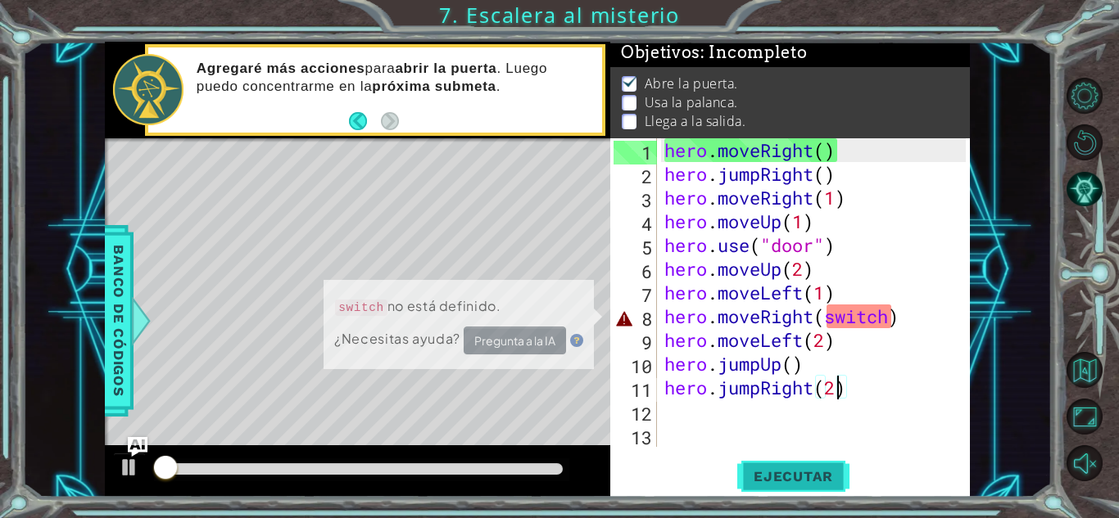
scroll to position [12, 0]
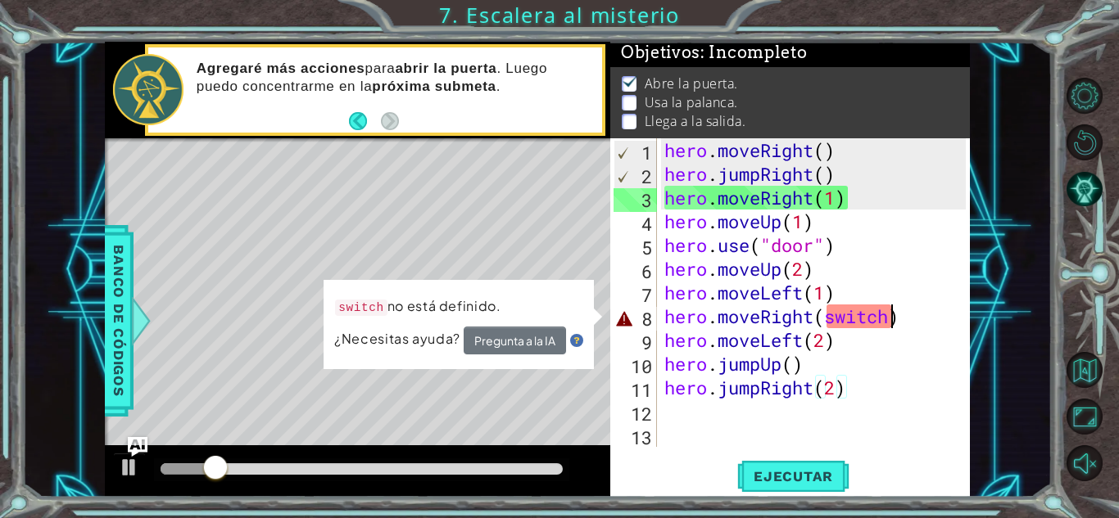
click at [892, 323] on div "hero . moveRight ( ) hero . jumpRight ( ) hero . moveRight ( 1 ) hero . moveUp …" at bounding box center [817, 316] width 313 height 356
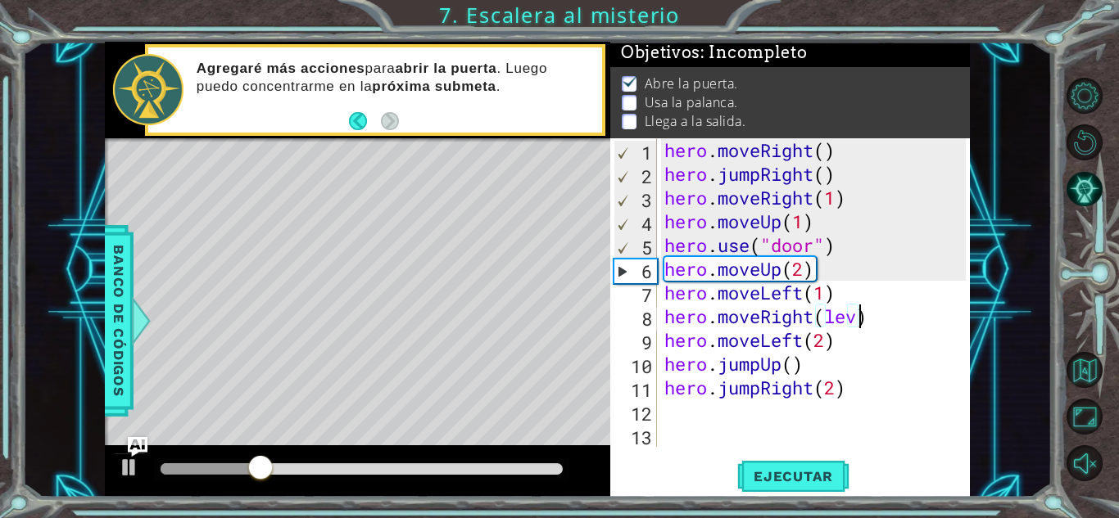
scroll to position [0, 9]
type textarea "hero.moveRight(lever)"
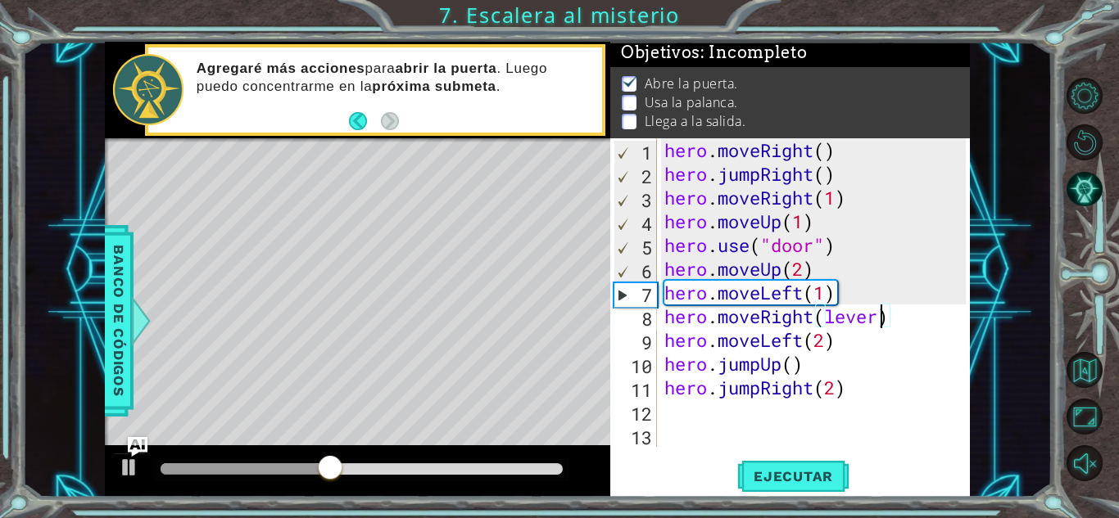
click at [786, 417] on div "hero . moveRight ( ) hero . jumpRight ( ) hero . moveRight ( 1 ) hero . moveUp …" at bounding box center [817, 316] width 313 height 356
click at [800, 471] on span "Ejecutar" at bounding box center [793, 476] width 112 height 16
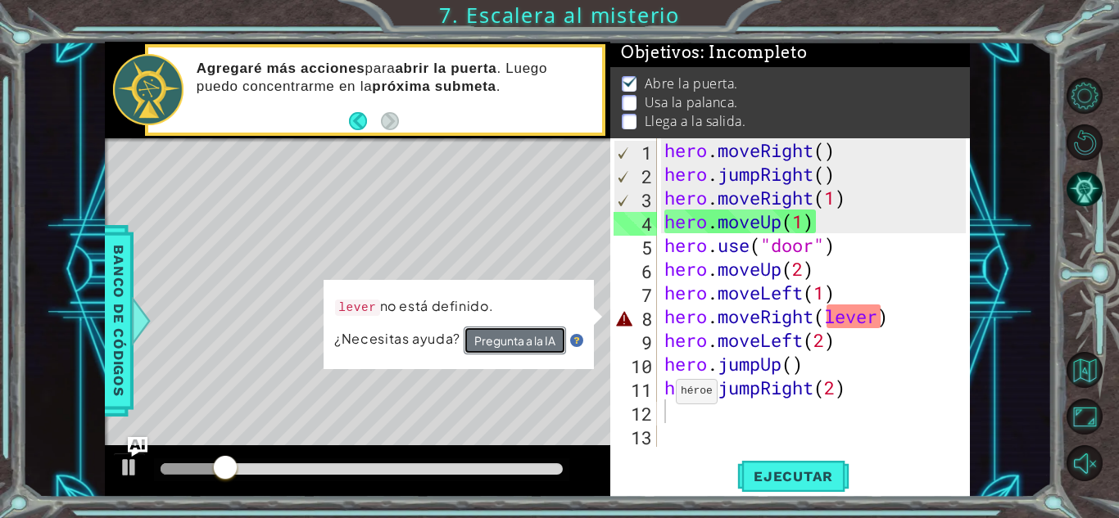
click at [549, 334] on button "Pregunta a la IA" at bounding box center [514, 341] width 102 height 29
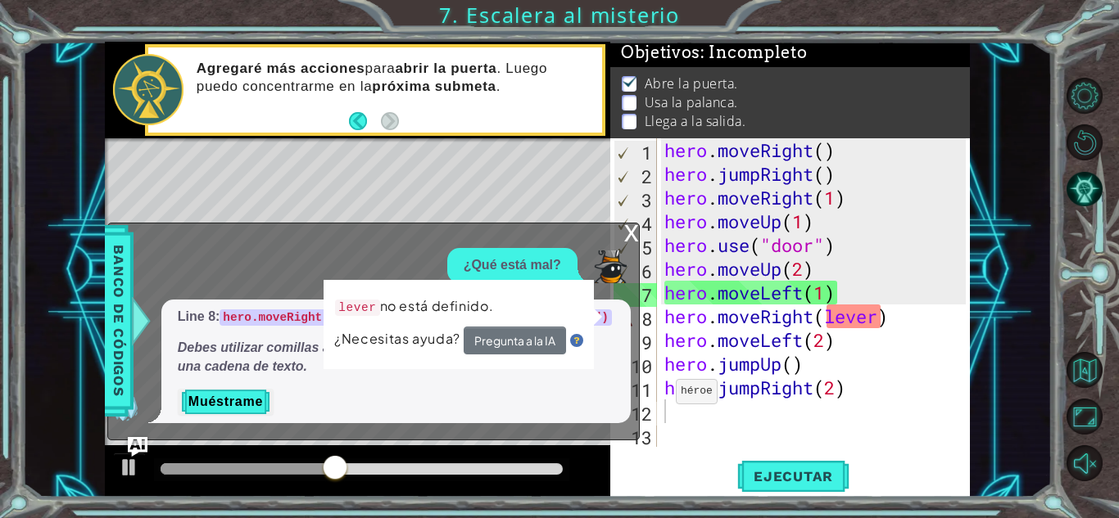
click at [626, 230] on div "x" at bounding box center [631, 232] width 15 height 16
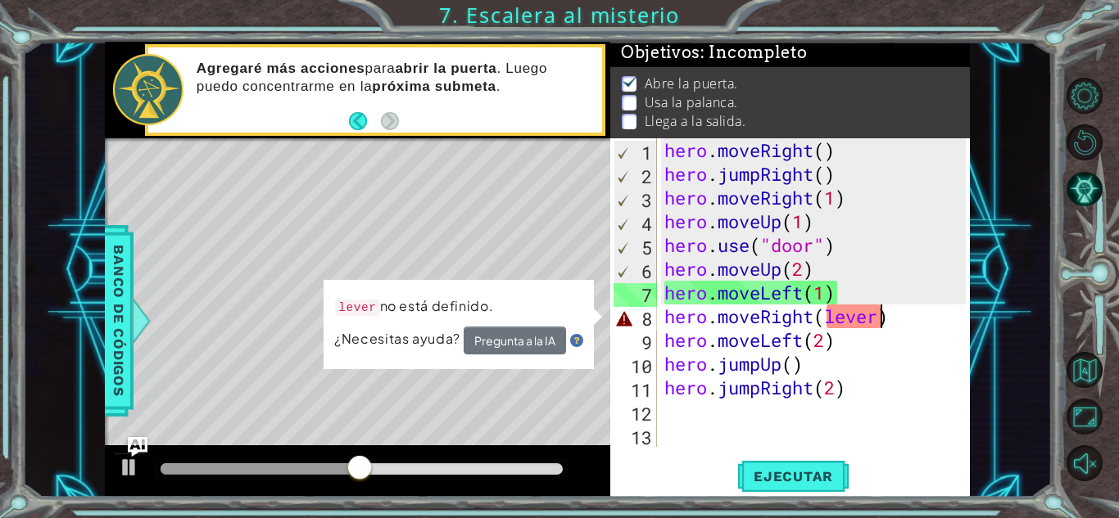
click at [883, 319] on div "hero . moveRight ( ) hero . jumpRight ( ) hero . moveRight ( 1 ) hero . moveUp …" at bounding box center [817, 316] width 313 height 356
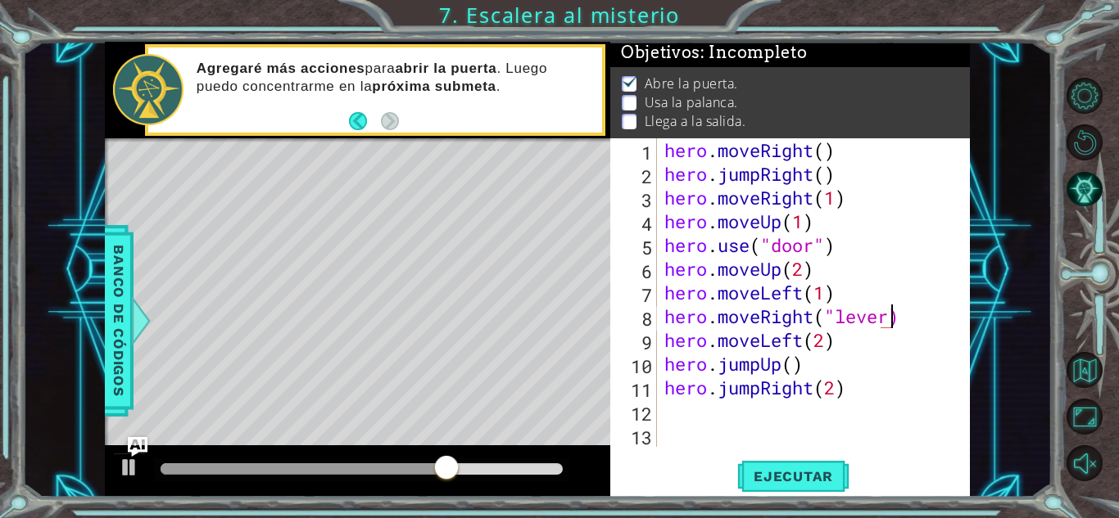
scroll to position [0, 10]
type textarea "hero.moveRight("lever")"
click at [814, 475] on span "Ejecutar" at bounding box center [793, 476] width 112 height 16
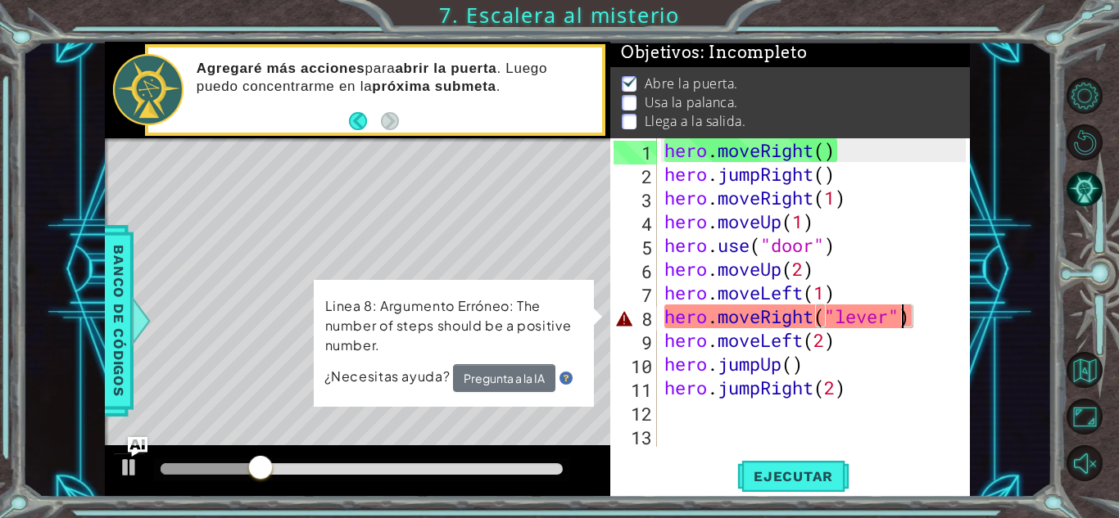
click at [619, 430] on div "13" at bounding box center [634, 438] width 43 height 24
click at [933, 328] on div "hero . moveRight ( ) hero . jumpRight ( ) hero . moveRight ( 1 ) hero . moveUp …" at bounding box center [817, 316] width 313 height 356
click at [923, 342] on div "hero . moveRight ( ) hero . jumpRight ( ) hero . moveRight ( 1 ) hero . moveUp …" at bounding box center [817, 316] width 313 height 356
click at [945, 310] on div "hero . moveRight ( ) hero . jumpRight ( ) hero . moveRight ( 1 ) hero . moveUp …" at bounding box center [817, 316] width 313 height 356
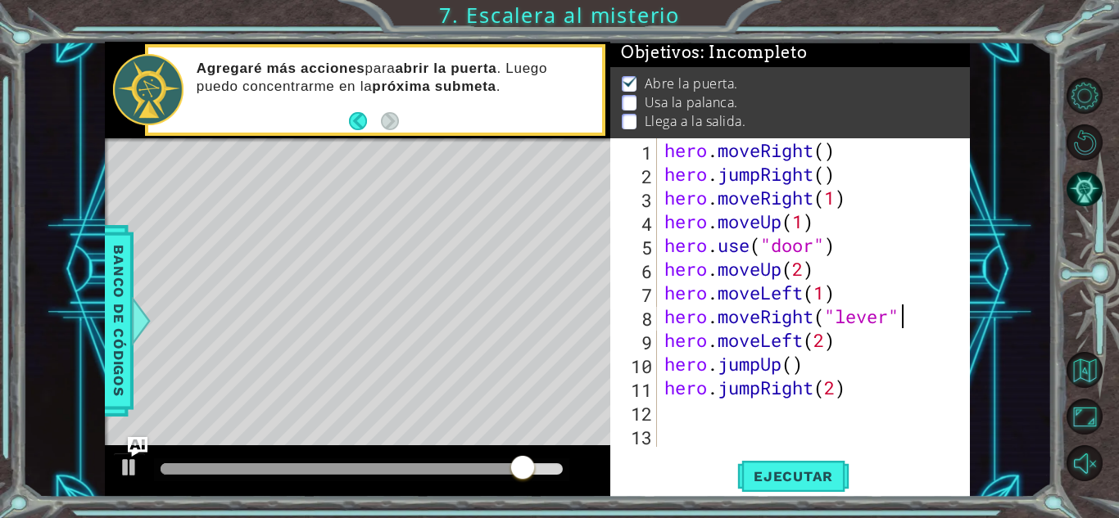
scroll to position [0, 10]
click at [800, 470] on span "Ejecutar" at bounding box center [793, 476] width 112 height 16
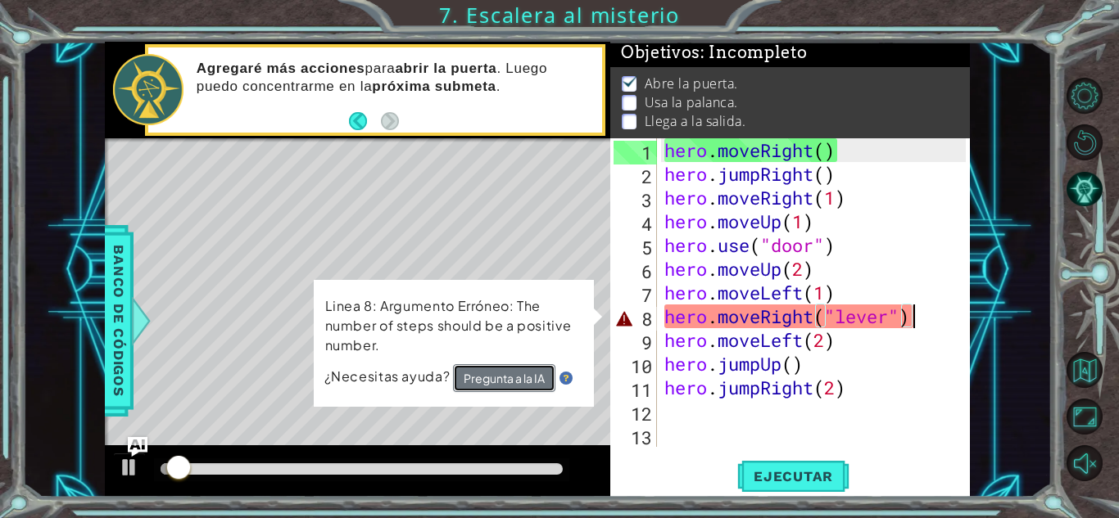
click at [536, 368] on button "Pregunta a la IA" at bounding box center [504, 378] width 102 height 29
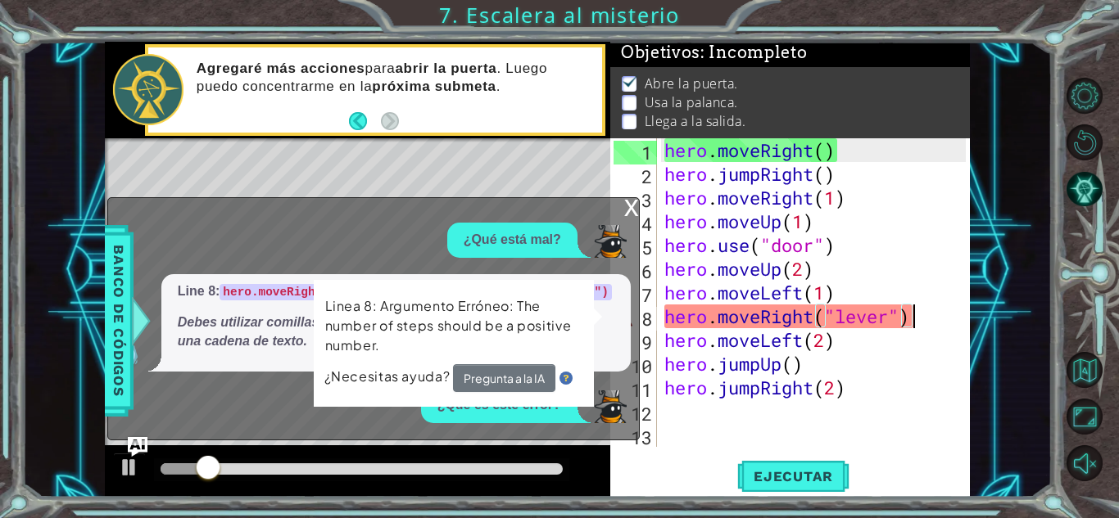
click at [630, 209] on div "x ¿Qué está mal? Line 8: hero.moveRight(lever) debe cambiarse a hero.use("lever…" at bounding box center [373, 318] width 532 height 242
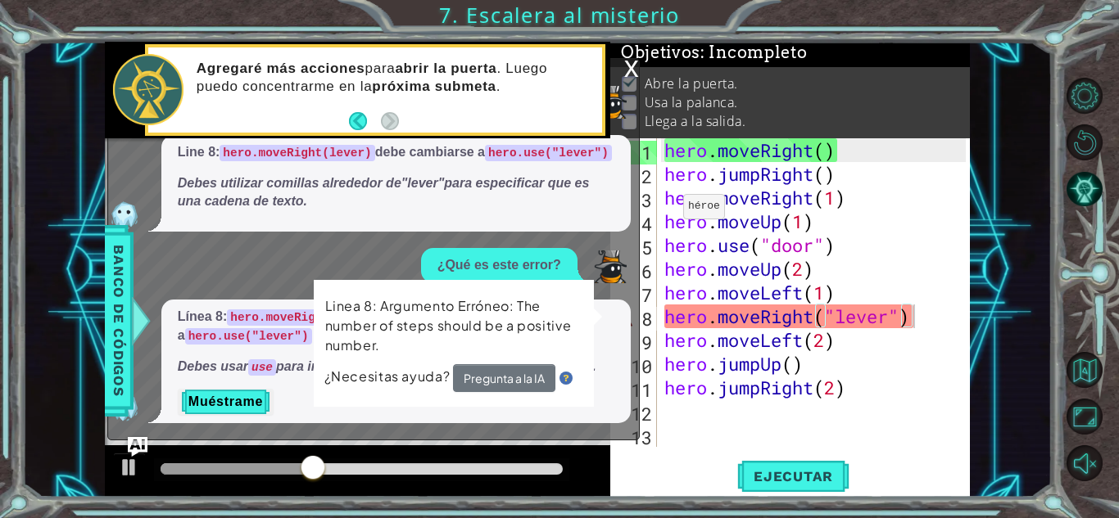
drag, startPoint x: 554, startPoint y: 289, endPoint x: 698, endPoint y: 219, distance: 160.4
click at [698, 219] on div "1 2 3 4 5 6 7 8 hero . moveRight ( ) hero . jumpRight ( ) hero . moveRight ( 1 …" at bounding box center [537, 270] width 865 height 456
click at [223, 396] on button "Muéstrame" at bounding box center [226, 402] width 96 height 26
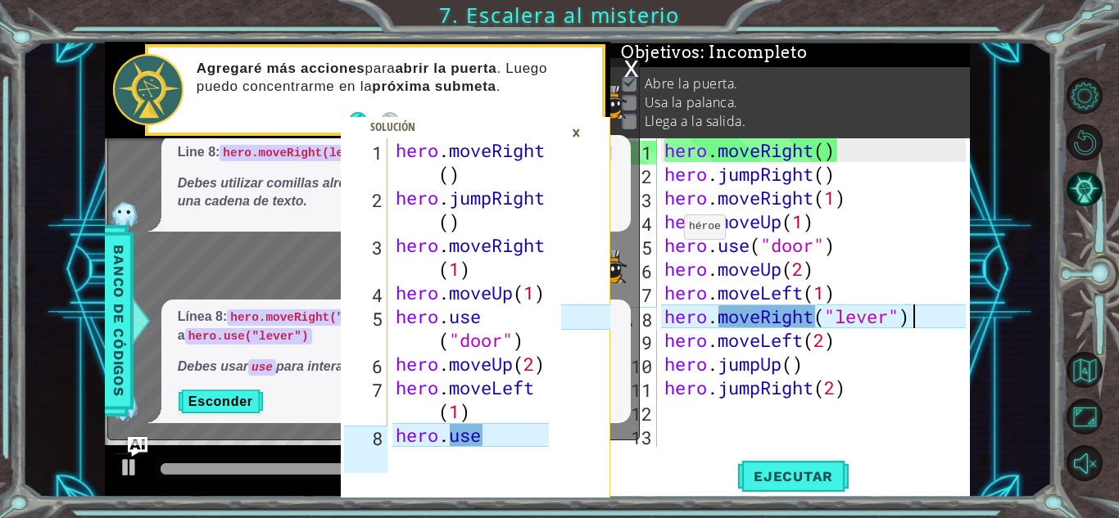
click at [588, 121] on div "×" at bounding box center [575, 133] width 25 height 28
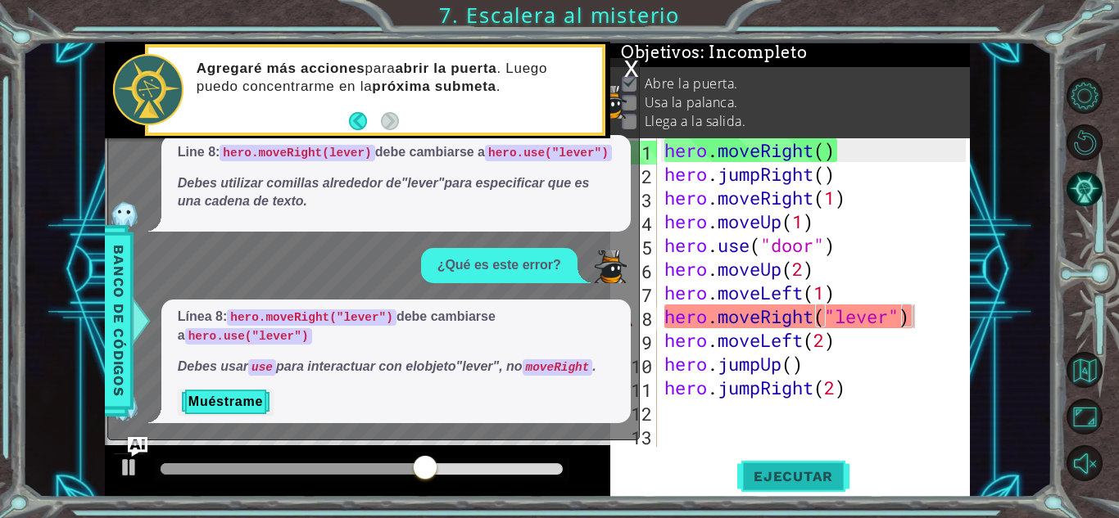
click at [789, 465] on button "Ejecutar" at bounding box center [793, 477] width 112 height 36
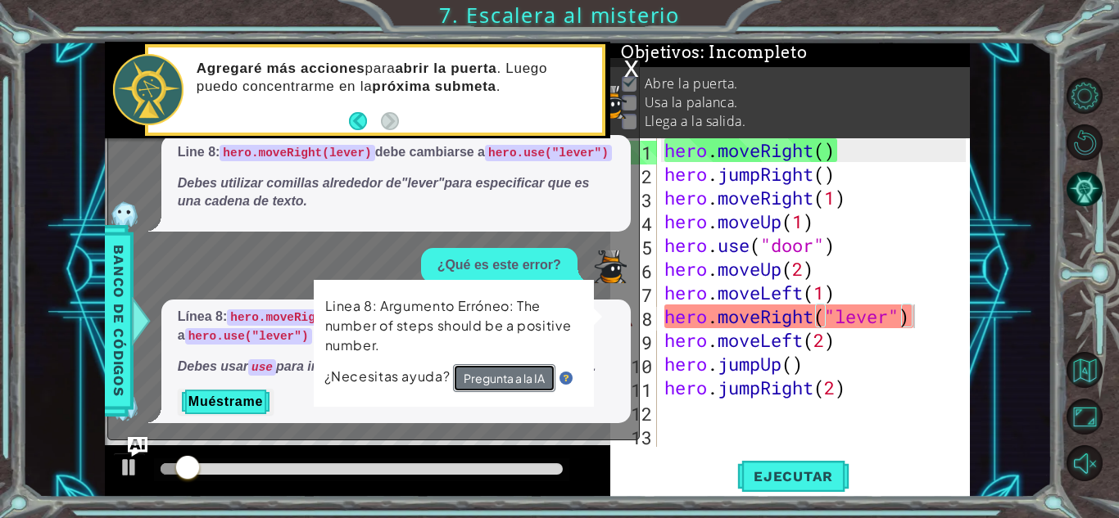
click at [510, 377] on button "Pregunta a la IA" at bounding box center [504, 378] width 102 height 29
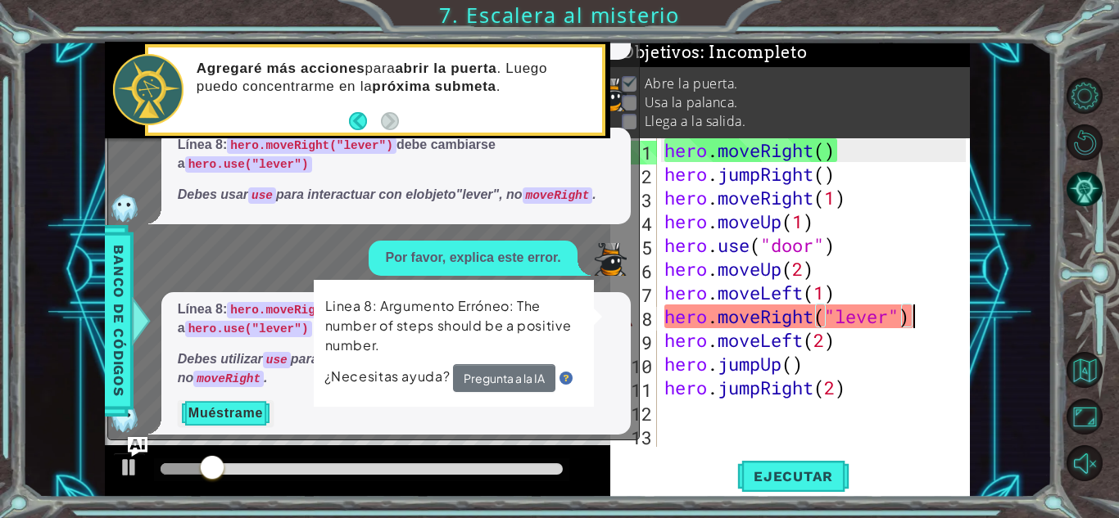
scroll to position [75, 0]
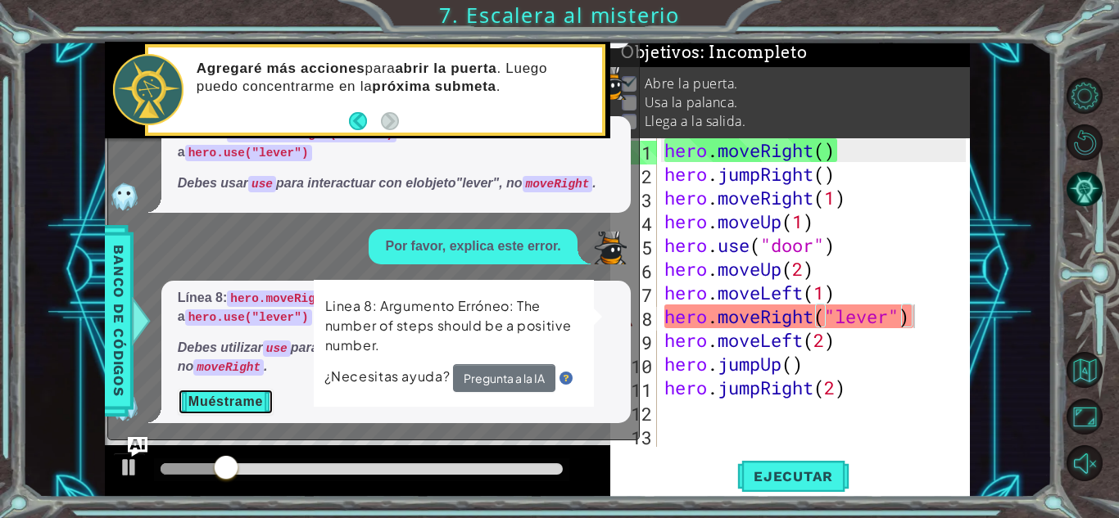
click at [231, 391] on button "Muéstrame" at bounding box center [226, 402] width 96 height 26
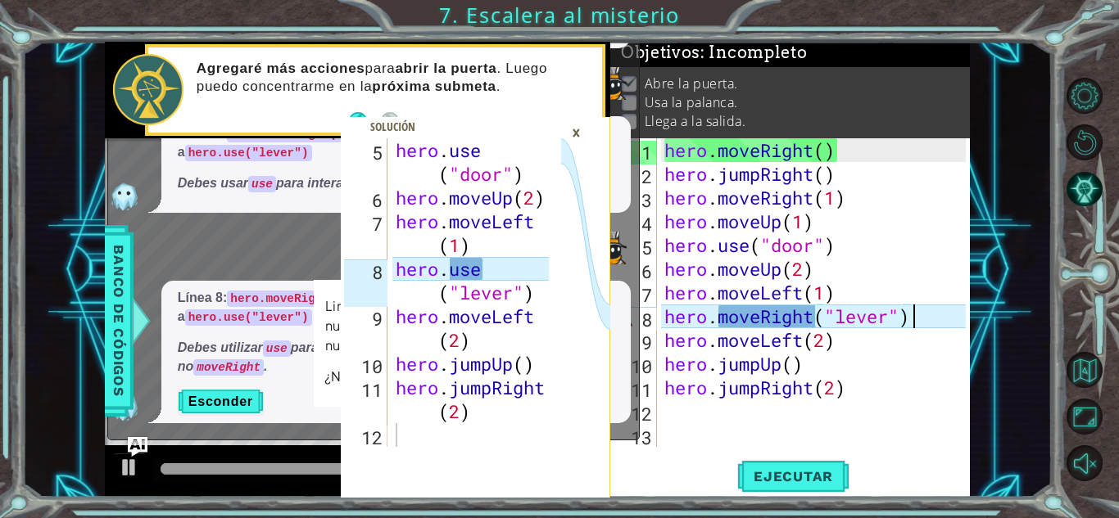
scroll to position [166, 0]
click at [815, 319] on div "hero . moveRight ( ) hero . jumpRight ( ) hero . moveRight ( 1 ) hero . moveUp …" at bounding box center [817, 316] width 313 height 356
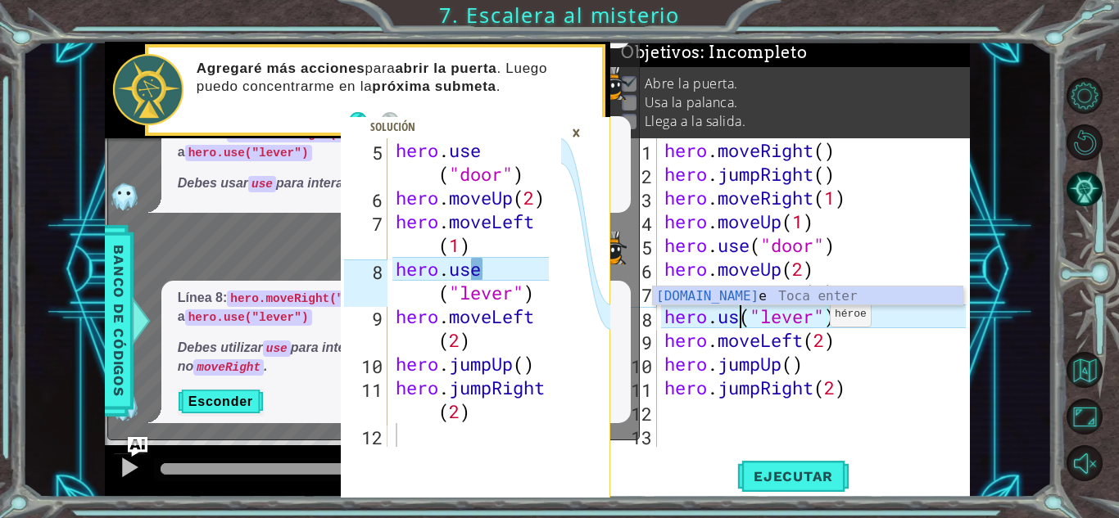
scroll to position [48, 0]
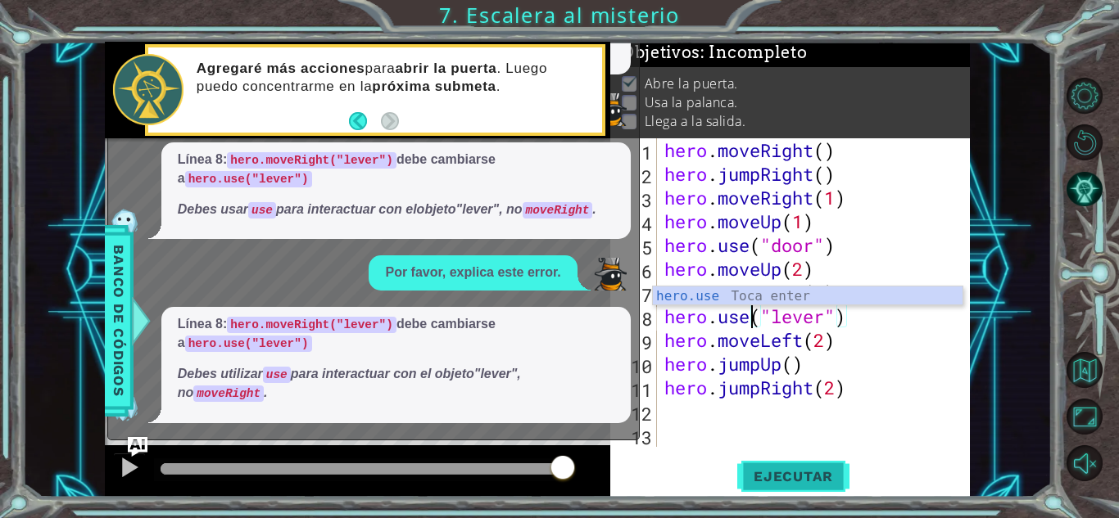
type textarea "hero.use("lever")"
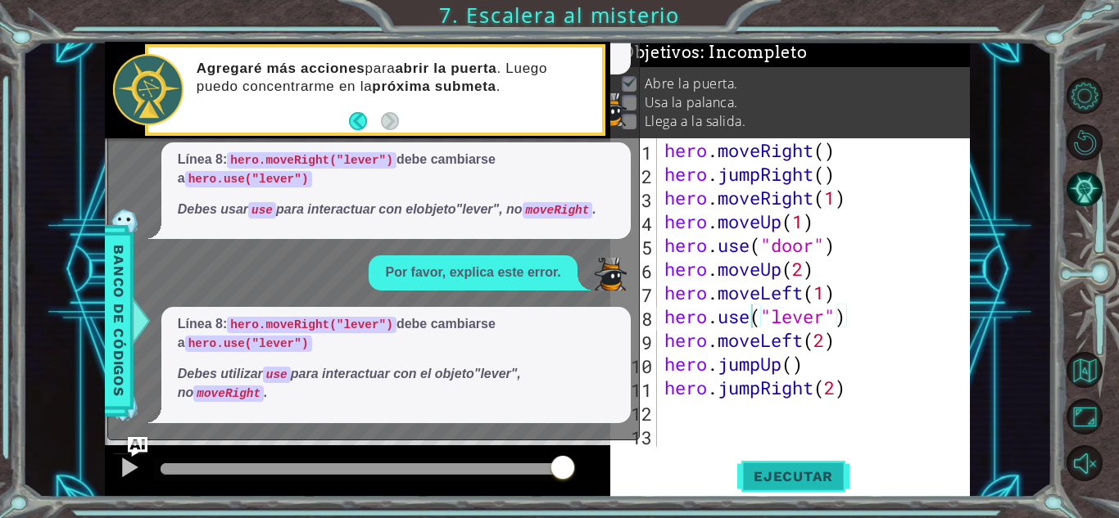
click at [806, 481] on span "Ejecutar" at bounding box center [793, 476] width 112 height 16
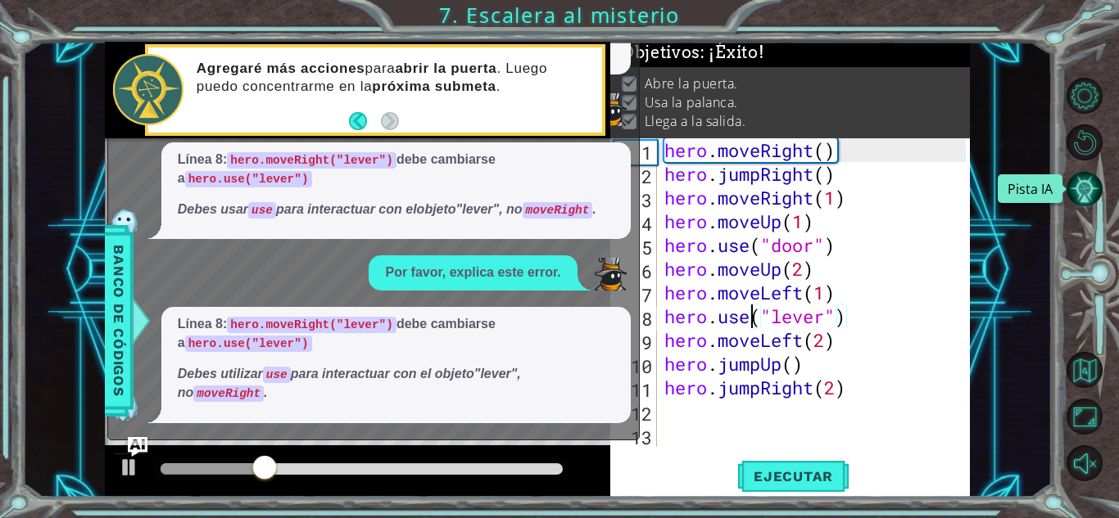
click at [1090, 188] on button "Pista IA" at bounding box center [1084, 189] width 36 height 36
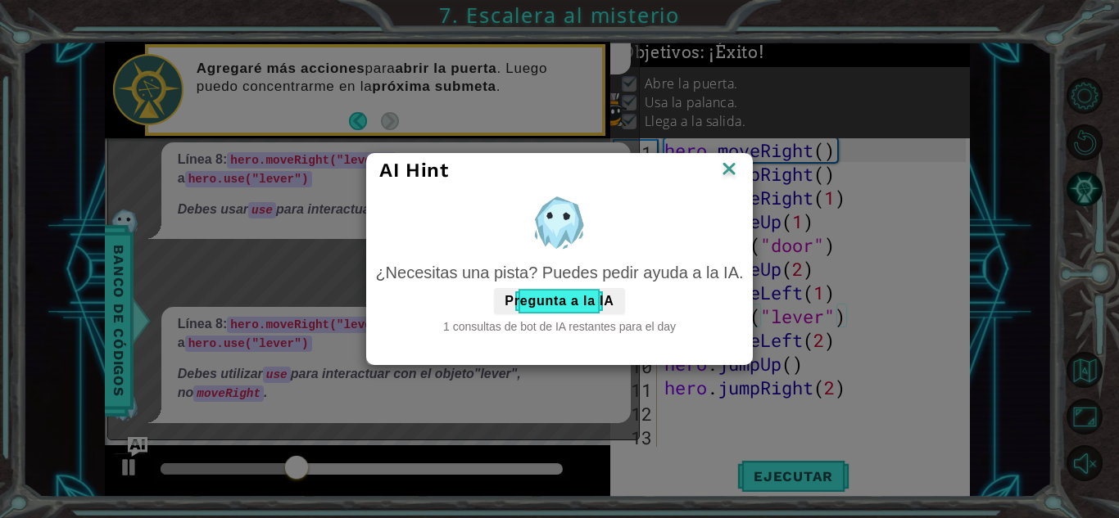
click at [727, 160] on img at bounding box center [728, 170] width 21 height 25
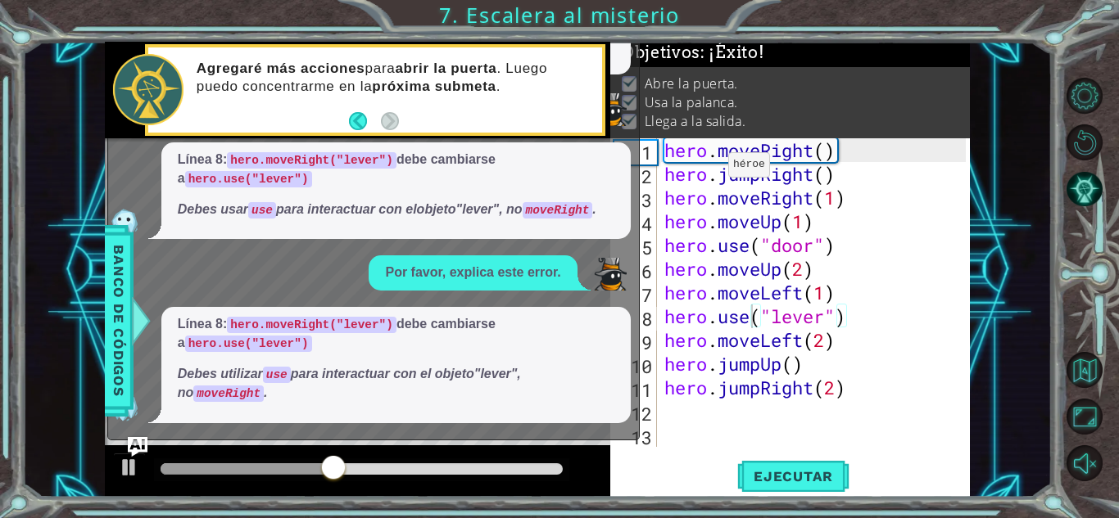
click at [41, 327] on div "5 6 7 8 9 10 11 12 hero . use ( "door" ) hero . moveUp ( 2 ) hero . moveLeft ( …" at bounding box center [536, 270] width 1029 height 456
click at [608, 65] on div "Agregaré más acciones para abrir la puerta . Luego puedo concentrarme en la pró…" at bounding box center [357, 90] width 505 height 97
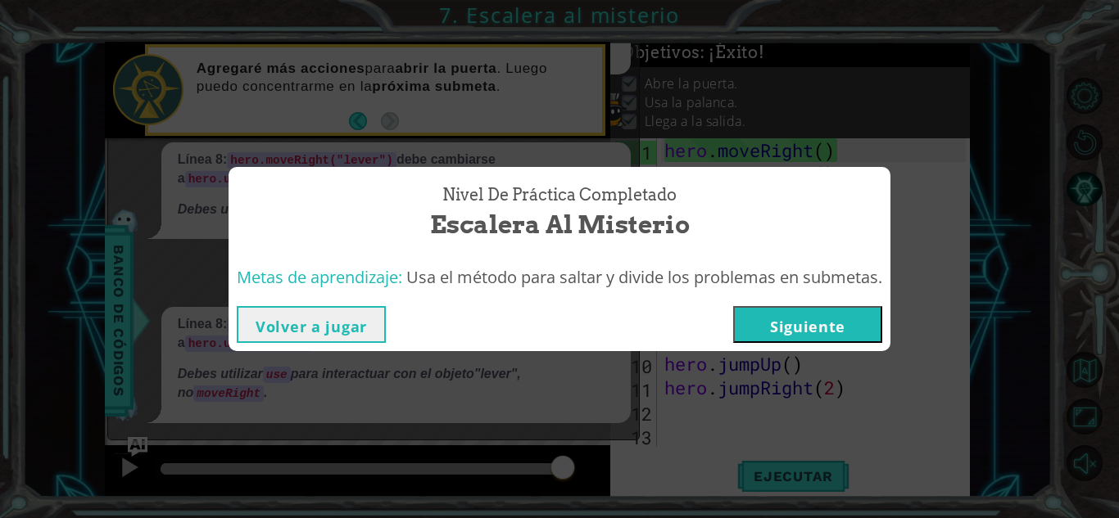
click at [789, 332] on button "Siguiente" at bounding box center [807, 324] width 149 height 37
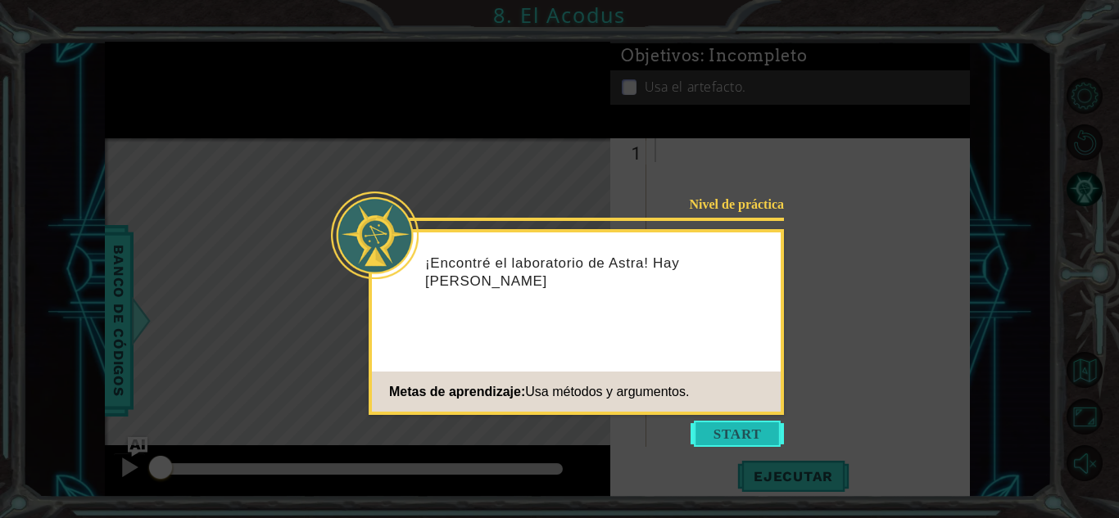
click at [732, 434] on button "Start" at bounding box center [736, 434] width 93 height 26
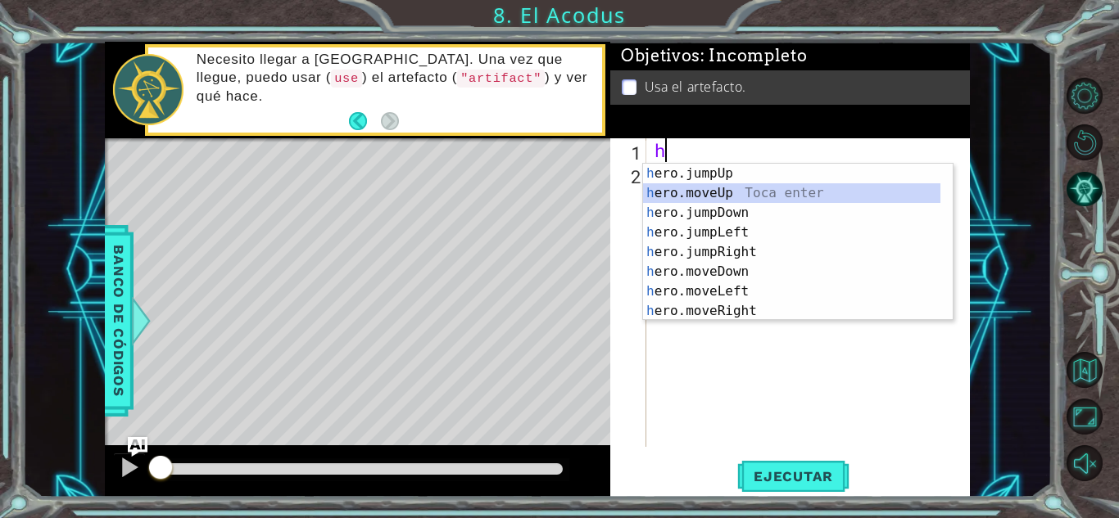
click at [689, 191] on div "h ero.jumpUp Toca enter h ero.moveUp Toca enter h ero.jumpDown Toca enter h ero…" at bounding box center [791, 262] width 297 height 197
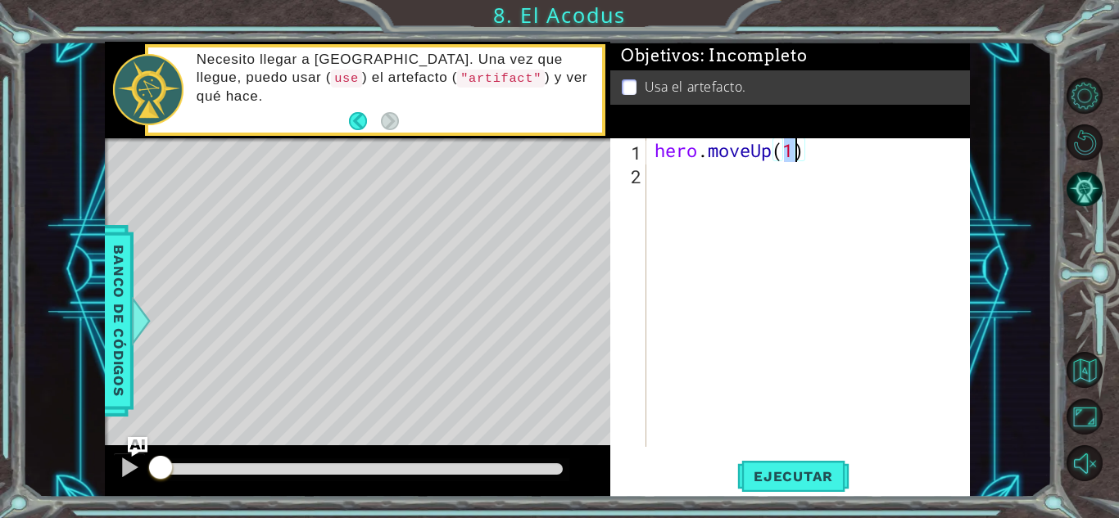
type textarea "hero.moveUp(2)"
click at [680, 181] on div "hero . moveUp ( 2 )" at bounding box center [812, 316] width 323 height 356
type textarea "h"
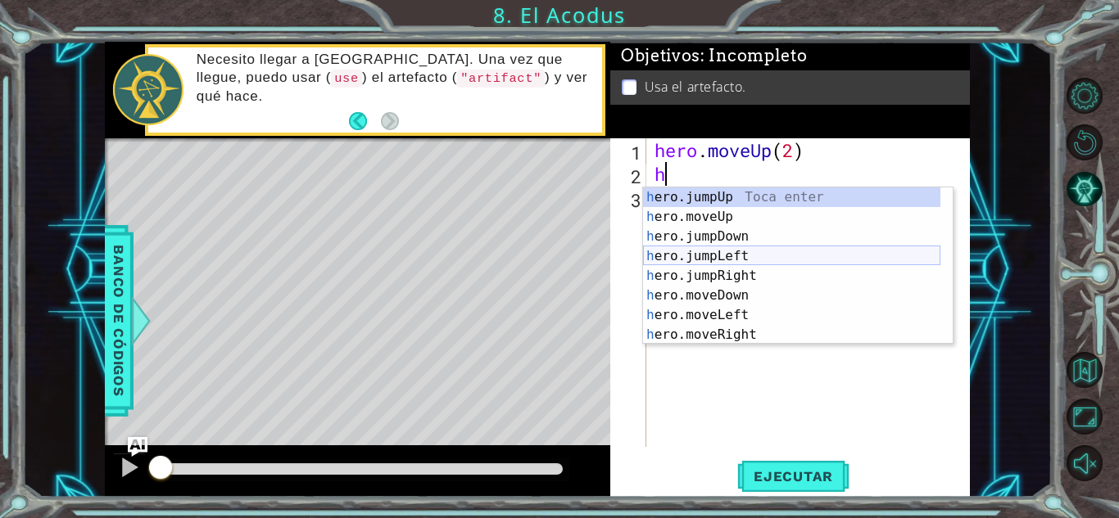
click at [707, 258] on div "h ero.jumpUp Toca enter h ero.moveUp Toca enter h ero.jumpDown Toca enter h ero…" at bounding box center [791, 286] width 297 height 197
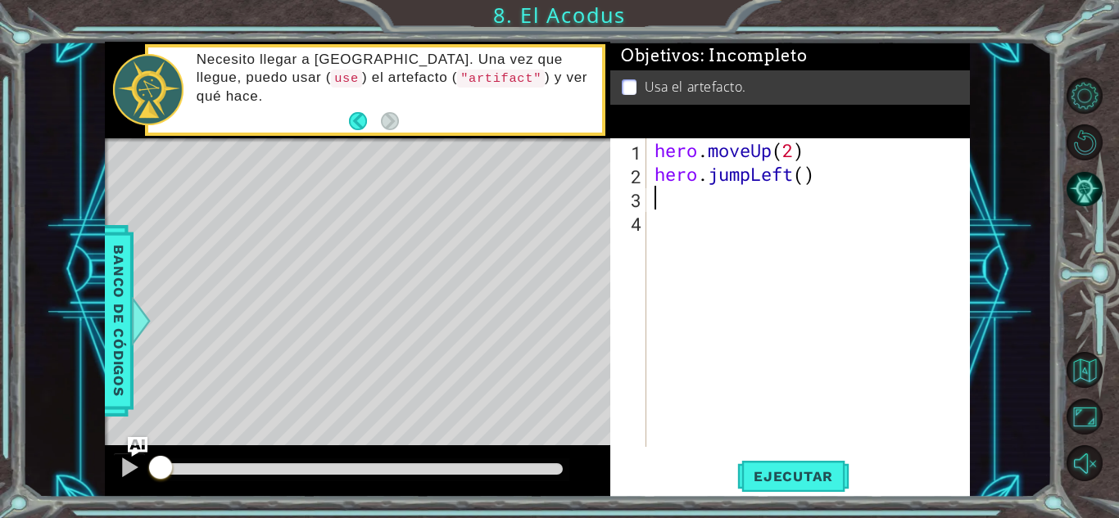
type textarea "h"
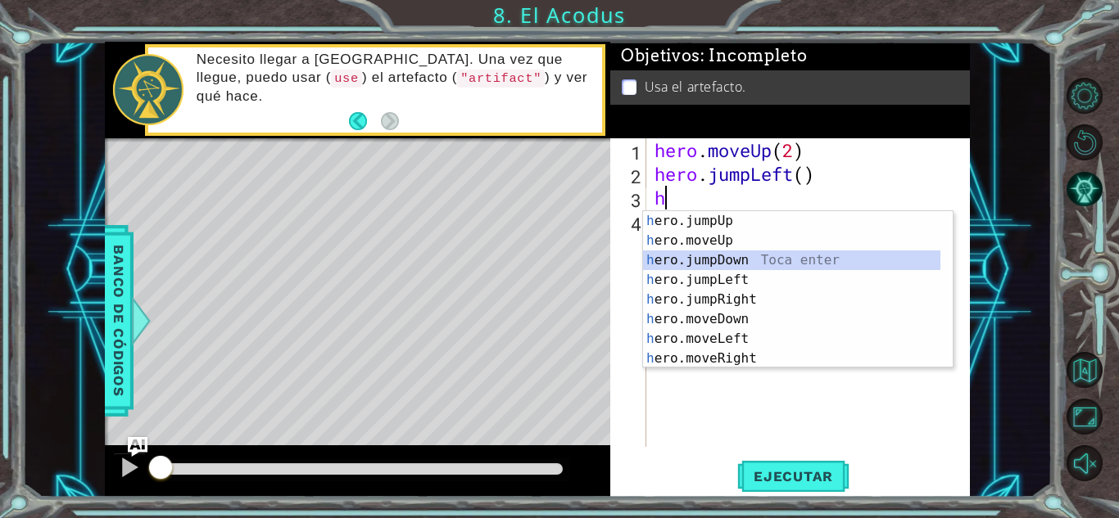
click at [712, 253] on div "h ero.jumpUp Toca enter h ero.moveUp Toca enter h ero.jumpDown Toca enter h ero…" at bounding box center [791, 309] width 297 height 197
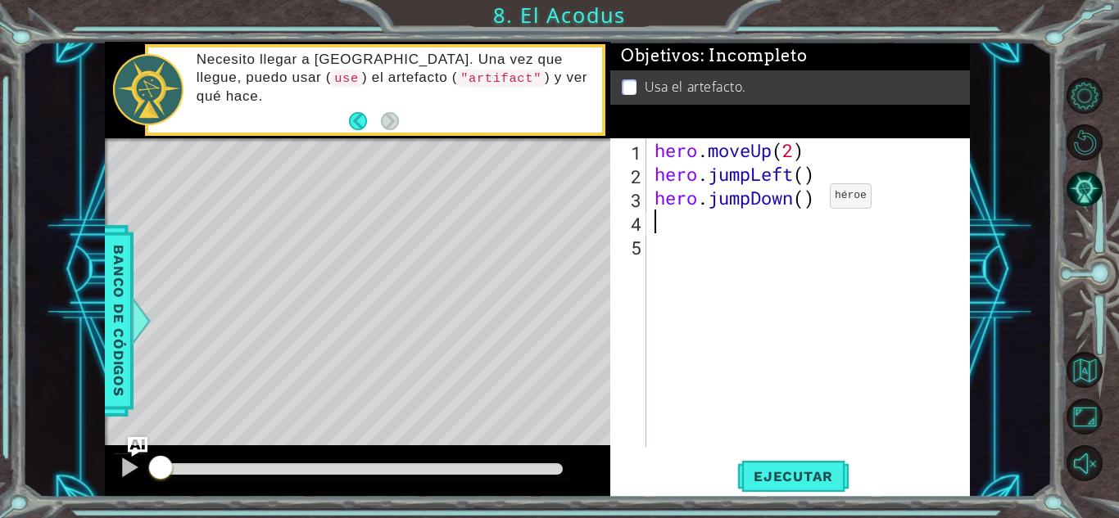
click at [805, 201] on div "hero . moveUp ( 2 ) hero . jumpLeft ( ) hero . jumpDown ( )" at bounding box center [812, 316] width 323 height 356
type textarea "hero.jumpDown(2)"
click at [704, 233] on div "hero . moveUp ( 2 ) hero . jumpLeft ( ) hero . jumpDown ( 2 )" at bounding box center [812, 316] width 323 height 356
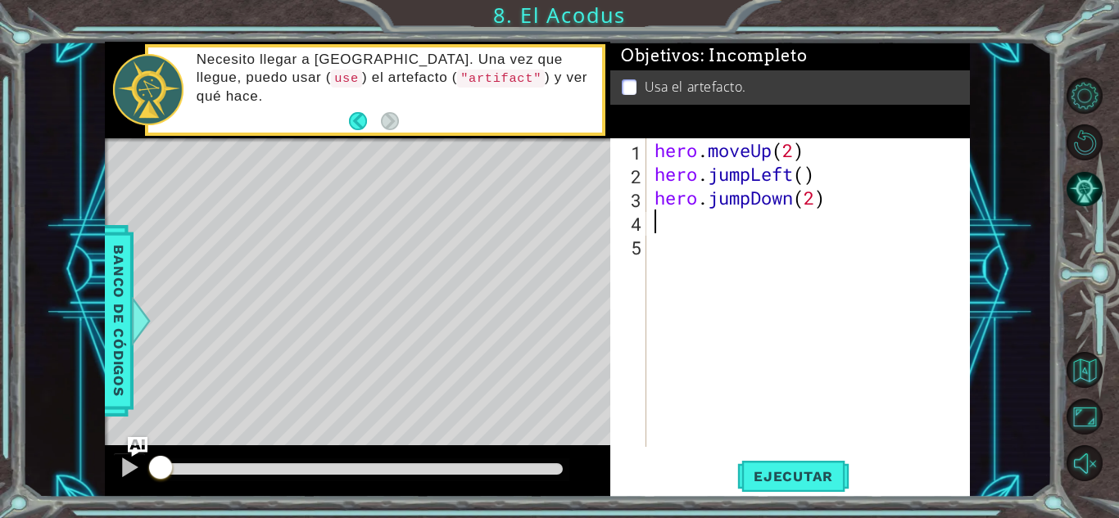
type textarea "h"
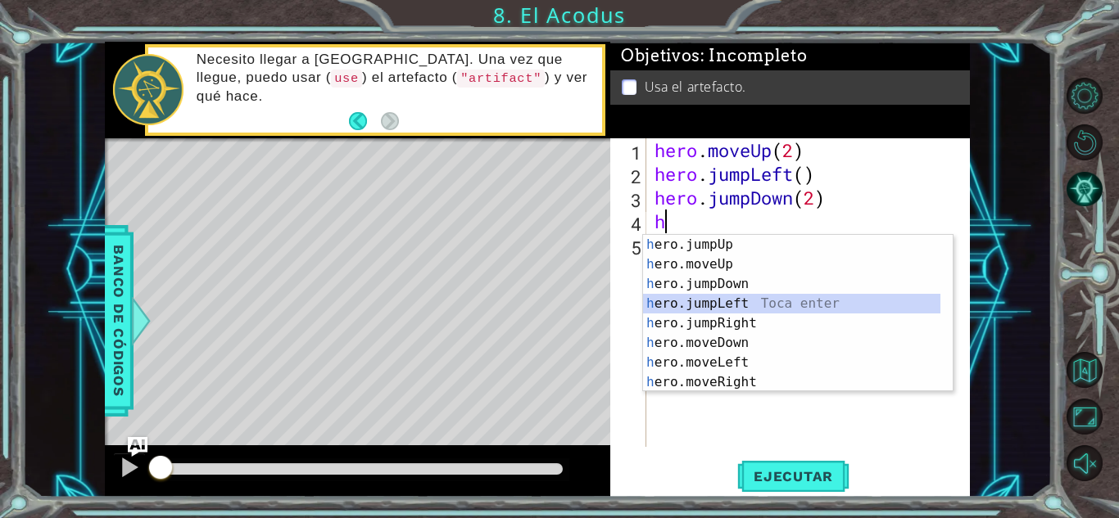
click at [744, 296] on div "h ero.jumpUp Toca enter h ero.moveUp Toca enter h ero.jumpDown Toca enter h ero…" at bounding box center [791, 333] width 297 height 197
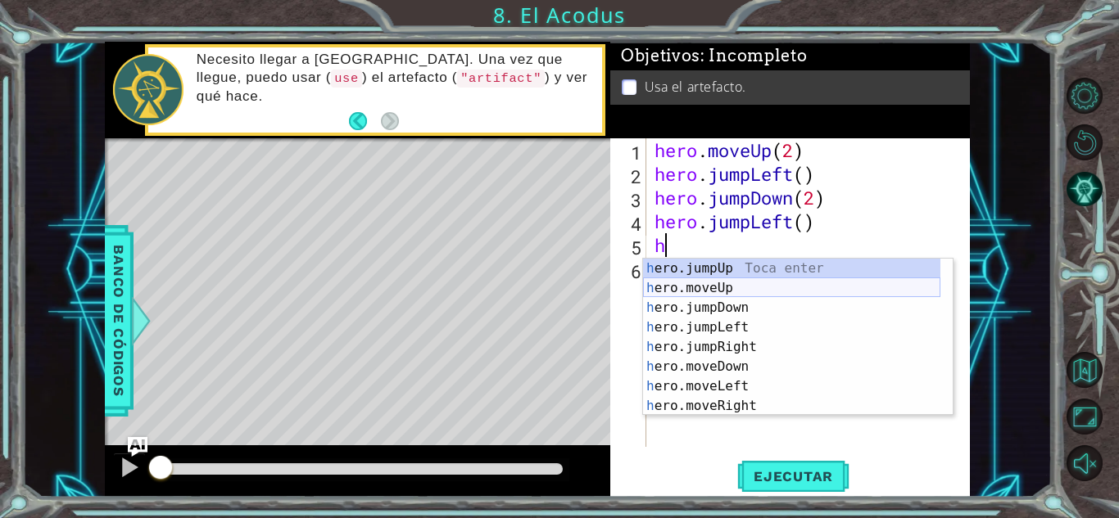
click at [724, 293] on div "h ero.jumpUp Toca enter h ero.moveUp Toca enter h ero.jumpDown Toca enter h ero…" at bounding box center [791, 357] width 297 height 197
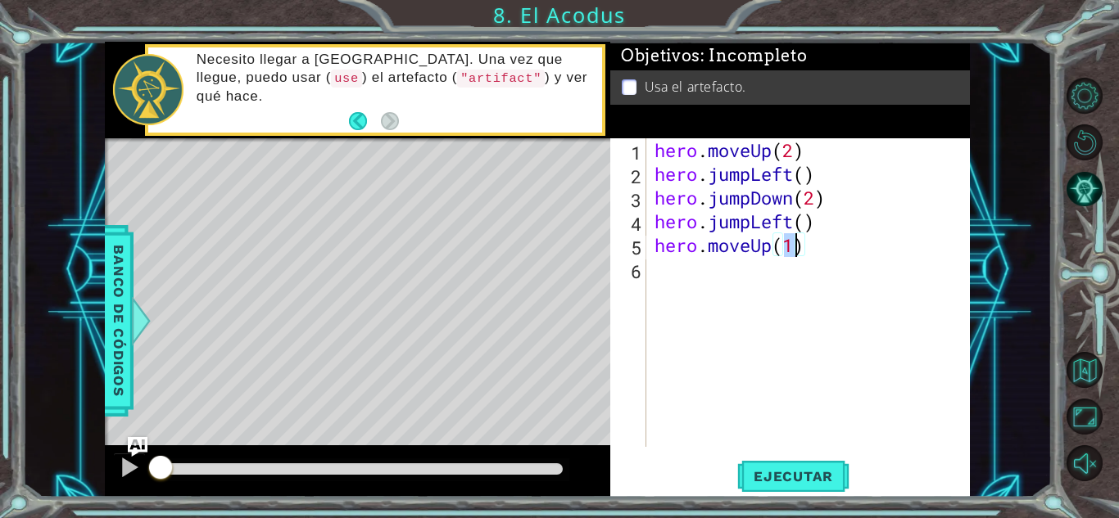
type textarea "hero.moveUp(2)"
click at [762, 294] on div "hero . moveUp ( 2 ) hero . jumpLeft ( ) hero . jumpDown ( 2 ) hero . jumpLeft (…" at bounding box center [812, 316] width 323 height 356
type textarea "h"
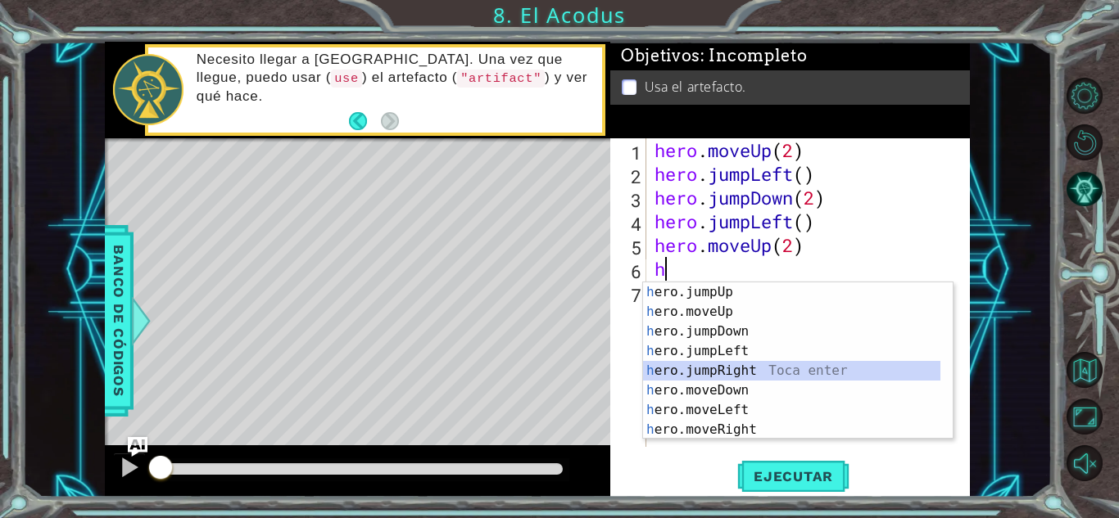
click at [737, 366] on div "h ero.jumpUp Toca enter h ero.moveUp Toca enter h ero.jumpDown Toca enter h ero…" at bounding box center [791, 381] width 297 height 197
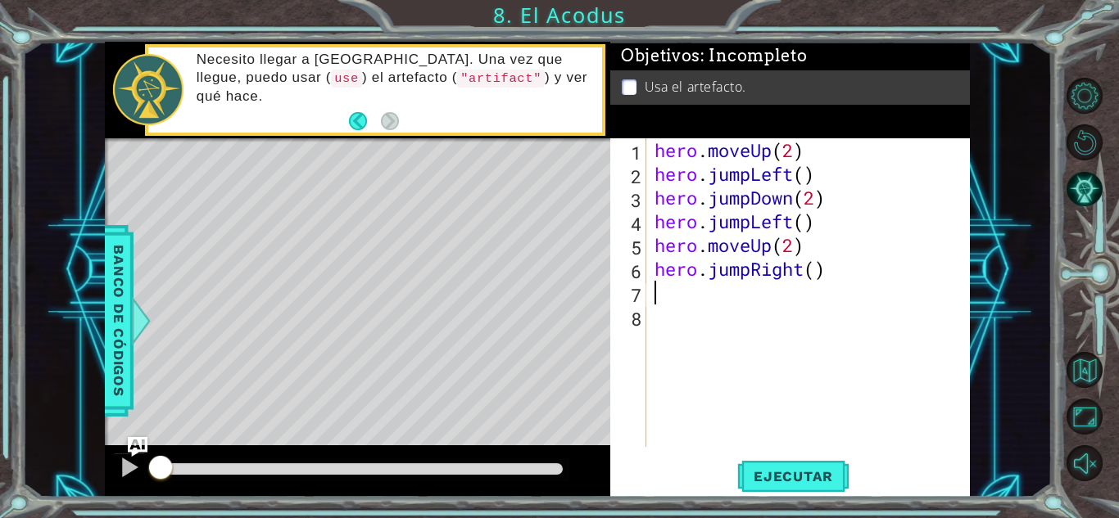
type textarea "h"
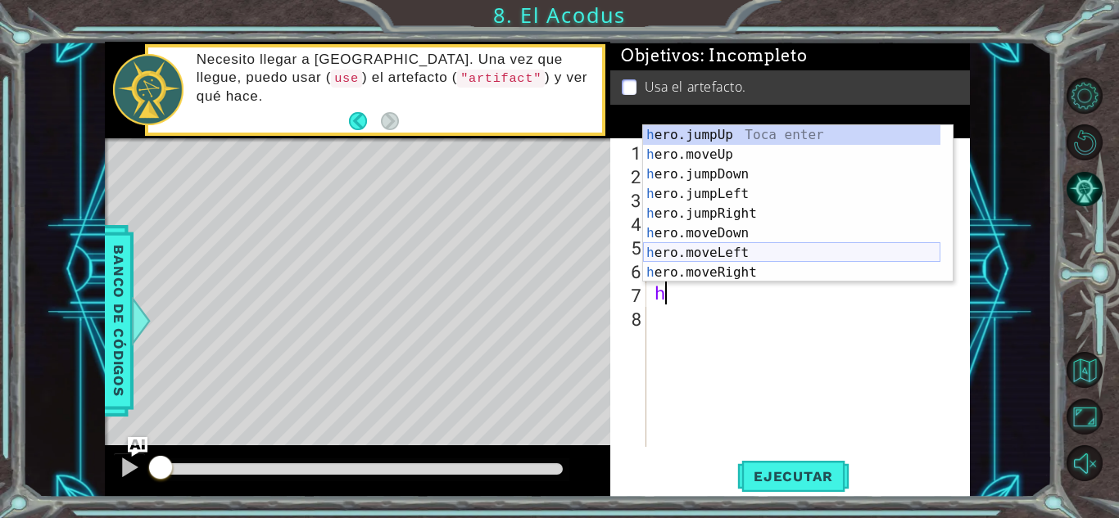
scroll to position [20, 0]
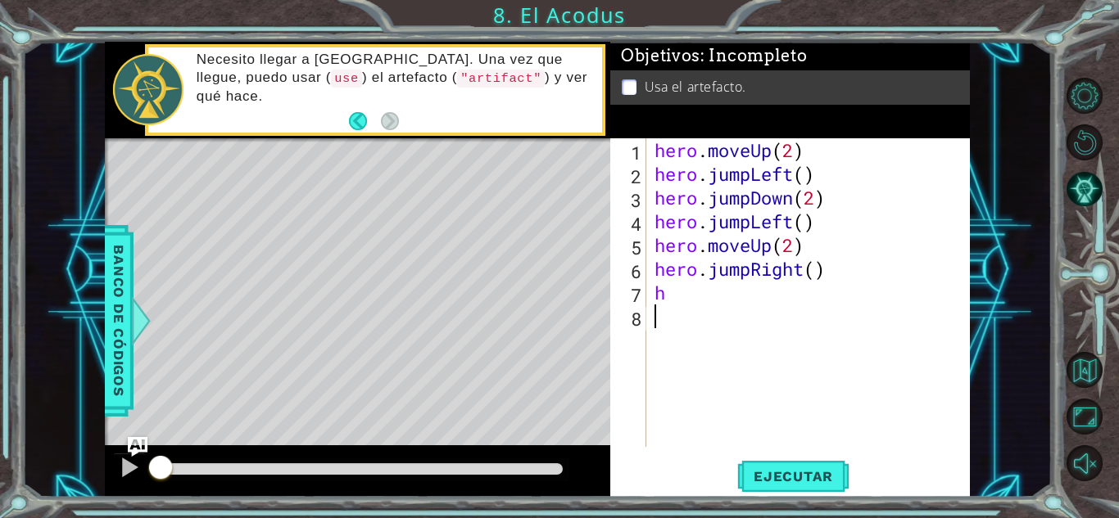
click at [724, 354] on div "hero . moveUp ( 2 ) hero . jumpLeft ( ) hero . jumpDown ( 2 ) hero . jumpLeft (…" at bounding box center [812, 316] width 323 height 356
click at [712, 301] on div "hero . moveUp ( 2 ) hero . jumpLeft ( ) hero . jumpDown ( 2 ) hero . jumpLeft (…" at bounding box center [812, 316] width 323 height 356
type textarea "h"
click at [762, 475] on span "Ejecutar" at bounding box center [793, 476] width 112 height 16
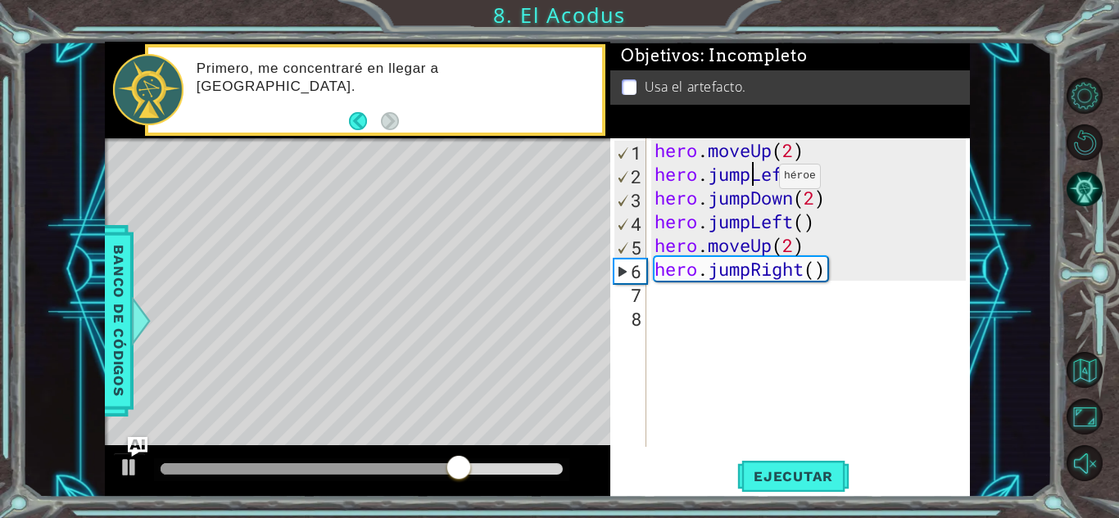
click at [754, 180] on div "hero . moveUp ( 2 ) hero . jumpLeft ( ) hero . jumpDown ( 2 ) hero . jumpLeft (…" at bounding box center [812, 316] width 323 height 356
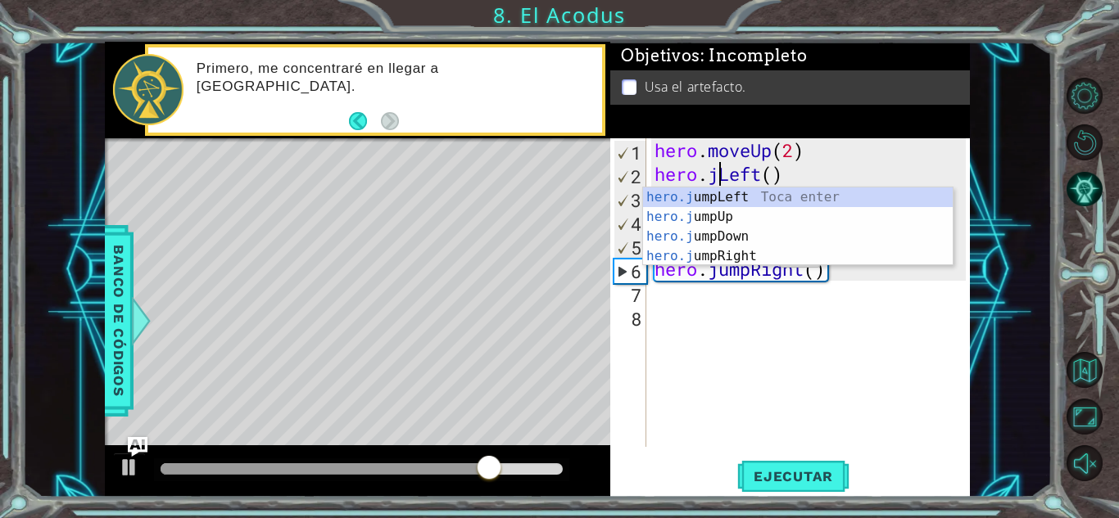
scroll to position [0, 0]
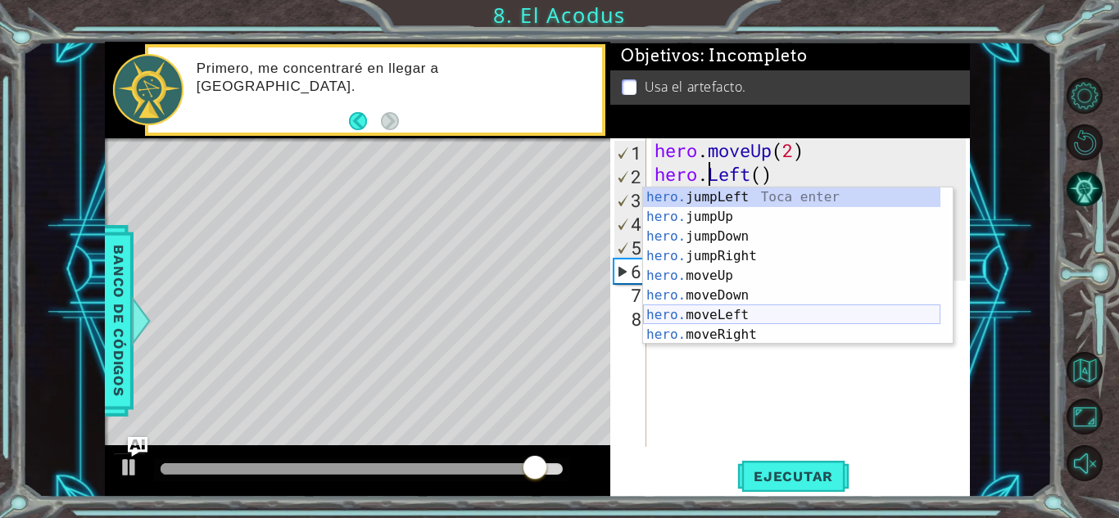
click at [720, 310] on div "hero. jumpLeft Toca enter hero. jumpUp Toca enter hero. jumpDown Toca enter her…" at bounding box center [791, 286] width 297 height 197
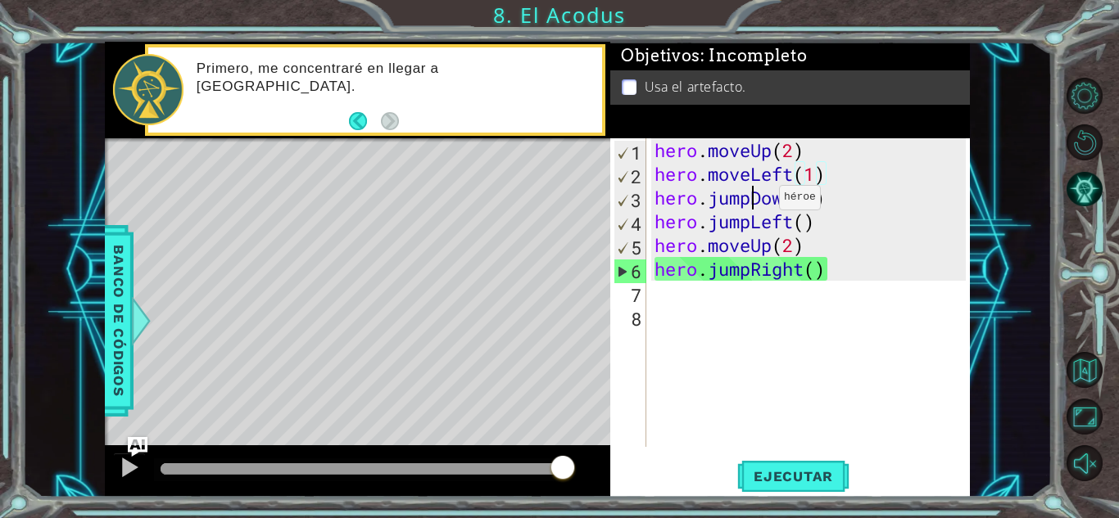
click at [754, 201] on div "hero . moveUp ( 2 ) hero . moveLeft ( 1 ) hero . jumpDown ( 2 ) hero . jumpLeft…" at bounding box center [812, 316] width 323 height 356
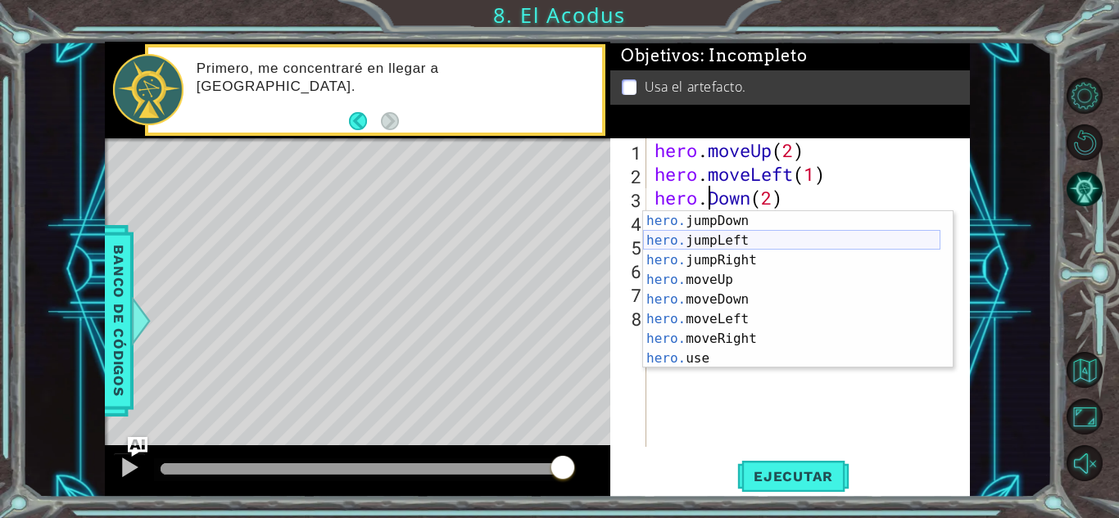
scroll to position [20, 0]
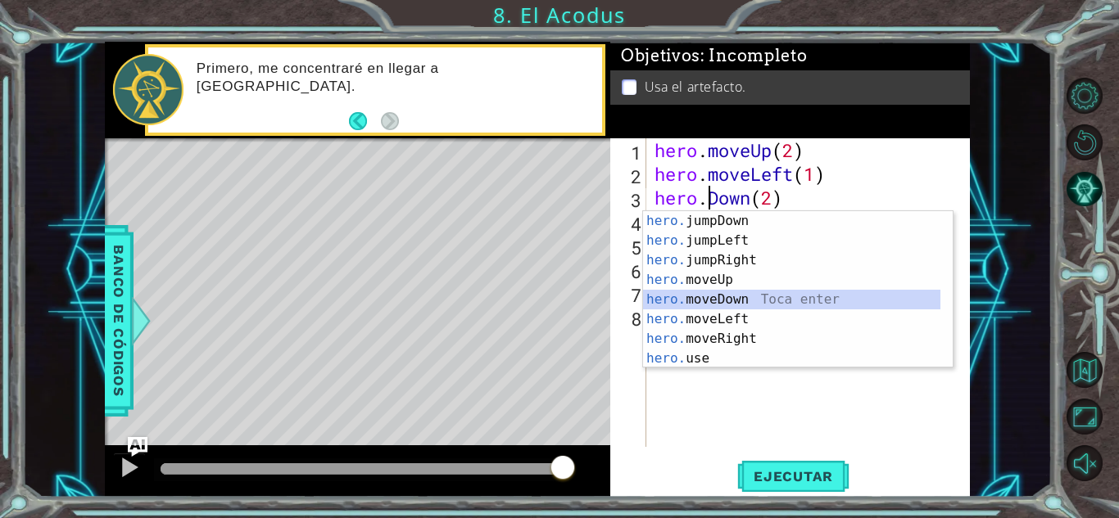
click at [721, 296] on div "hero. jumpDown Toca enter hero. jumpLeft Toca enter hero. jumpRight Toca enter …" at bounding box center [791, 309] width 297 height 197
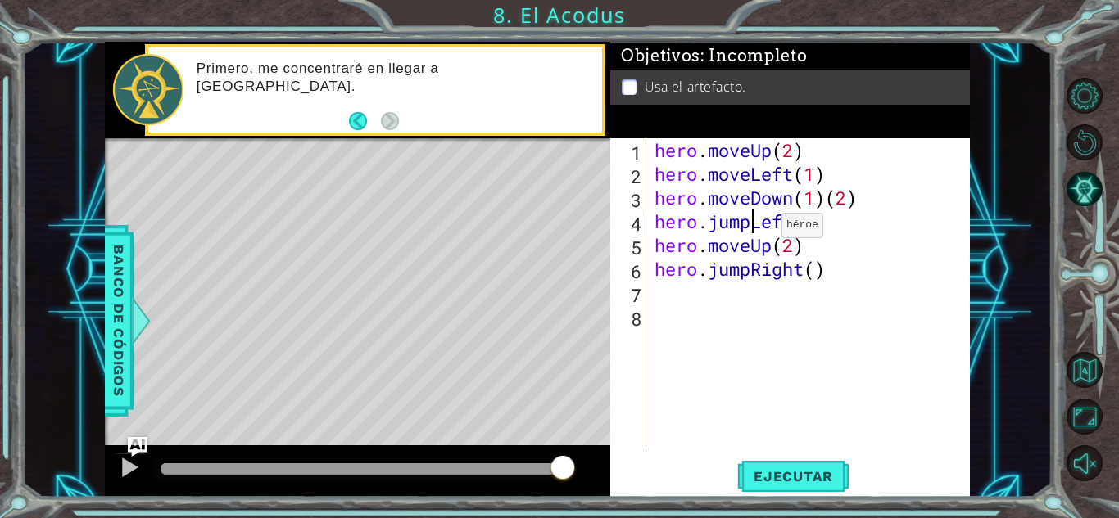
click at [757, 229] on div "hero . moveUp ( 2 ) hero . moveLeft ( 1 ) hero . moveDown ( 1 ) ( 2 ) hero . ju…" at bounding box center [812, 316] width 323 height 356
click at [831, 199] on div "hero . moveUp ( 2 ) hero . moveLeft ( 1 ) hero . moveDown ( 1 ) ( 2 ) hero . ju…" at bounding box center [812, 316] width 323 height 356
type textarea "hero.moveDown(2)"
drag, startPoint x: 861, startPoint y: 359, endPoint x: 697, endPoint y: 310, distance: 171.8
click at [697, 310] on div "hero . moveUp ( 2 ) hero . moveLeft ( 1 ) hero . moveDown ( 2 ) hero . jumpLeft…" at bounding box center [812, 316] width 323 height 356
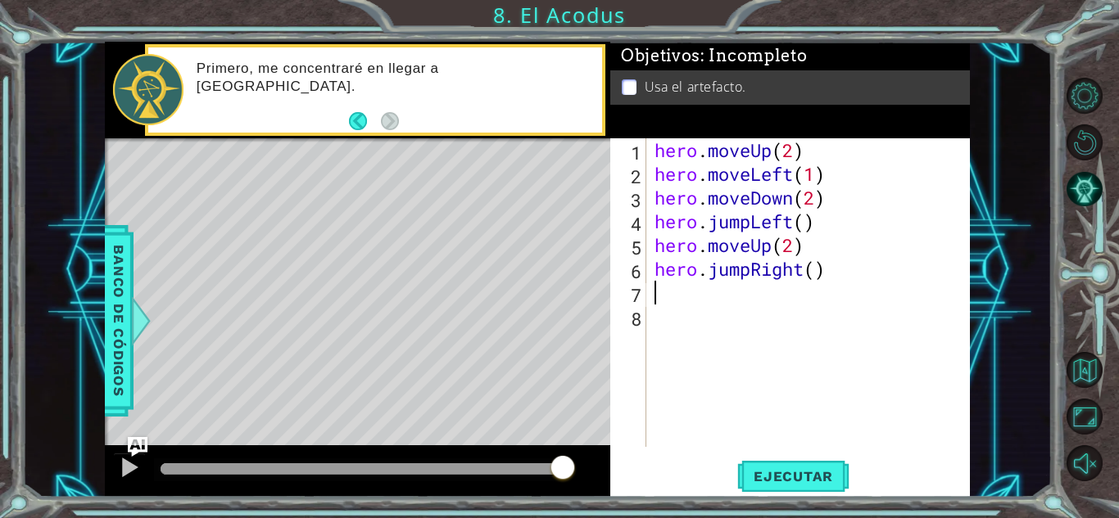
click at [686, 300] on div "hero . moveUp ( 2 ) hero . moveLeft ( 1 ) hero . moveDown ( 2 ) hero . jumpLeft…" at bounding box center [812, 316] width 323 height 356
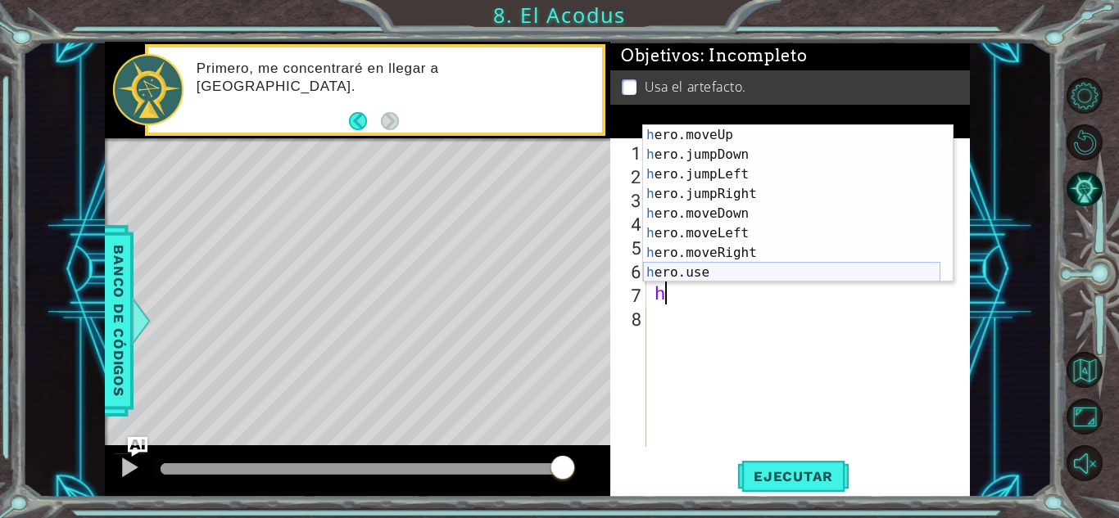
click at [703, 277] on div "h ero.moveUp Toca enter h ero.jumpDown Toca enter h ero.jumpLeft Toca enter h e…" at bounding box center [791, 223] width 297 height 197
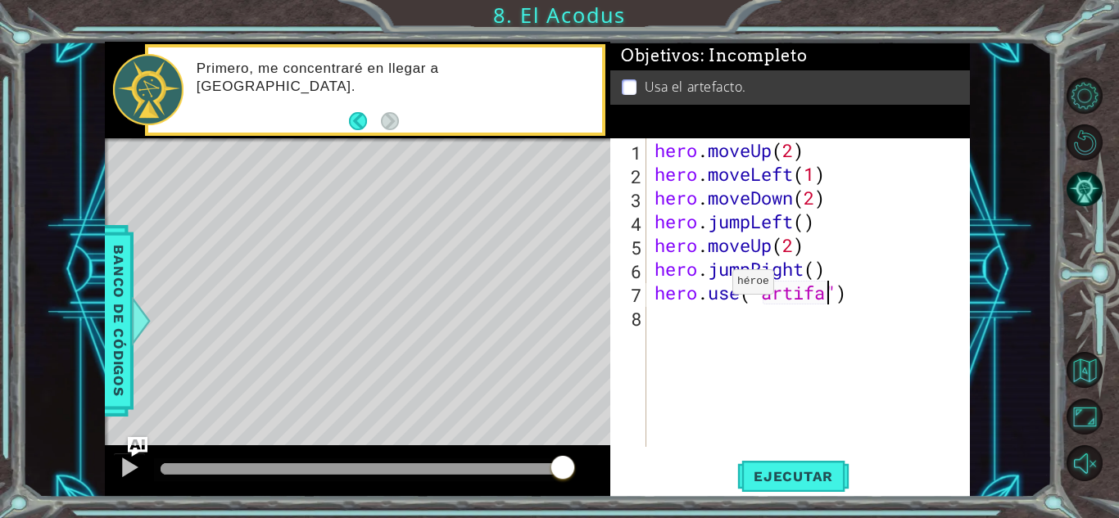
scroll to position [0, 8]
click at [780, 475] on span "Ejecutar" at bounding box center [793, 476] width 112 height 16
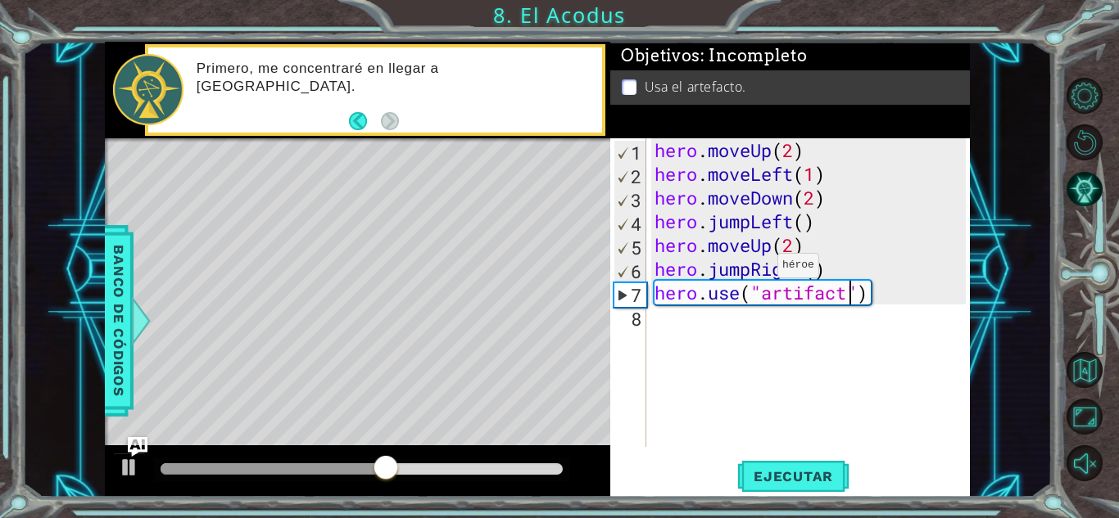
click at [753, 269] on div "hero . moveUp ( 2 ) hero . moveLeft ( 1 ) hero . moveDown ( 2 ) hero . jumpLeft…" at bounding box center [812, 316] width 323 height 356
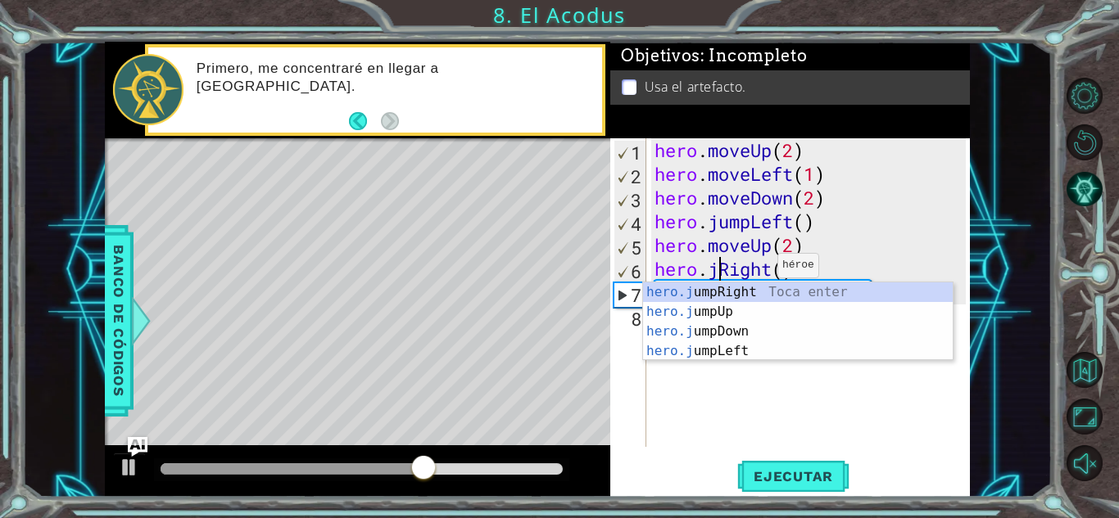
scroll to position [0, 0]
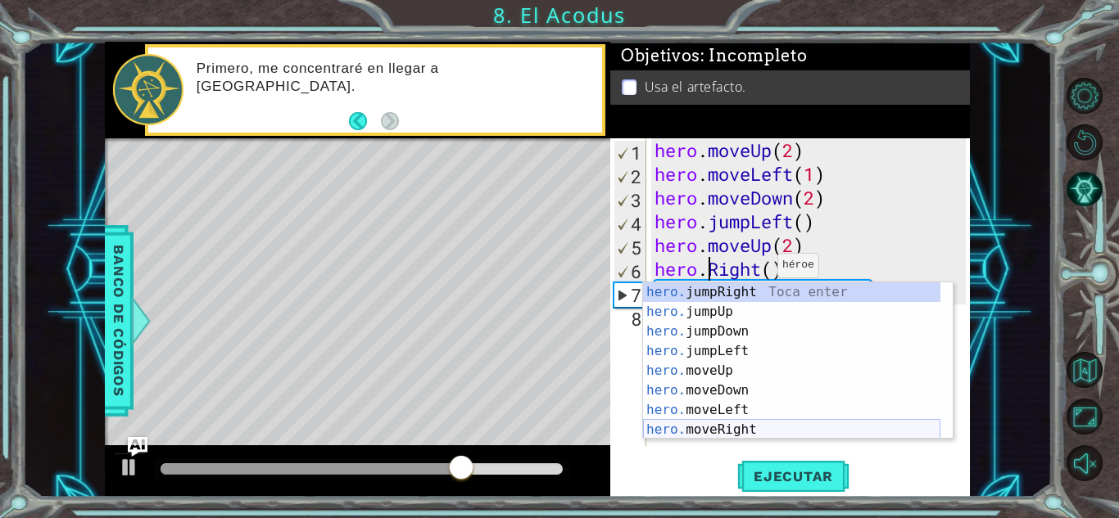
click at [738, 427] on div "hero. jumpRight Toca enter hero. jumpUp Toca enter hero. jumpDown Toca enter he…" at bounding box center [791, 381] width 297 height 197
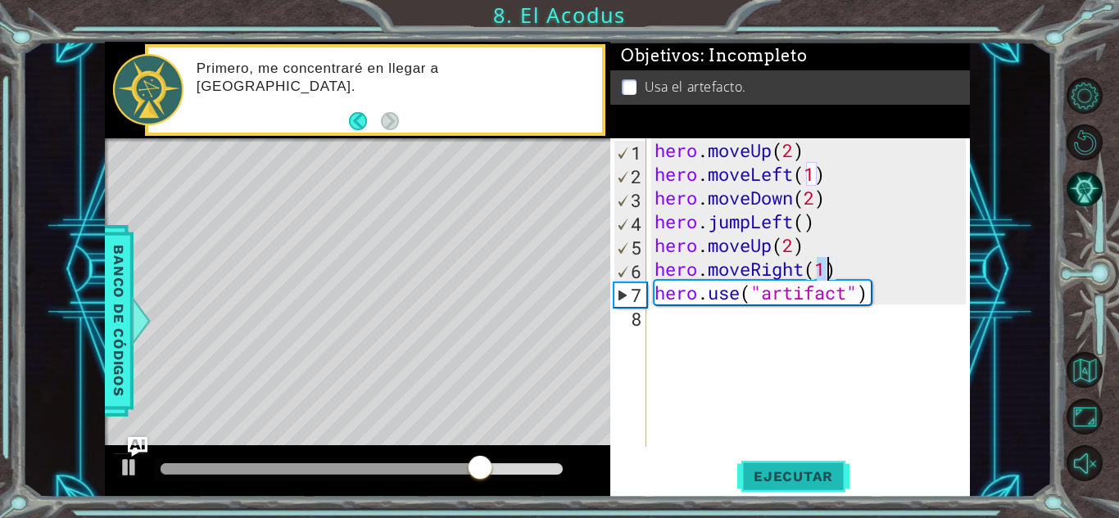
type textarea "hero.moveRight(1)"
click at [768, 471] on span "Ejecutar" at bounding box center [793, 476] width 112 height 16
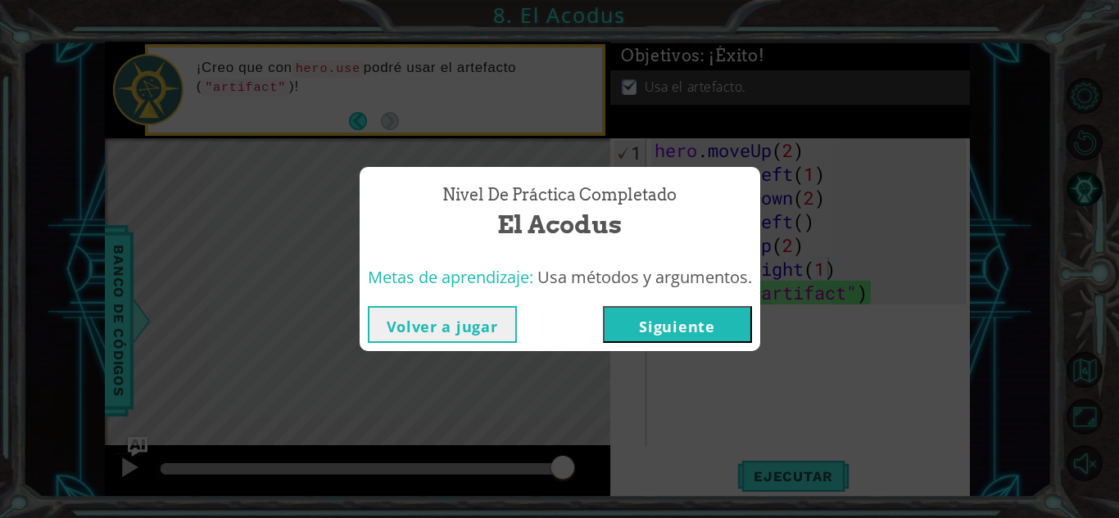
click at [707, 323] on button "Siguiente" at bounding box center [677, 324] width 149 height 37
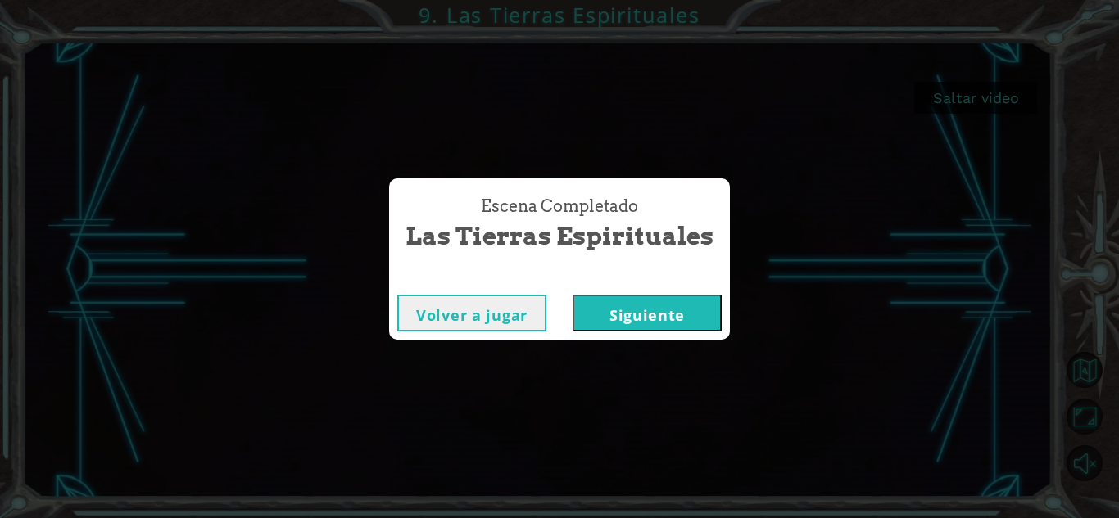
click at [653, 318] on button "Siguiente" at bounding box center [646, 313] width 149 height 37
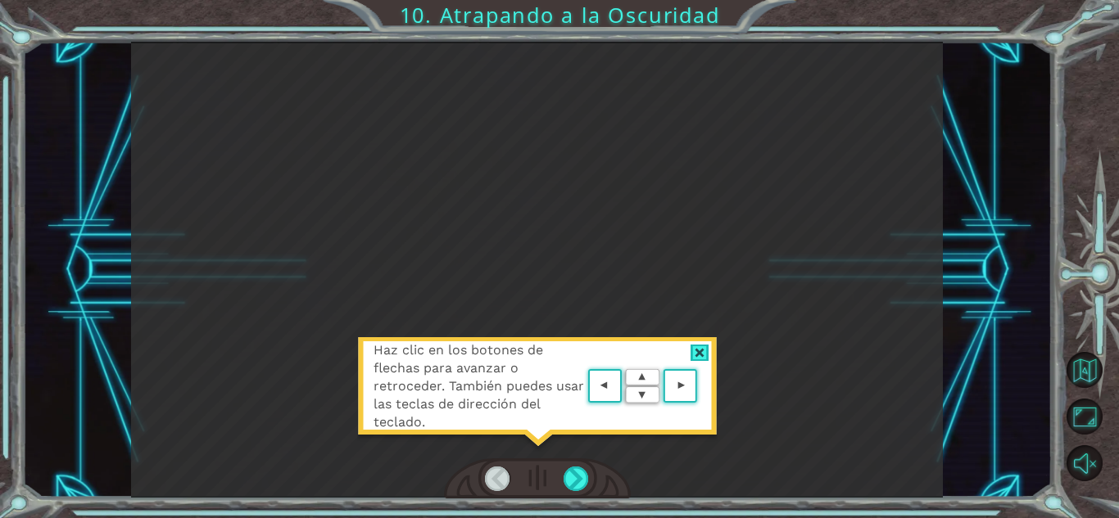
click at [700, 348] on div at bounding box center [699, 353] width 19 height 17
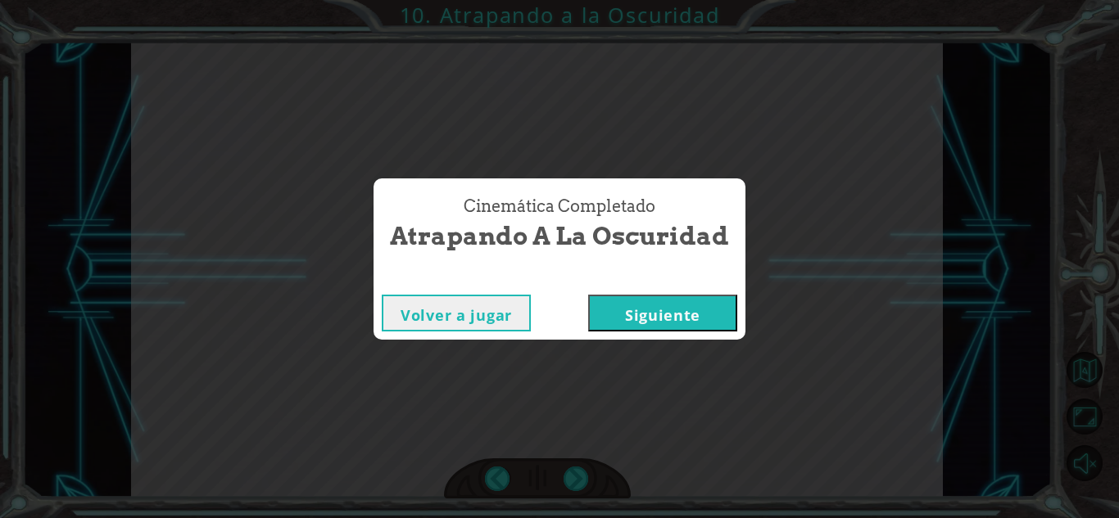
click at [662, 317] on button "Siguiente" at bounding box center [662, 313] width 149 height 37
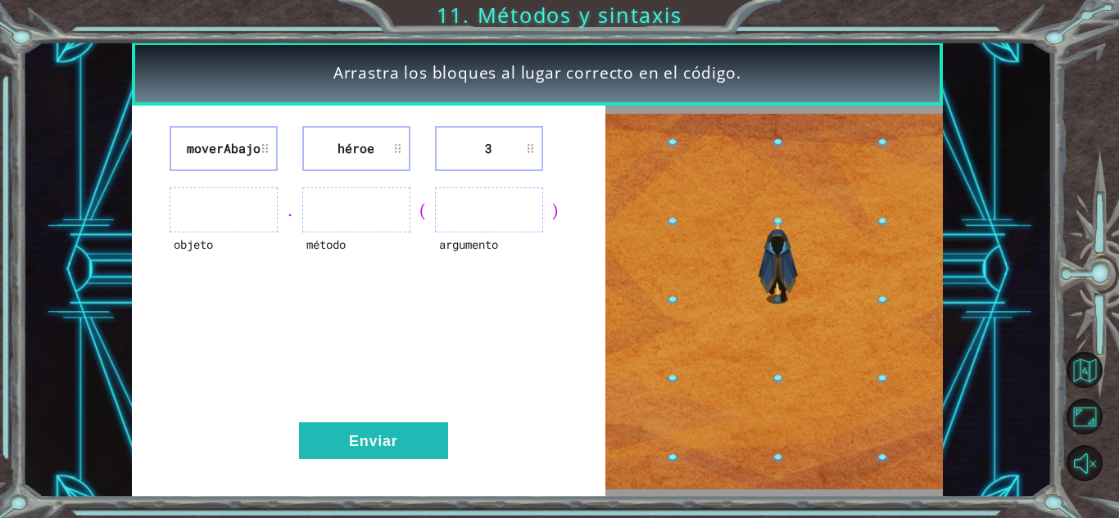
click at [252, 142] on li "moverAbajo" at bounding box center [224, 148] width 108 height 45
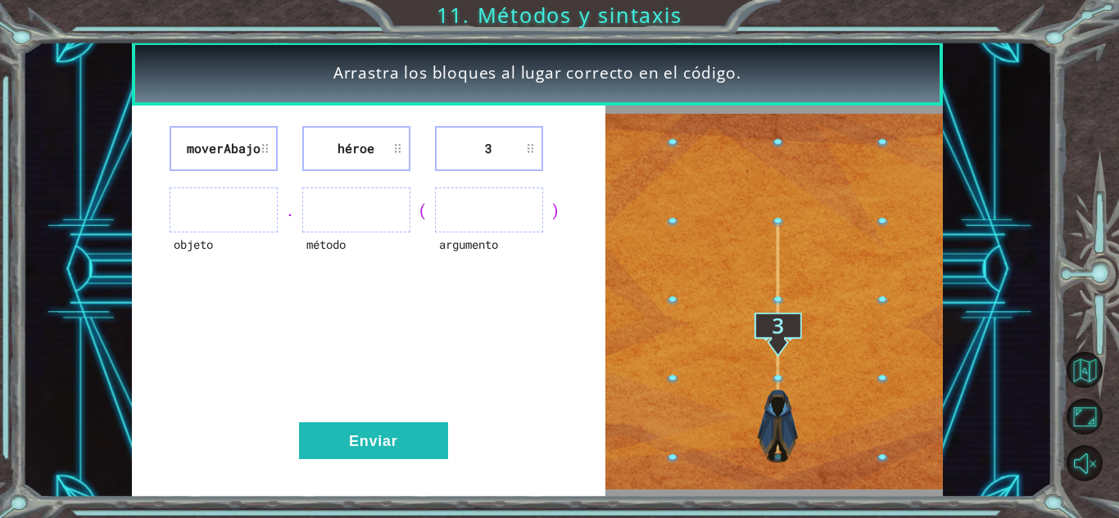
click at [260, 189] on ul at bounding box center [224, 210] width 108 height 45
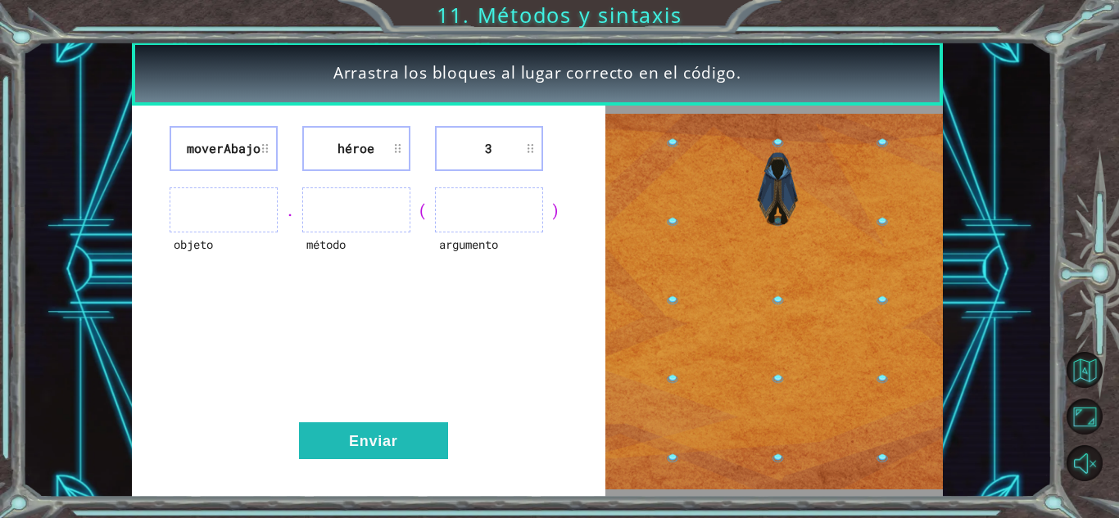
click at [216, 210] on ul at bounding box center [224, 210] width 108 height 45
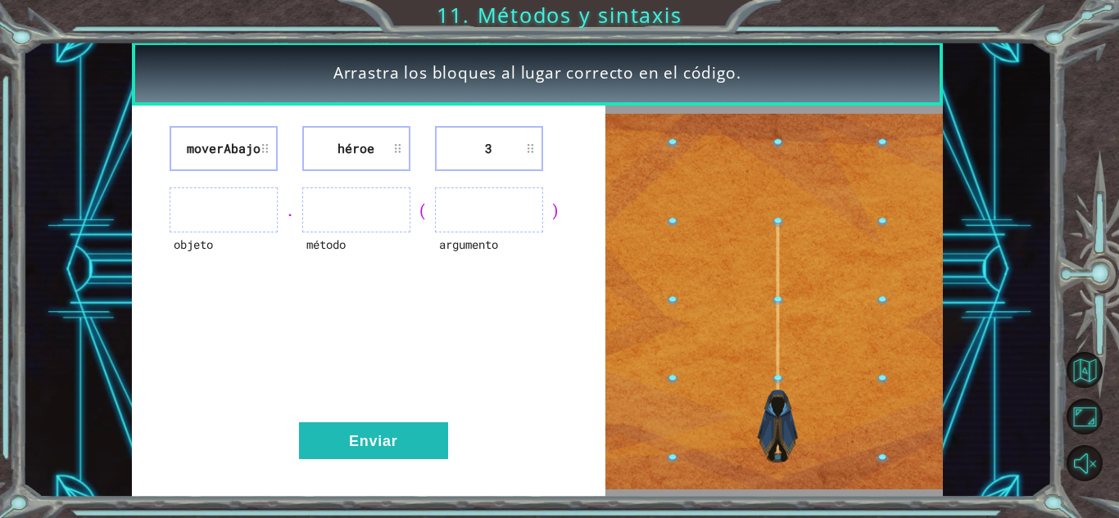
click at [359, 147] on li "héroe" at bounding box center [356, 148] width 108 height 45
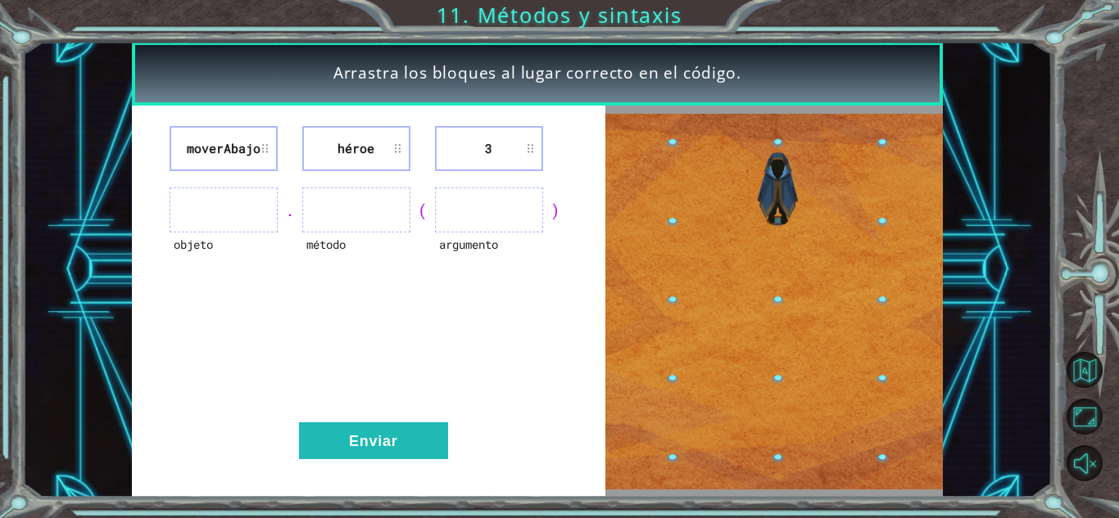
click at [265, 144] on li "moverAbajo" at bounding box center [224, 148] width 108 height 45
click at [269, 143] on li "moverAbajo" at bounding box center [224, 148] width 108 height 45
click at [414, 433] on button "Enviar" at bounding box center [373, 441] width 149 height 37
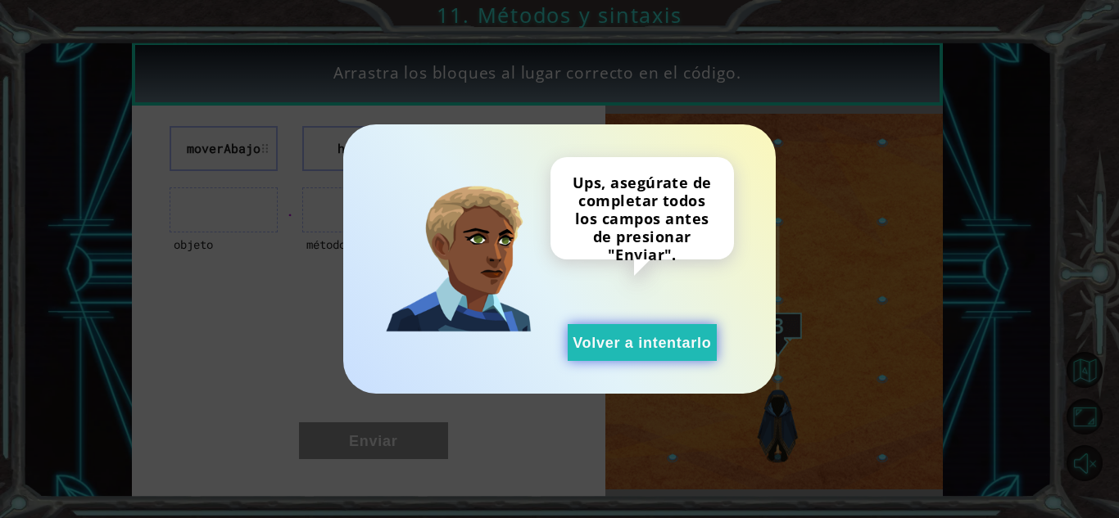
click at [611, 352] on button "Volver a intentarlo" at bounding box center [641, 342] width 149 height 37
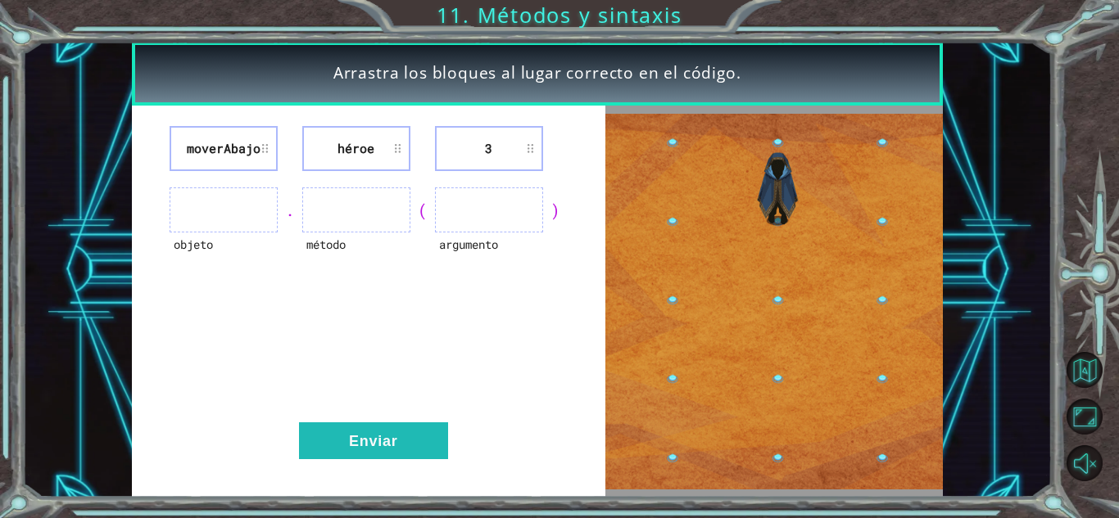
click at [224, 218] on ul at bounding box center [224, 210] width 108 height 45
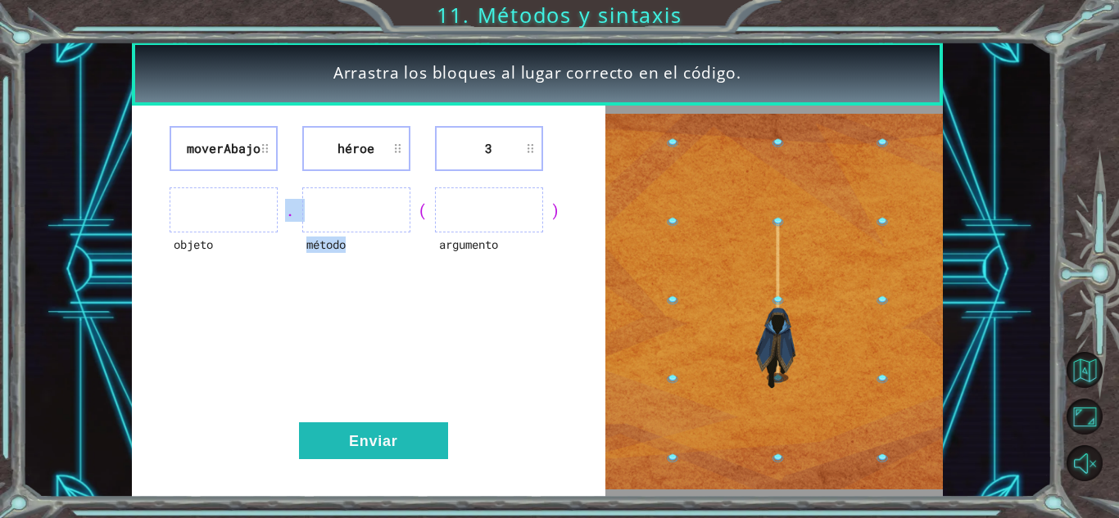
drag, startPoint x: 246, startPoint y: 196, endPoint x: 359, endPoint y: 205, distance: 112.5
click at [359, 205] on div "objeto . método ( argumento )" at bounding box center [368, 210] width 432 height 45
click at [359, 205] on ul at bounding box center [356, 210] width 108 height 45
click at [382, 288] on div "moverAbajo héroe 3 objeto . método ( argumento ) Enviar" at bounding box center [368, 302] width 473 height 392
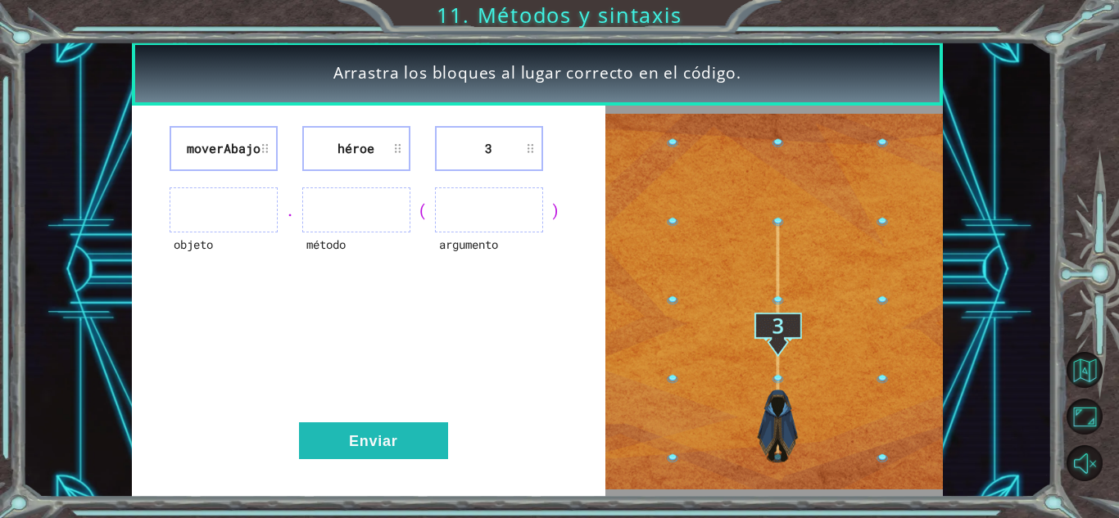
click at [358, 206] on ul at bounding box center [356, 210] width 108 height 45
click at [455, 219] on ul at bounding box center [489, 210] width 108 height 45
click at [215, 206] on ul at bounding box center [224, 210] width 108 height 45
click at [403, 143] on li "héroe" at bounding box center [356, 148] width 108 height 45
click at [394, 145] on li "héroe" at bounding box center [356, 148] width 108 height 45
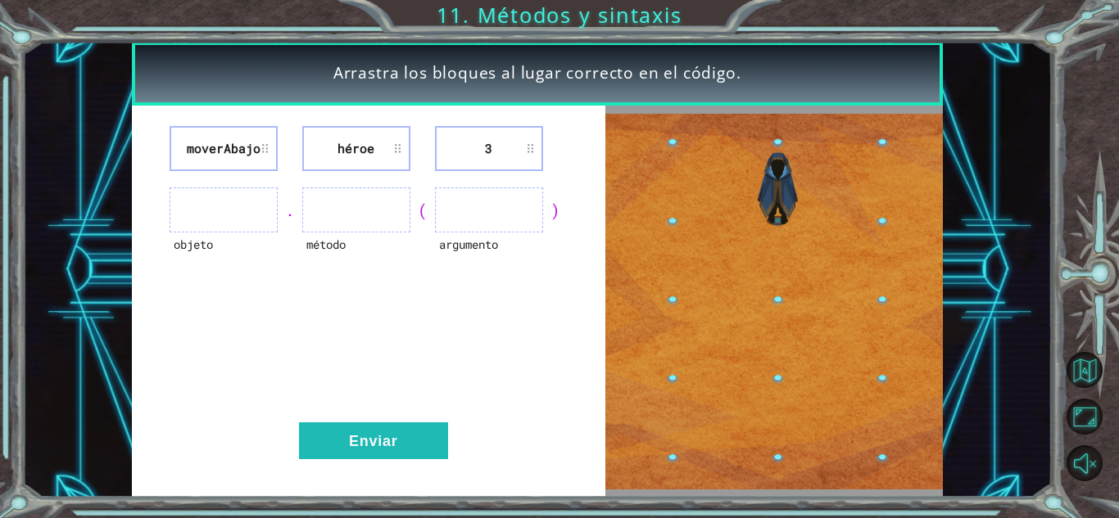
drag, startPoint x: 395, startPoint y: 142, endPoint x: 303, endPoint y: 255, distance: 146.2
click at [303, 255] on div "método" at bounding box center [356, 255] width 108 height 45
click at [391, 147] on li "héroe" at bounding box center [356, 148] width 108 height 45
click at [392, 140] on li "héroe" at bounding box center [356, 148] width 108 height 45
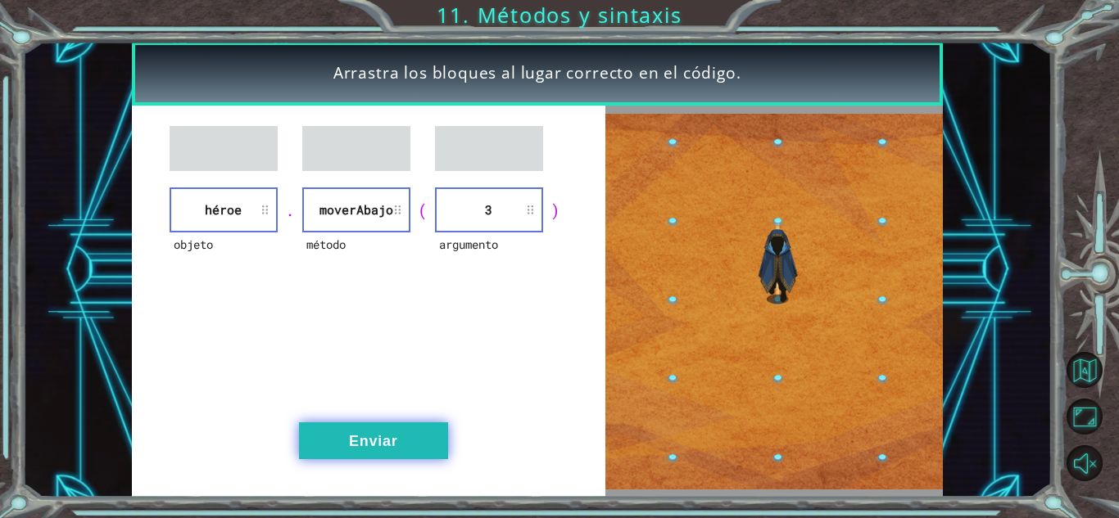
click at [388, 454] on button "Enviar" at bounding box center [373, 441] width 149 height 37
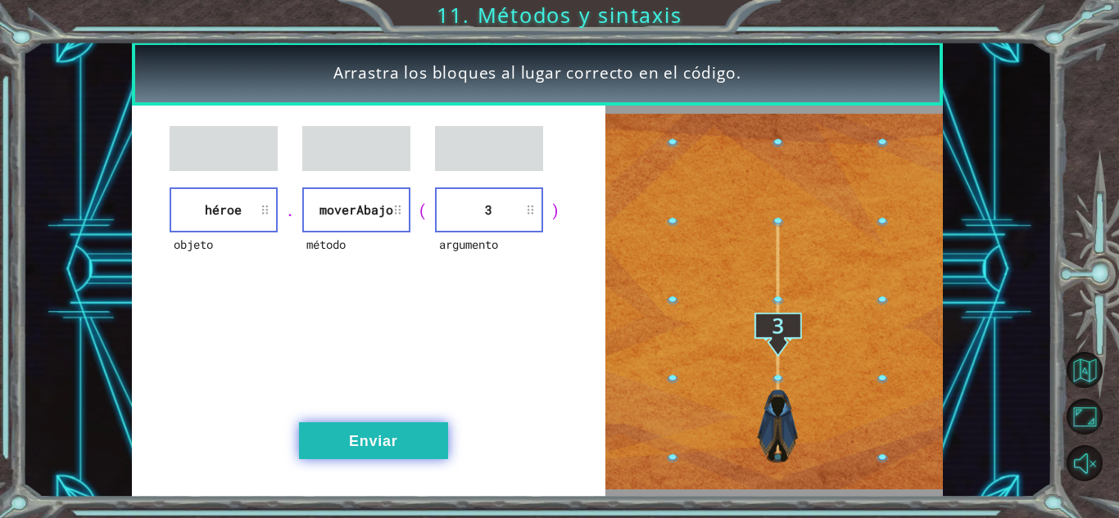
click at [409, 424] on button "Enviar" at bounding box center [373, 441] width 149 height 37
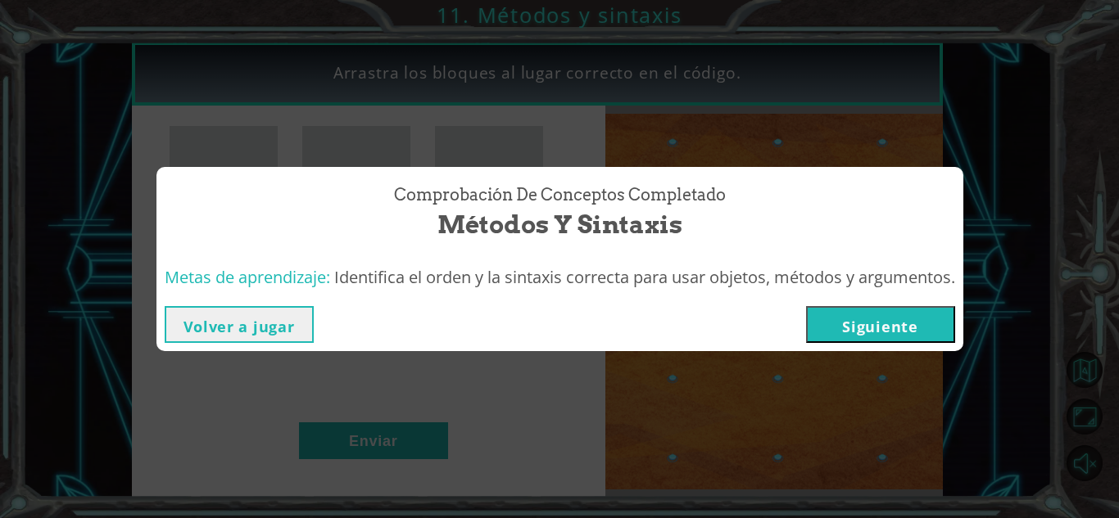
click at [850, 315] on button "Siguiente" at bounding box center [880, 324] width 149 height 37
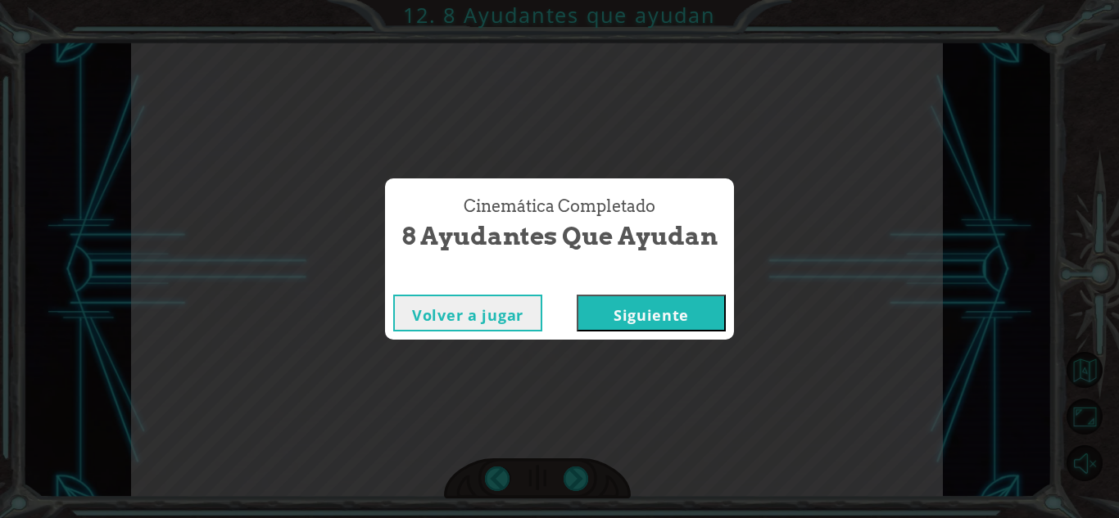
click at [694, 319] on button "Siguiente" at bounding box center [650, 313] width 149 height 37
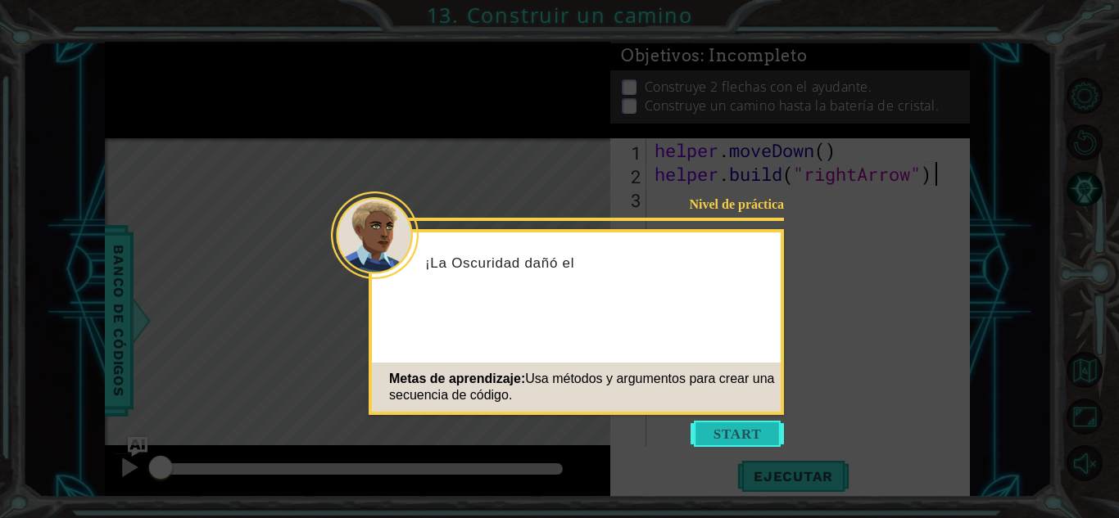
click at [721, 427] on button "Start" at bounding box center [736, 434] width 93 height 26
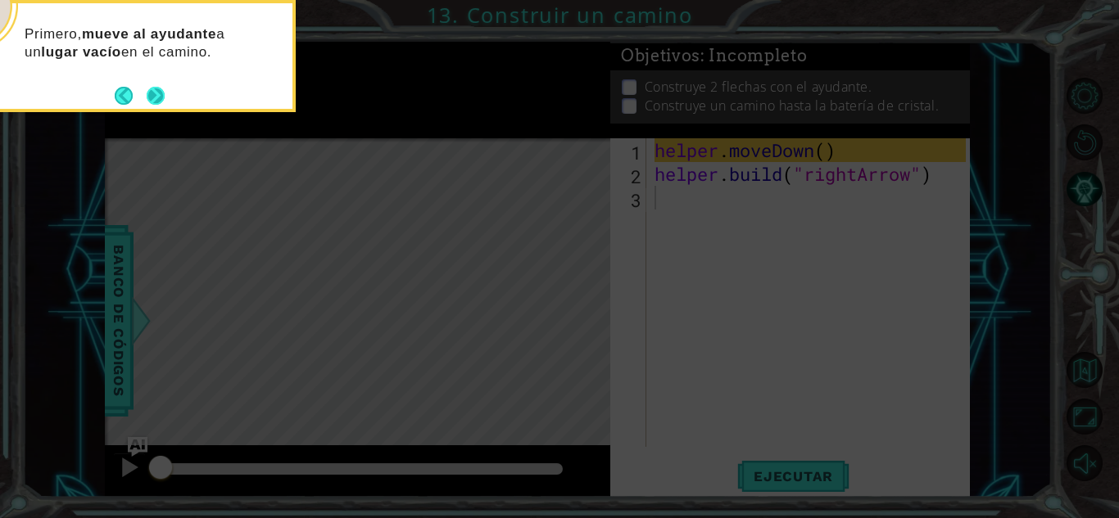
click at [162, 89] on button "Next" at bounding box center [156, 96] width 18 height 18
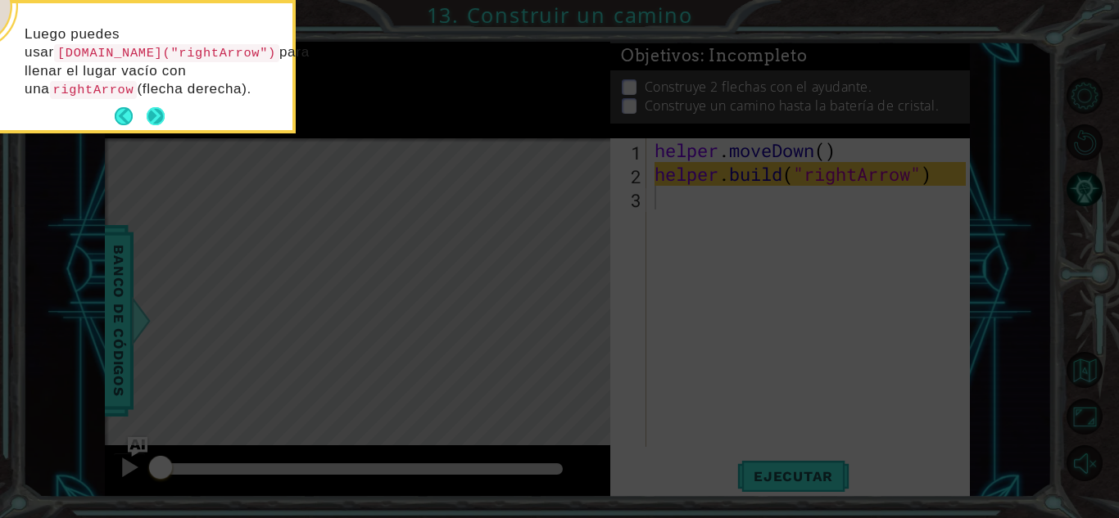
click at [160, 107] on button "Next" at bounding box center [156, 116] width 18 height 18
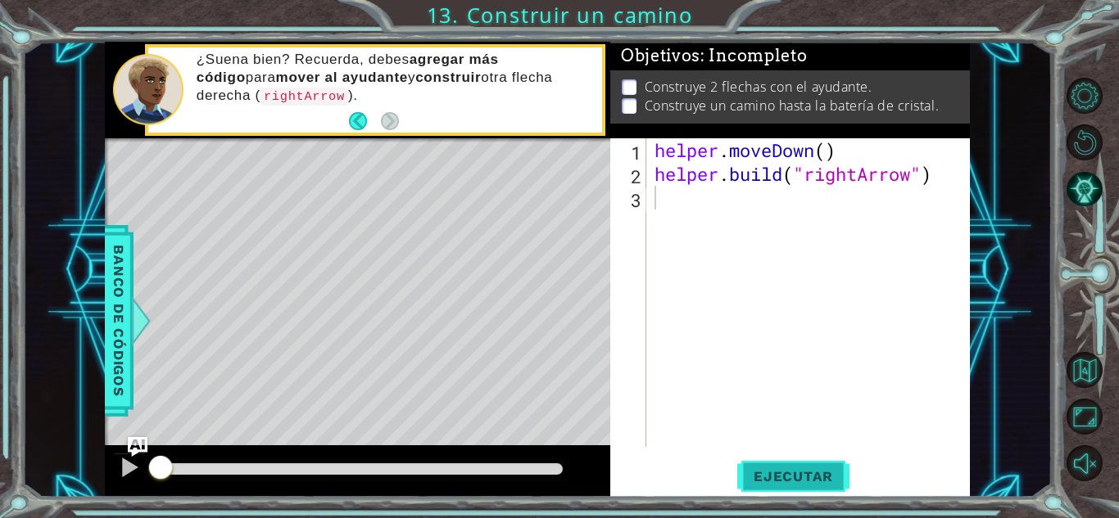
click at [780, 476] on span "Ejecutar" at bounding box center [793, 476] width 112 height 16
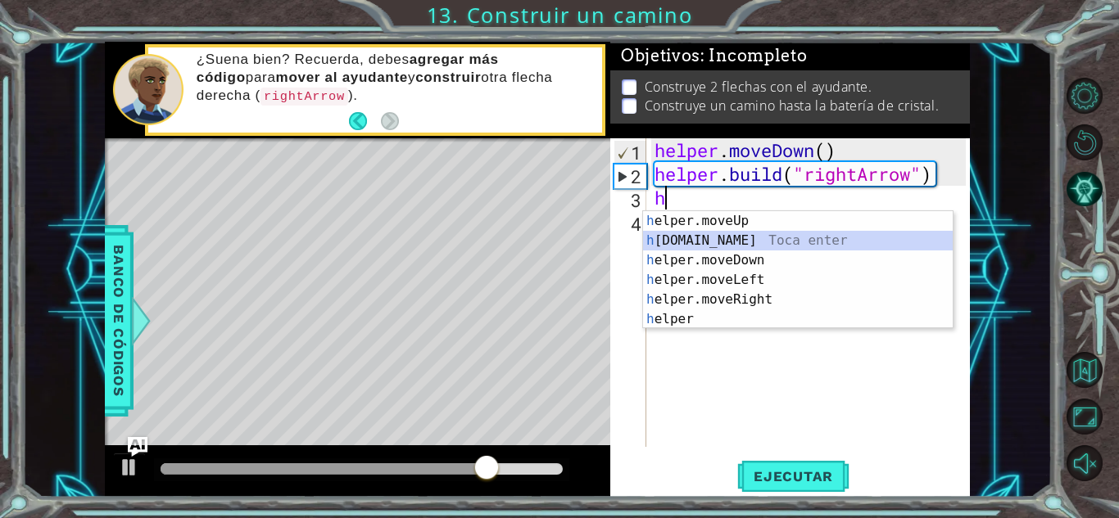
click at [729, 239] on div "h elper.moveUp Toca enter h [DOMAIN_NAME] Toca enter h elper.moveDown Toca ente…" at bounding box center [798, 289] width 310 height 157
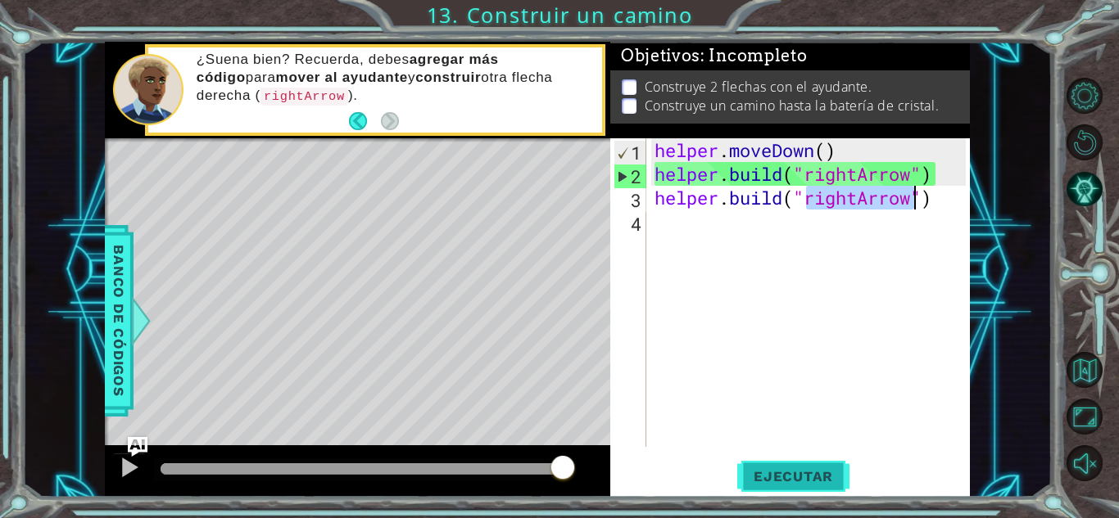
type textarea "[DOMAIN_NAME]("rightArrow")"
click at [765, 479] on span "Ejecutar" at bounding box center [793, 476] width 112 height 16
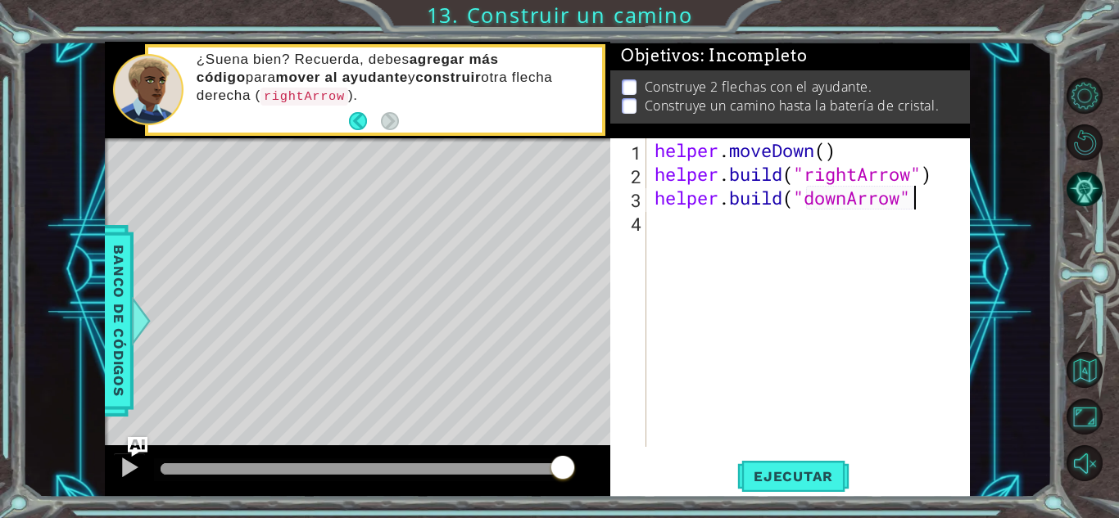
scroll to position [0, 11]
click at [825, 468] on span "Ejecutar" at bounding box center [793, 476] width 112 height 16
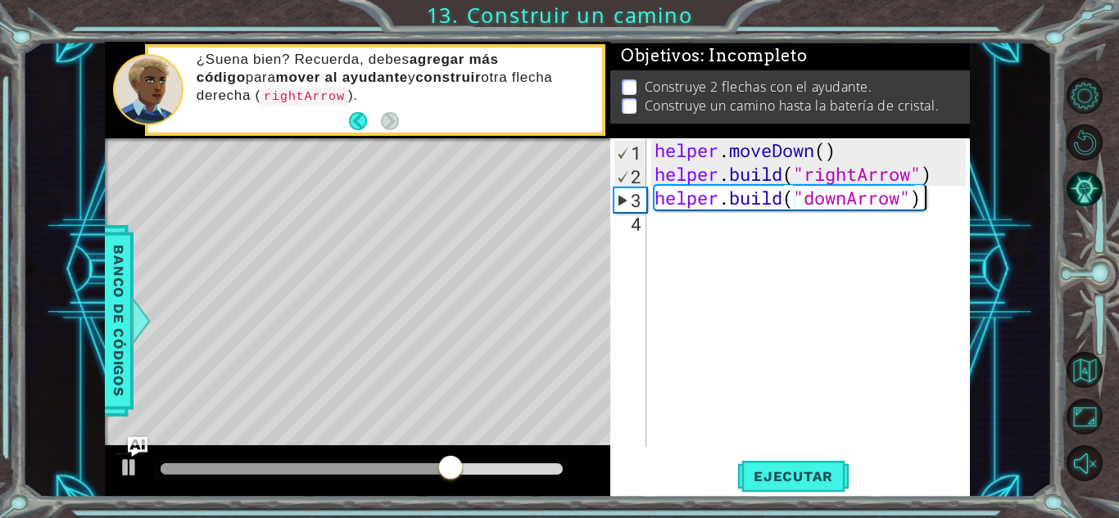
click at [950, 208] on div "helper . moveDown ( ) helper . build ( "rightArrow" ) helper . build ( "downArr…" at bounding box center [812, 316] width 323 height 356
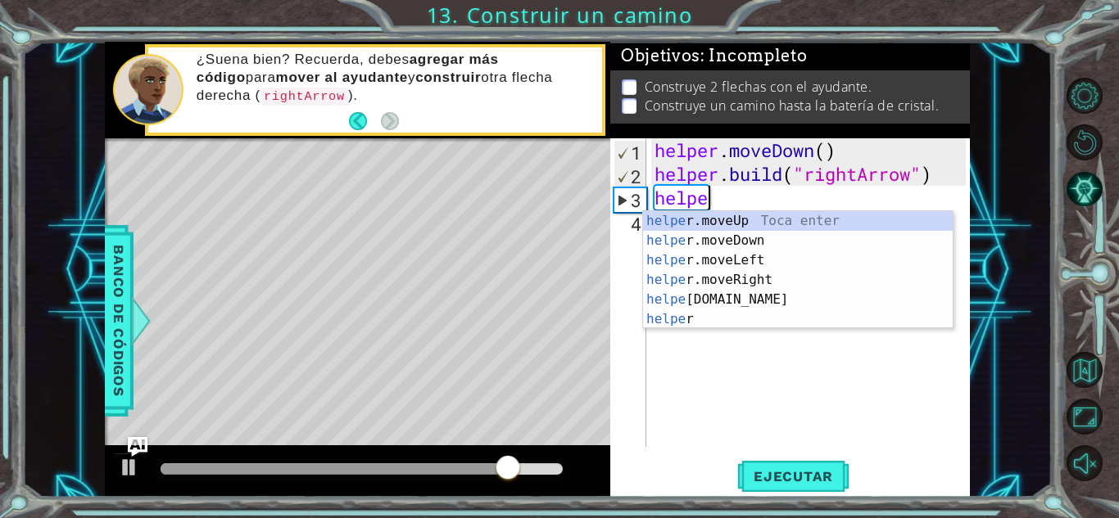
scroll to position [0, 1]
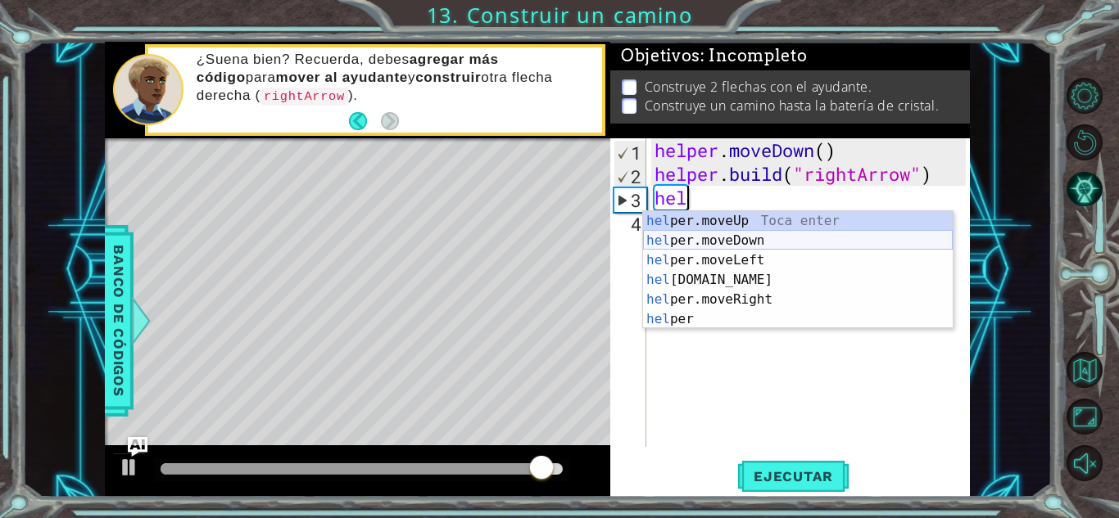
click at [829, 239] on div "hel per.moveUp Toca enter hel per.moveDown Toca enter hel per.moveLeft Toca ent…" at bounding box center [798, 289] width 310 height 157
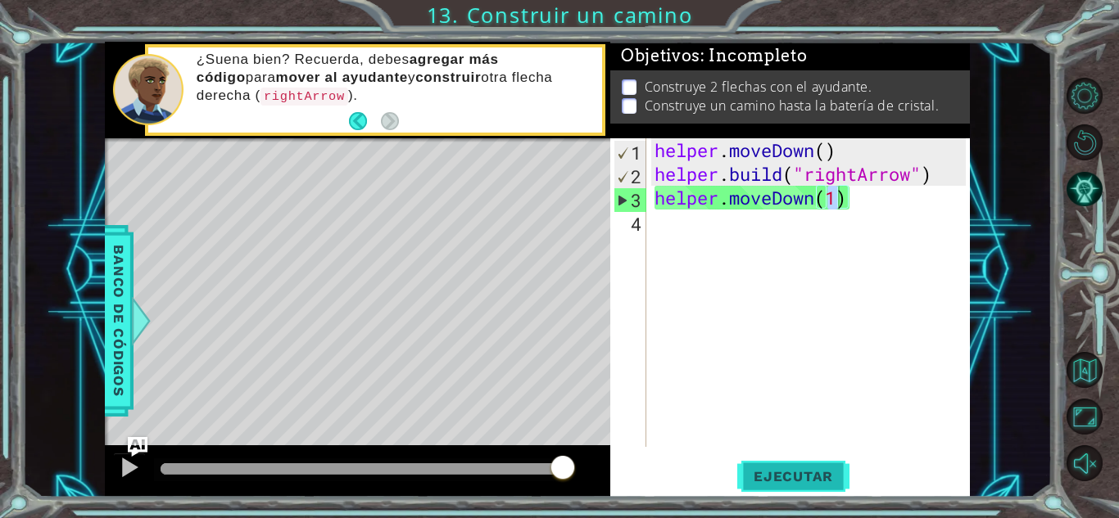
click at [803, 477] on span "Ejecutar" at bounding box center [793, 476] width 112 height 16
click at [901, 202] on div "helper . moveDown ( ) helper . build ( "rightArrow" ) helper . moveDown ( 1 )" at bounding box center [812, 316] width 323 height 356
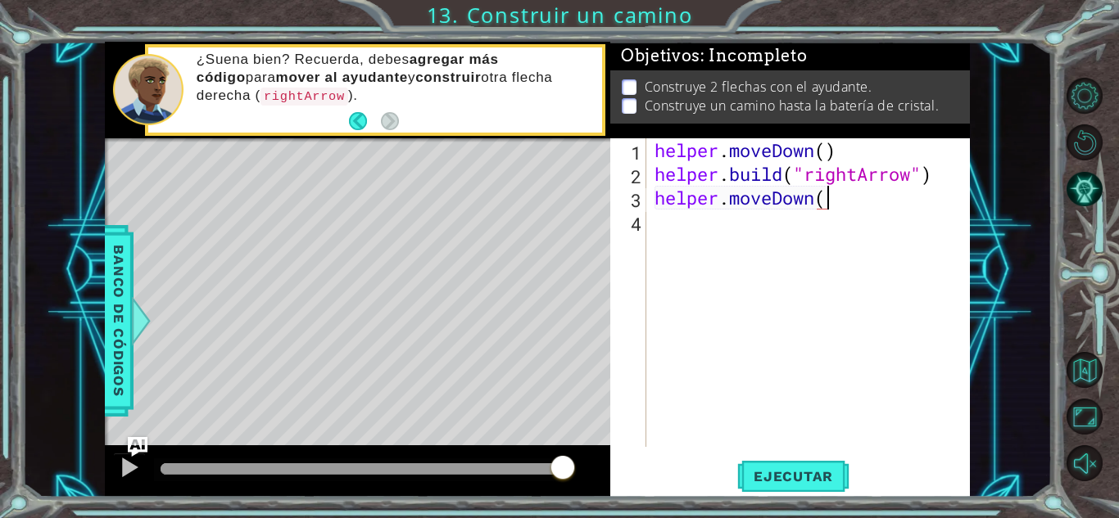
click at [901, 202] on div "helper . moveDown ( ) helper . build ( "rightArrow" ) helper . moveDown (" at bounding box center [812, 316] width 323 height 356
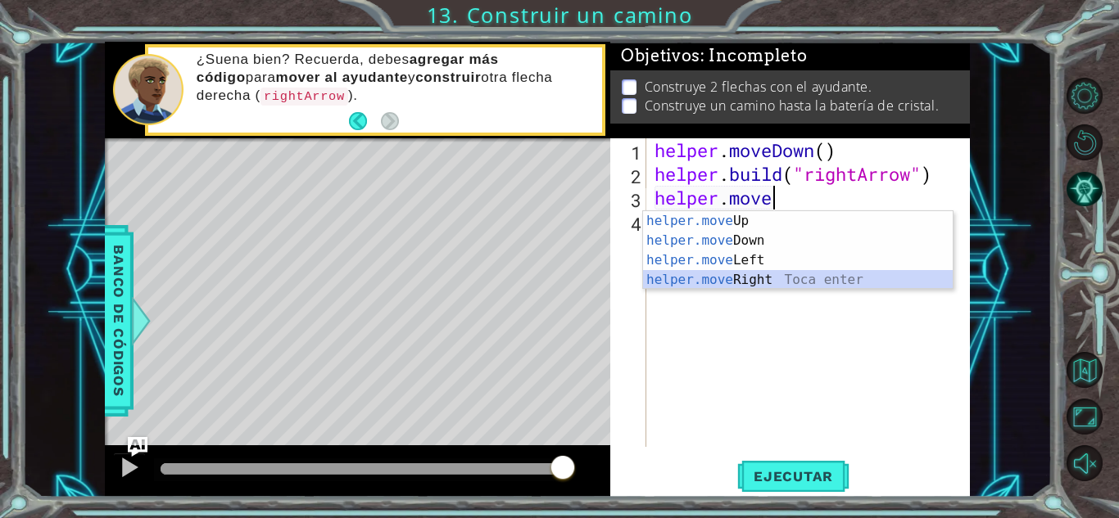
click at [780, 283] on div "helper.move Up Toca enter helper.move Down Toca enter helper.move Left Toca ent…" at bounding box center [798, 270] width 310 height 118
type textarea "helper.moveRight(1)"
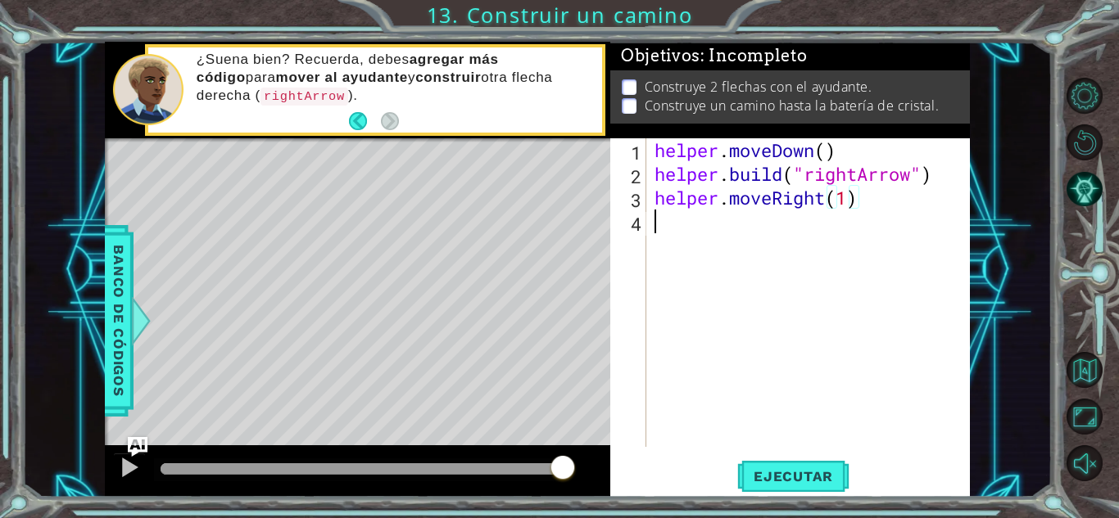
click at [691, 219] on div "helper . moveDown ( ) helper . build ( "rightArrow" ) helper . moveRight ( 1 )" at bounding box center [812, 316] width 323 height 356
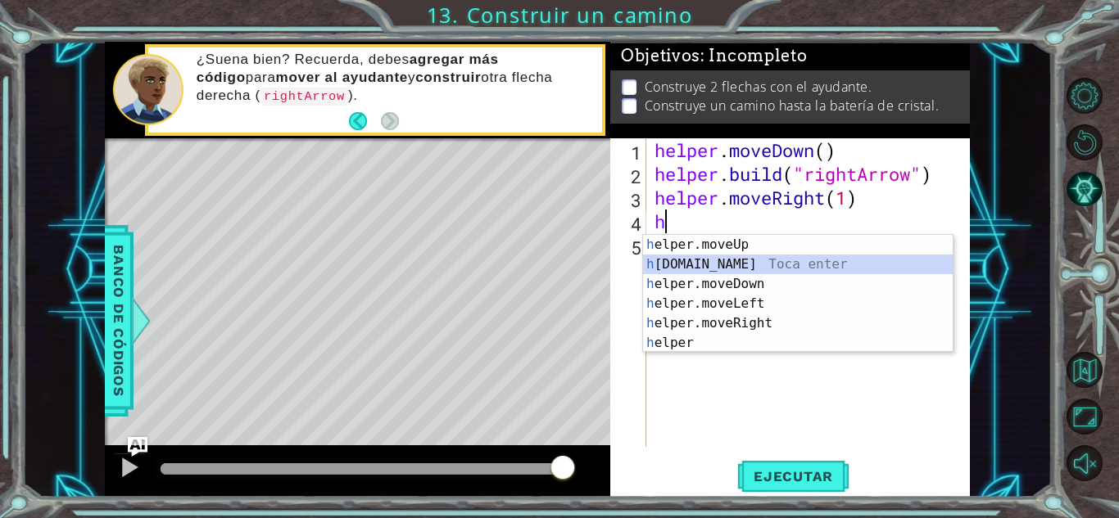
click at [695, 269] on div "h elper.moveUp Toca enter h [DOMAIN_NAME] Toca enter h elper.moveDown Toca ente…" at bounding box center [798, 313] width 310 height 157
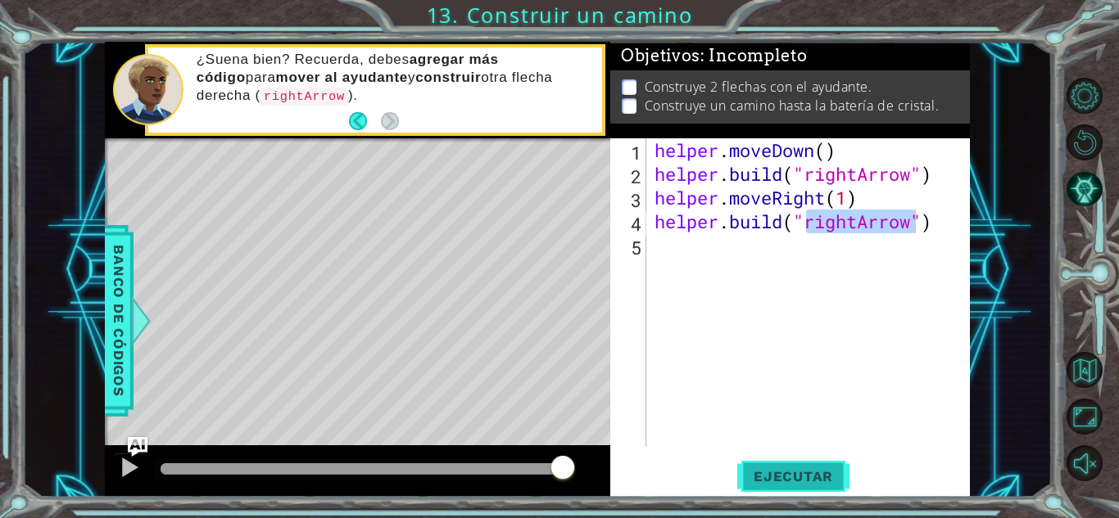
click at [817, 472] on span "Ejecutar" at bounding box center [793, 476] width 112 height 16
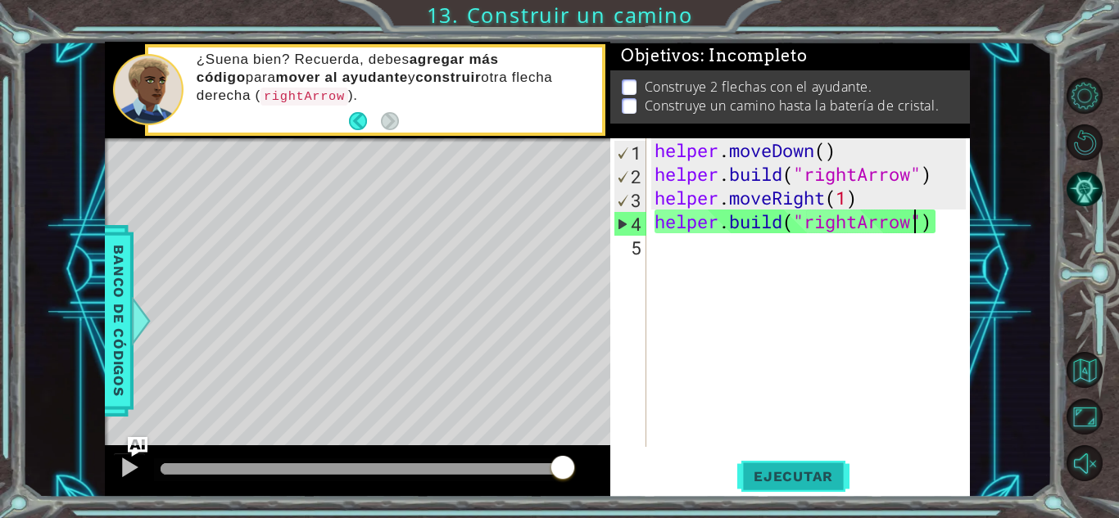
click at [817, 472] on span "Ejecutar" at bounding box center [793, 476] width 112 height 16
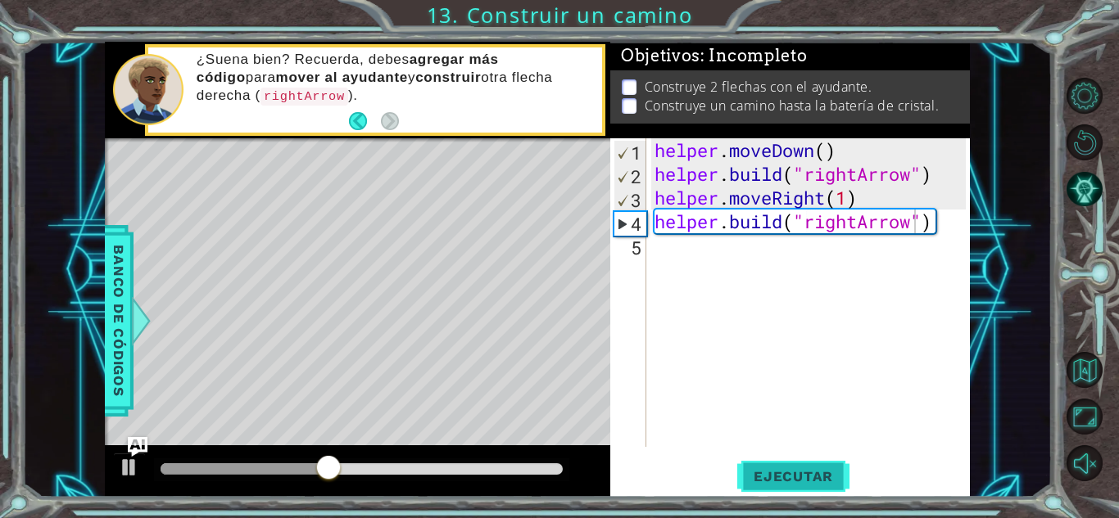
click at [817, 472] on span "Ejecutar" at bounding box center [793, 476] width 112 height 16
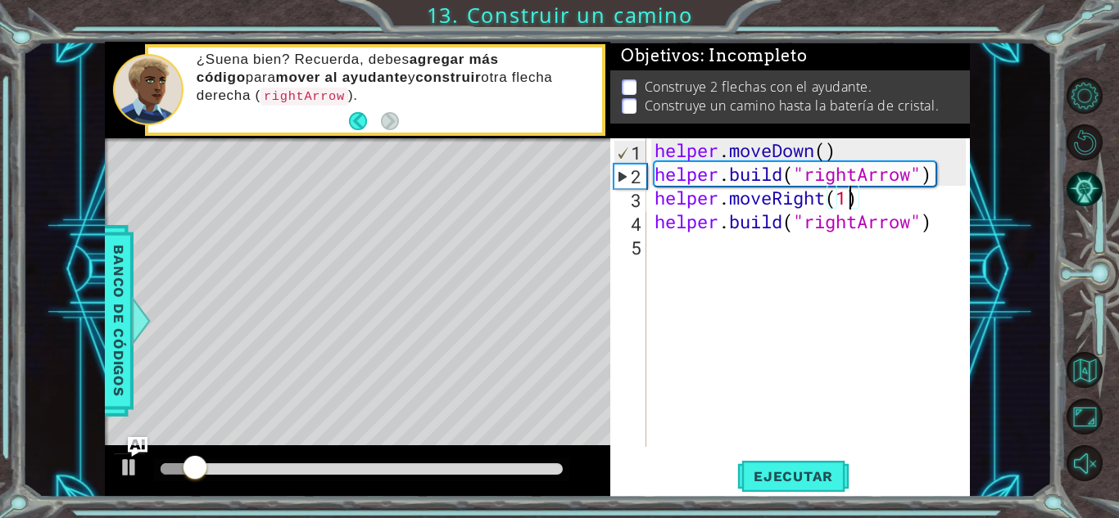
click at [852, 208] on div "helper . moveDown ( ) helper . build ( "rightArrow" ) helper . moveRight ( 1 ) …" at bounding box center [812, 316] width 323 height 356
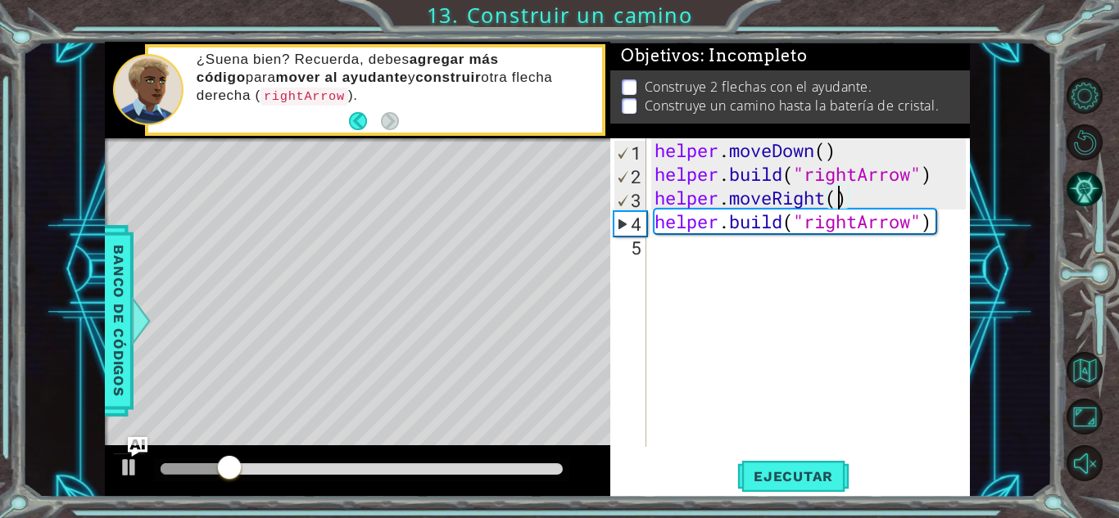
scroll to position [0, 8]
type textarea "helper.moveRight(3)"
click at [771, 477] on span "Ejecutar" at bounding box center [793, 476] width 112 height 16
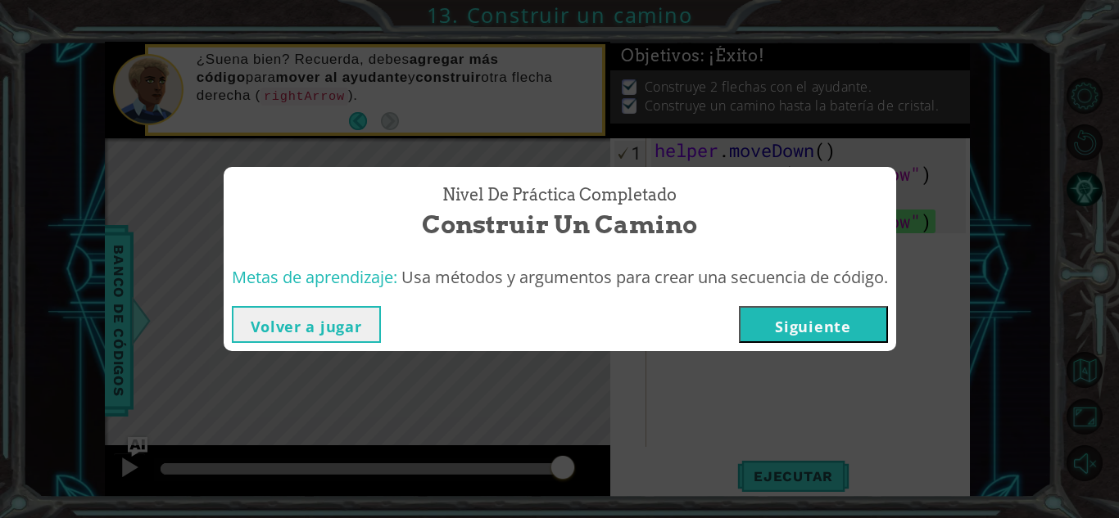
click at [786, 330] on button "Siguiente" at bounding box center [813, 324] width 149 height 37
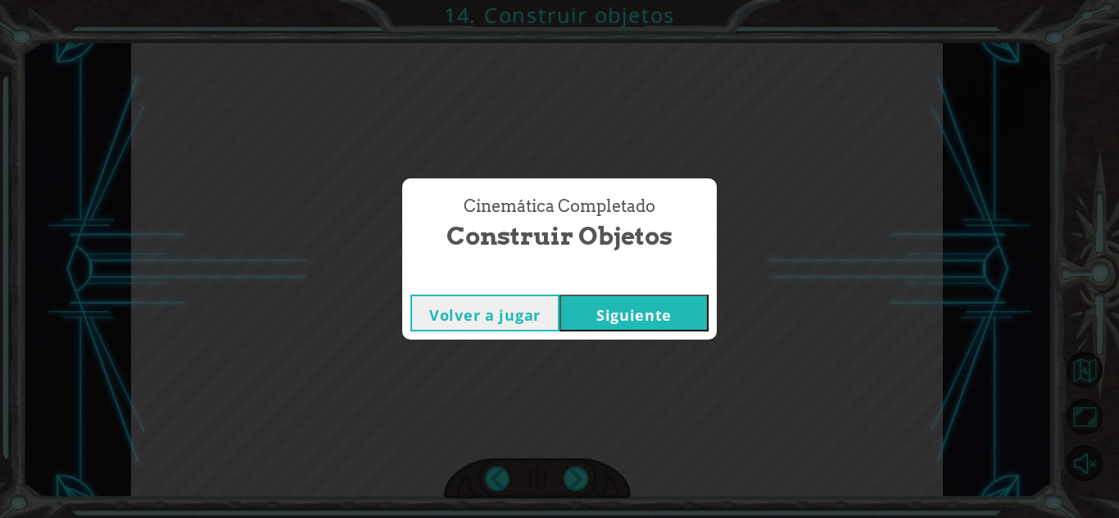
click at [650, 318] on button "Siguiente" at bounding box center [633, 313] width 149 height 37
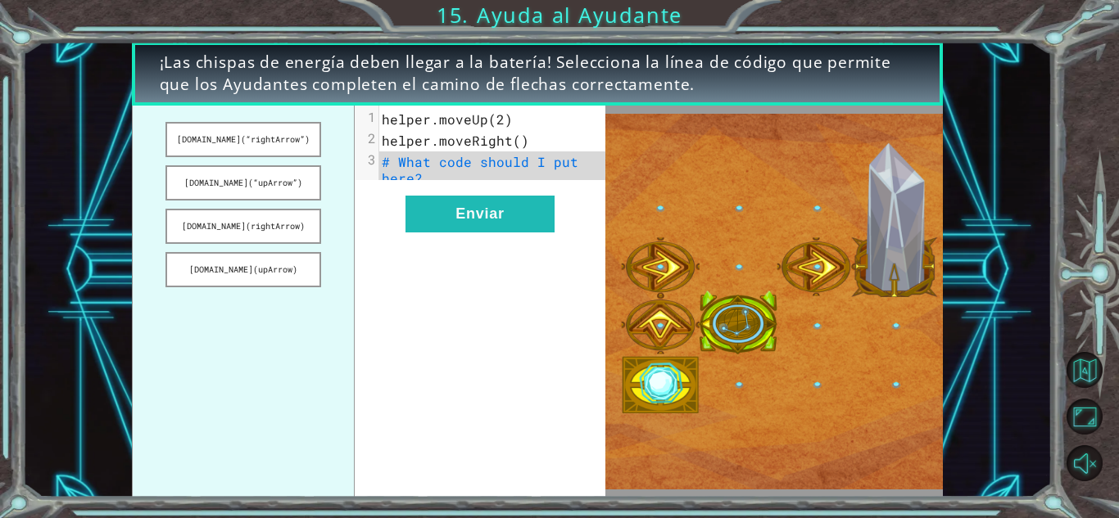
click at [446, 180] on pre "# What code should I put here?" at bounding box center [498, 170] width 238 height 38
drag, startPoint x: 270, startPoint y: 143, endPoint x: 270, endPoint y: 124, distance: 19.7
click at [270, 124] on button "[DOMAIN_NAME](“rightArrow”)" at bounding box center [242, 139] width 155 height 35
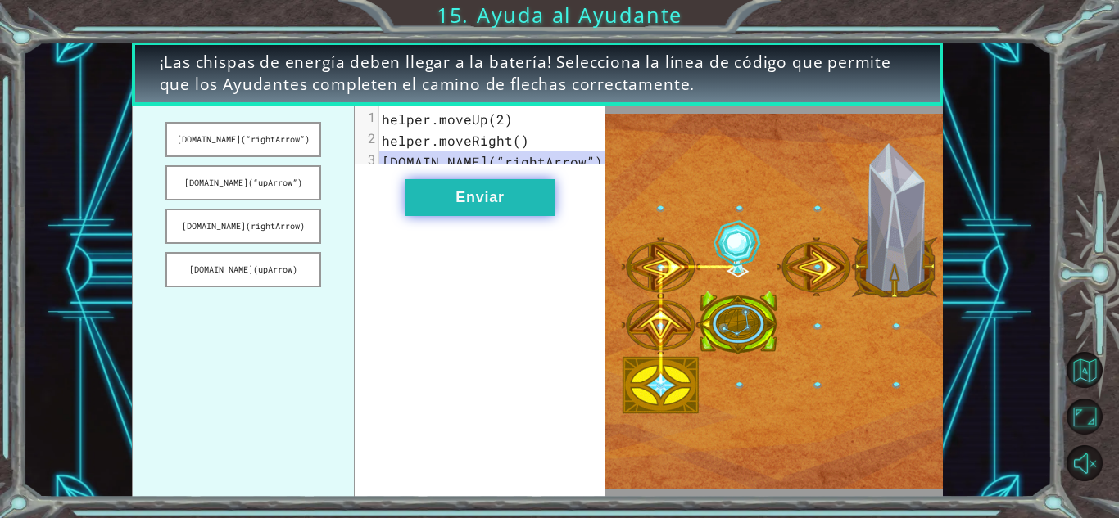
drag, startPoint x: 270, startPoint y: 124, endPoint x: 478, endPoint y: 209, distance: 224.7
click at [478, 209] on div "[DOMAIN_NAME](“rightArrow”) [DOMAIN_NAME](“upArrow”) [DOMAIN_NAME](rightArrow) …" at bounding box center [368, 302] width 473 height 392
click at [478, 209] on button "Enviar" at bounding box center [479, 197] width 149 height 37
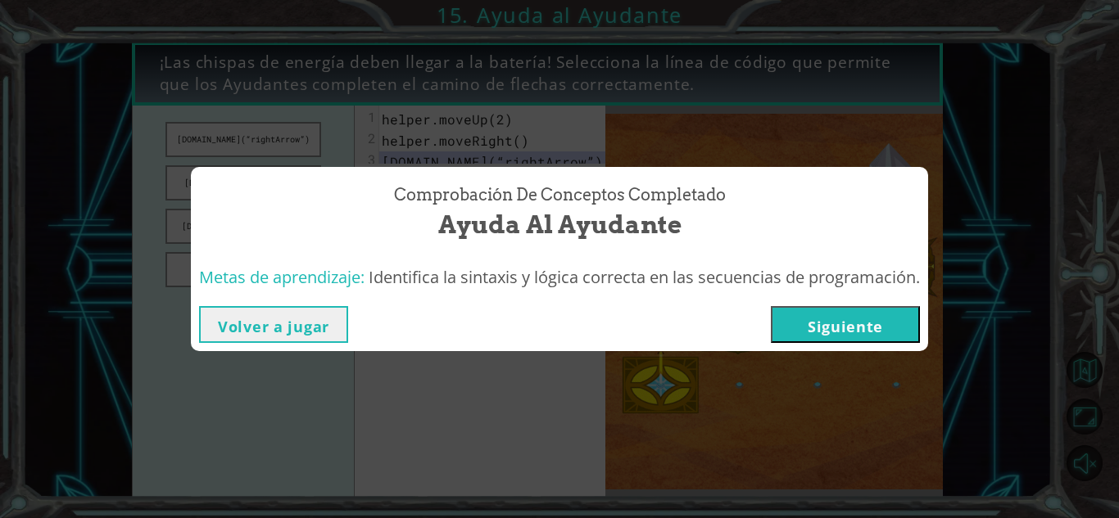
click at [848, 332] on button "Siguiente" at bounding box center [845, 324] width 149 height 37
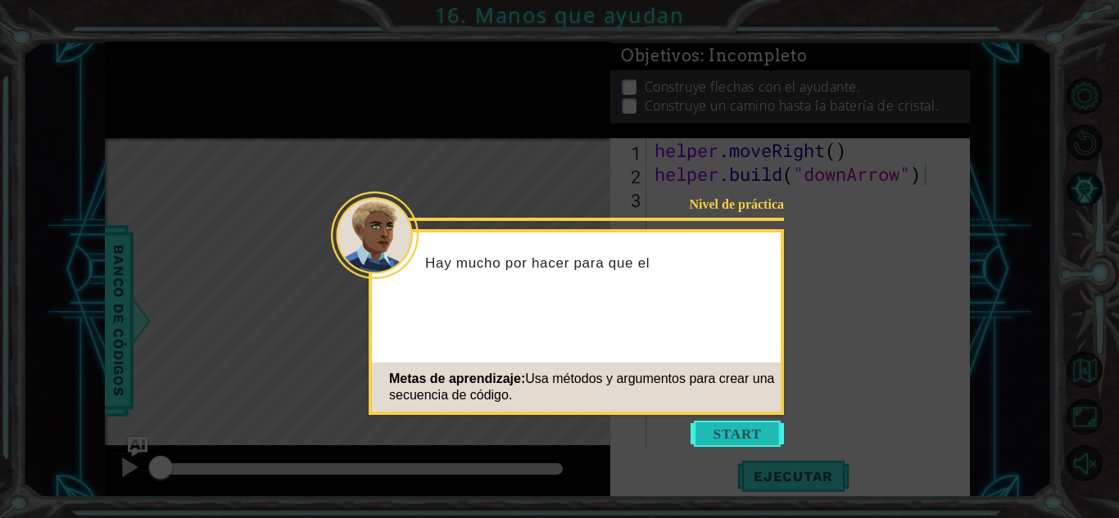
click at [716, 424] on button "Start" at bounding box center [736, 434] width 93 height 26
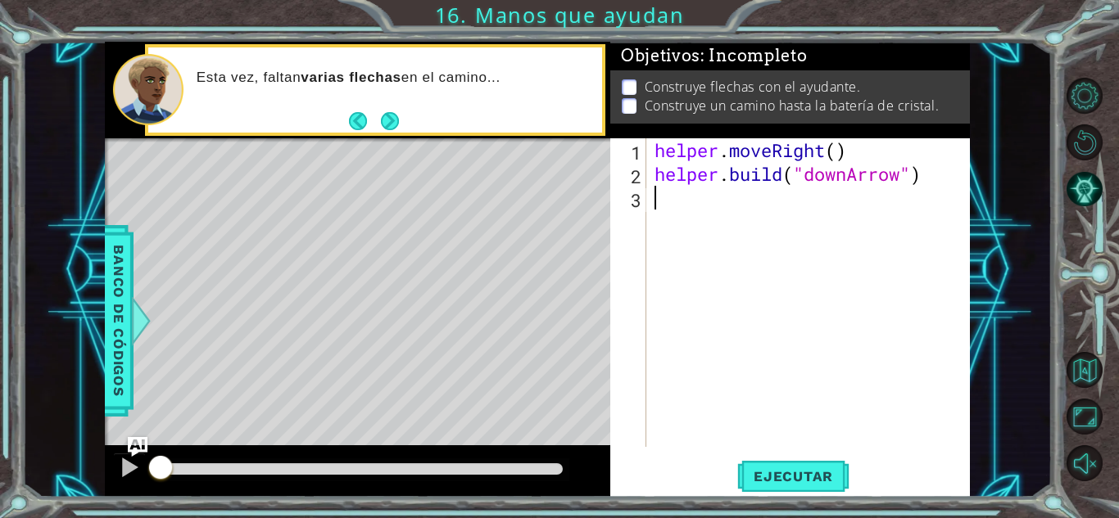
click at [665, 191] on div "helper . moveRight ( ) helper . build ( "downArrow" )" at bounding box center [812, 316] width 323 height 356
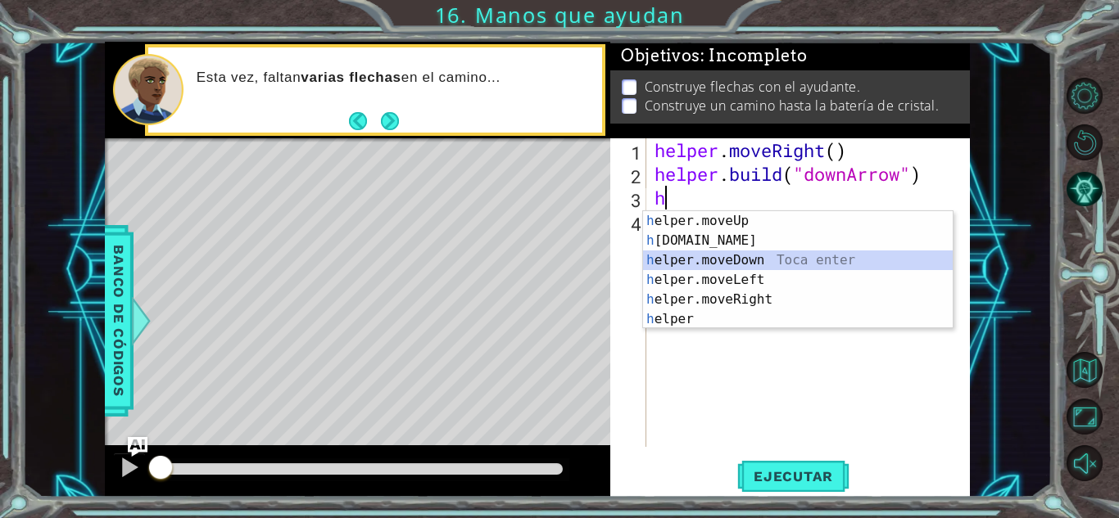
click at [727, 257] on div "h elper.moveUp Toca enter h [DOMAIN_NAME] Toca enter h elper.moveDown Toca ente…" at bounding box center [798, 289] width 310 height 157
type textarea "helper.moveDown(1)"
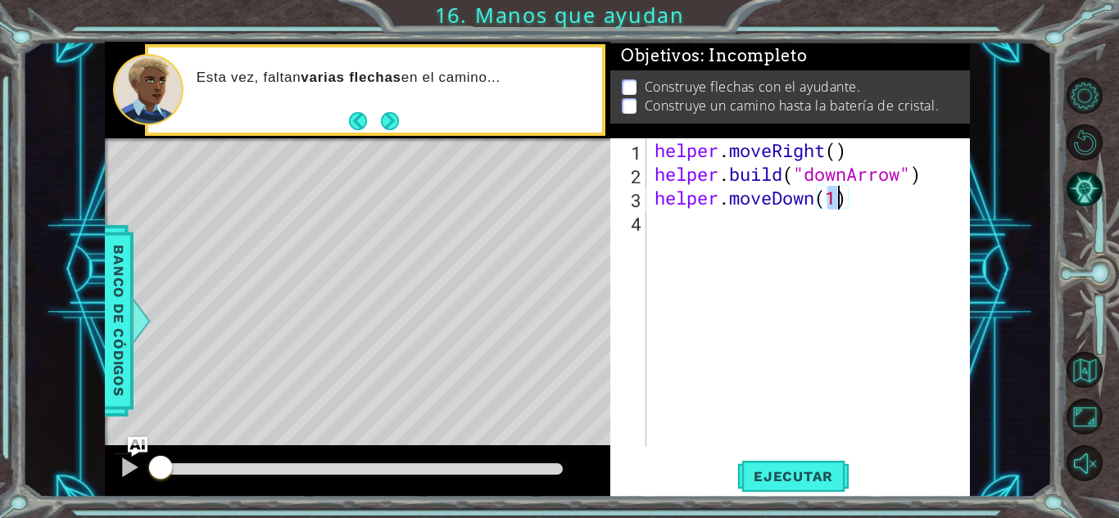
click at [691, 243] on div "helper . moveRight ( ) helper . build ( "downArrow" ) helper . moveDown ( 1 )" at bounding box center [812, 316] width 323 height 356
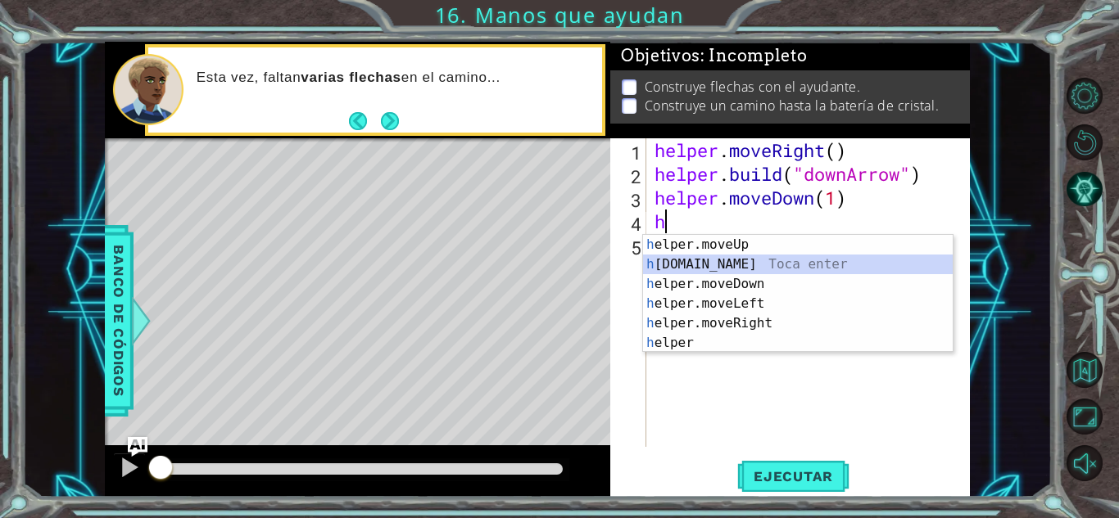
click at [736, 265] on div "h elper.moveUp Toca enter h [DOMAIN_NAME] Toca enter h elper.moveDown Toca ente…" at bounding box center [798, 313] width 310 height 157
type textarea "[DOMAIN_NAME]("rightArrow")"
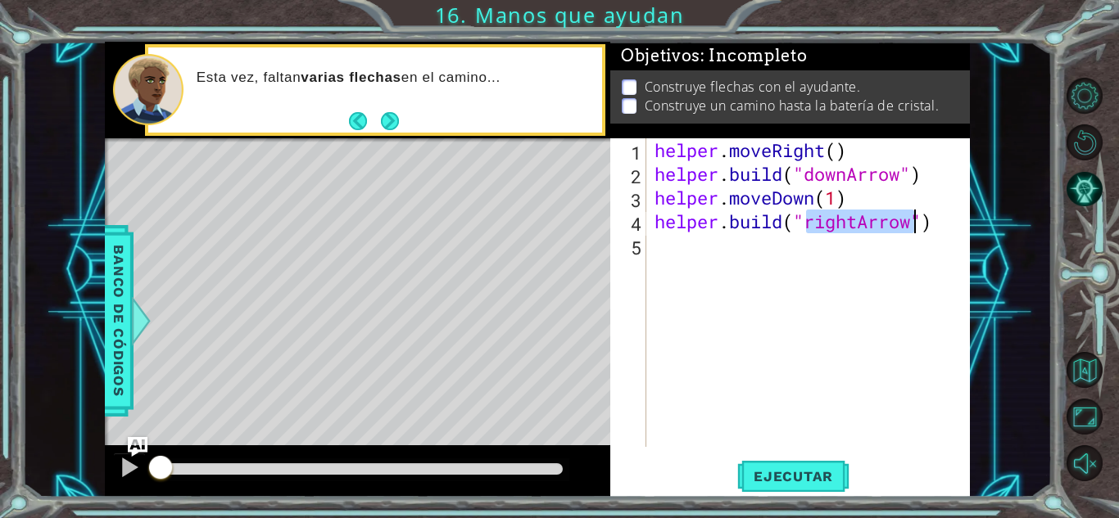
click at [739, 246] on div "helper . moveRight ( ) helper . build ( "downArrow" ) helper . moveDown ( 1 ) h…" at bounding box center [812, 316] width 323 height 356
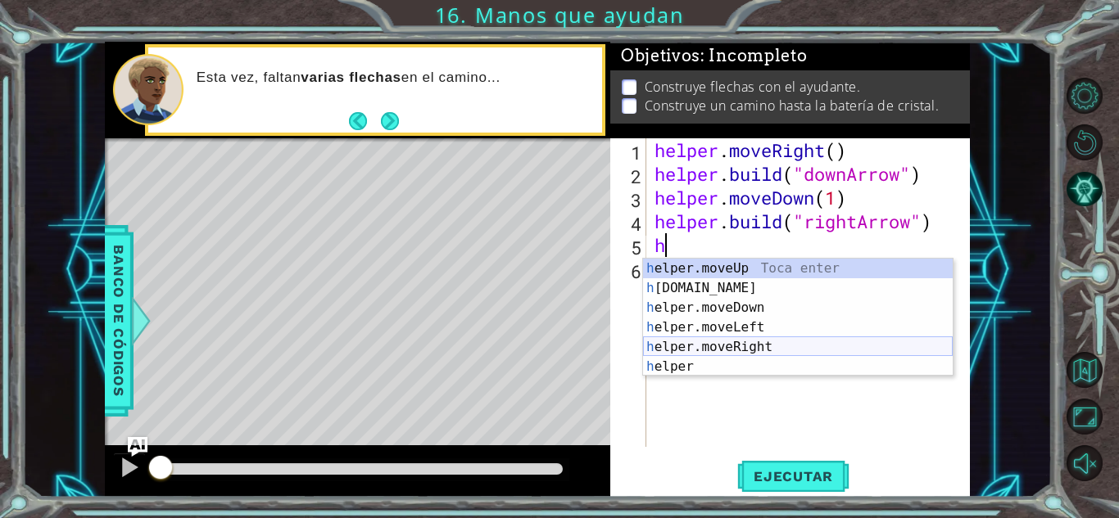
click at [762, 346] on div "h elper.moveUp Toca enter h [DOMAIN_NAME] Toca enter h elper.moveDown Toca ente…" at bounding box center [798, 337] width 310 height 157
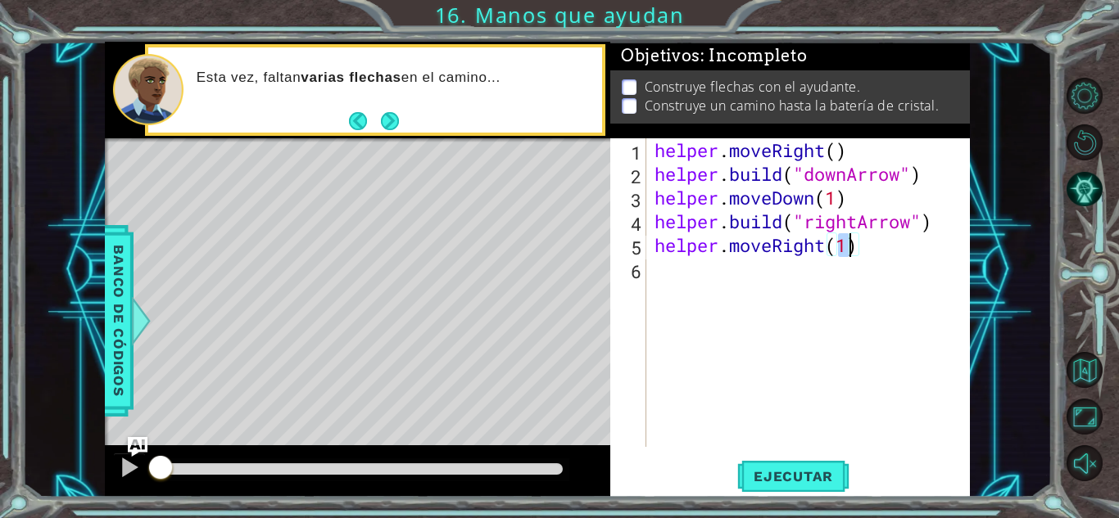
type textarea "helper.moveRight(2)"
click at [685, 278] on div "helper . moveRight ( ) helper . build ( "downArrow" ) helper . moveDown ( 1 ) h…" at bounding box center [812, 316] width 323 height 356
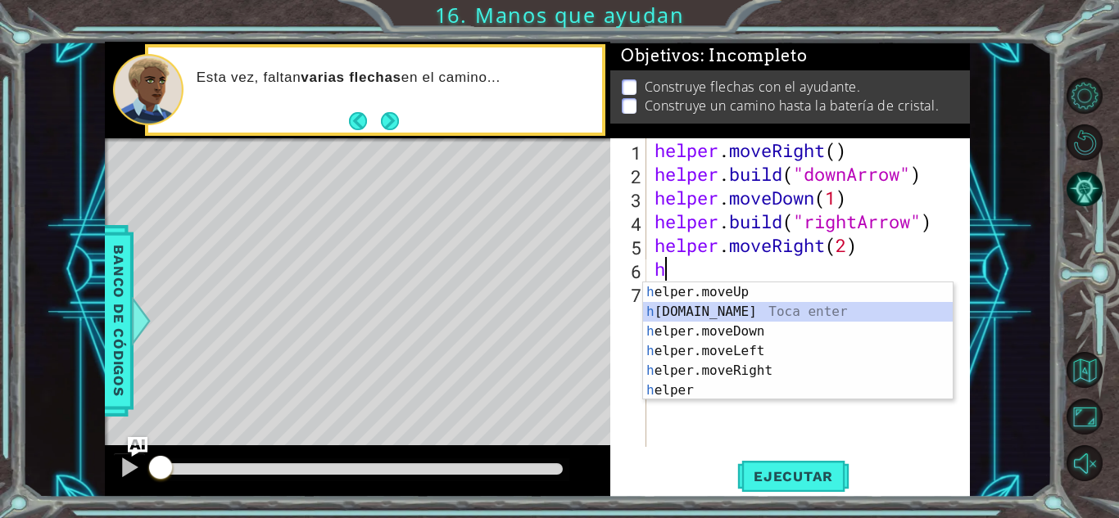
click at [704, 313] on div "h elper.moveUp Toca enter h [DOMAIN_NAME] Toca enter h elper.moveDown Toca ente…" at bounding box center [798, 361] width 310 height 157
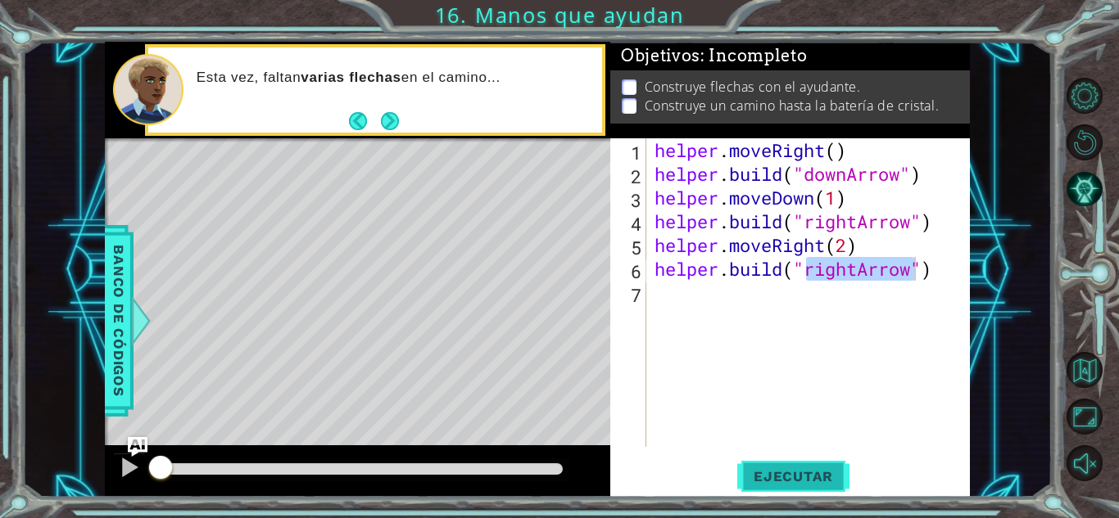
click at [784, 484] on span "Ejecutar" at bounding box center [793, 476] width 112 height 16
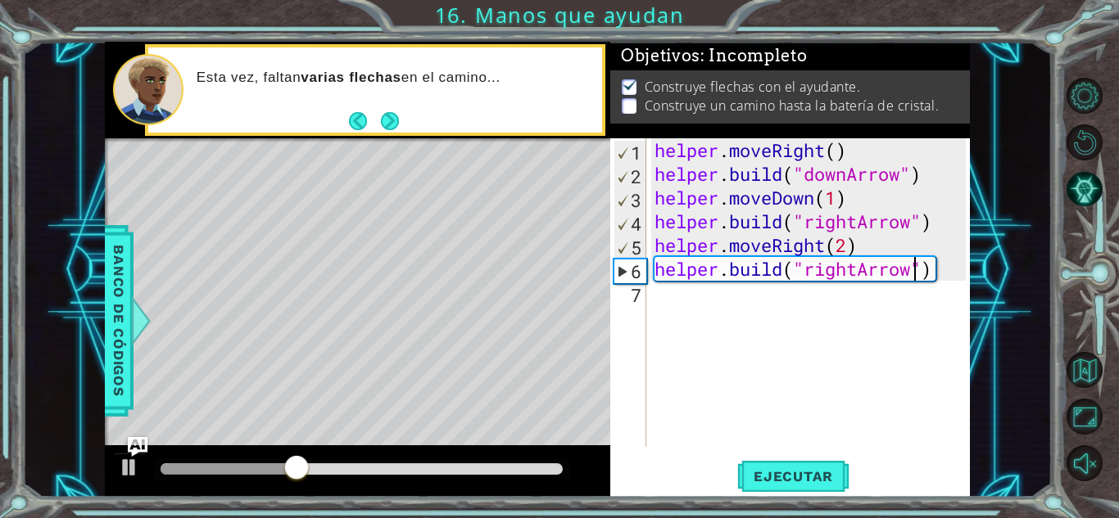
click at [850, 249] on div "helper . moveRight ( ) helper . build ( "downArrow" ) helper . moveDown ( 1 ) h…" at bounding box center [812, 316] width 323 height 356
type textarea "helper.moveRight(1)"
click at [745, 292] on div "helper . moveRight ( ) helper . build ( "downArrow" ) helper . moveDown ( 1 ) h…" at bounding box center [812, 316] width 323 height 356
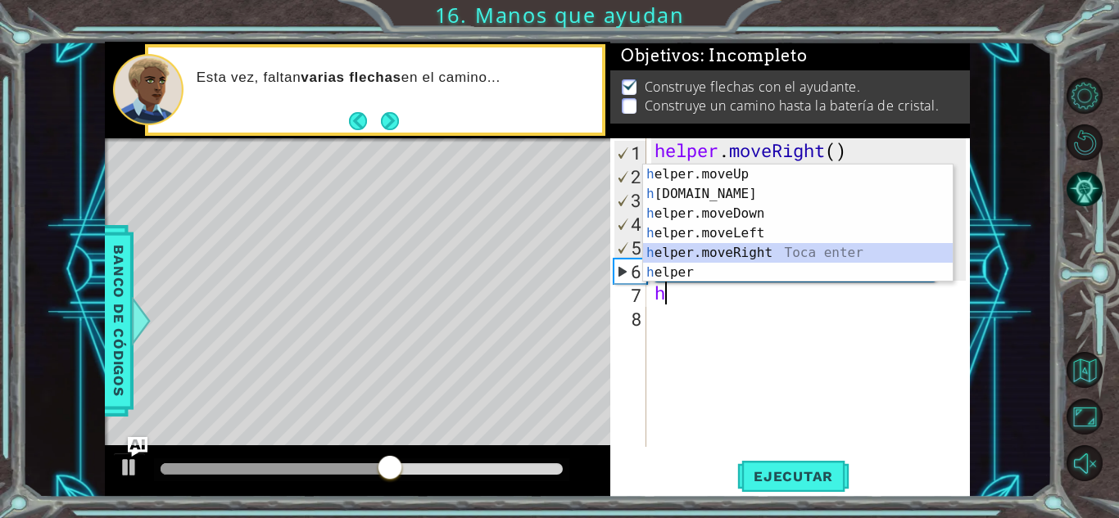
click at [731, 250] on div "h elper.moveUp Toca enter h [DOMAIN_NAME] Toca enter h elper.moveDown Toca ente…" at bounding box center [798, 243] width 310 height 157
type textarea "helper.moveRight(1)"
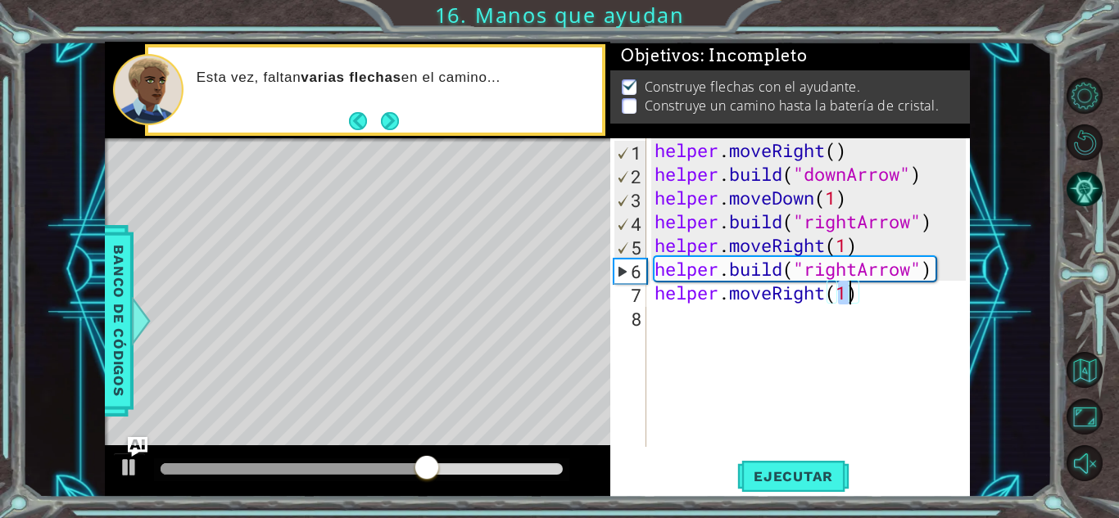
click at [744, 328] on div "helper . moveRight ( ) helper . build ( "downArrow" ) helper . moveDown ( 1 ) h…" at bounding box center [812, 316] width 323 height 356
type textarea "y"
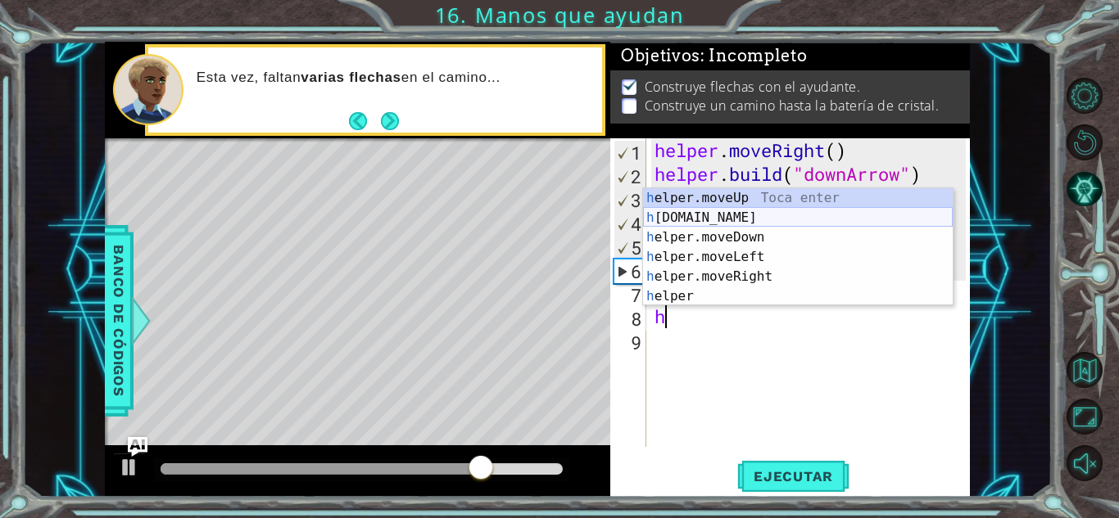
click at [731, 213] on div "h elper.moveUp Toca enter h [DOMAIN_NAME] Toca enter h elper.moveDown Toca ente…" at bounding box center [798, 266] width 310 height 157
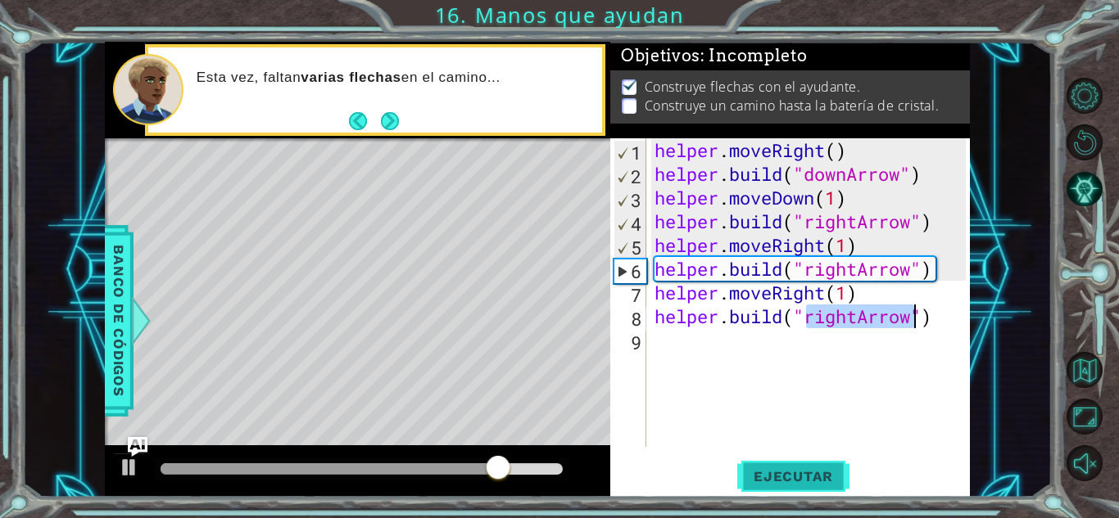
type textarea "[DOMAIN_NAME]("rightArrow")"
click at [771, 476] on span "Ejecutar" at bounding box center [793, 476] width 112 height 16
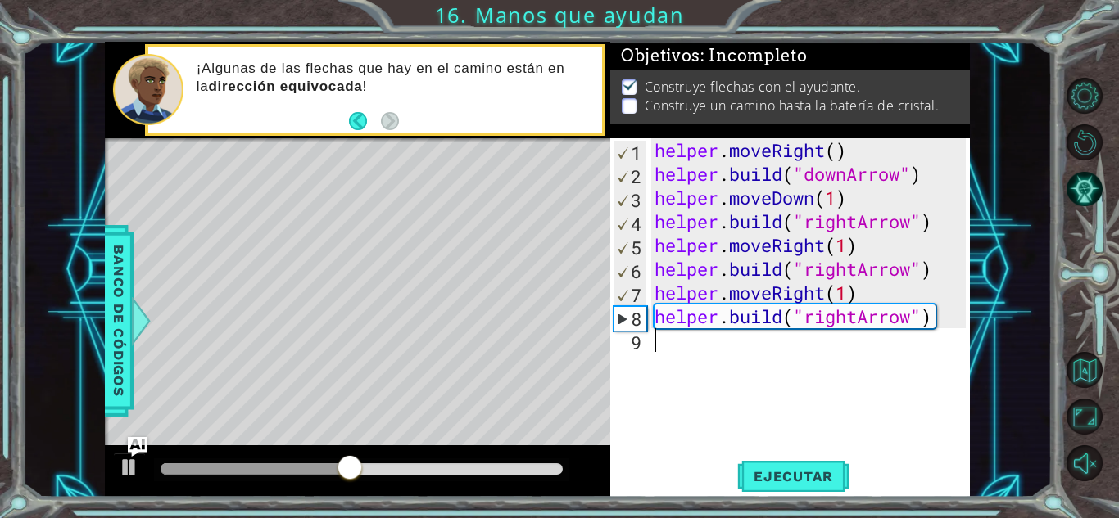
click at [893, 338] on div "helper . moveRight ( ) helper . build ( "downArrow" ) helper . moveDown ( 1 ) h…" at bounding box center [812, 316] width 323 height 356
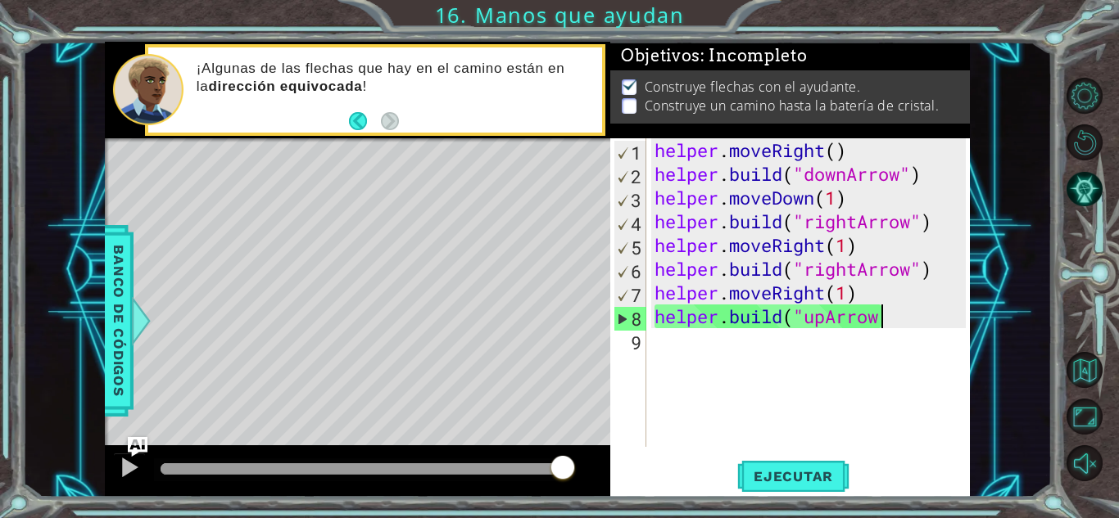
scroll to position [0, 10]
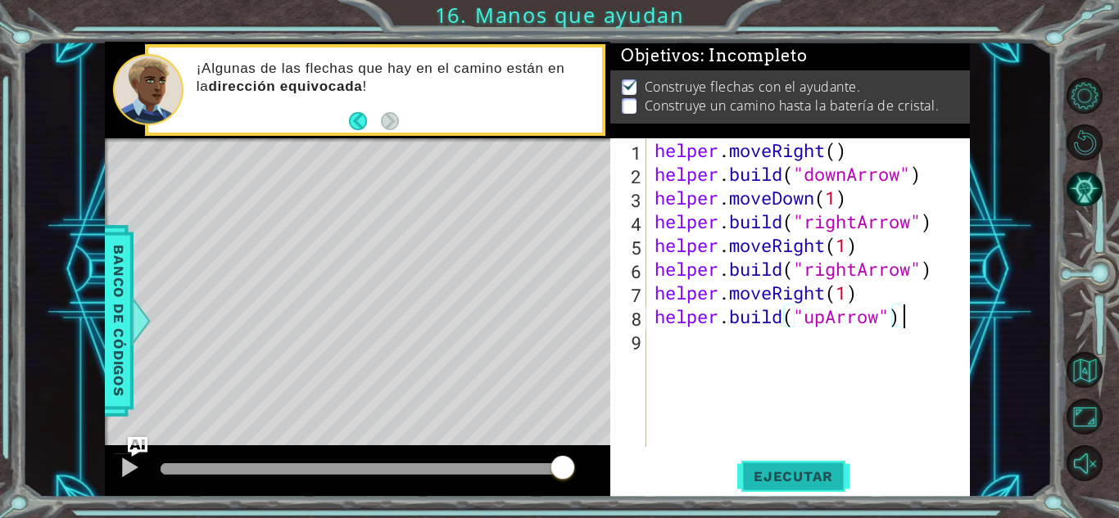
type textarea "[DOMAIN_NAME]("upArrow")"
click at [794, 472] on span "Ejecutar" at bounding box center [793, 476] width 112 height 16
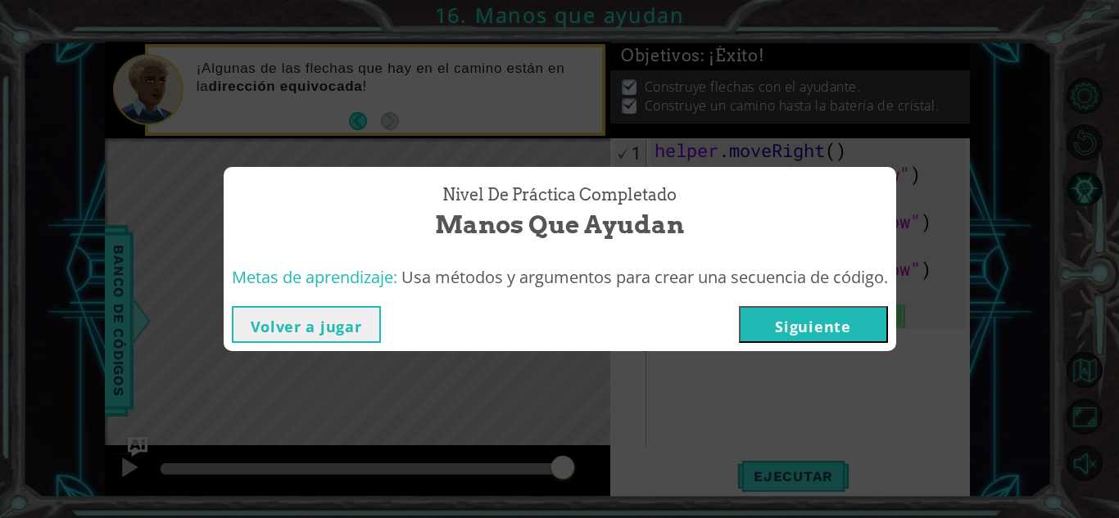
click at [808, 319] on button "Siguiente" at bounding box center [813, 324] width 149 height 37
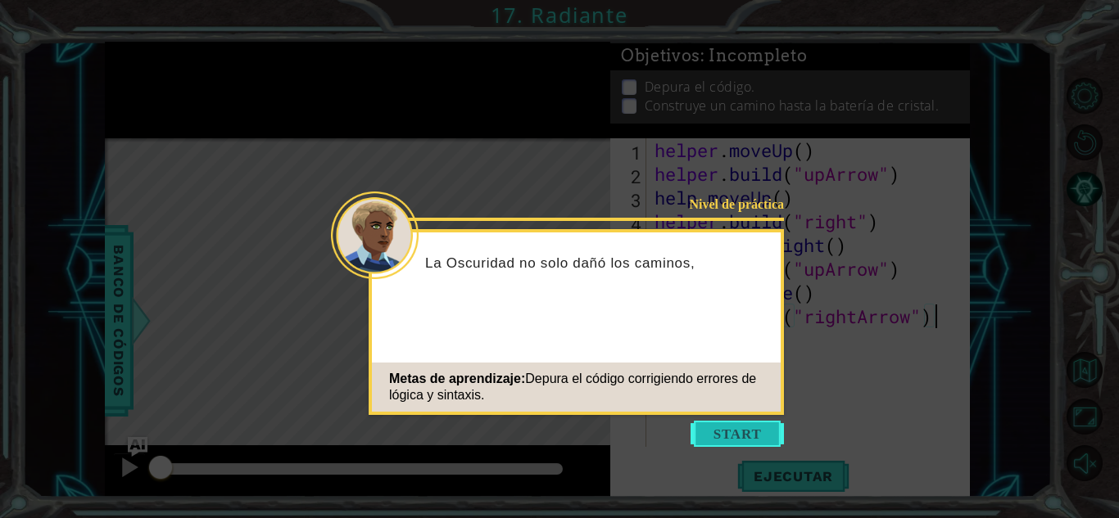
click at [735, 428] on button "Start" at bounding box center [736, 434] width 93 height 26
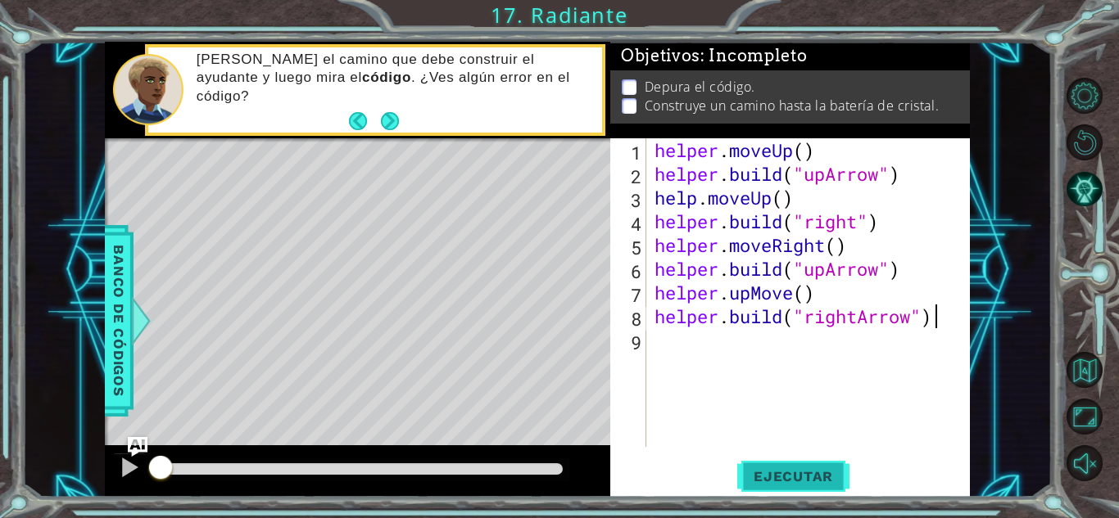
click at [762, 472] on span "Ejecutar" at bounding box center [793, 476] width 112 height 16
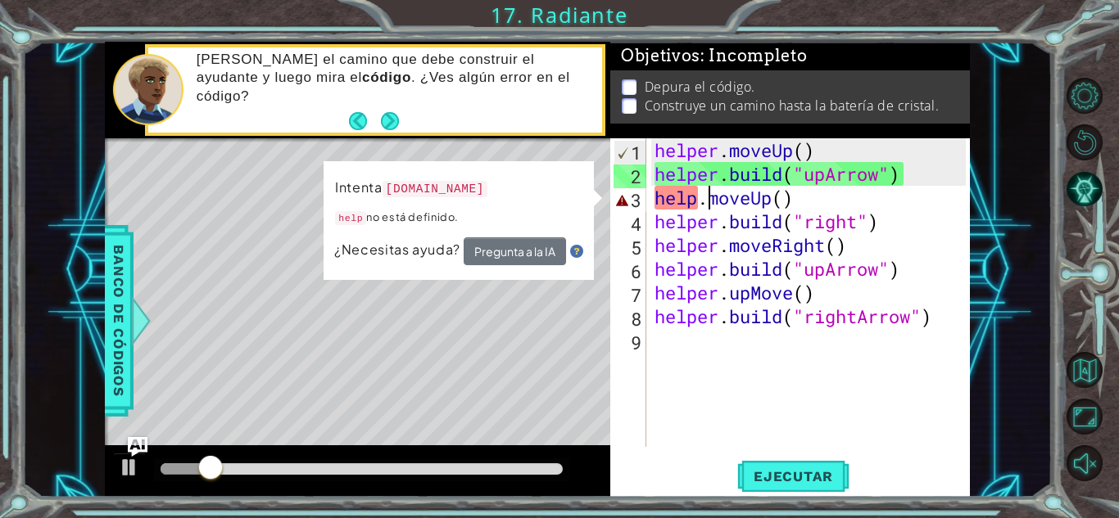
click at [706, 202] on div "helper . moveUp ( ) helper . build ( "upArrow" ) help . moveUp ( ) helper . bui…" at bounding box center [812, 316] width 323 height 356
click at [700, 204] on div "helper . moveUp ( ) helper . build ( "upArrow" ) help . moveUp ( ) helper . bui…" at bounding box center [812, 316] width 323 height 356
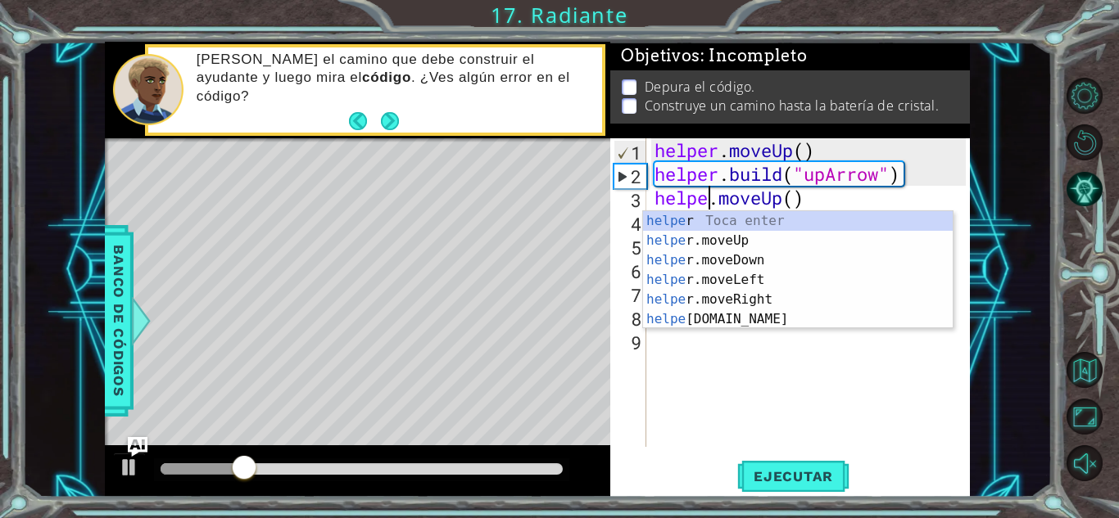
scroll to position [0, 2]
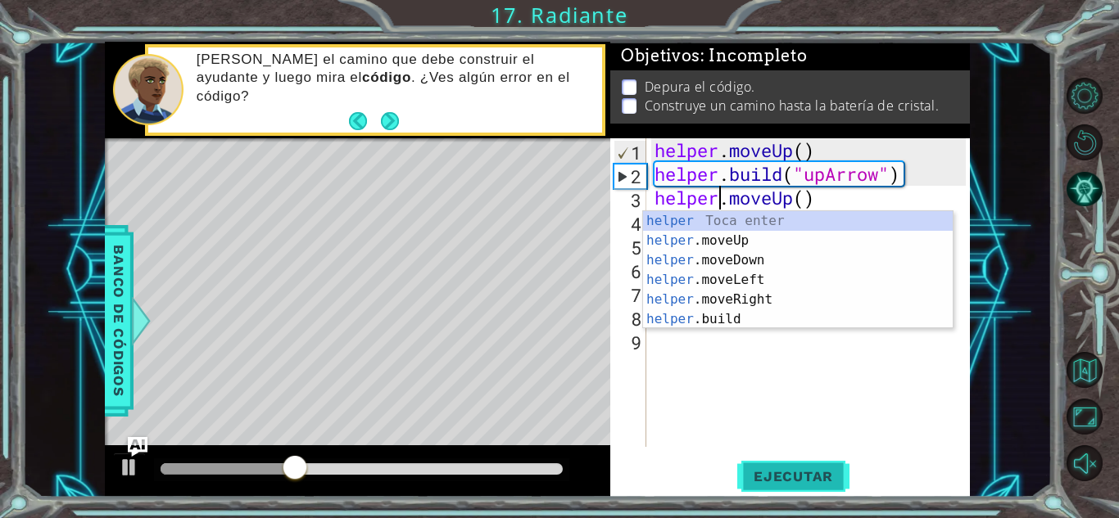
click at [766, 468] on span "Ejecutar" at bounding box center [793, 476] width 112 height 16
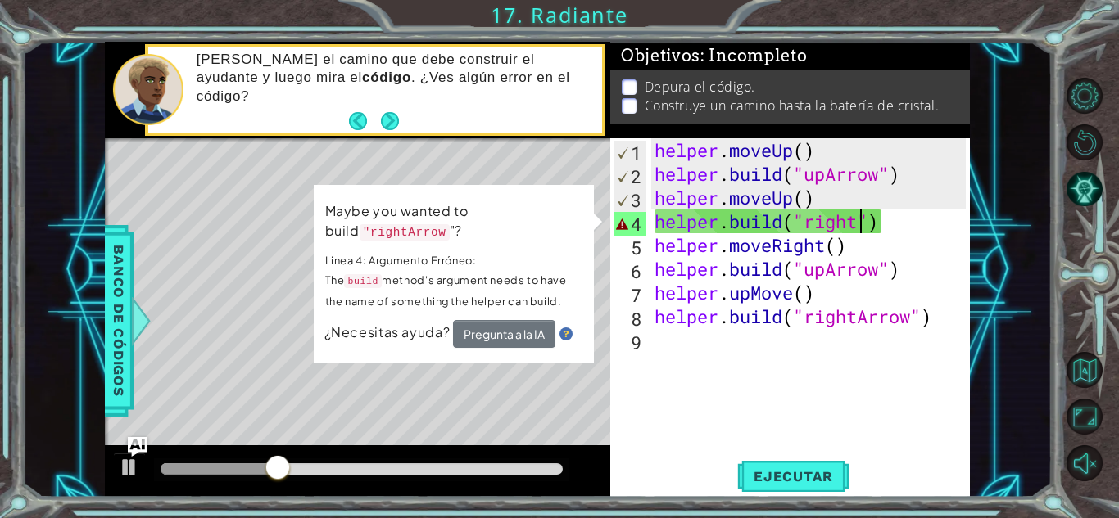
click at [861, 223] on div "helper . moveUp ( ) helper . build ( "upArrow" ) helper . moveUp ( ) helper . b…" at bounding box center [812, 316] width 323 height 356
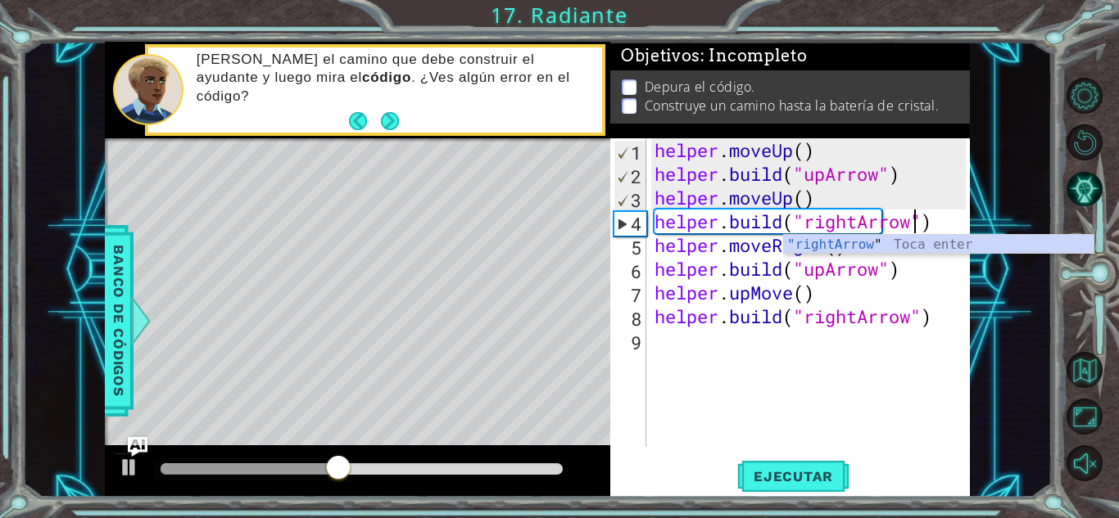
scroll to position [0, 11]
click at [807, 484] on span "Ejecutar" at bounding box center [793, 476] width 112 height 16
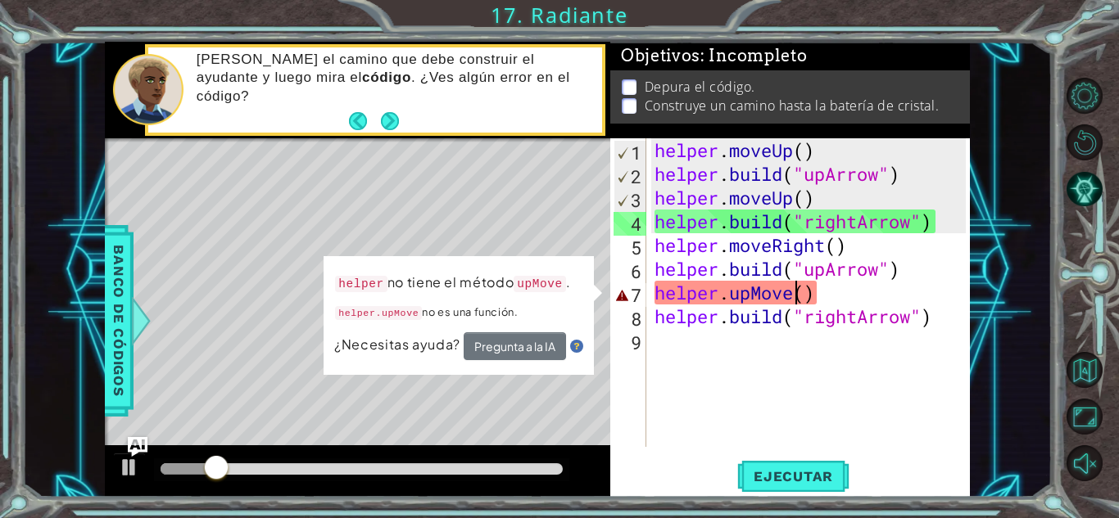
click at [794, 304] on div "helper . moveUp ( ) helper . build ( "upArrow" ) helper . moveUp ( ) helper . b…" at bounding box center [812, 316] width 323 height 356
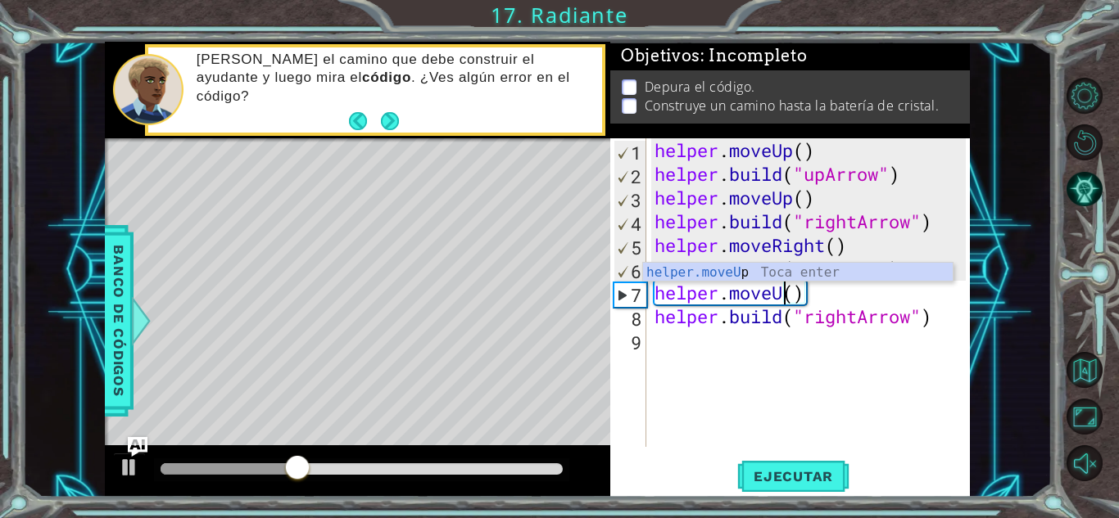
scroll to position [0, 6]
type textarea "helper.moveUp()"
click at [793, 471] on span "Ejecutar" at bounding box center [793, 476] width 112 height 16
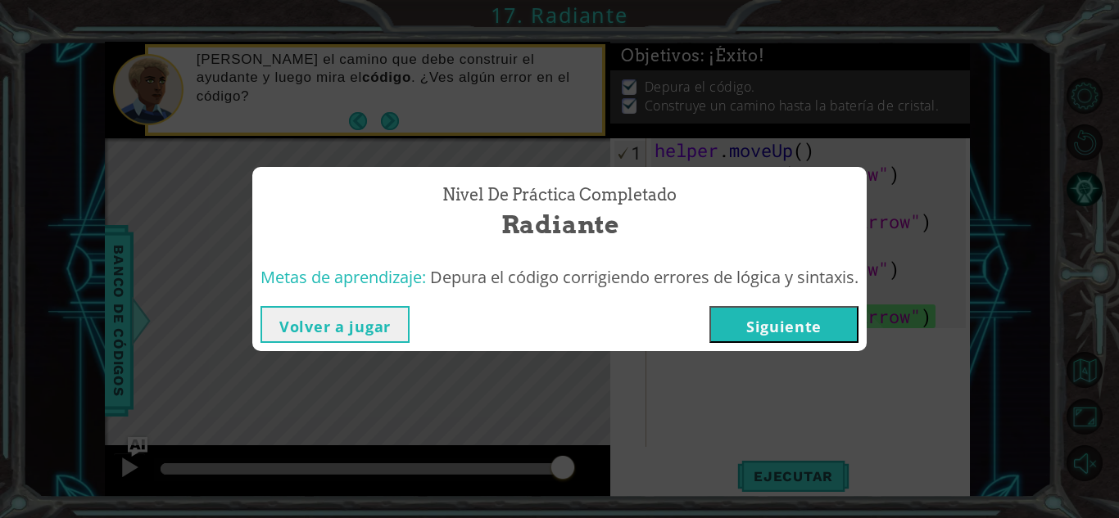
click at [798, 328] on button "Siguiente" at bounding box center [783, 324] width 149 height 37
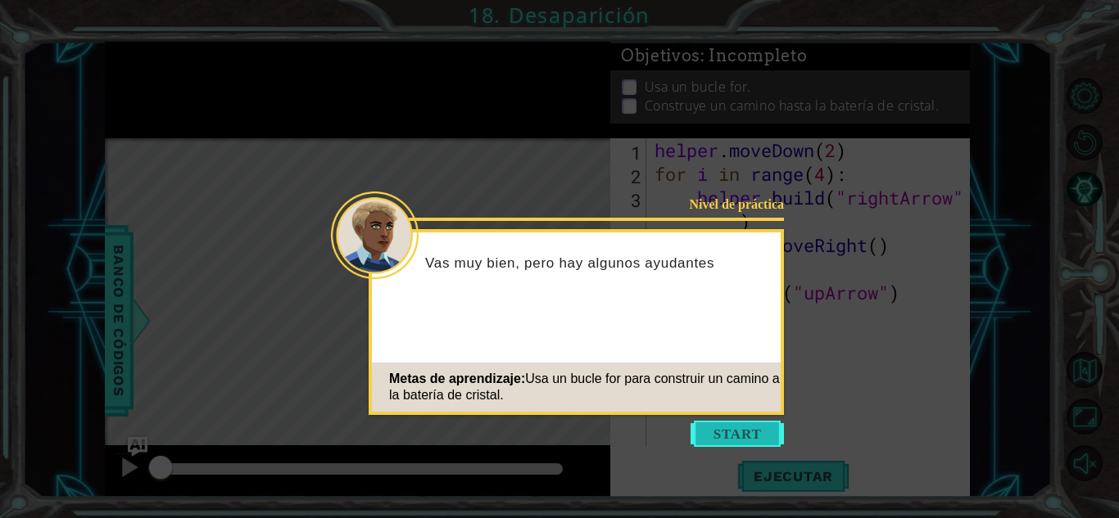
click at [725, 426] on button "Start" at bounding box center [736, 434] width 93 height 26
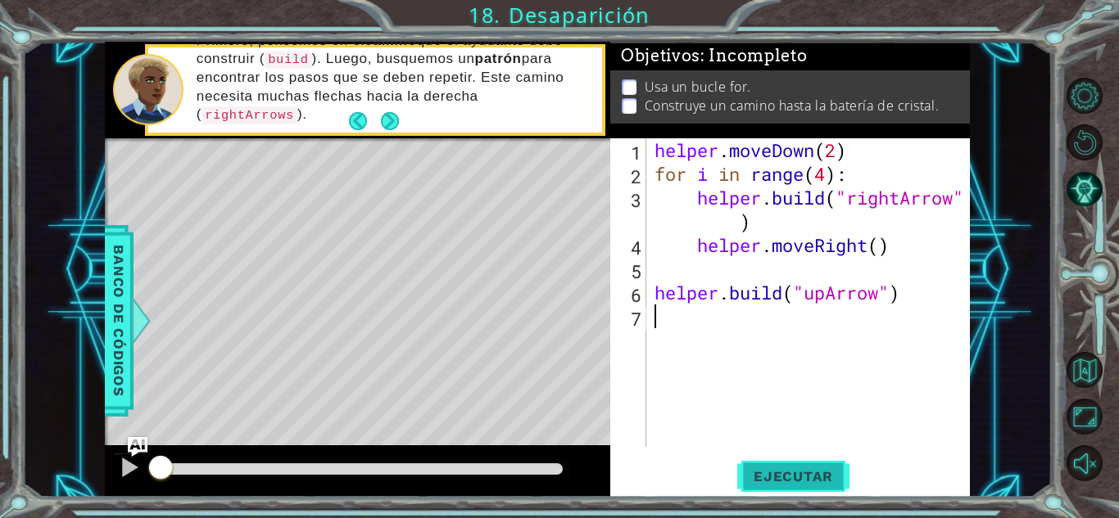
click at [771, 476] on span "Ejecutar" at bounding box center [793, 476] width 112 height 16
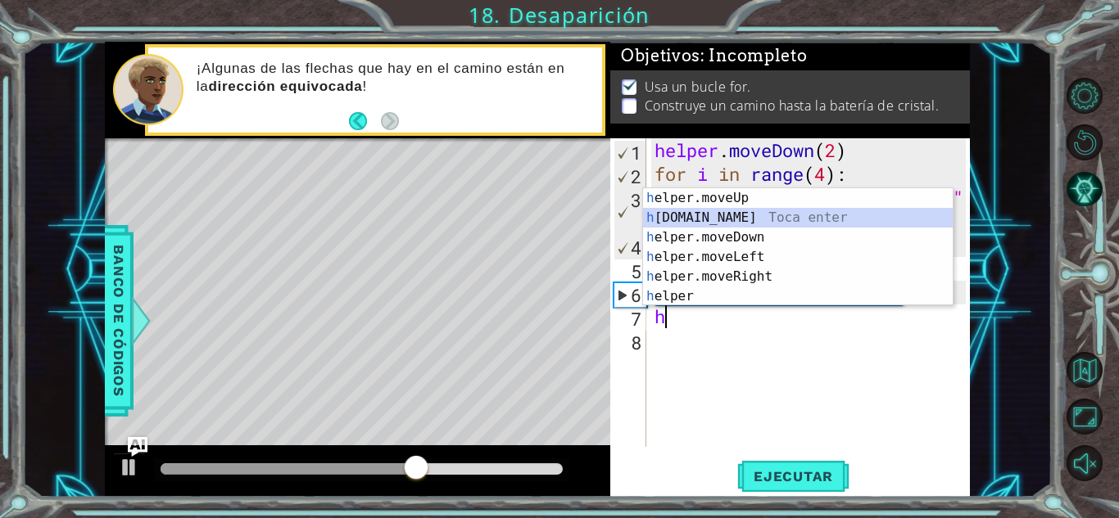
click at [739, 215] on div "h elper.moveUp Toca enter h [DOMAIN_NAME] Toca enter h elper.moveDown Toca ente…" at bounding box center [798, 266] width 310 height 157
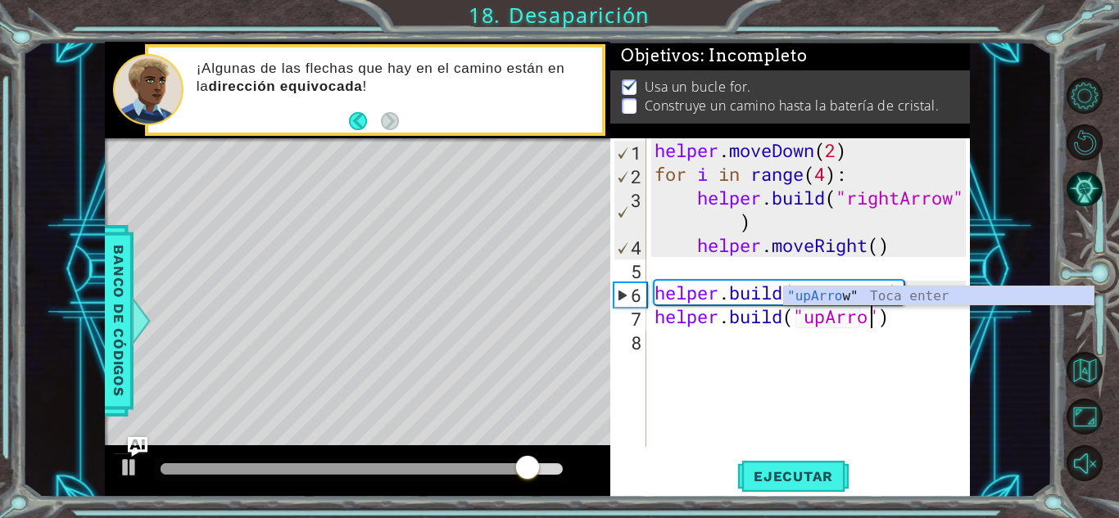
scroll to position [0, 10]
type textarea "[DOMAIN_NAME]("upArrow")"
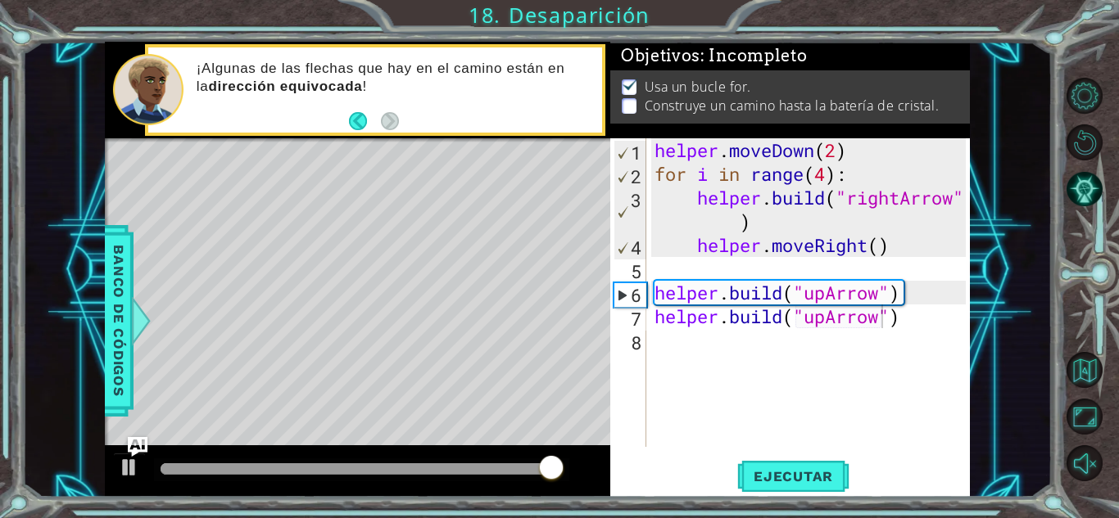
click at [760, 457] on div "[DOMAIN_NAME]("upArrow") 1 2 3 4 5 6 7 8 helper . moveDown ( 2 ) for i in range…" at bounding box center [789, 317] width 359 height 359
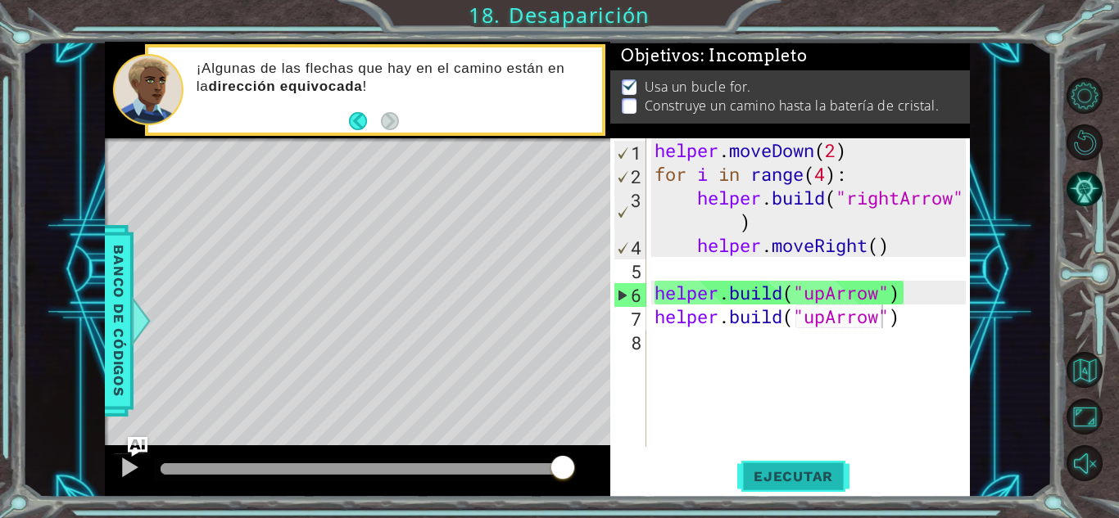
click at [764, 468] on span "Ejecutar" at bounding box center [793, 476] width 112 height 16
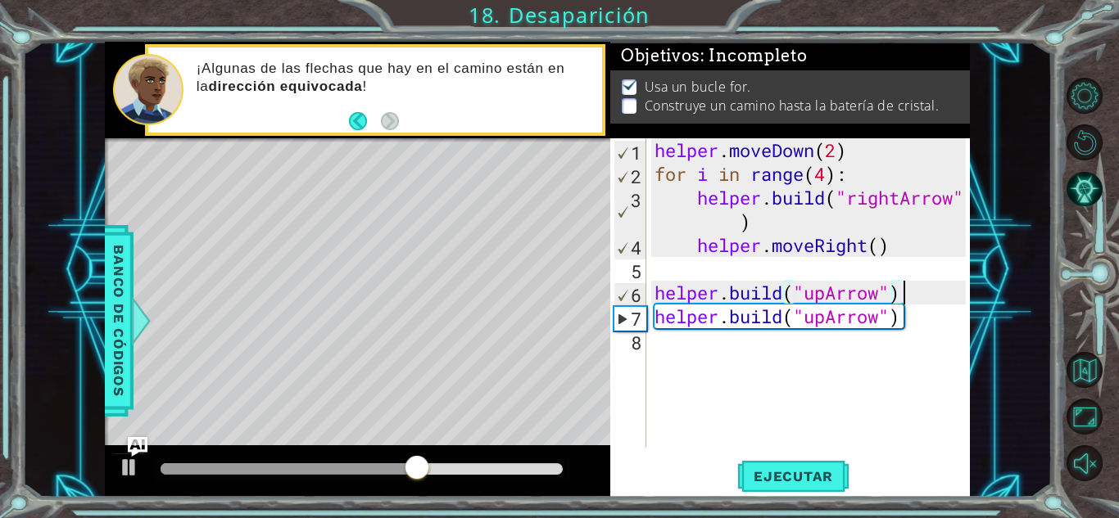
click at [920, 295] on div "helper . moveDown ( 2 ) for i in range ( 4 ) : helper . build ( "rightArrow" ) …" at bounding box center [812, 316] width 323 height 356
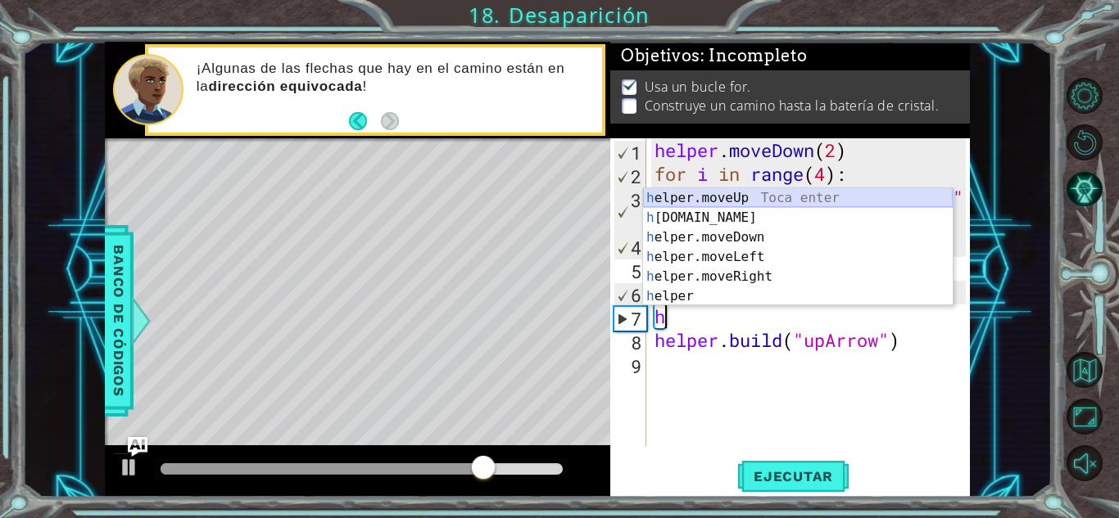
click at [751, 193] on div "h elper.moveUp Toca enter h [DOMAIN_NAME] Toca enter h elper.moveDown Toca ente…" at bounding box center [798, 266] width 310 height 157
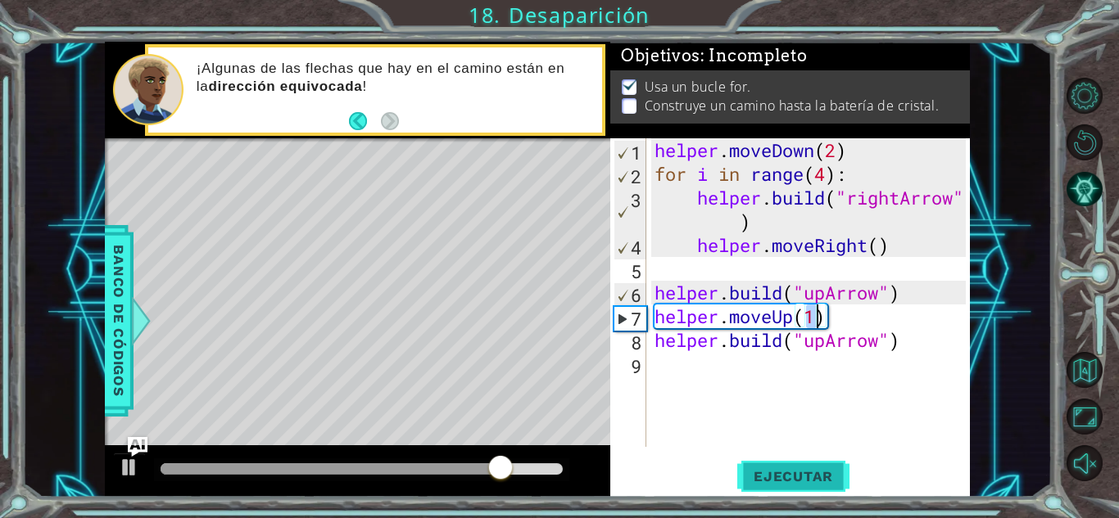
type textarea "helper.moveUp(1)"
click at [771, 474] on span "Ejecutar" at bounding box center [793, 476] width 112 height 16
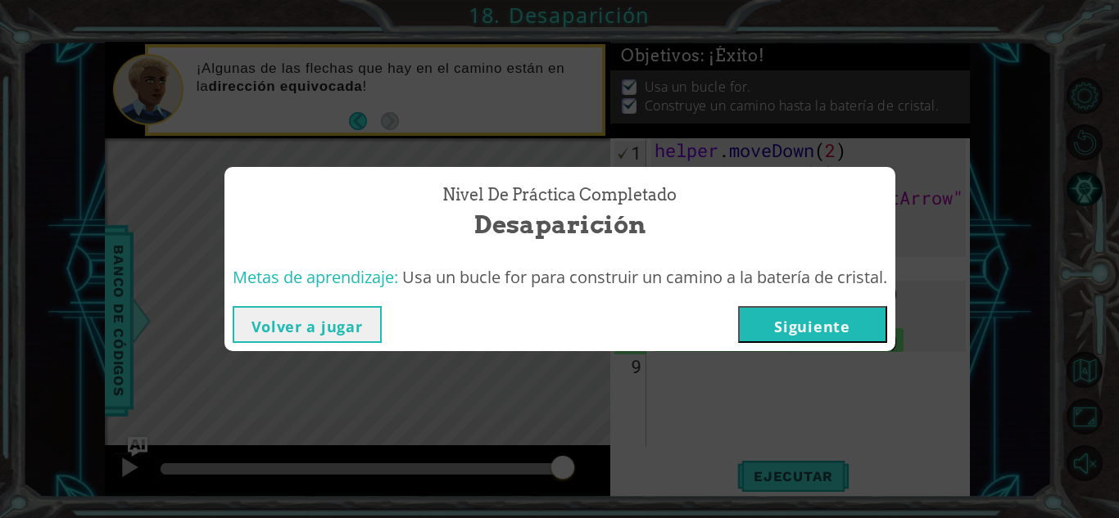
click at [756, 315] on button "Siguiente" at bounding box center [812, 324] width 149 height 37
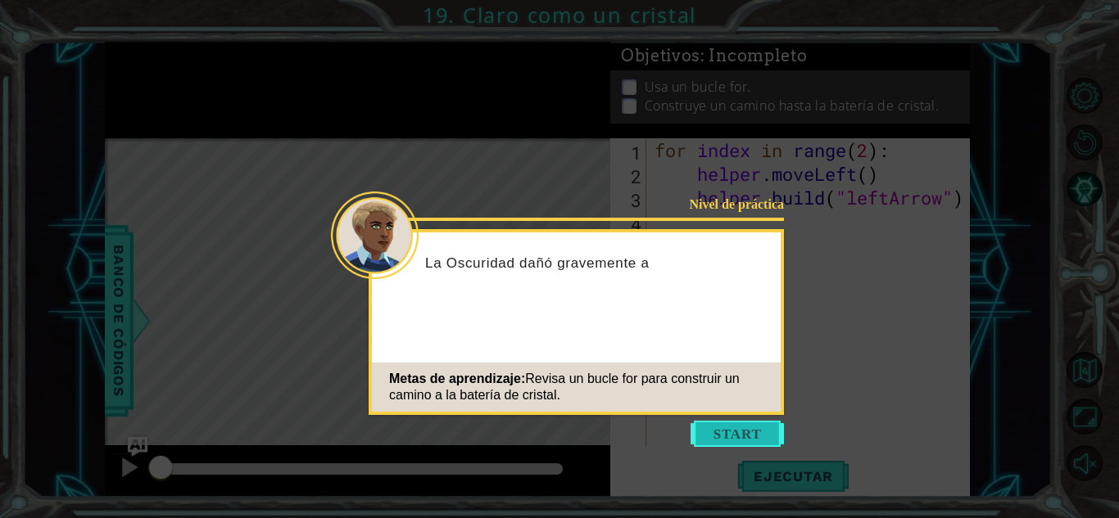
click at [705, 425] on button "Start" at bounding box center [736, 434] width 93 height 26
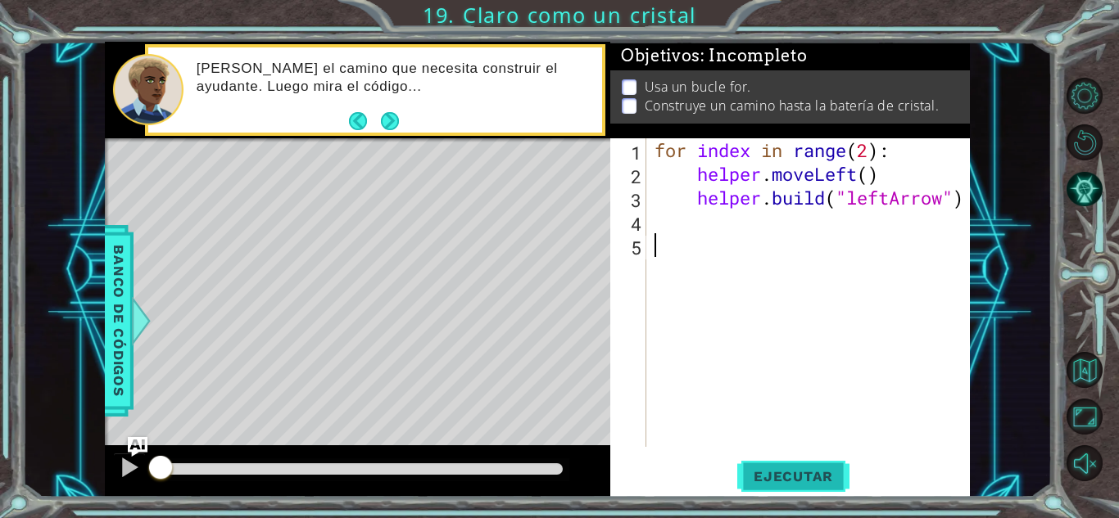
click at [764, 459] on button "Ejecutar" at bounding box center [793, 477] width 112 height 36
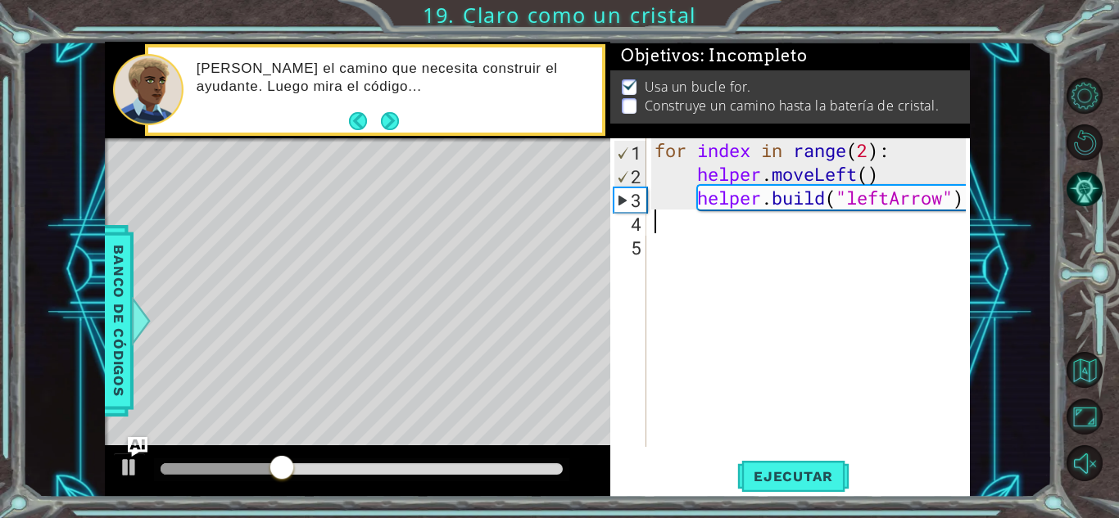
click at [742, 220] on div "for index in range ( 2 ) : helper . moveLeft ( ) helper . build ( "leftArrow" )" at bounding box center [812, 316] width 323 height 356
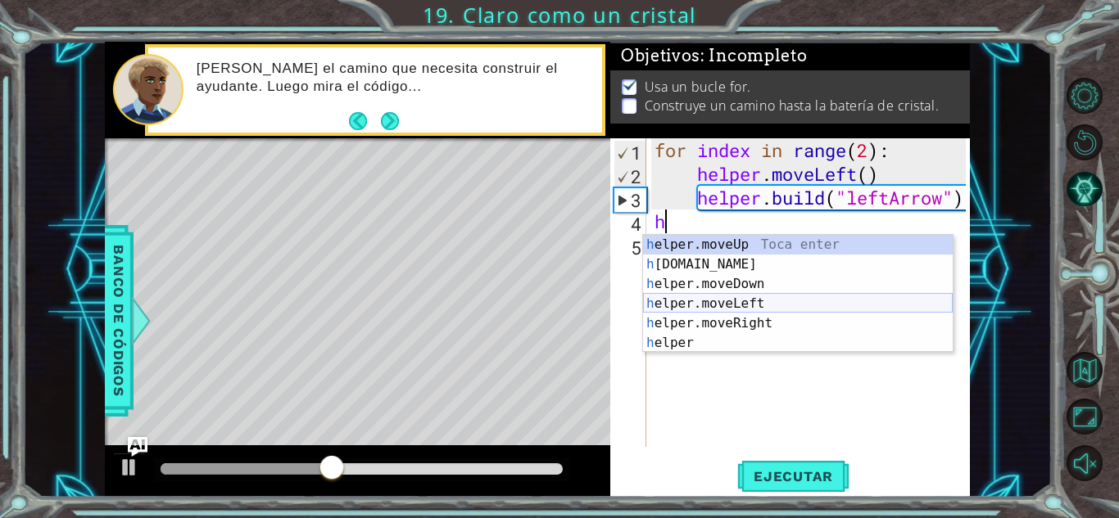
click at [752, 302] on div "h elper.moveUp Toca enter h [DOMAIN_NAME] Toca enter h elper.moveDown Toca ente…" at bounding box center [798, 313] width 310 height 157
type textarea "helper.moveLeft(1)"
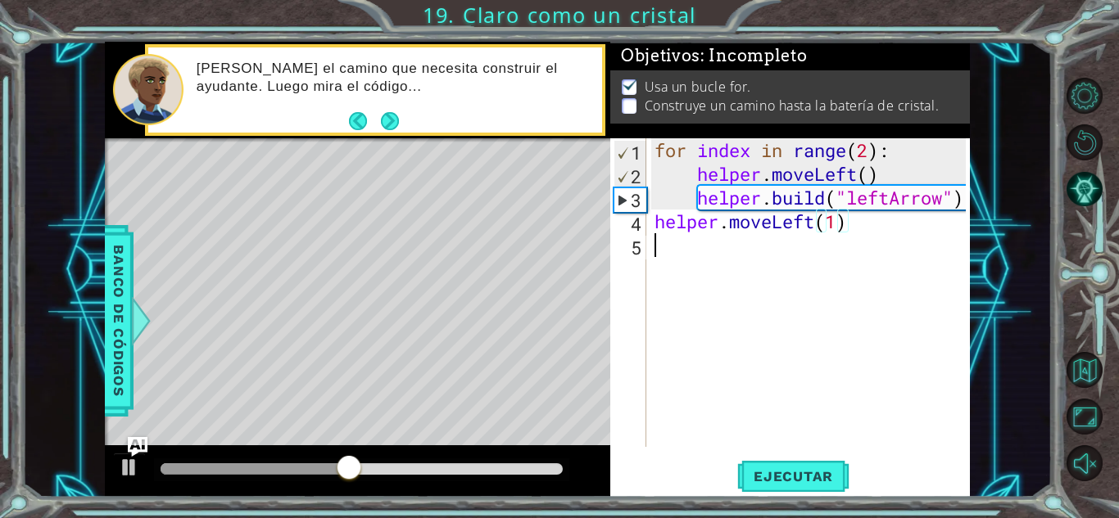
click at [724, 255] on div "for index in range ( 2 ) : helper . moveLeft ( ) helper . build ( "leftArrow" )…" at bounding box center [812, 316] width 323 height 356
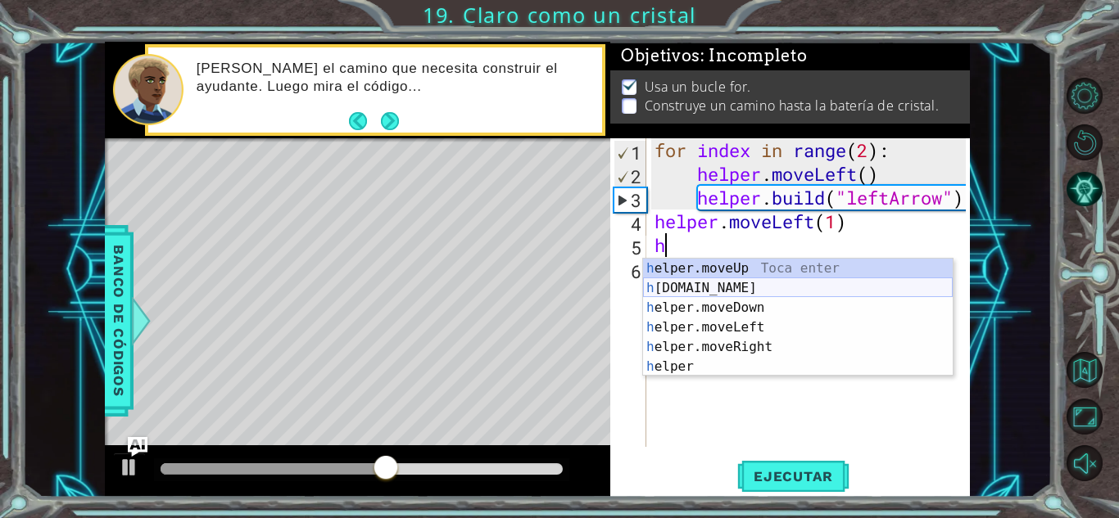
click at [733, 287] on div "h elper.moveUp Toca enter h [DOMAIN_NAME] Toca enter h elper.moveDown Toca ente…" at bounding box center [798, 337] width 310 height 157
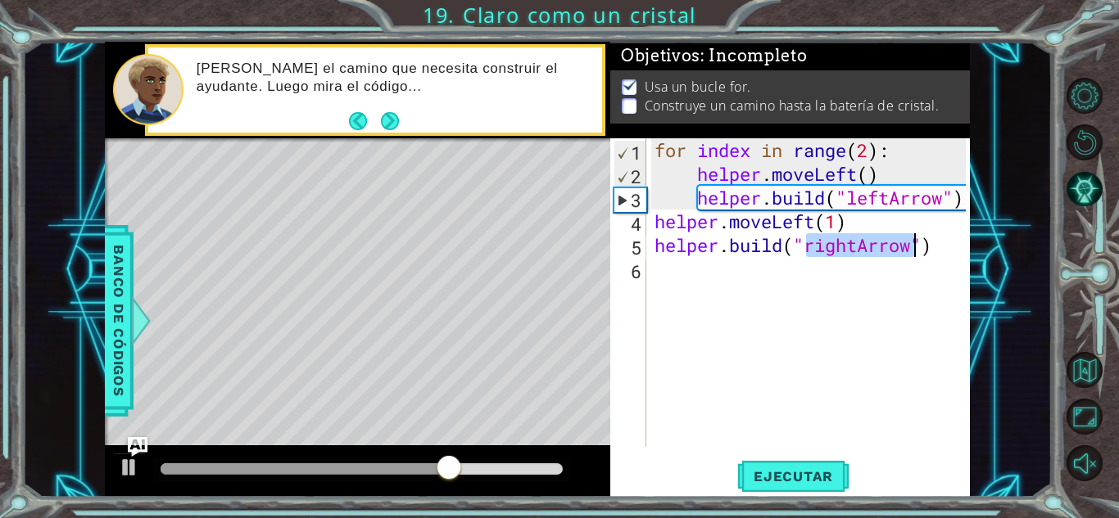
click at [853, 244] on div "for index in range ( 2 ) : helper . moveLeft ( ) helper . build ( "leftArrow" )…" at bounding box center [808, 292] width 314 height 309
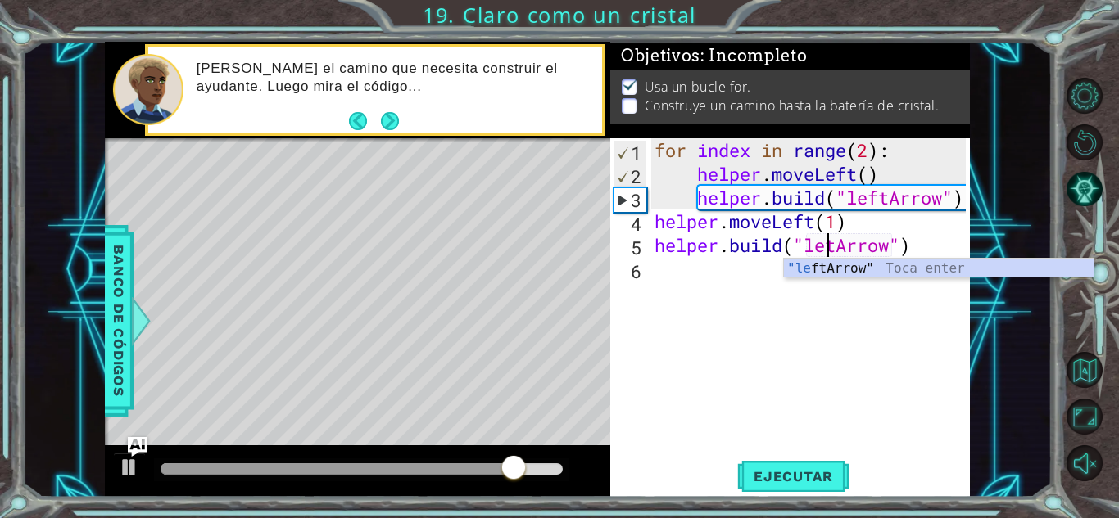
type textarea "[DOMAIN_NAME]("leftArrow")"
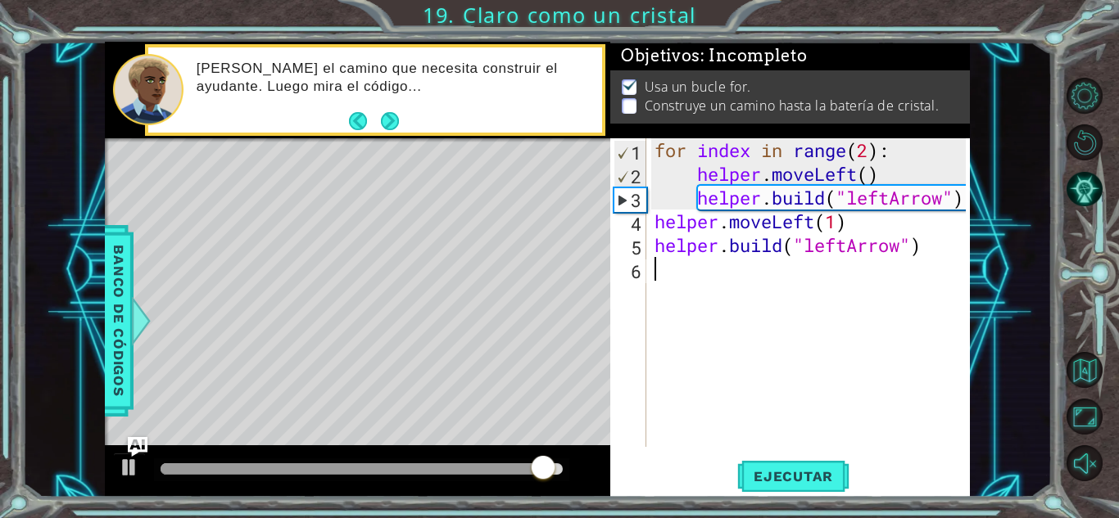
click at [729, 260] on div "for index in range ( 2 ) : helper . moveLeft ( ) helper . build ( "leftArrow" )…" at bounding box center [812, 316] width 323 height 356
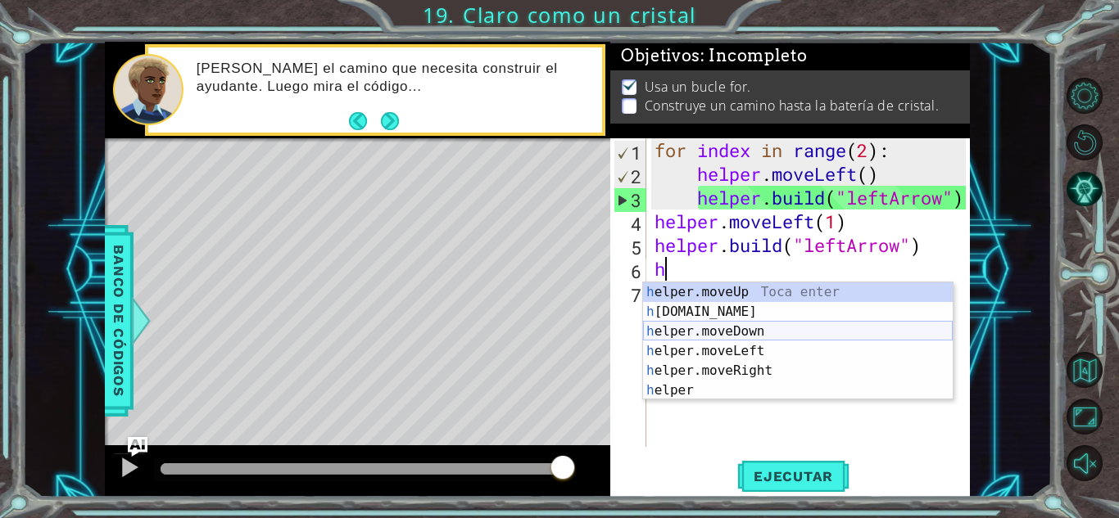
click at [753, 340] on div "h elper.moveUp Toca enter h [DOMAIN_NAME] Toca enter h elper.moveDown Toca ente…" at bounding box center [798, 361] width 310 height 157
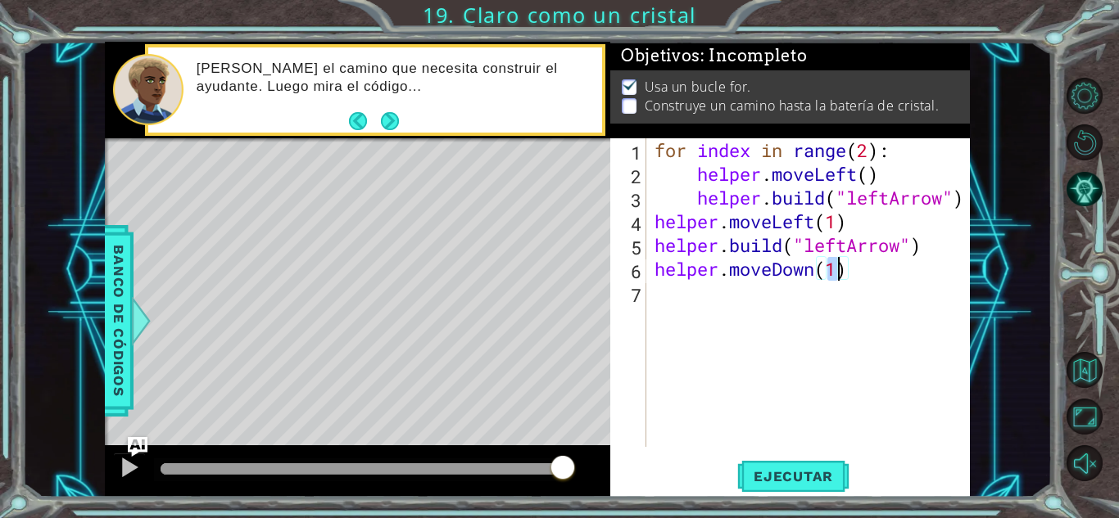
click at [805, 273] on div "for index in range ( 2 ) : helper . moveLeft ( ) helper . build ( "leftArrow" )…" at bounding box center [812, 316] width 323 height 356
click at [807, 273] on div "for index in range ( 2 ) : helper . moveLeft ( ) helper . build ( "leftArrow" )…" at bounding box center [812, 316] width 323 height 356
click at [818, 273] on div "for index in range ( 2 ) : helper . moveLeft ( ) helper . build ( "leftArrow" )…" at bounding box center [812, 316] width 323 height 356
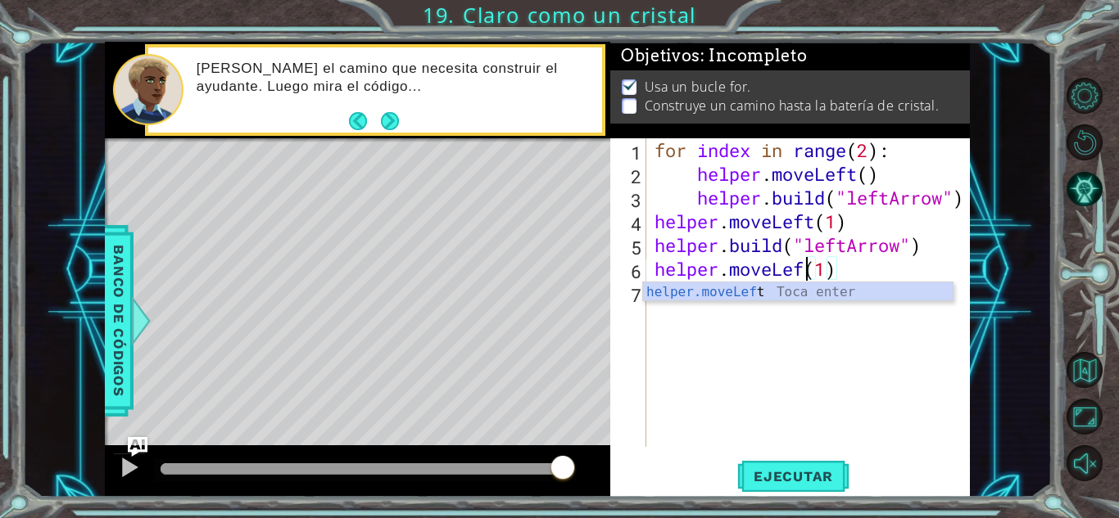
type textarea "helper.moveLeft(1)"
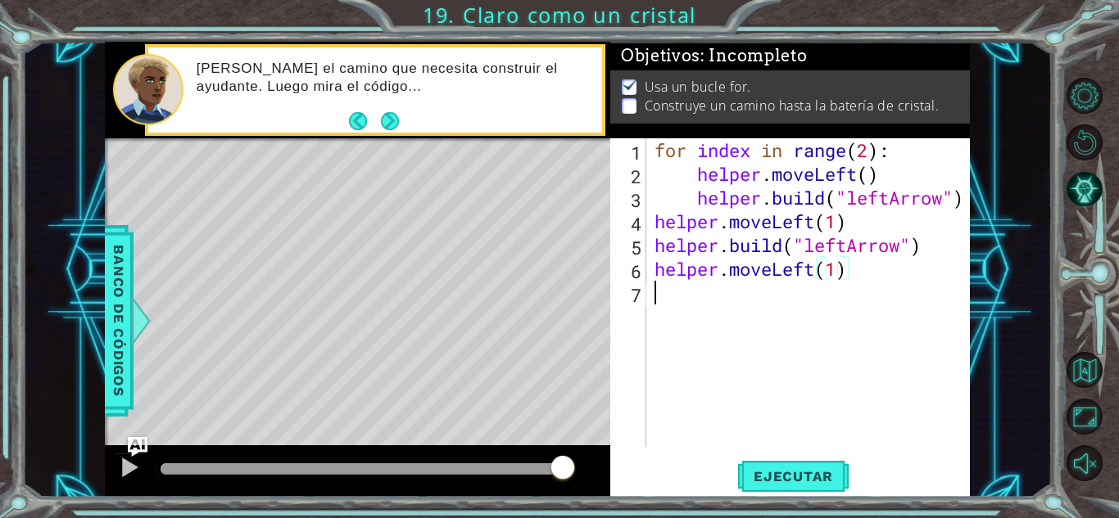
click at [721, 310] on div "for index in range ( 2 ) : helper . moveLeft ( ) helper . build ( "leftArrow" )…" at bounding box center [812, 316] width 323 height 356
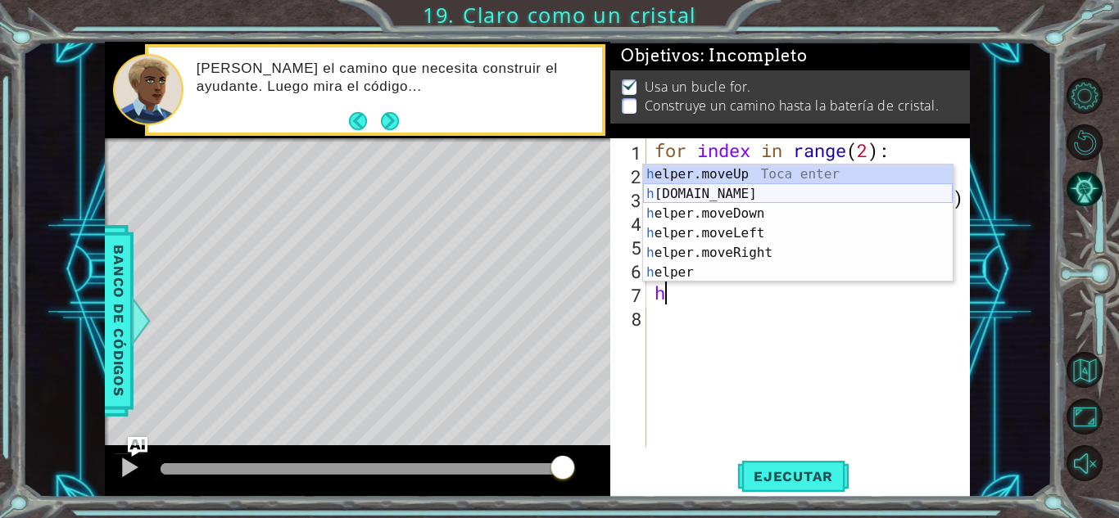
click at [718, 193] on div "h elper.moveUp Toca enter h [DOMAIN_NAME] Toca enter h elper.moveDown Toca ente…" at bounding box center [798, 243] width 310 height 157
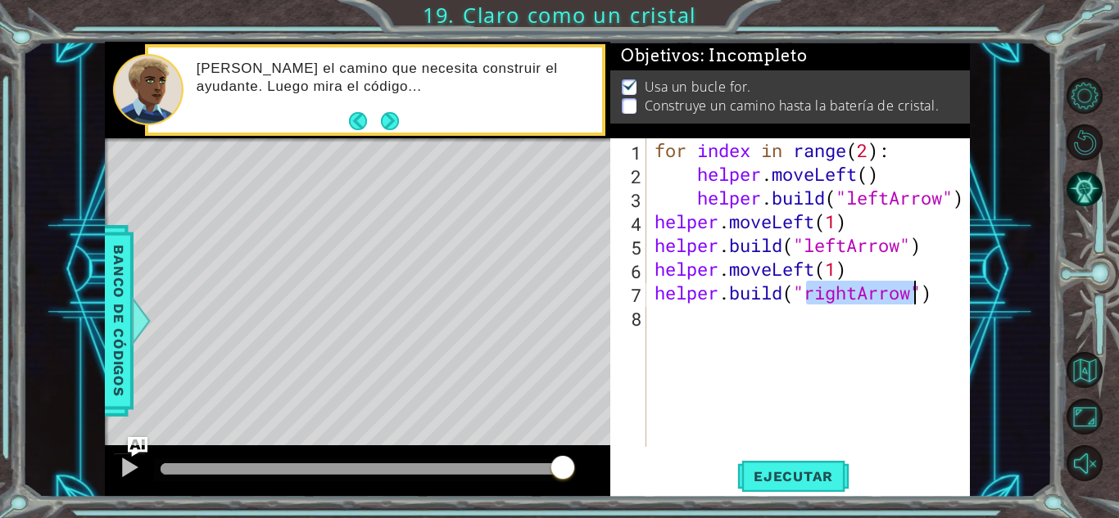
click at [848, 296] on div "for index in range ( 2 ) : helper . moveLeft ( ) helper . build ( "leftArrow" )…" at bounding box center [808, 292] width 314 height 309
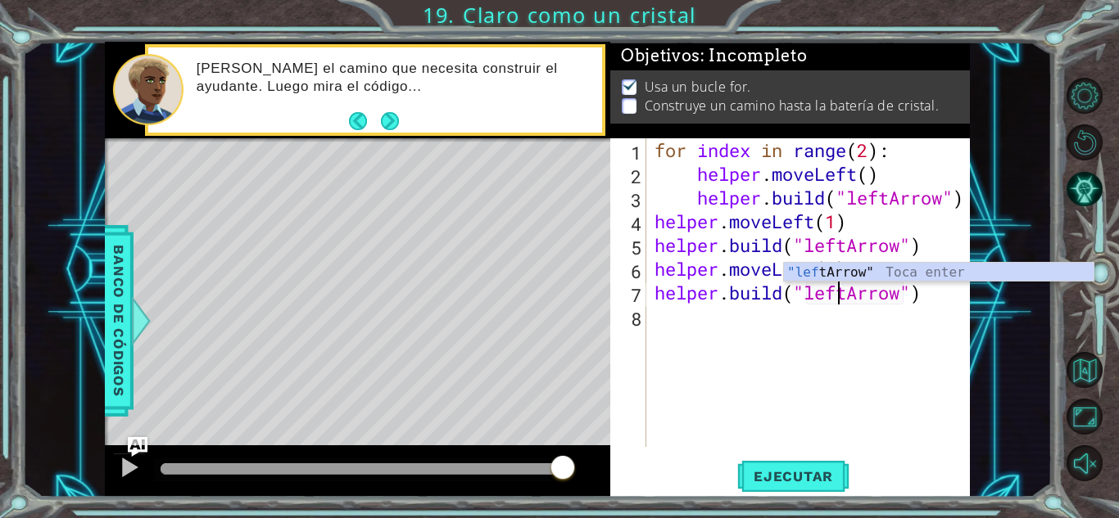
scroll to position [0, 8]
type textarea "[DOMAIN_NAME]("leftArrow")"
click at [779, 477] on span "Ejecutar" at bounding box center [793, 476] width 112 height 16
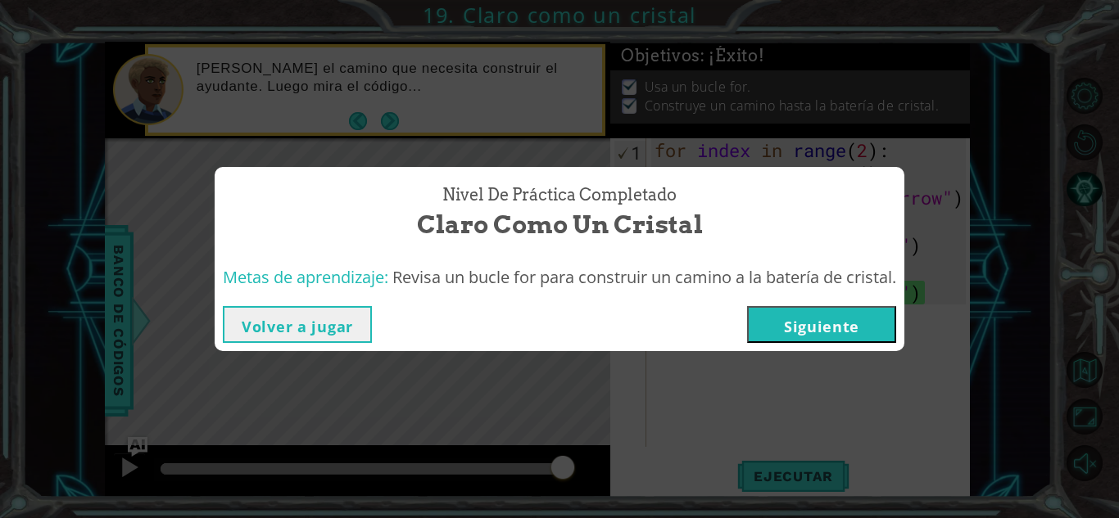
click at [783, 325] on button "Siguiente" at bounding box center [821, 324] width 149 height 37
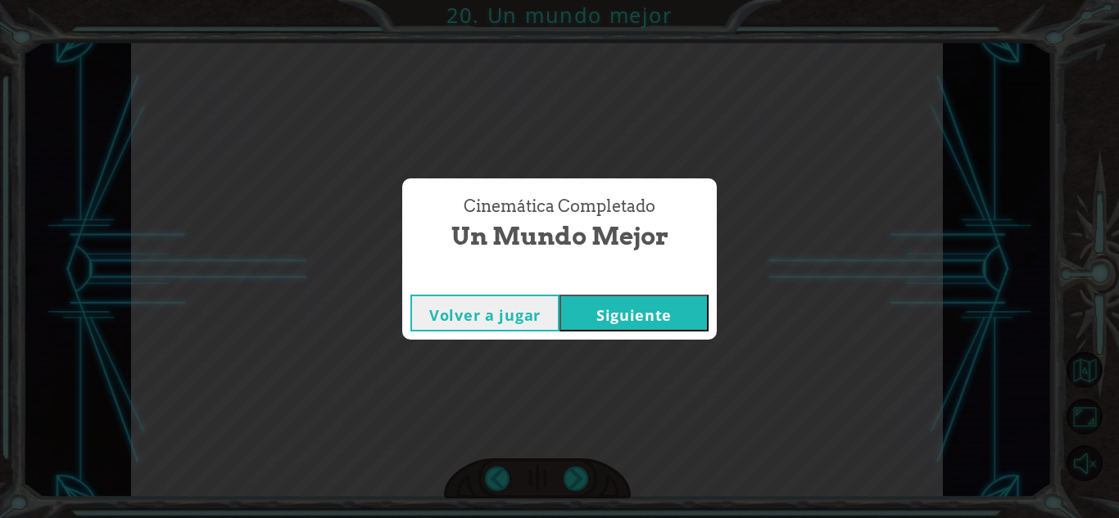
click at [685, 319] on button "Siguiente" at bounding box center [633, 313] width 149 height 37
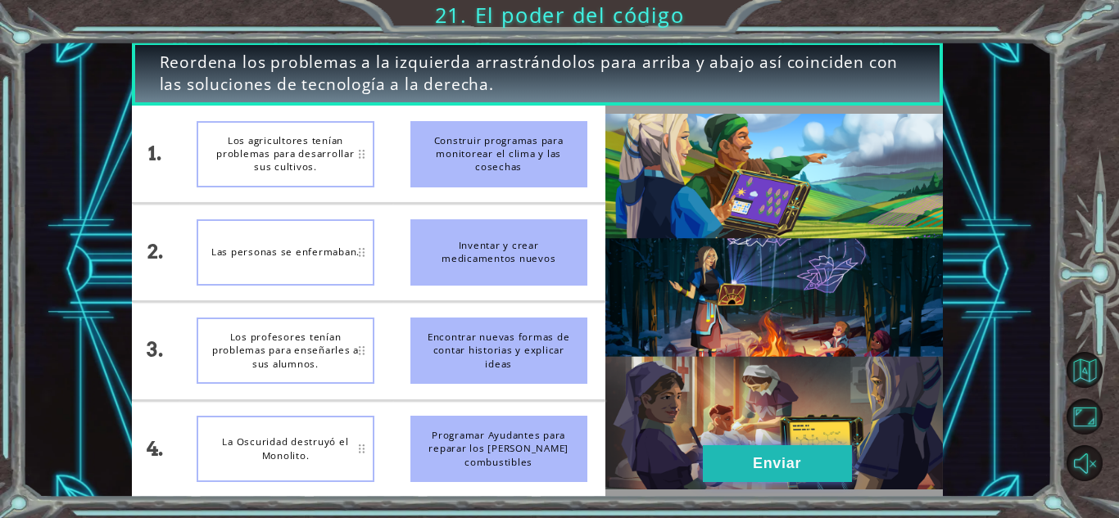
click at [779, 463] on button "Enviar" at bounding box center [777, 463] width 149 height 37
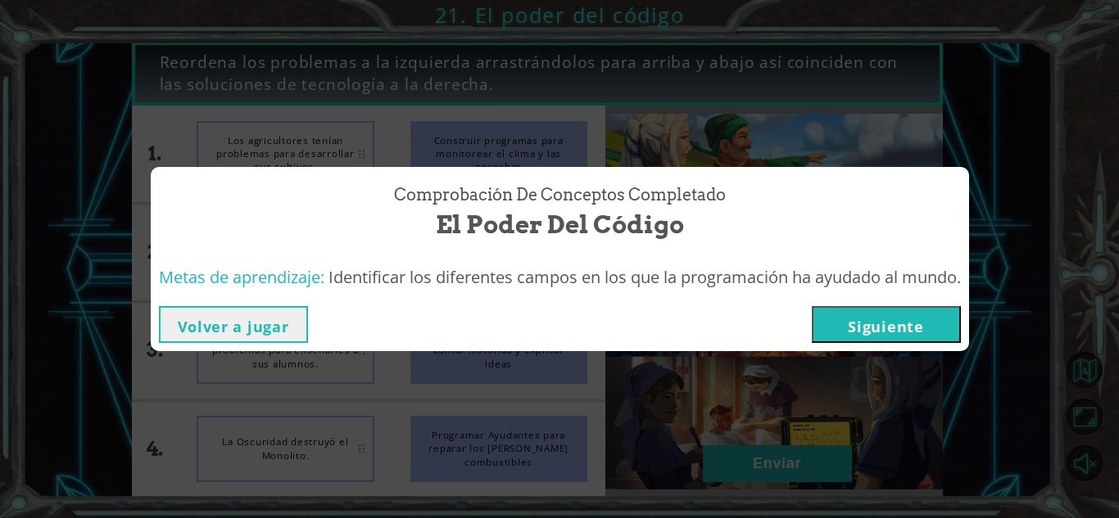
click at [881, 312] on button "Siguiente" at bounding box center [885, 324] width 149 height 37
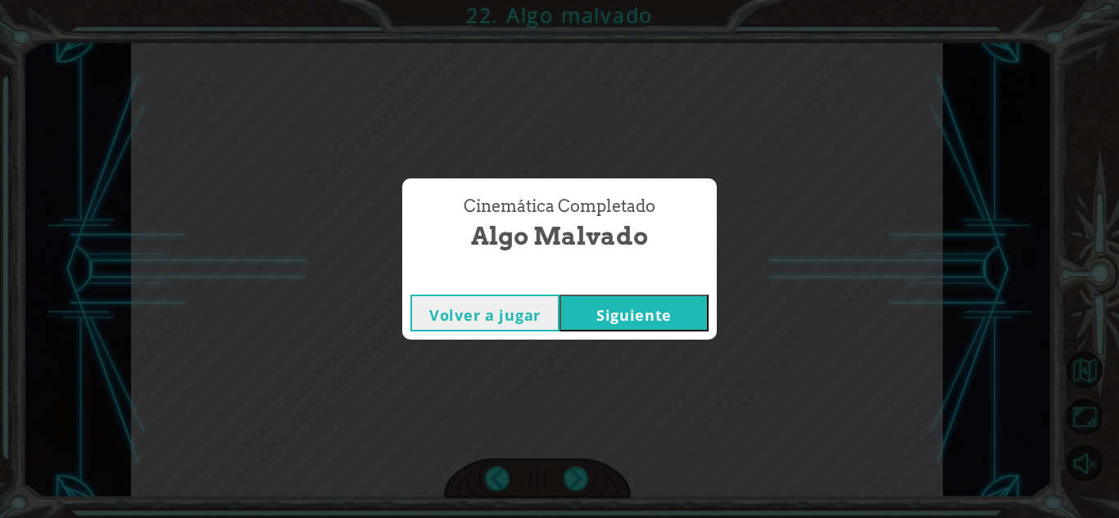
click at [671, 306] on button "Siguiente" at bounding box center [633, 313] width 149 height 37
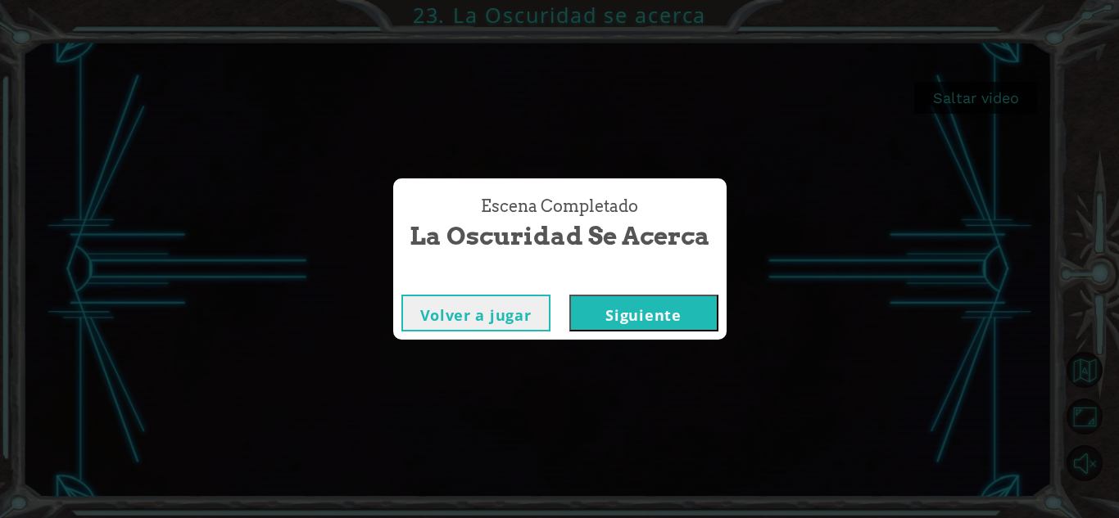
click at [636, 314] on button "Siguiente" at bounding box center [643, 313] width 149 height 37
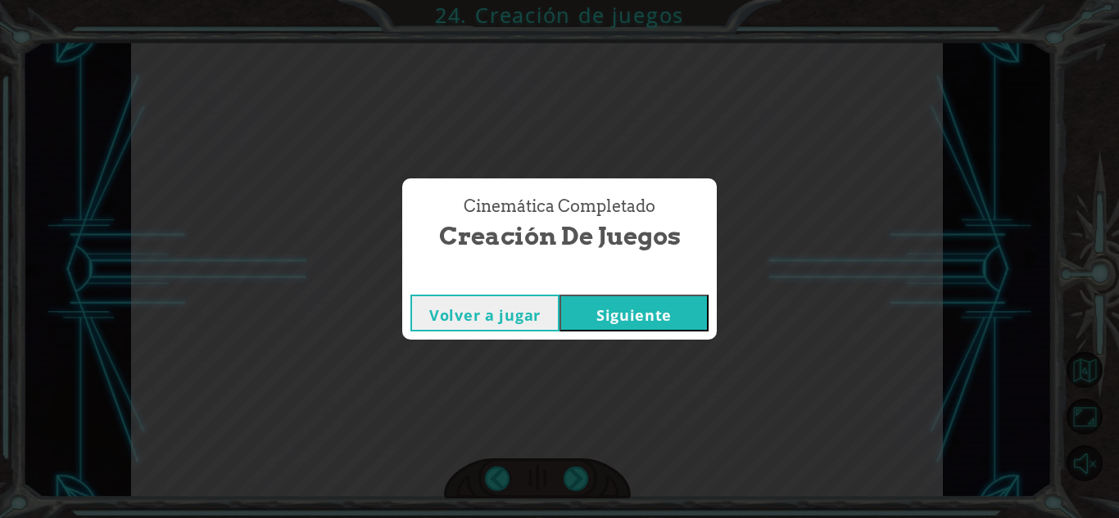
click at [607, 311] on button "Siguiente" at bounding box center [633, 313] width 149 height 37
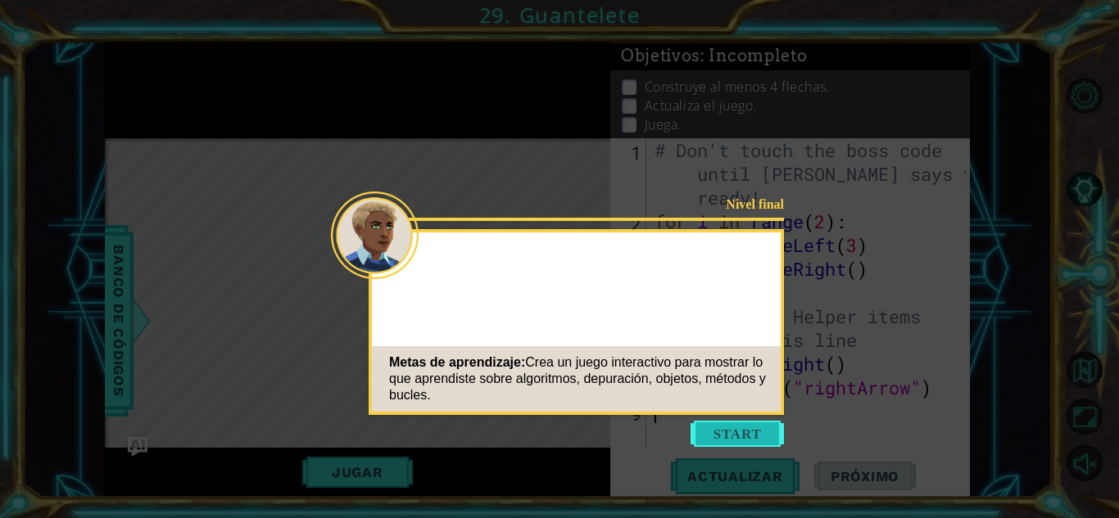
click at [717, 434] on button "Start" at bounding box center [736, 434] width 93 height 26
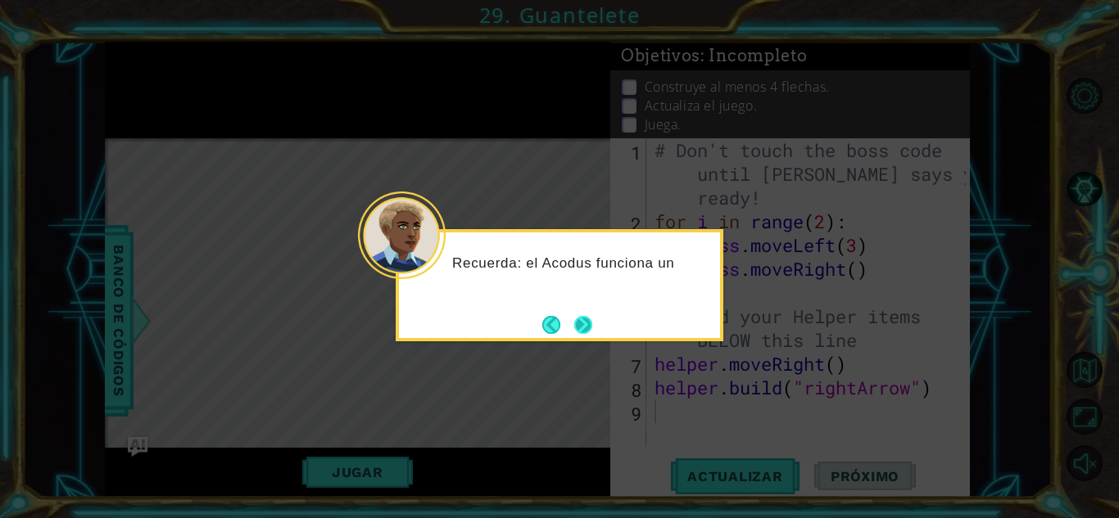
click at [586, 328] on button "Next" at bounding box center [583, 325] width 18 height 18
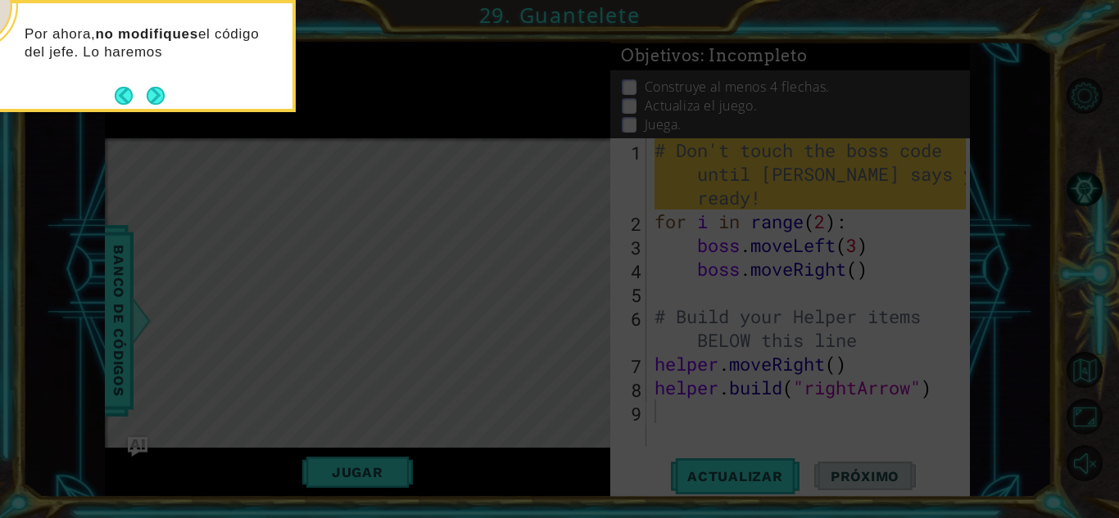
click at [160, 81] on div "Por ahora, no modifiques el código del jefe. Lo haremos" at bounding box center [131, 51] width 321 height 83
click at [153, 98] on button "Next" at bounding box center [156, 96] width 18 height 18
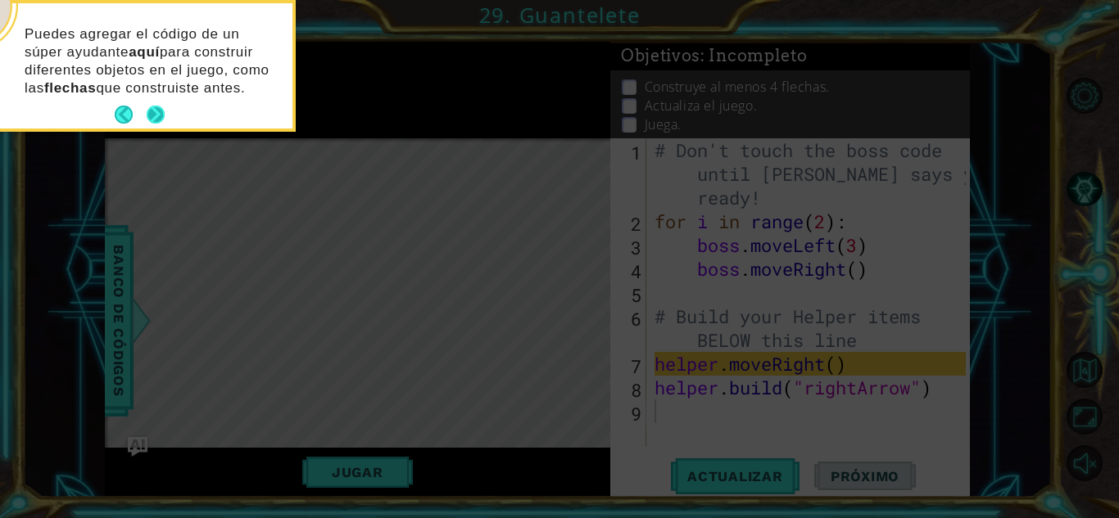
click at [151, 106] on button "Next" at bounding box center [156, 115] width 18 height 18
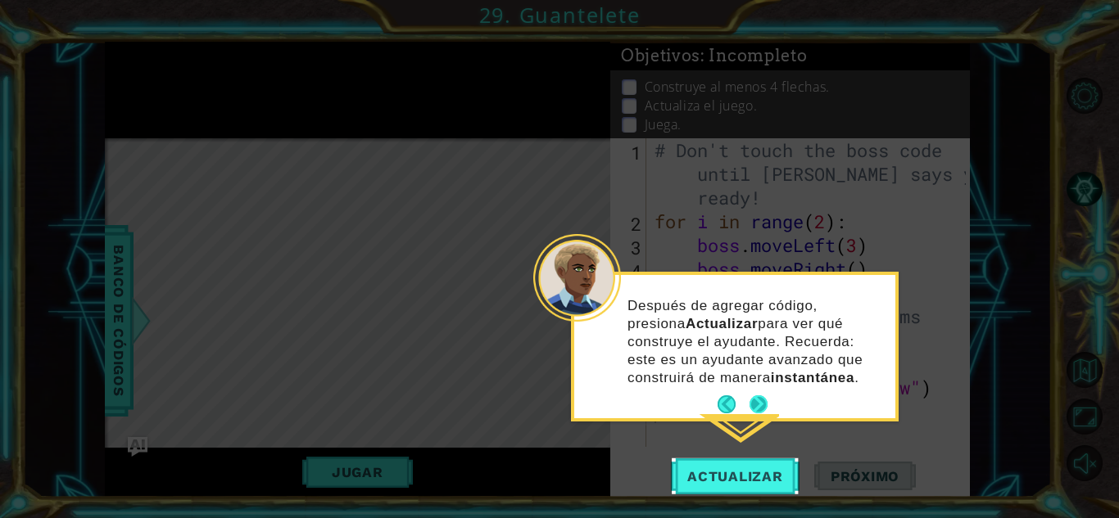
click at [762, 400] on button "Next" at bounding box center [758, 405] width 18 height 18
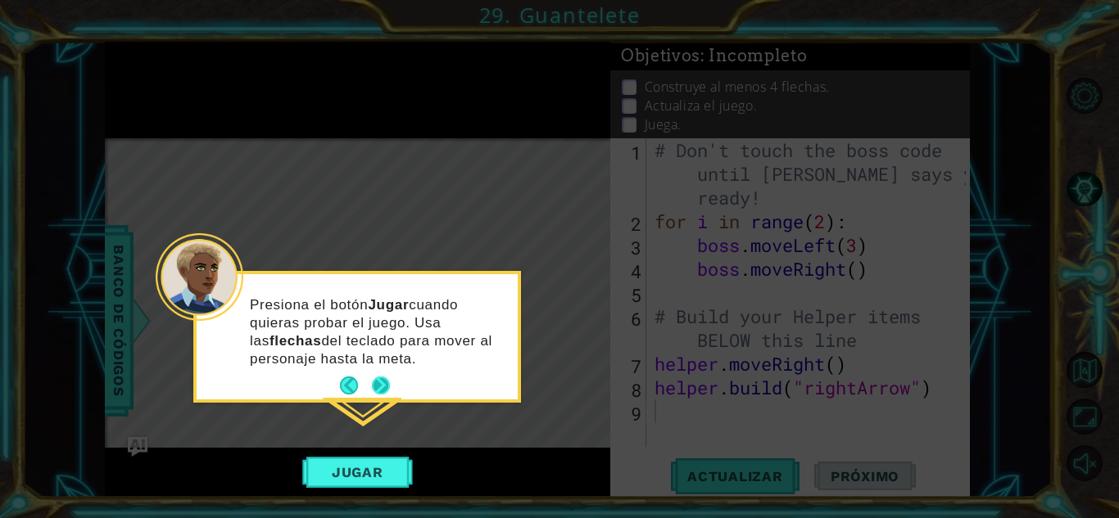
click at [374, 379] on button "Next" at bounding box center [381, 386] width 18 height 18
